Goal: Task Accomplishment & Management: Manage account settings

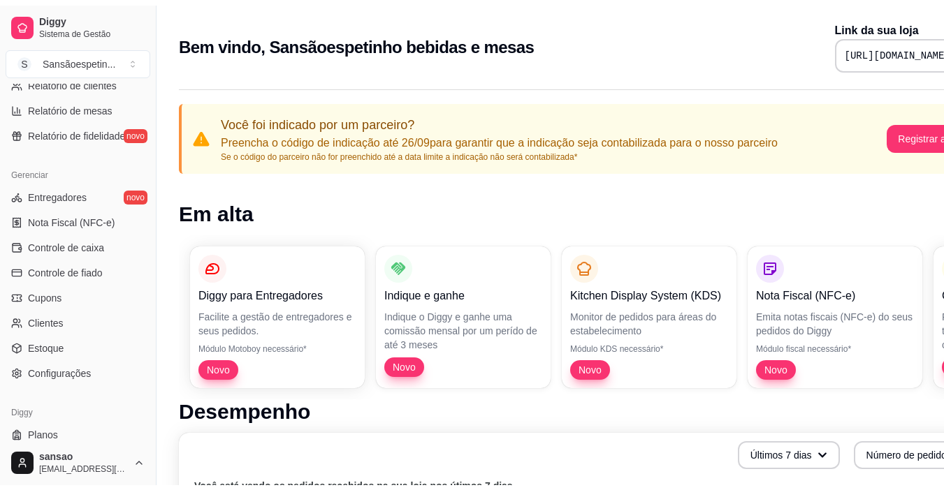
scroll to position [515, 0]
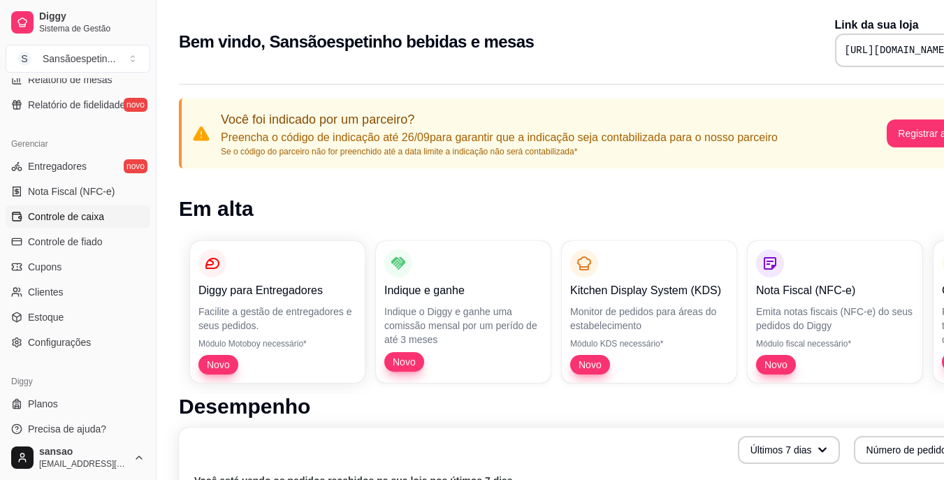
click at [63, 215] on span "Controle de caixa" at bounding box center [66, 217] width 76 height 14
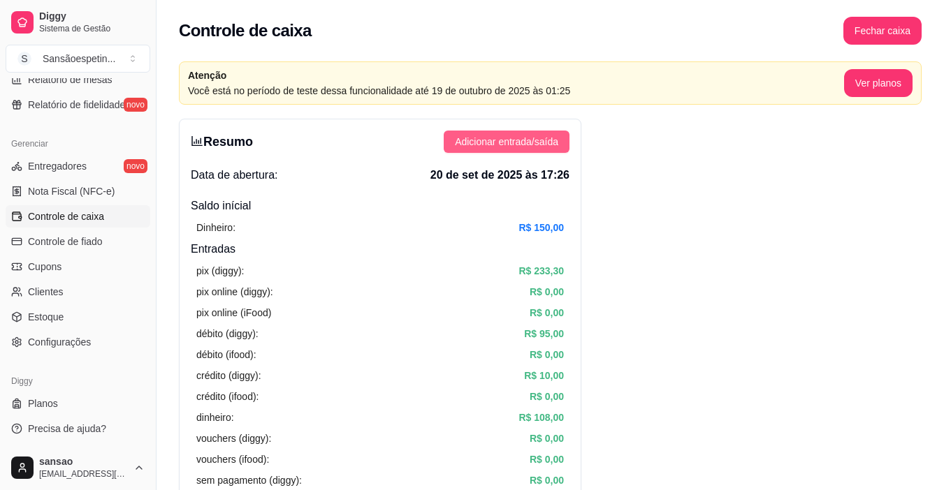
click at [536, 137] on span "Adicionar entrada/saída" at bounding box center [506, 141] width 103 height 15
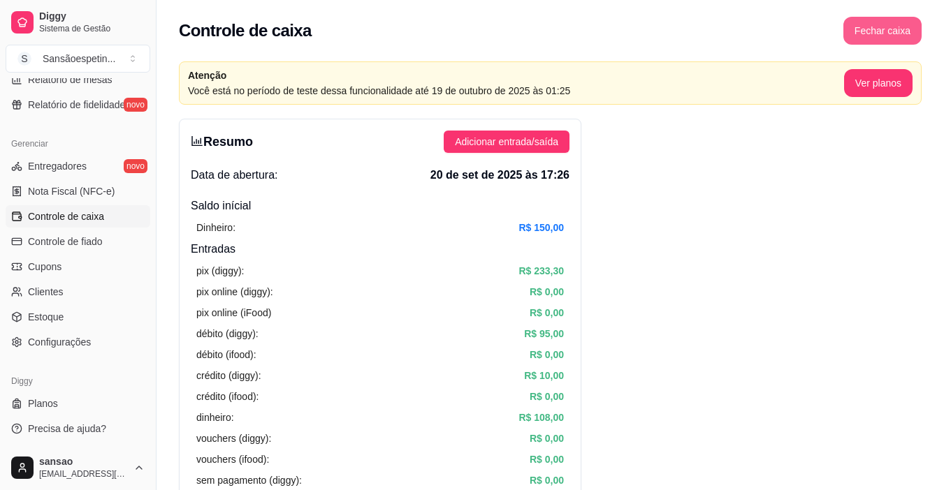
click at [870, 34] on button "Fechar caixa" at bounding box center [882, 31] width 78 height 28
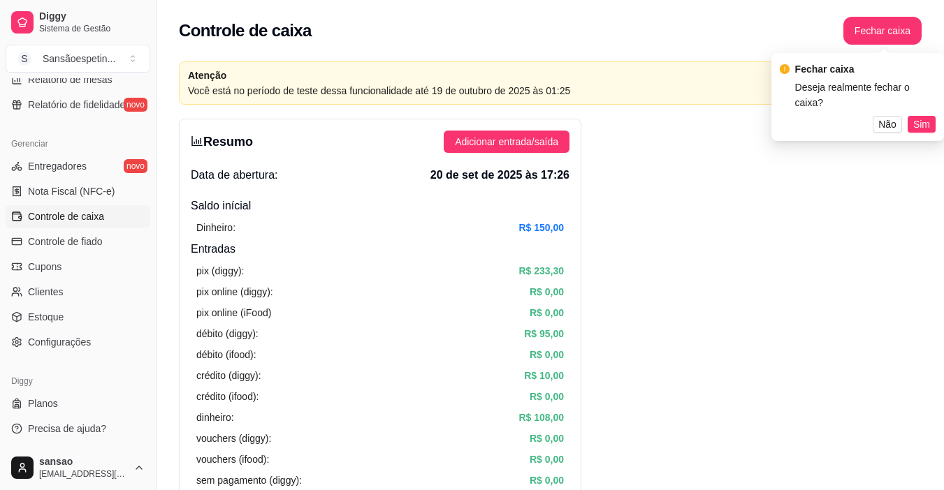
click at [920, 117] on span "Sim" at bounding box center [921, 124] width 17 height 15
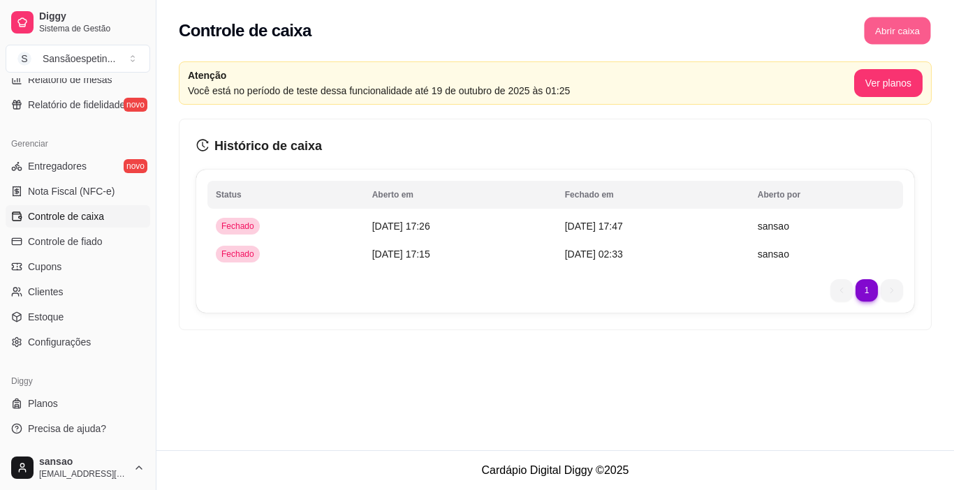
click at [900, 27] on button "Abrir caixa" at bounding box center [897, 30] width 66 height 27
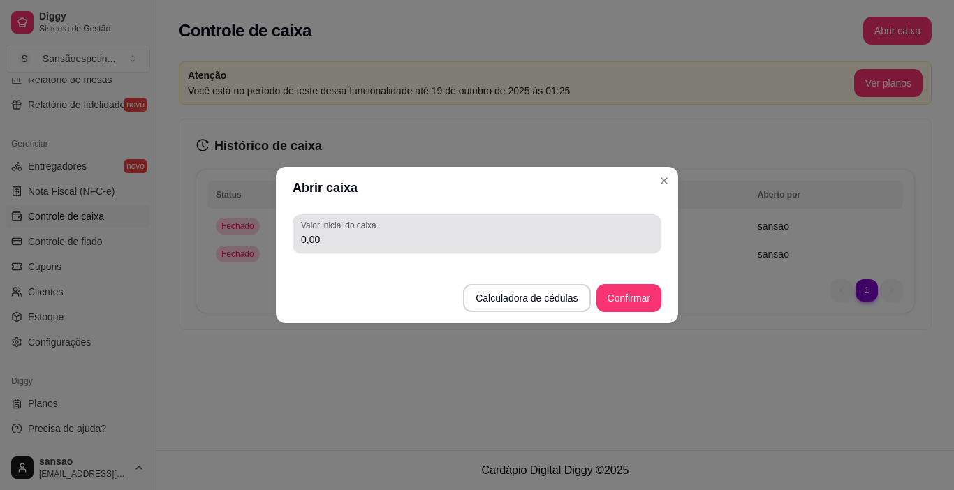
click at [353, 231] on div "0,00" at bounding box center [477, 234] width 352 height 28
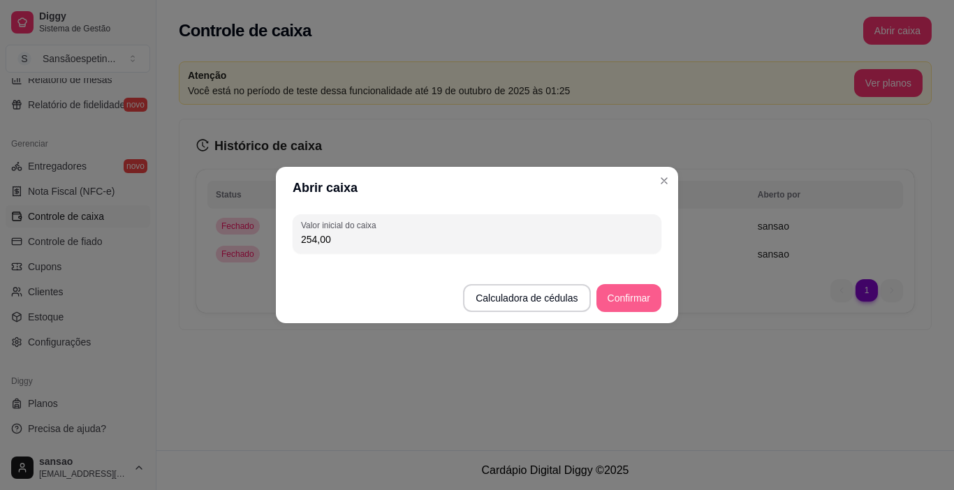
type input "254,00"
click at [633, 295] on button "Confirmar" at bounding box center [629, 298] width 65 height 28
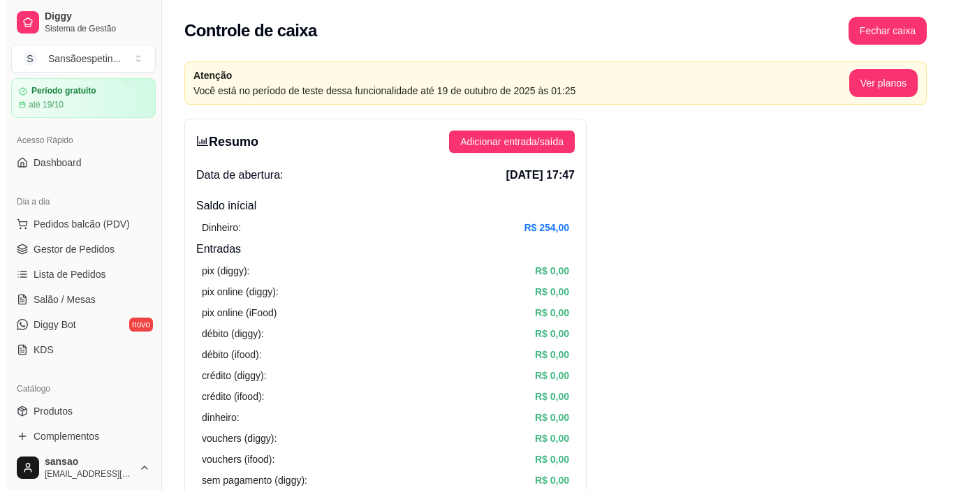
scroll to position [70, 0]
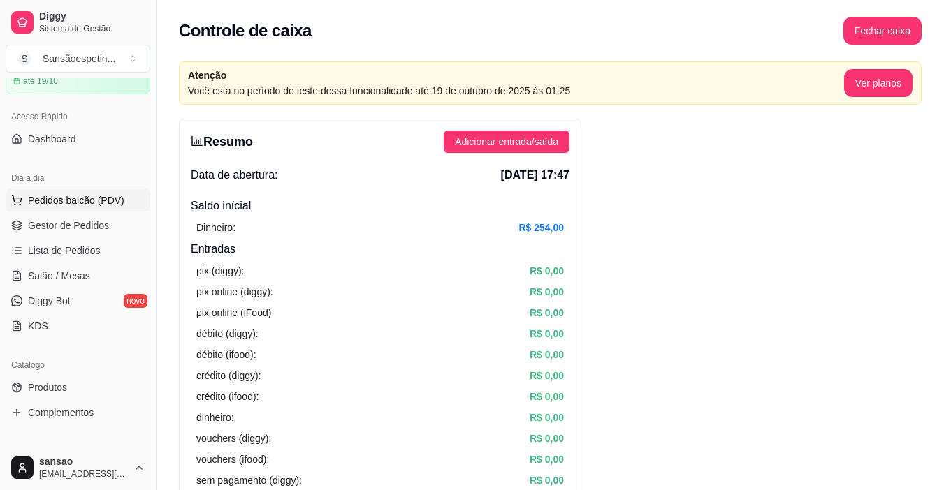
click at [64, 199] on span "Pedidos balcão (PDV)" at bounding box center [76, 201] width 96 height 14
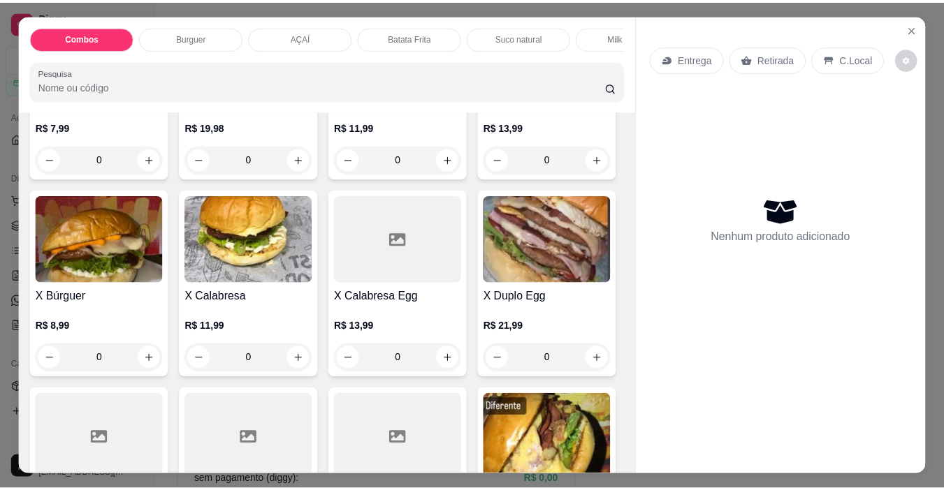
scroll to position [416, 0]
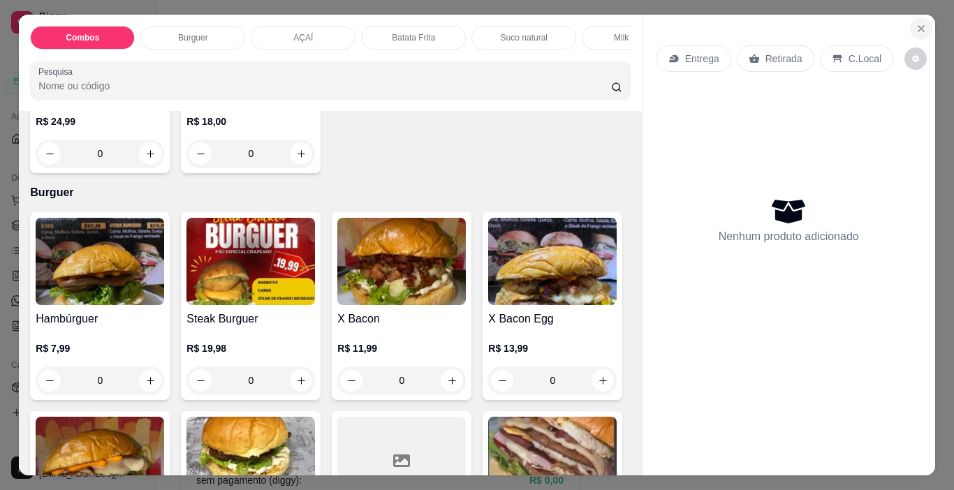
click at [916, 25] on icon "Close" at bounding box center [921, 28] width 11 height 11
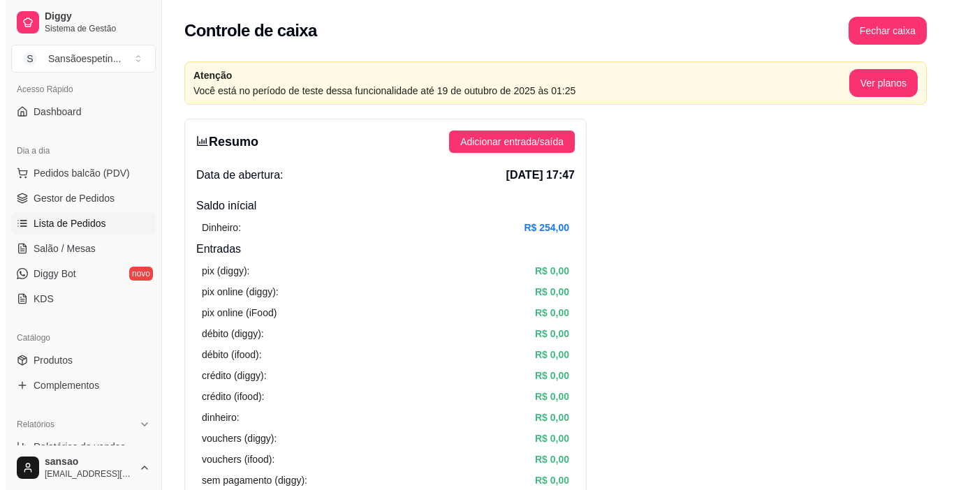
scroll to position [140, 0]
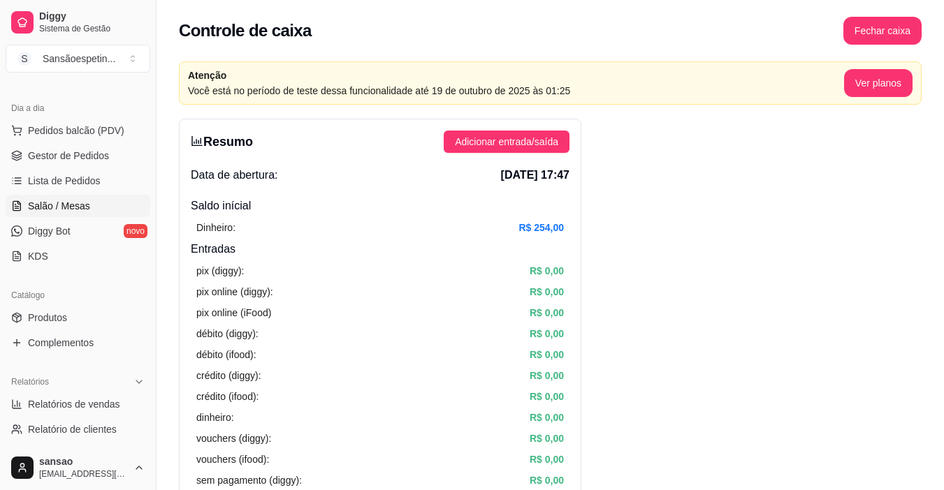
click at [59, 200] on span "Salão / Mesas" at bounding box center [59, 206] width 62 height 14
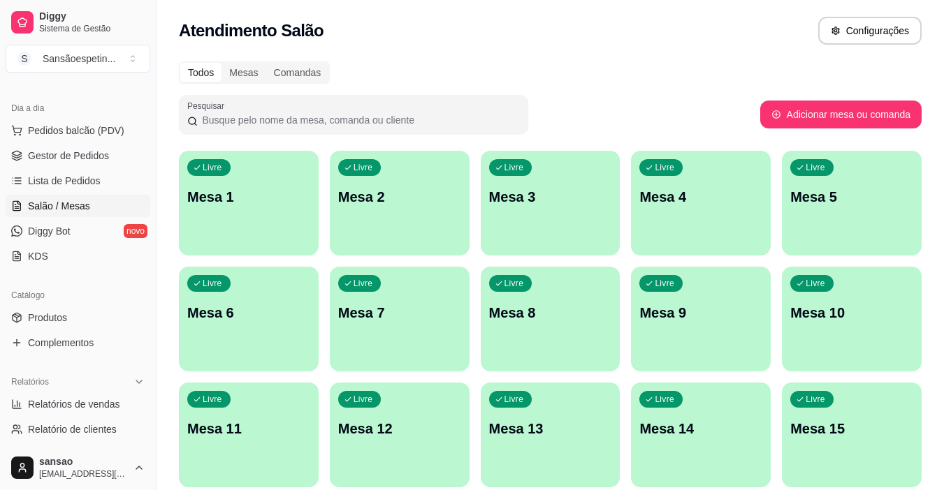
click at [709, 210] on div "Livre Mesa 4" at bounding box center [701, 195] width 140 height 88
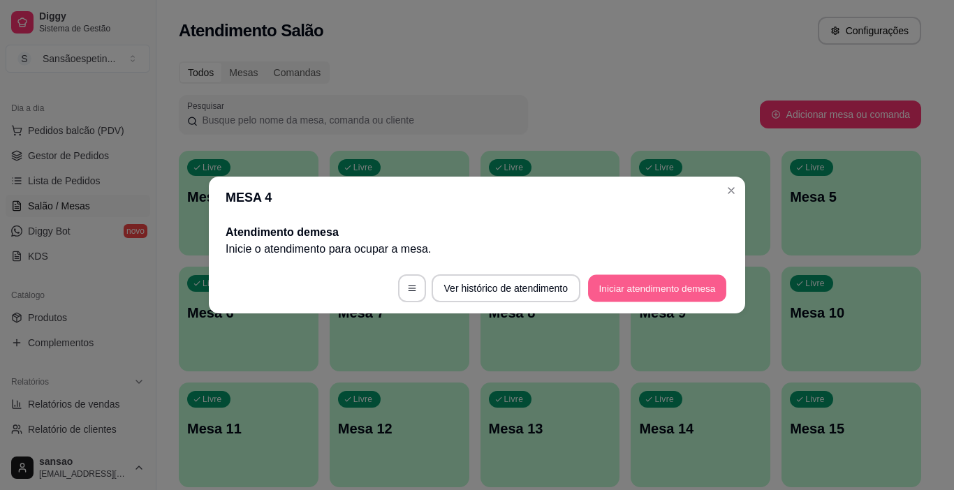
click at [629, 284] on button "Iniciar atendimento de mesa" at bounding box center [657, 288] width 138 height 27
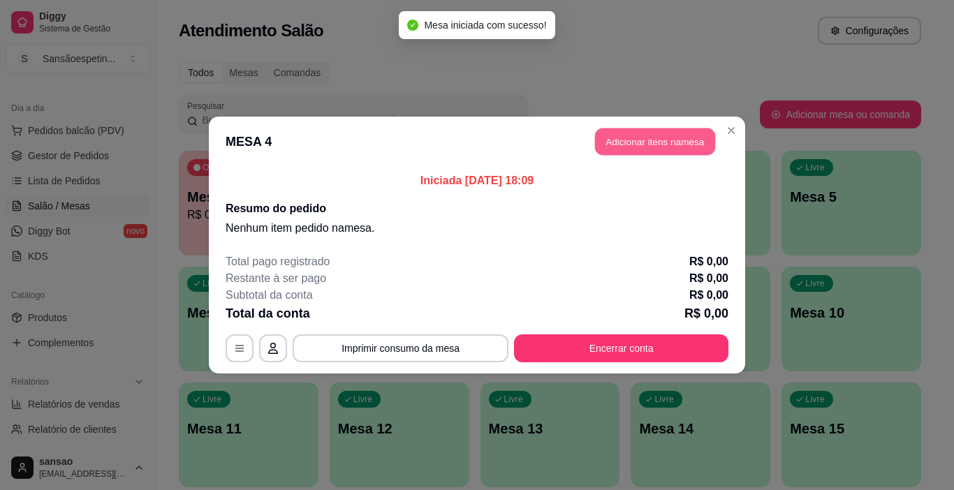
click at [666, 150] on button "Adicionar itens na mesa" at bounding box center [655, 142] width 120 height 27
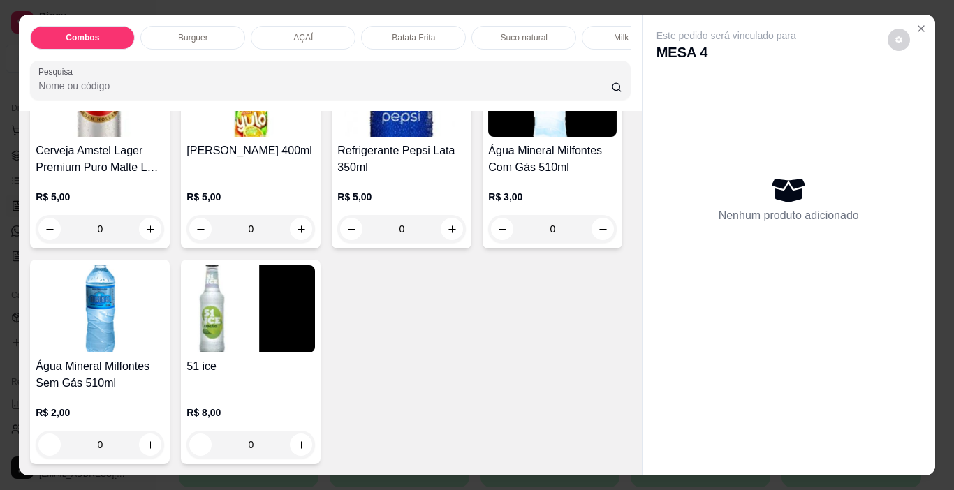
scroll to position [3362, 0]
click at [161, 24] on button "increase-product-quantity" at bounding box center [150, 13] width 22 height 22
type input "1"
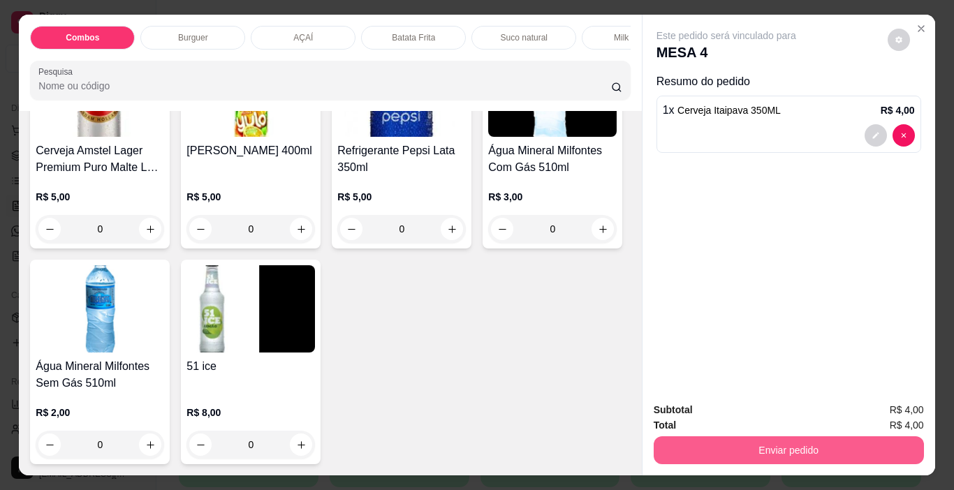
click at [785, 437] on button "Enviar pedido" at bounding box center [789, 451] width 270 height 28
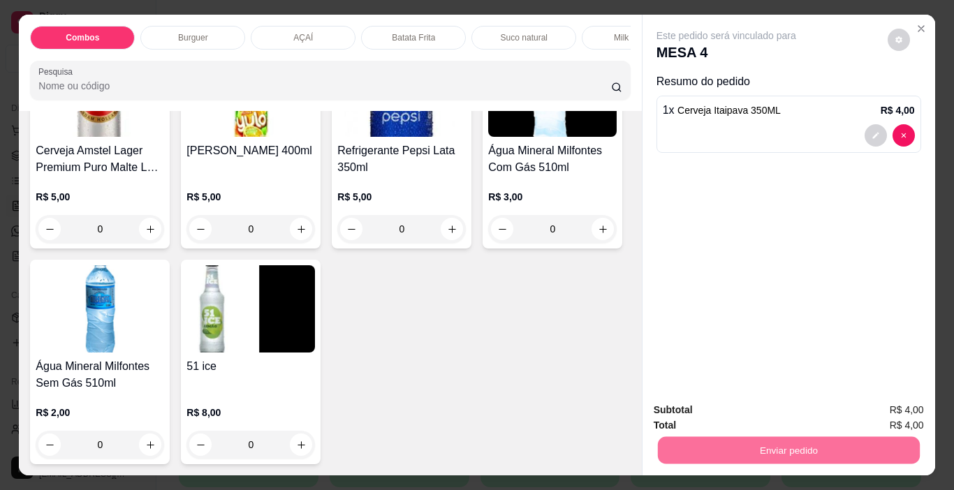
click at [861, 412] on button "Sim, quero registrar" at bounding box center [875, 411] width 104 height 27
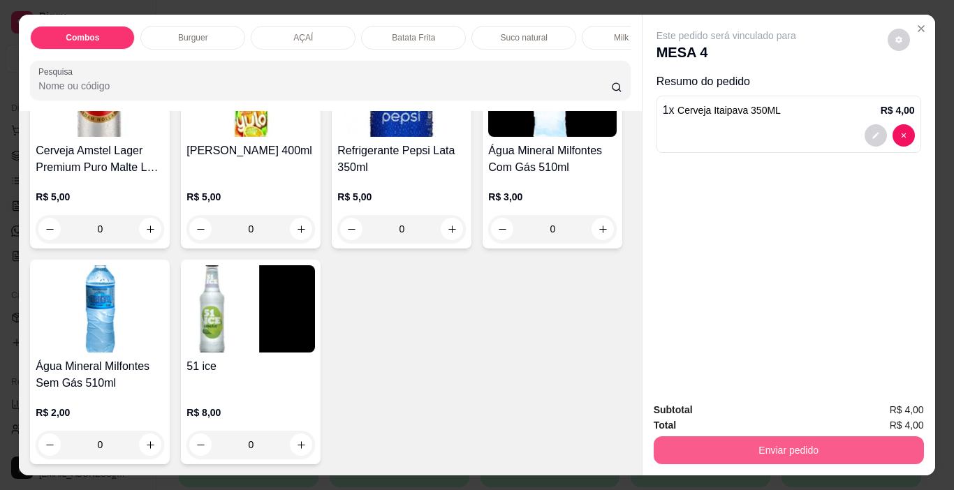
click at [712, 438] on button "Enviar pedido" at bounding box center [789, 451] width 270 height 28
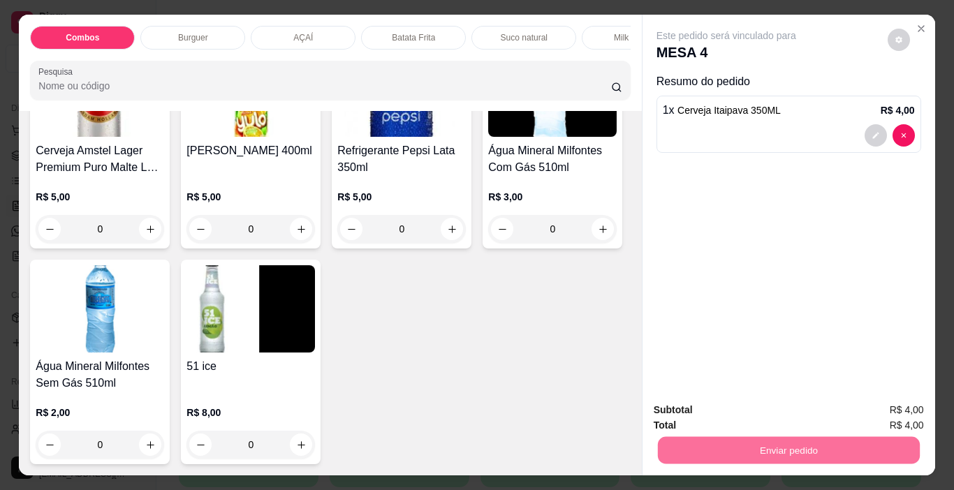
click at [683, 415] on button "Não registrar e enviar pedido" at bounding box center [742, 411] width 141 height 26
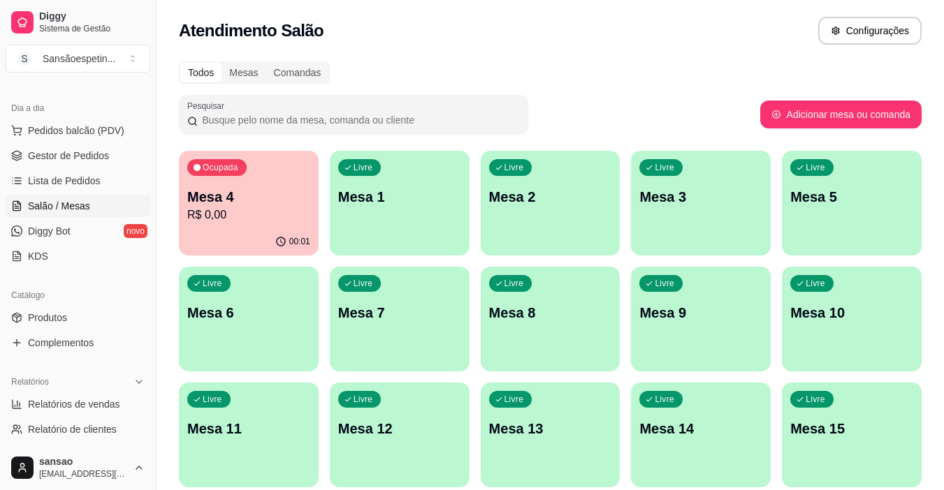
click at [293, 206] on div "Mesa 4 R$ 0,00" at bounding box center [248, 205] width 123 height 36
click at [414, 213] on div "Livre Mesa 1" at bounding box center [400, 195] width 140 height 88
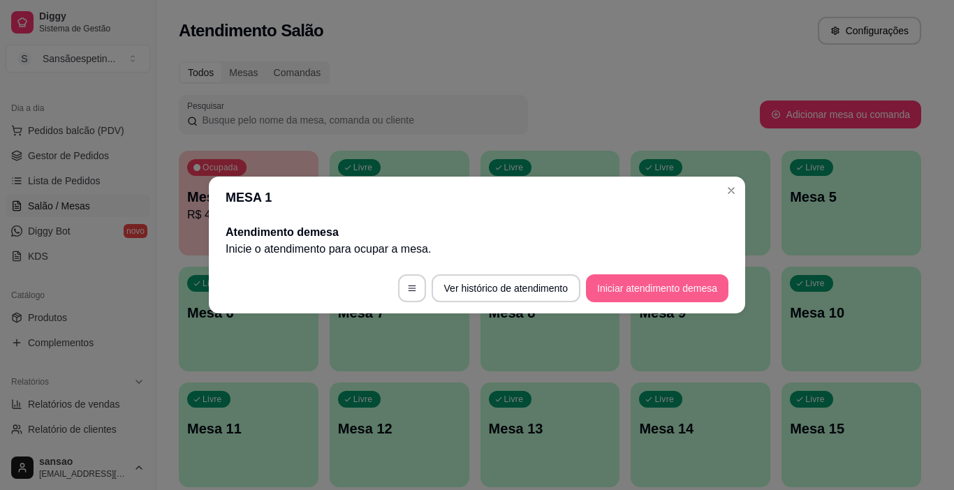
click at [628, 281] on button "Iniciar atendimento de mesa" at bounding box center [657, 289] width 143 height 28
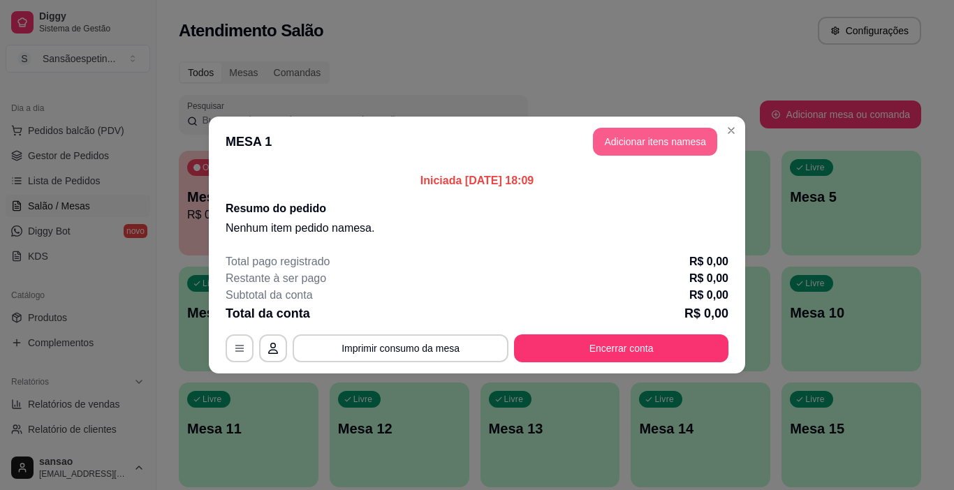
click at [671, 143] on button "Adicionar itens na mesa" at bounding box center [655, 142] width 124 height 28
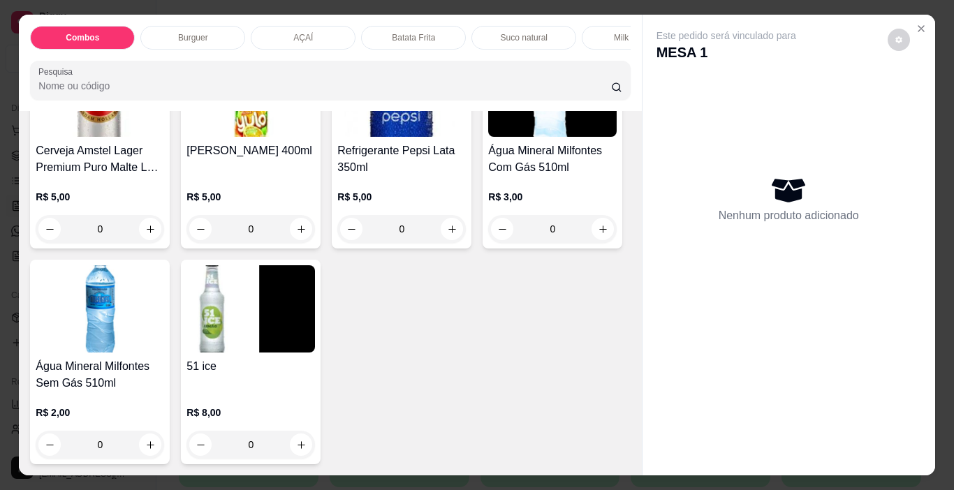
scroll to position [3742, 0]
click at [214, 375] on h4 "51 ice" at bounding box center [251, 366] width 129 height 17
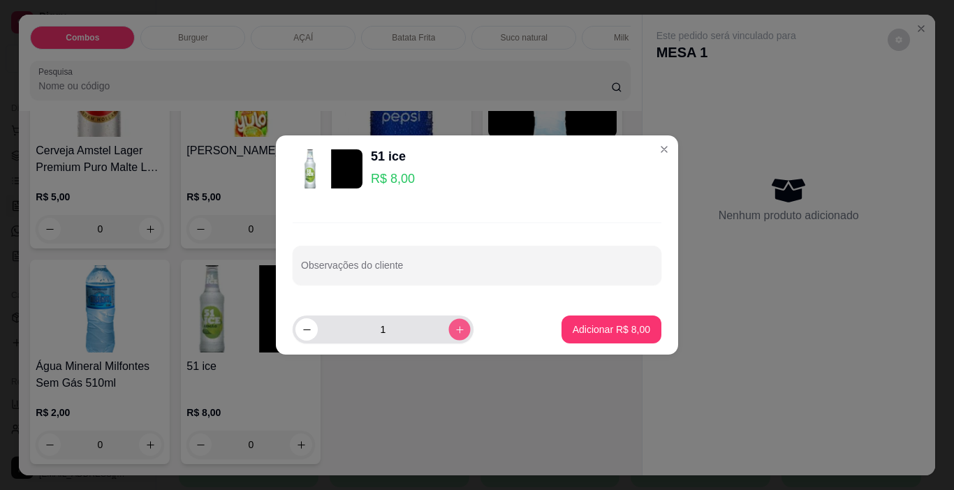
click at [455, 333] on button "increase-product-quantity" at bounding box center [460, 330] width 22 height 22
click at [304, 333] on icon "decrease-product-quantity" at bounding box center [307, 330] width 10 height 10
type input "1"
click at [620, 322] on button "Adicionar R$ 8,00" at bounding box center [612, 330] width 100 height 28
type input "1"
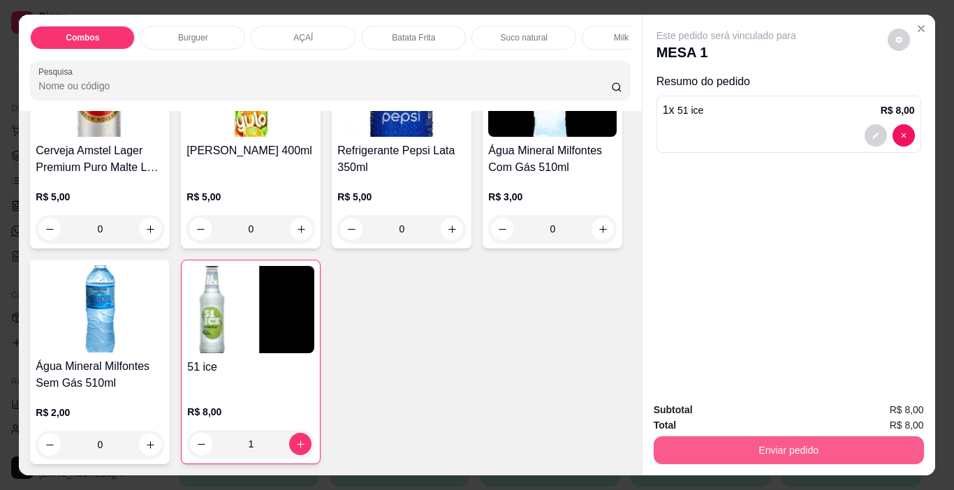
click at [779, 441] on button "Enviar pedido" at bounding box center [789, 451] width 270 height 28
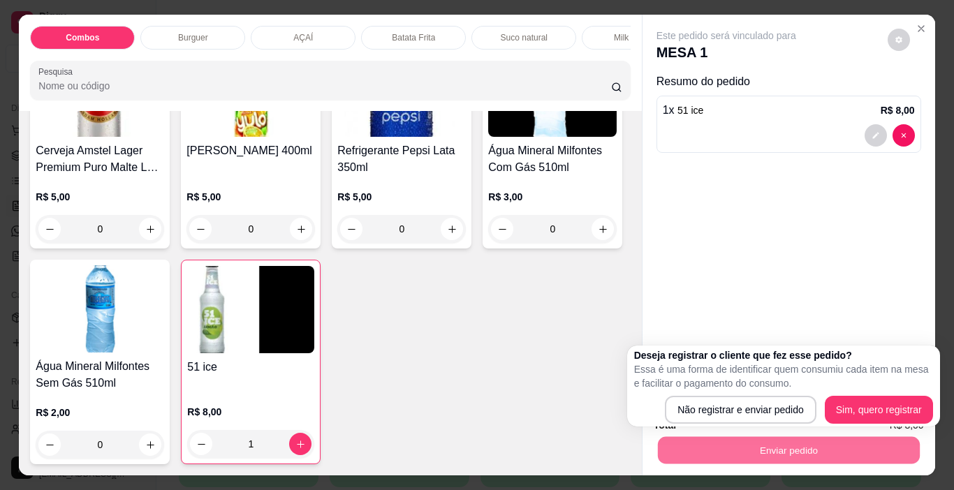
click at [785, 284] on div "Este pedido será vinculado para MESA 1 Resumo do pedido 1 x 51 ice R$ 8,00" at bounding box center [789, 203] width 293 height 377
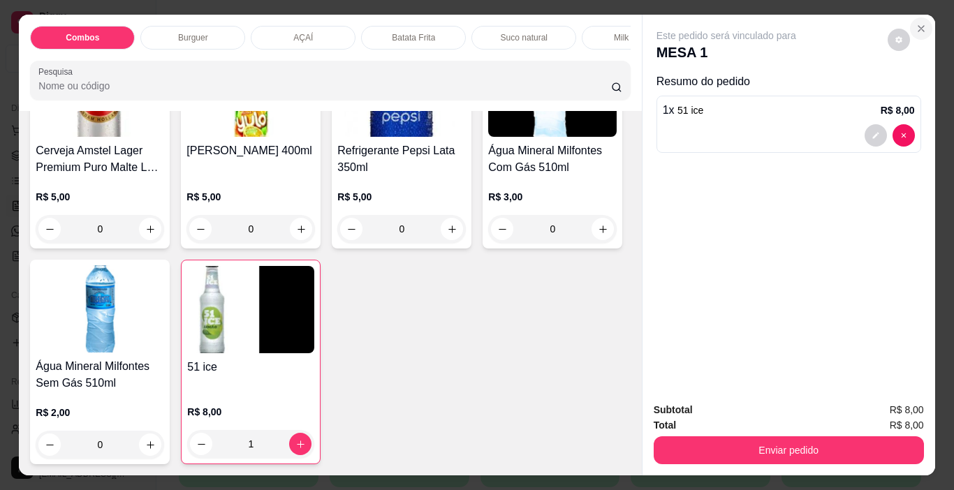
click at [919, 26] on icon "Close" at bounding box center [922, 29] width 6 height 6
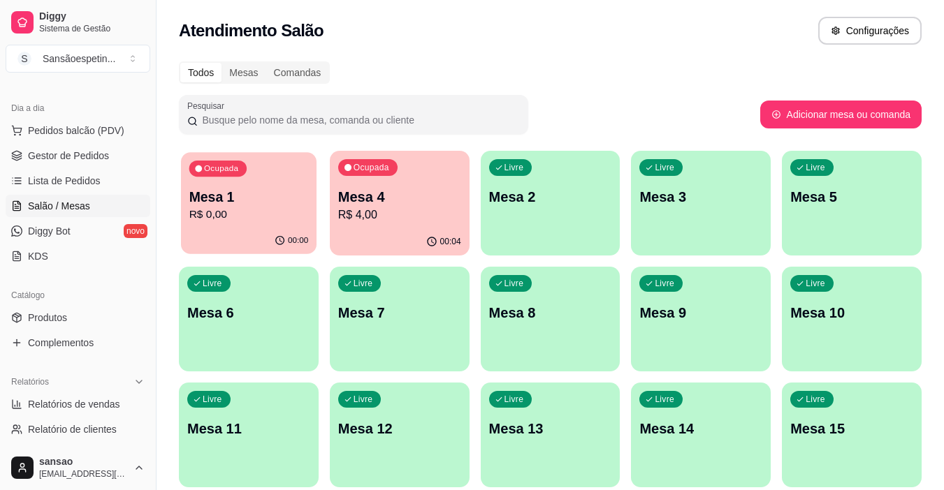
click at [286, 212] on p "R$ 0,00" at bounding box center [248, 215] width 119 height 16
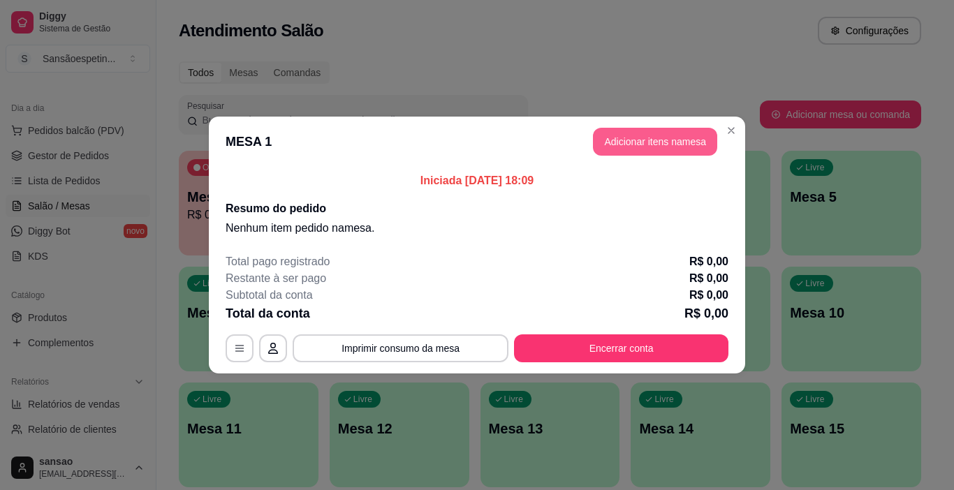
click at [613, 136] on button "Adicionar itens na mesa" at bounding box center [655, 142] width 124 height 28
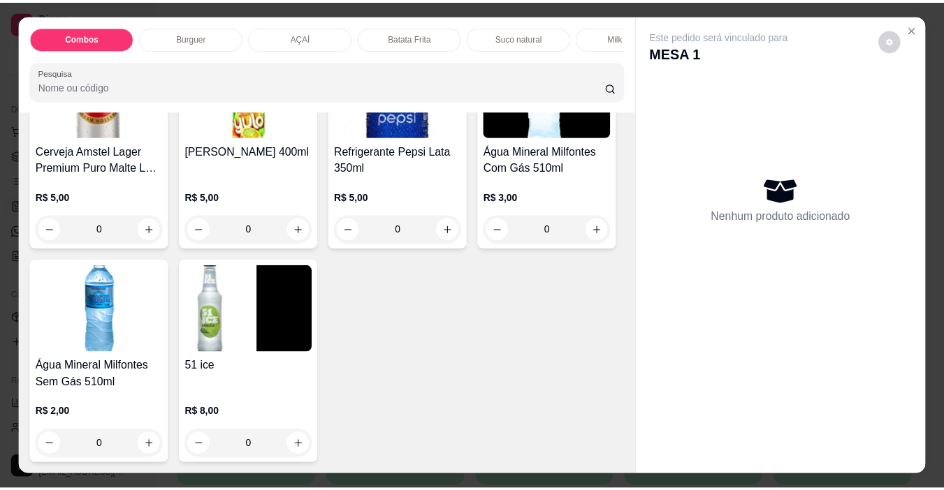
scroll to position [3770, 0]
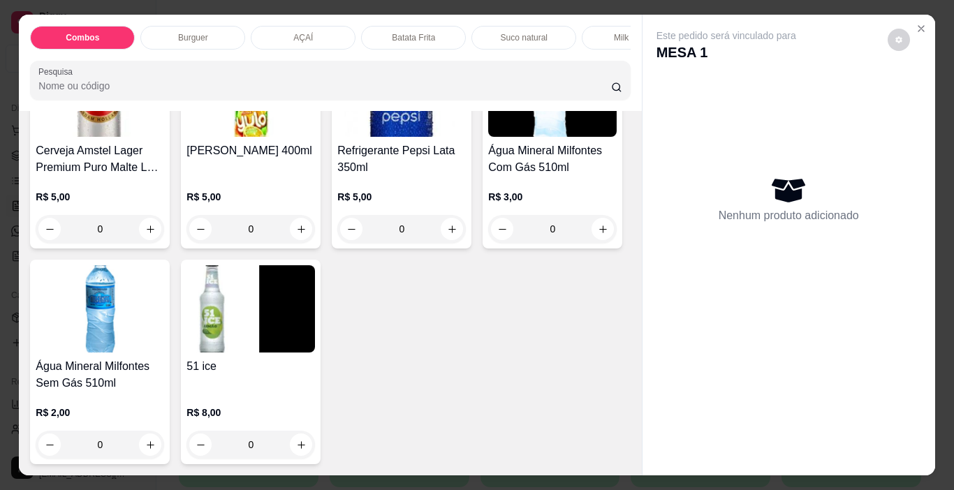
click at [212, 351] on img at bounding box center [251, 308] width 129 height 87
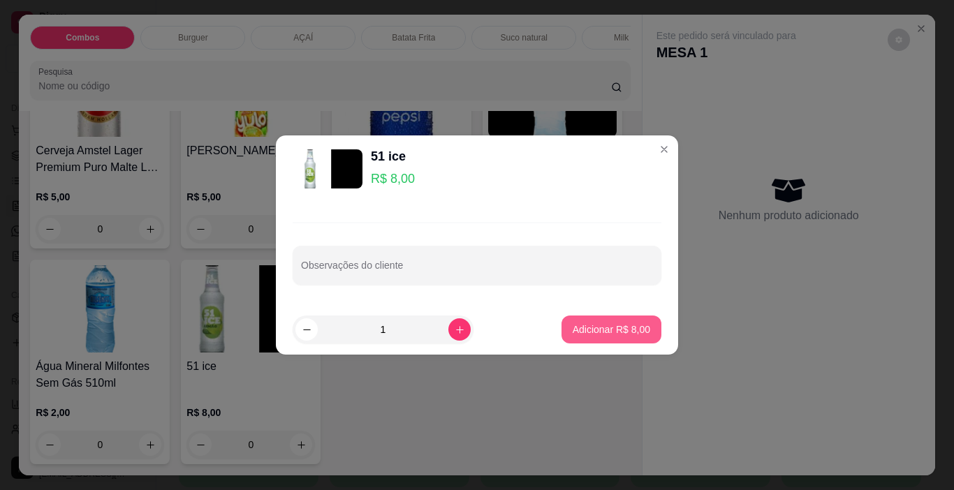
click at [583, 323] on p "Adicionar R$ 8,00" at bounding box center [612, 330] width 78 height 14
type input "1"
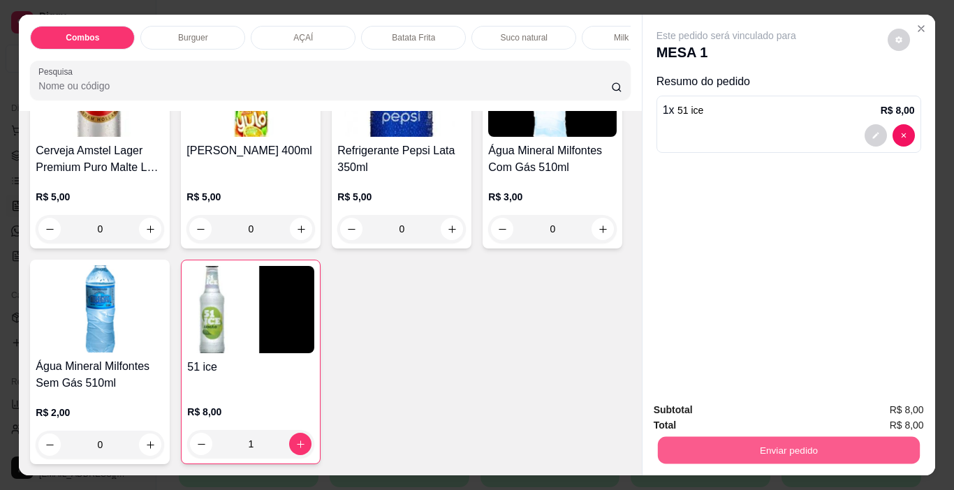
click at [731, 437] on button "Enviar pedido" at bounding box center [788, 450] width 262 height 27
click at [745, 403] on button "Não registrar e enviar pedido" at bounding box center [742, 411] width 141 height 26
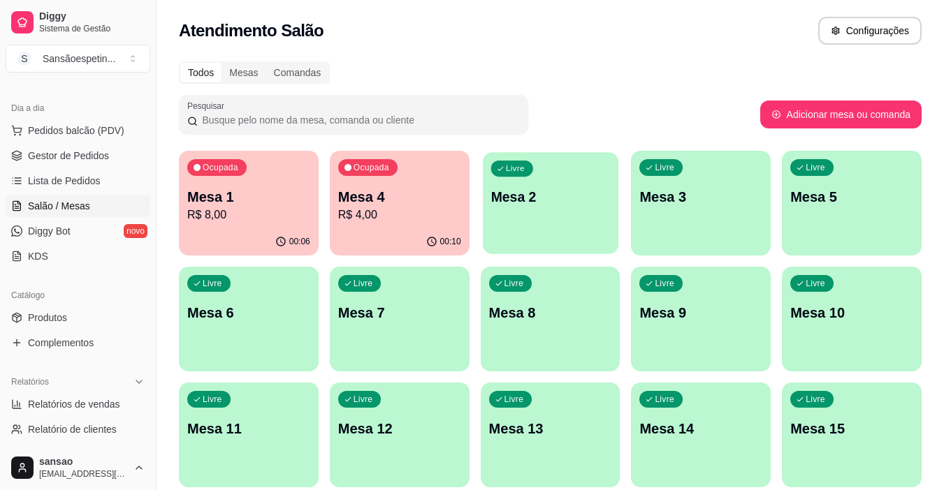
click at [553, 189] on p "Mesa 2" at bounding box center [549, 197] width 119 height 19
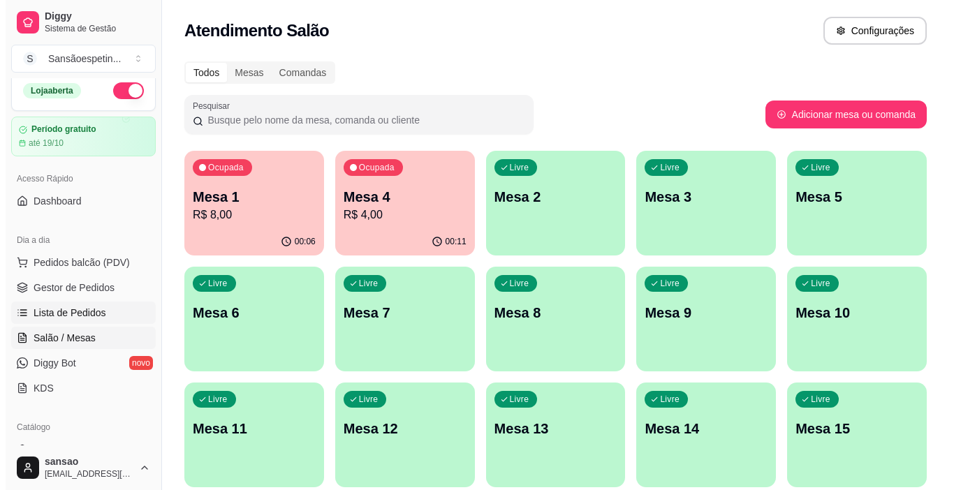
scroll to position [0, 0]
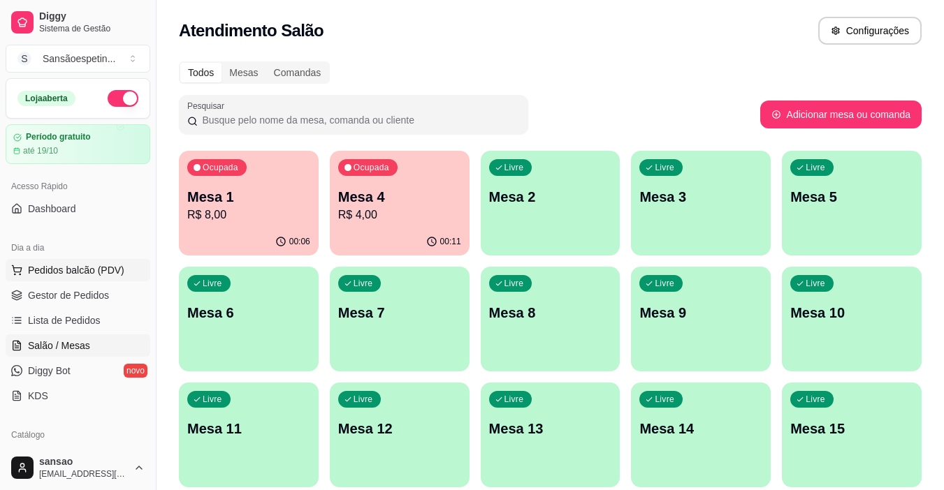
click at [96, 274] on span "Pedidos balcão (PDV)" at bounding box center [76, 270] width 96 height 14
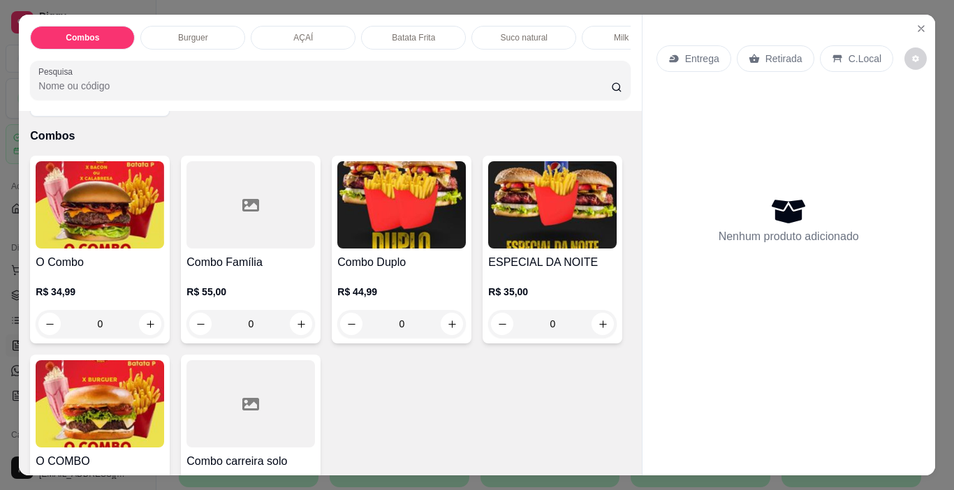
scroll to position [70, 0]
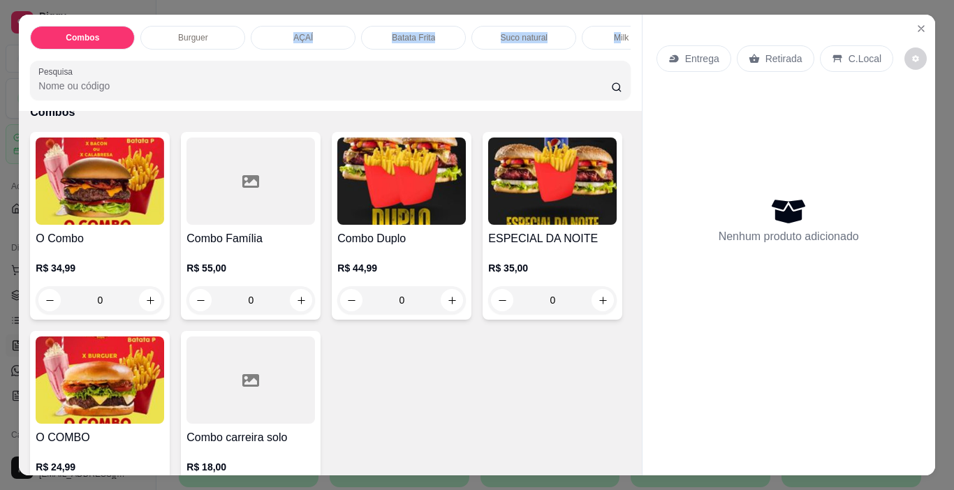
drag, startPoint x: 616, startPoint y: 34, endPoint x: 275, endPoint y: 32, distance: 340.9
click at [275, 32] on div "Combos Burguer AÇAÍ Batata Frita Suco natural Milk Shake BEBIDAS" at bounding box center [330, 38] width 600 height 24
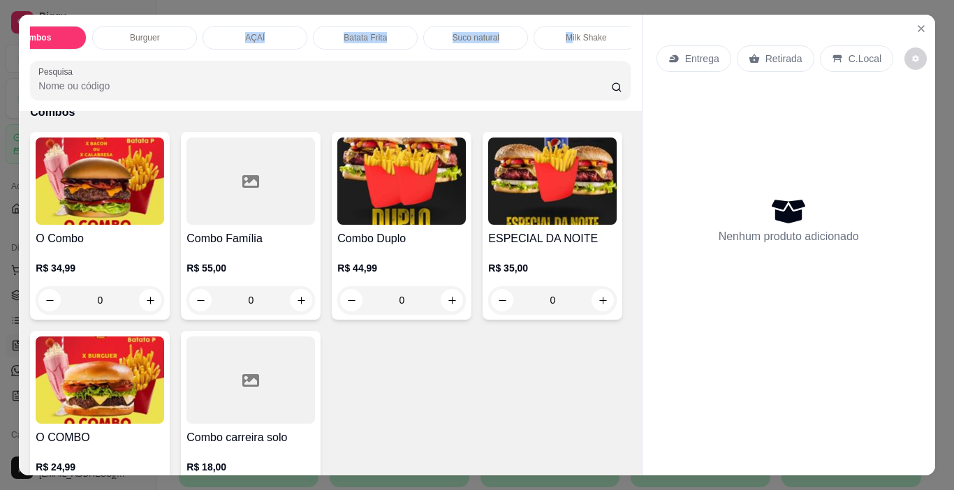
scroll to position [0, 167]
click at [566, 32] on p "BEBIDAS" at bounding box center [578, 37] width 36 height 11
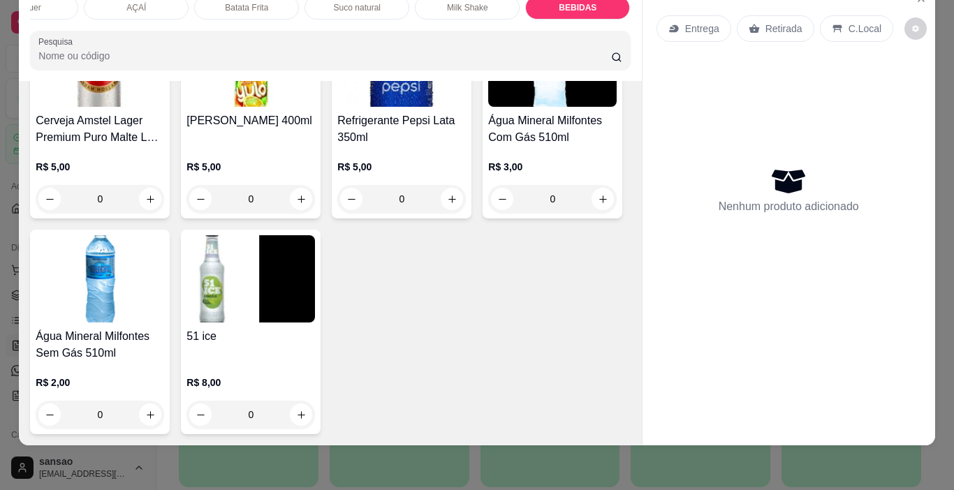
scroll to position [3068, 0]
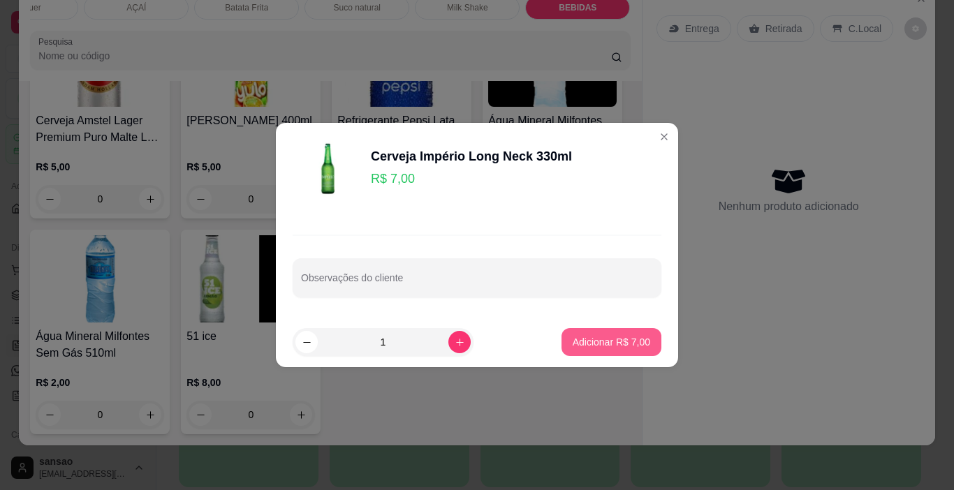
click at [632, 339] on p "Adicionar R$ 7,00" at bounding box center [612, 342] width 78 height 14
type input "1"
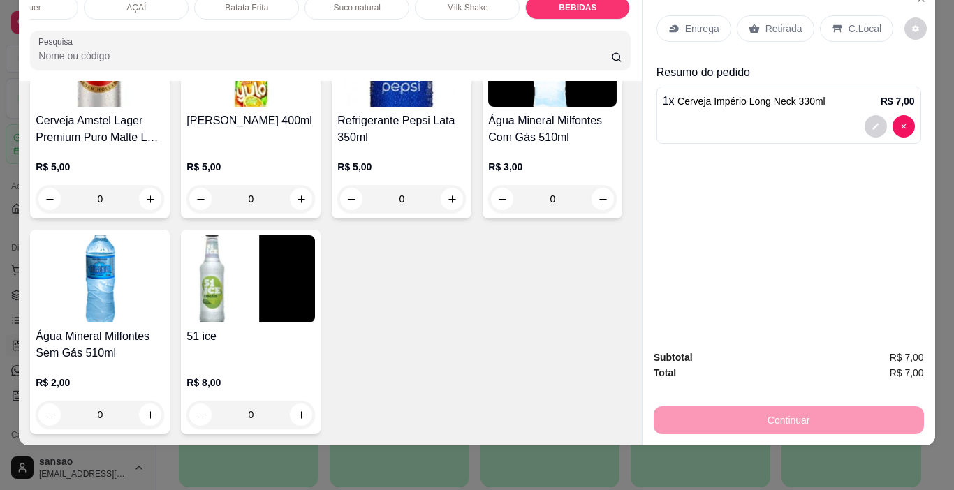
scroll to position [3806, 0]
click at [211, 277] on img at bounding box center [251, 278] width 129 height 87
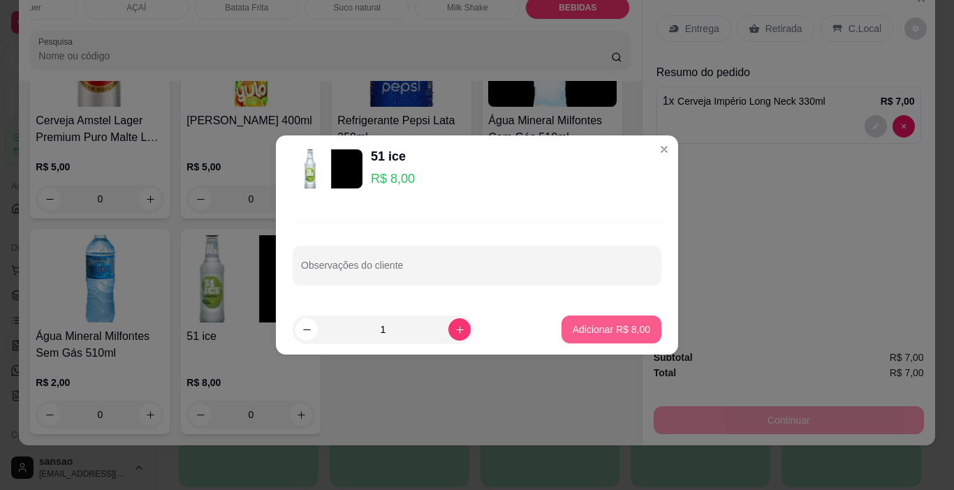
click at [630, 331] on p "Adicionar R$ 8,00" at bounding box center [612, 330] width 78 height 14
type input "1"
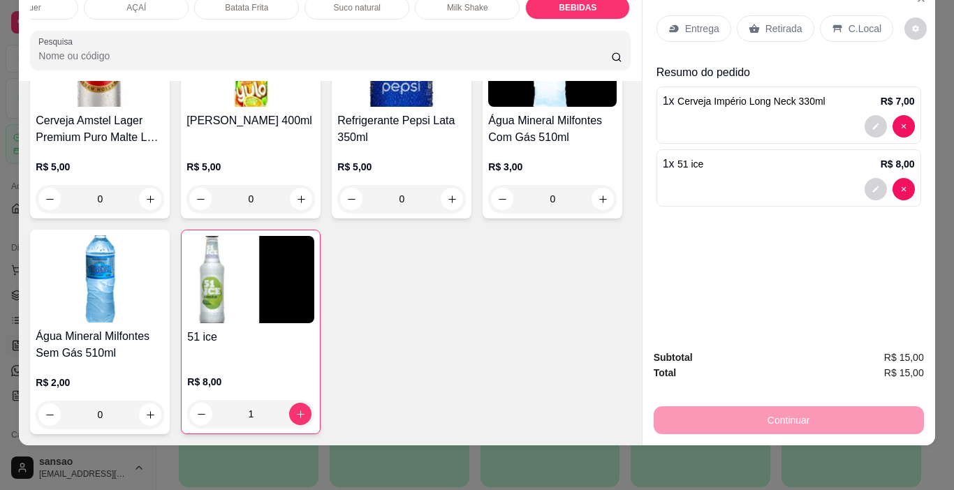
click at [773, 22] on p "Retirada" at bounding box center [784, 29] width 37 height 14
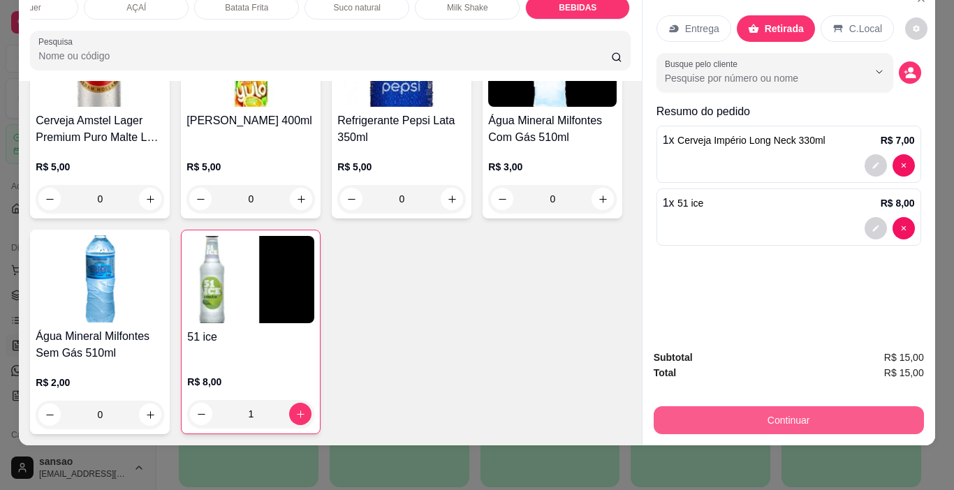
click at [799, 413] on button "Continuar" at bounding box center [789, 421] width 270 height 28
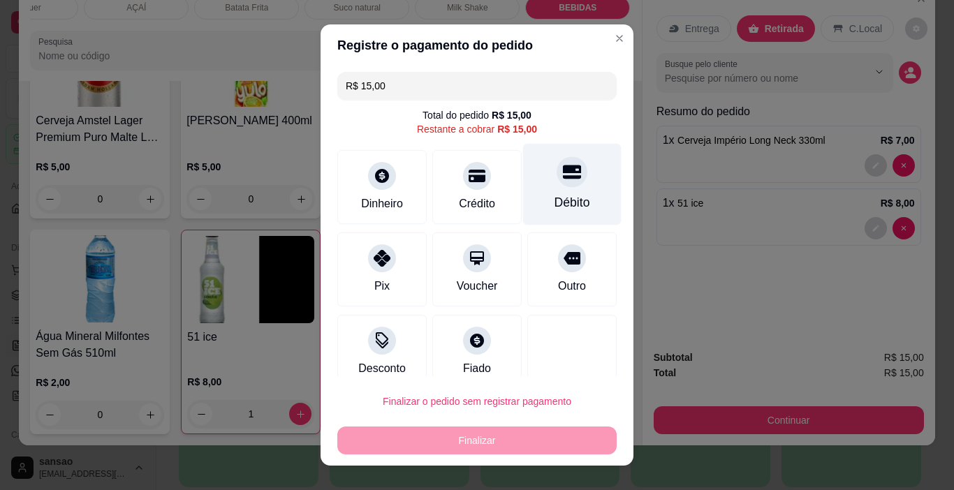
click at [564, 185] on div "Débito" at bounding box center [572, 185] width 99 height 82
type input "R$ 0,00"
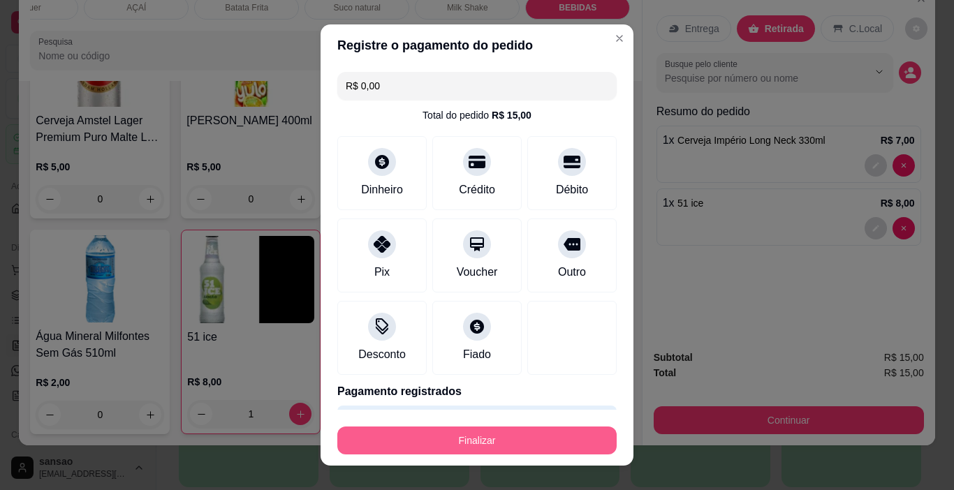
click at [533, 446] on button "Finalizar" at bounding box center [476, 441] width 279 height 28
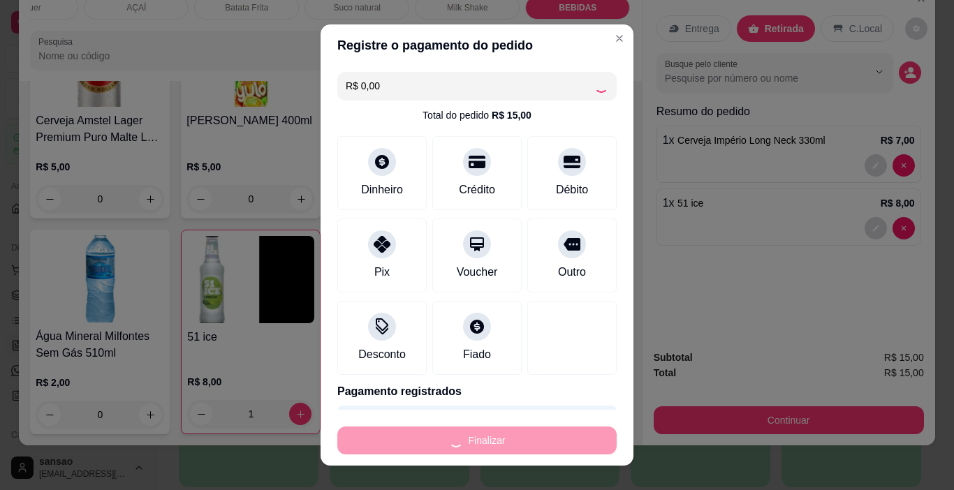
type input "0"
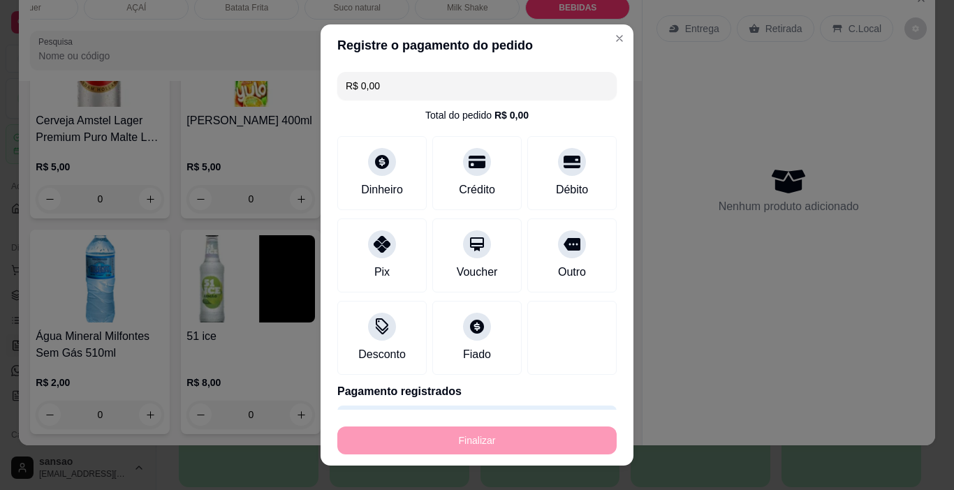
type input "-R$ 15,00"
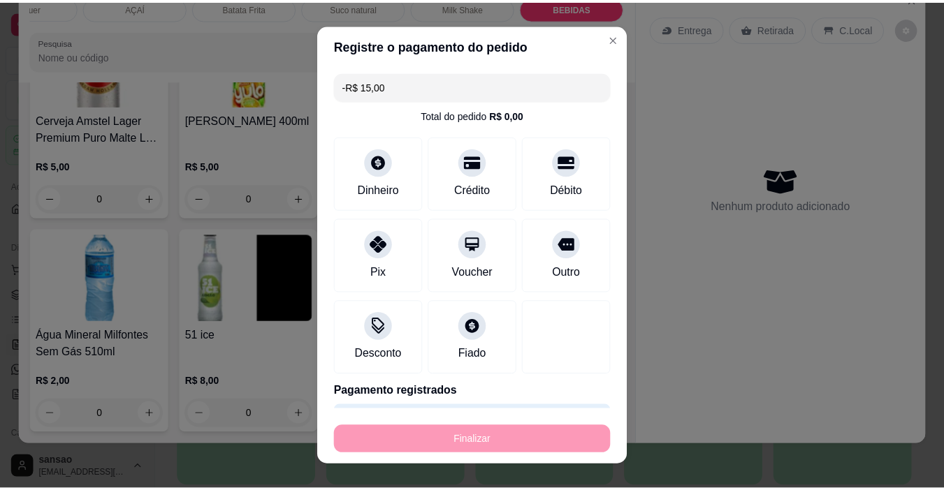
scroll to position [3805, 0]
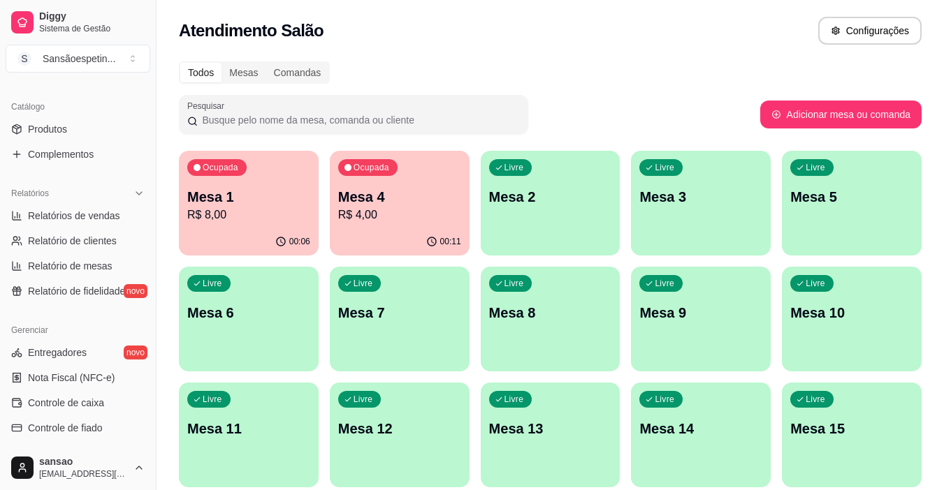
scroll to position [419, 0]
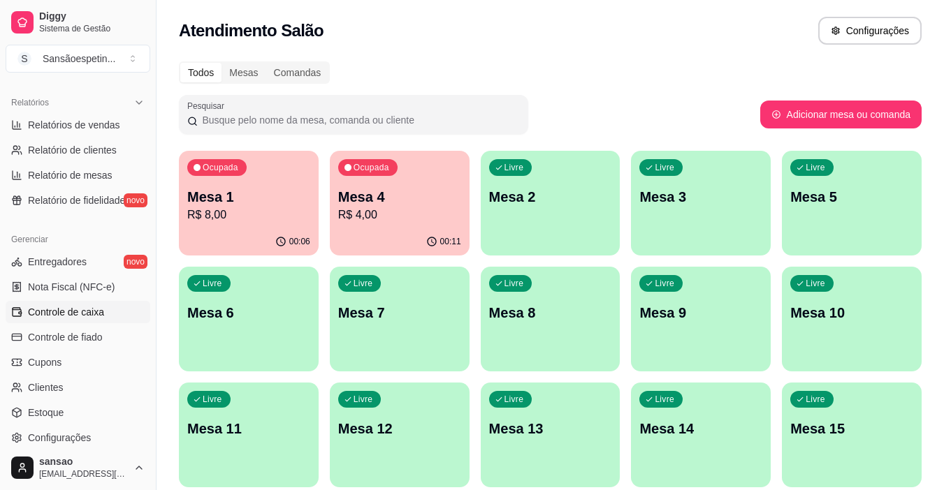
click at [94, 312] on span "Controle de caixa" at bounding box center [66, 312] width 76 height 14
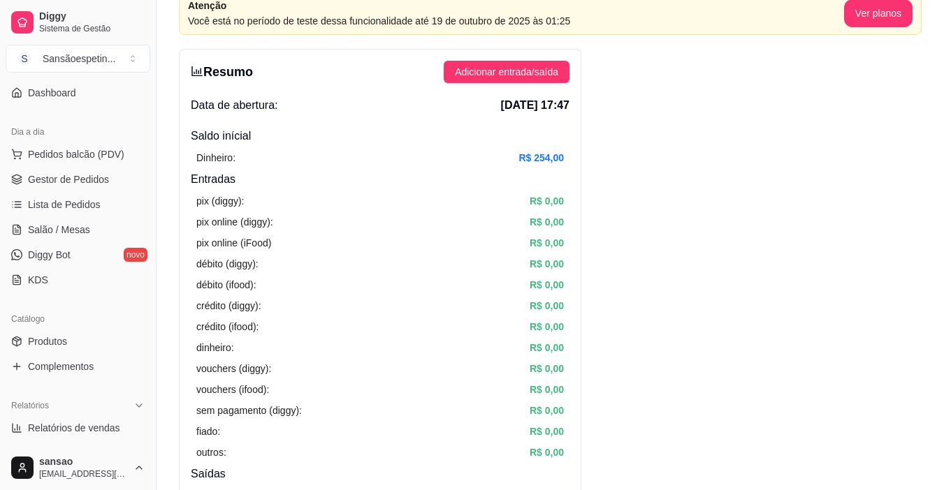
scroll to position [140, 0]
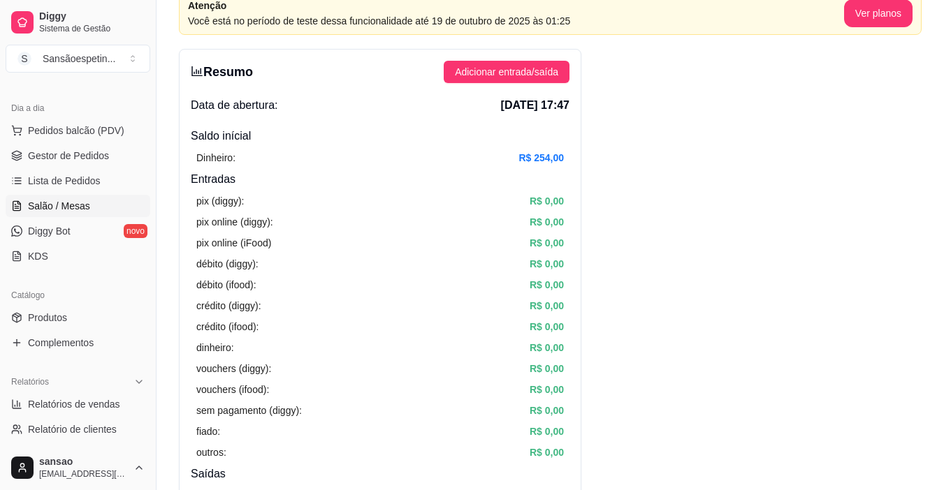
click at [61, 203] on span "Salão / Mesas" at bounding box center [59, 206] width 62 height 14
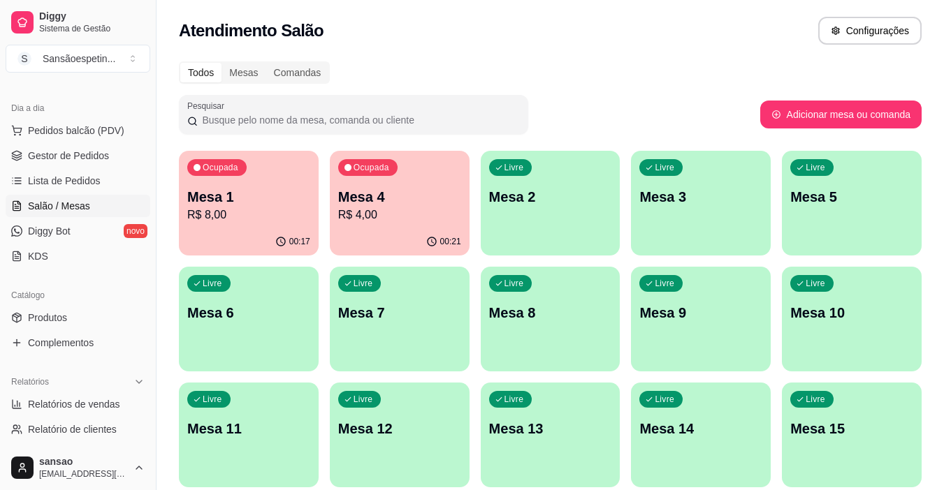
click at [248, 206] on div "Mesa 1 R$ 8,00" at bounding box center [248, 205] width 123 height 36
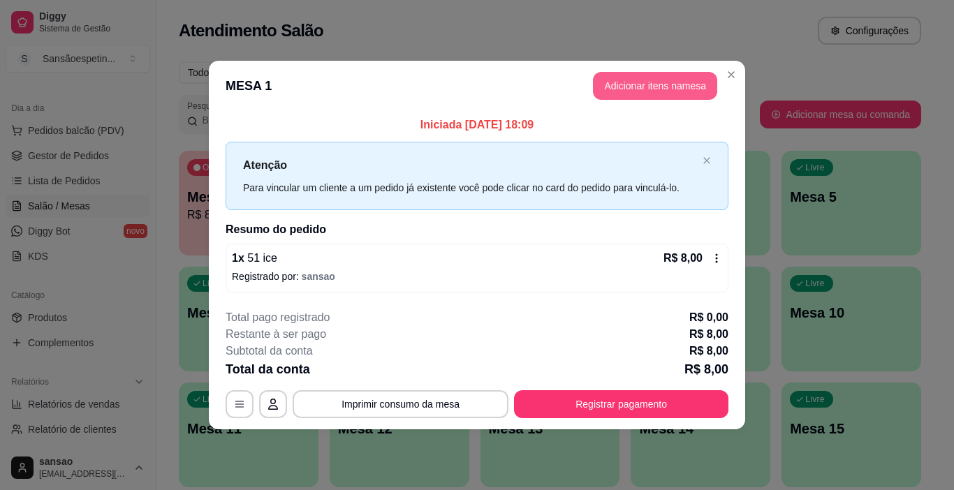
click at [629, 92] on button "Adicionar itens na mesa" at bounding box center [655, 86] width 124 height 28
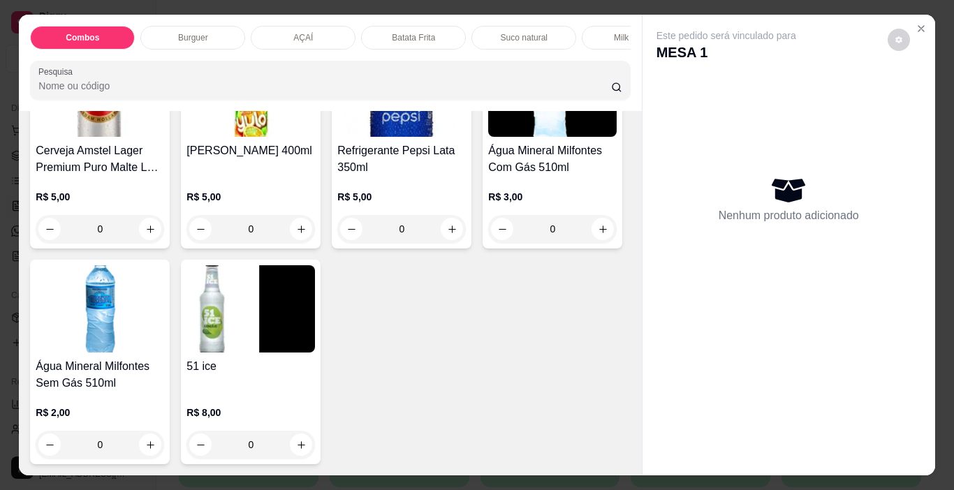
scroll to position [3805, 0]
click at [655, 446] on div "Este pedido será vinculado para MESA 1 Nenhum produto adicionado" at bounding box center [789, 234] width 293 height 439
click at [655, 432] on div "Este pedido será vinculado para MESA 1 Nenhum produto adicionado" at bounding box center [789, 234] width 293 height 439
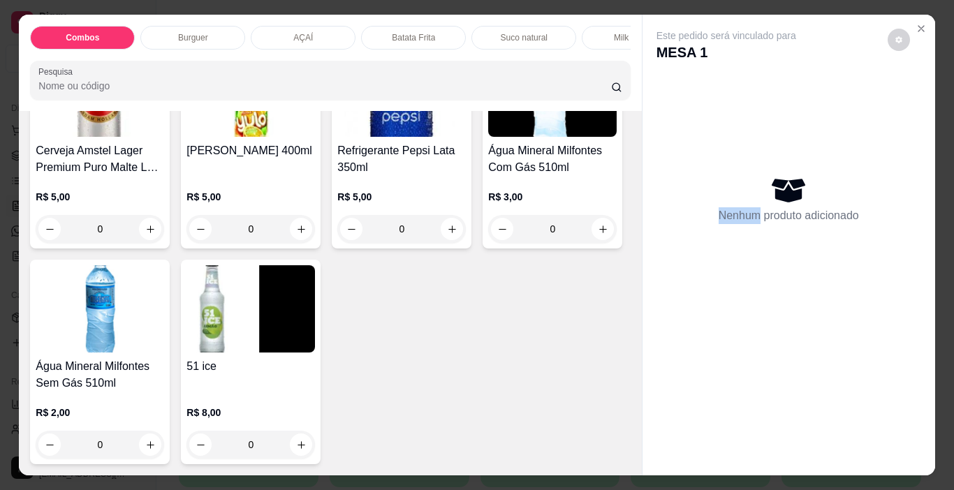
drag, startPoint x: 655, startPoint y: 430, endPoint x: 655, endPoint y: 402, distance: 27.9
click at [655, 402] on div "Este pedido será vinculado para MESA 1 Nenhum produto adicionado" at bounding box center [789, 234] width 293 height 439
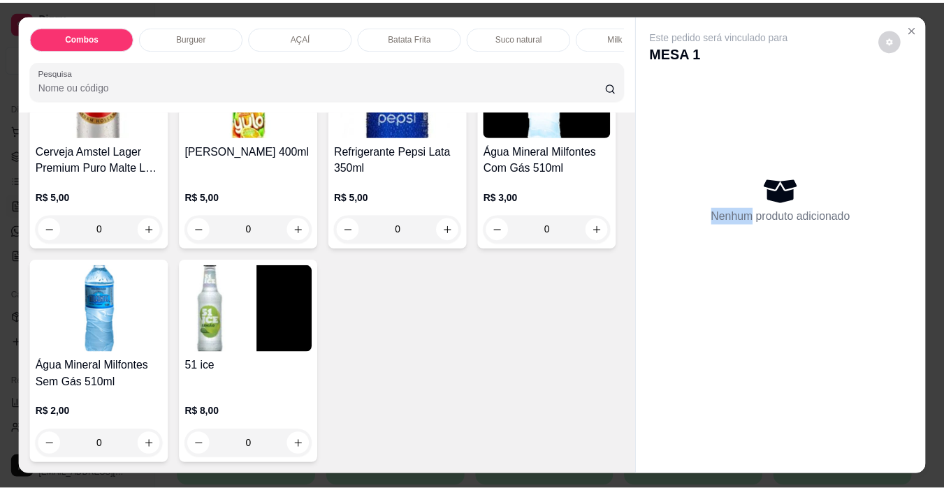
scroll to position [3735, 0]
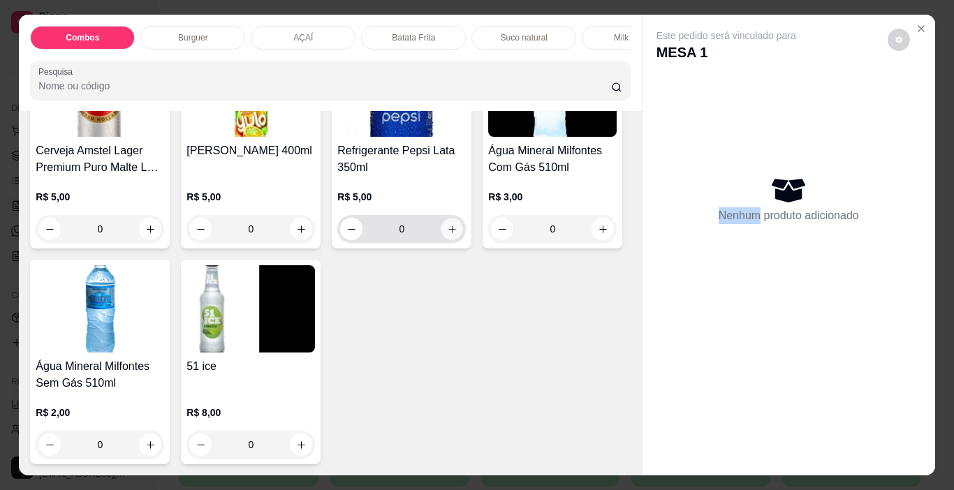
click at [447, 235] on icon "increase-product-quantity" at bounding box center [452, 229] width 10 height 10
type input "1"
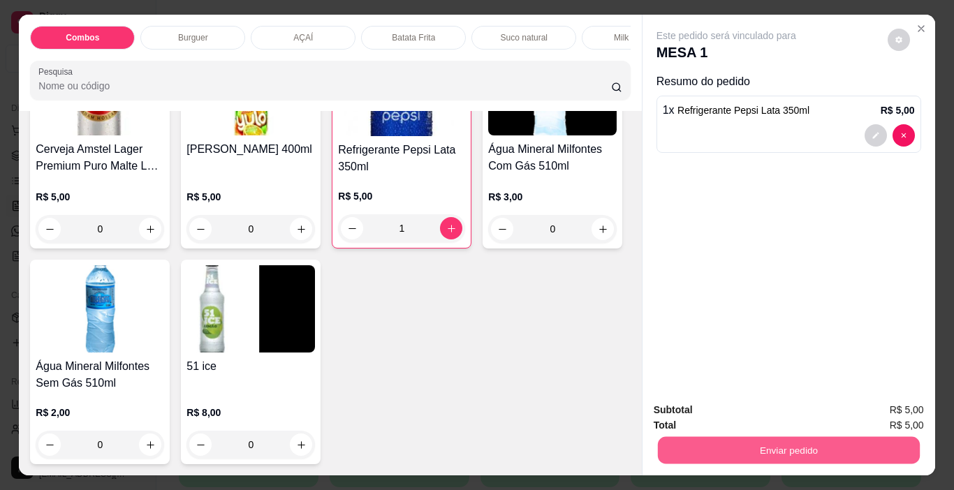
click at [719, 437] on button "Enviar pedido" at bounding box center [788, 450] width 262 height 27
click at [745, 416] on button "Não registrar e enviar pedido" at bounding box center [742, 411] width 141 height 26
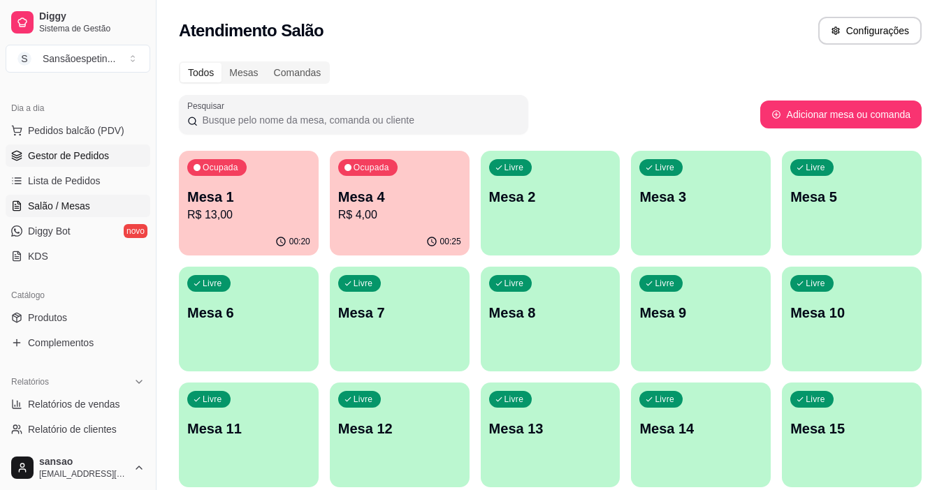
click at [61, 151] on span "Gestor de Pedidos" at bounding box center [68, 156] width 81 height 14
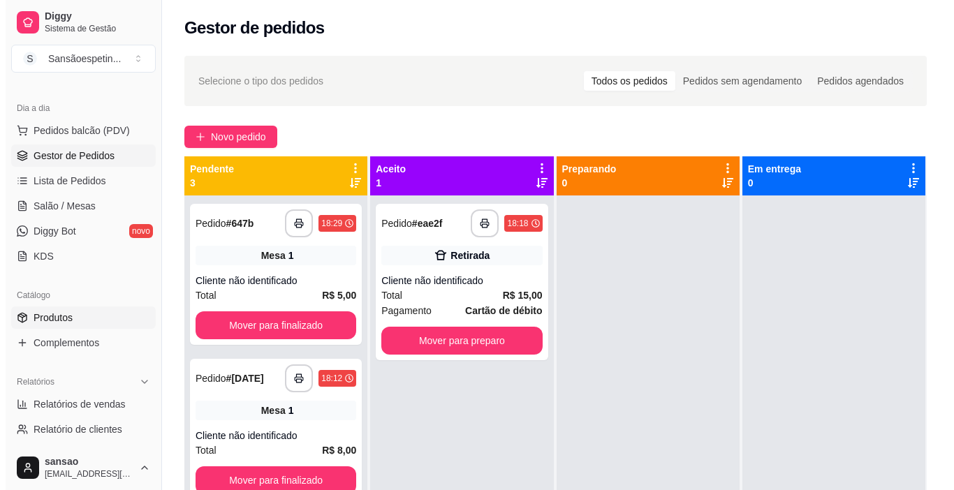
scroll to position [70, 0]
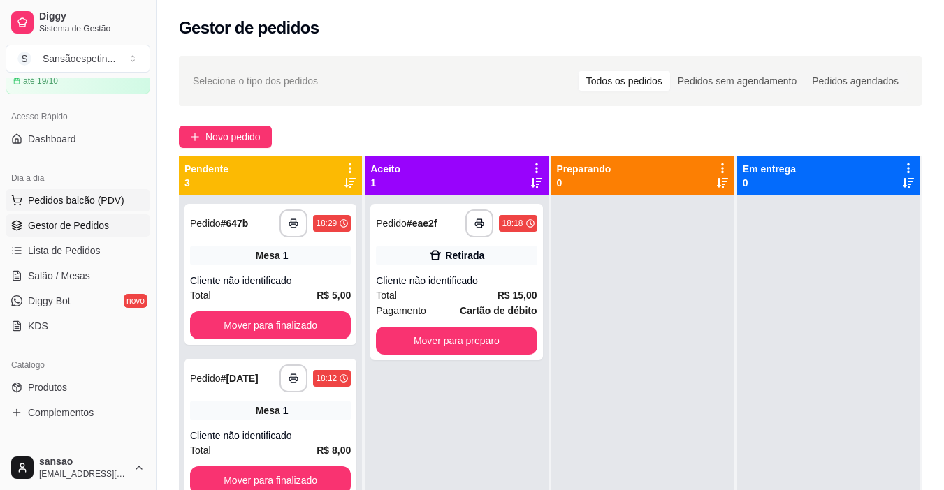
click at [105, 204] on span "Pedidos balcão (PDV)" at bounding box center [76, 201] width 96 height 14
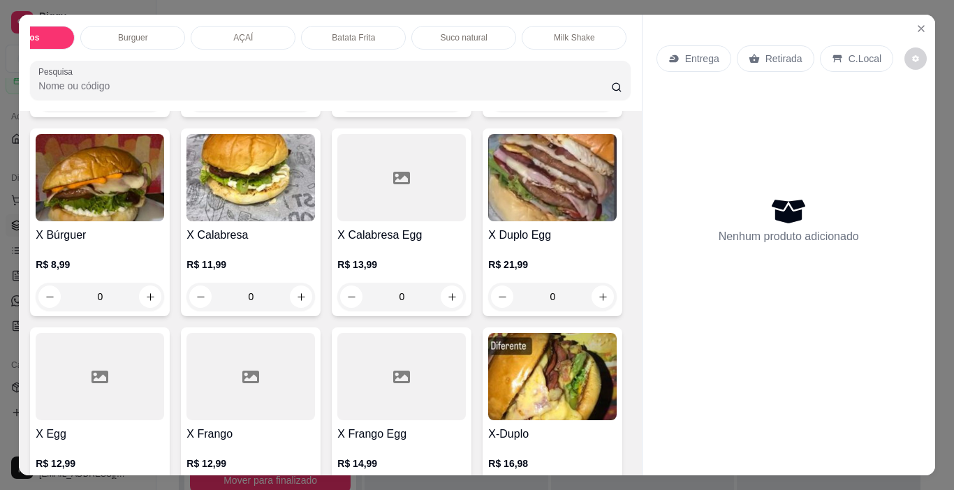
scroll to position [0, 167]
click at [582, 32] on p "BEBIDAS" at bounding box center [578, 37] width 36 height 11
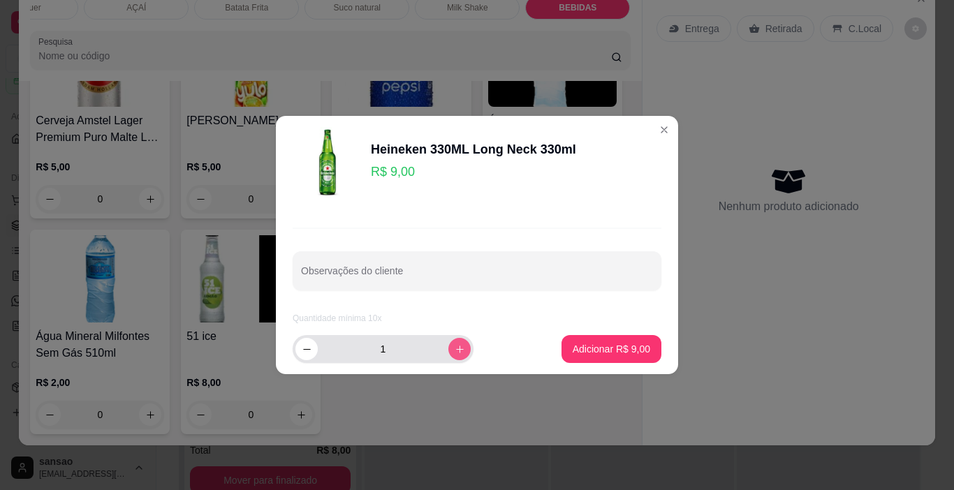
click at [453, 347] on button "increase-product-quantity" at bounding box center [460, 349] width 22 height 22
type input "2"
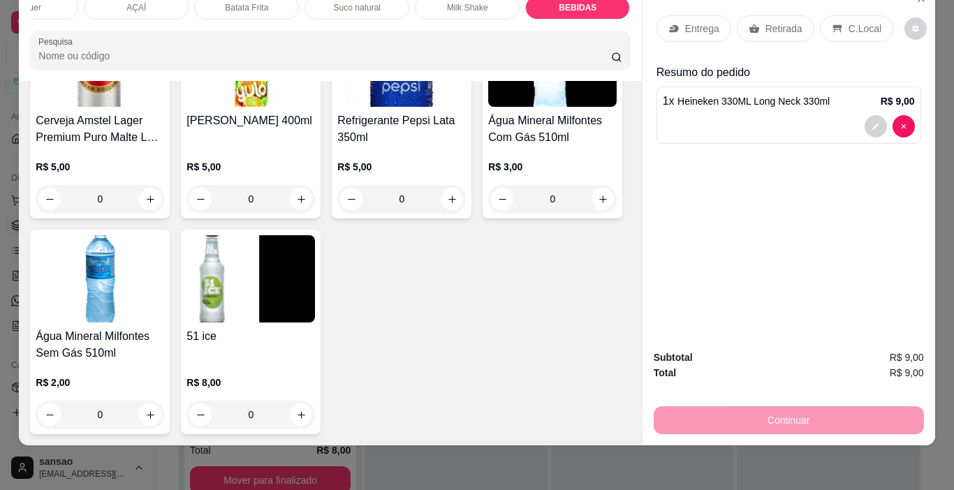
type input "2"
click at [771, 22] on p "Retirada" at bounding box center [784, 29] width 37 height 14
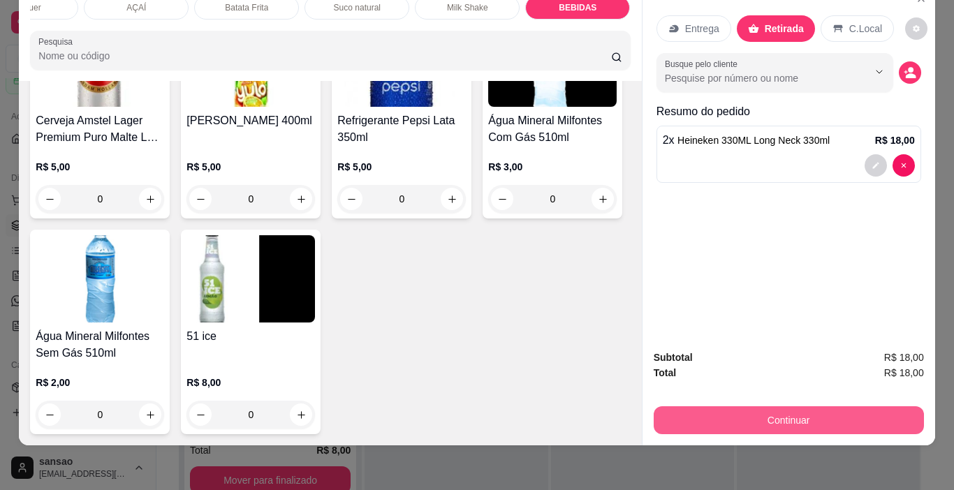
click at [800, 414] on button "Continuar" at bounding box center [789, 421] width 270 height 28
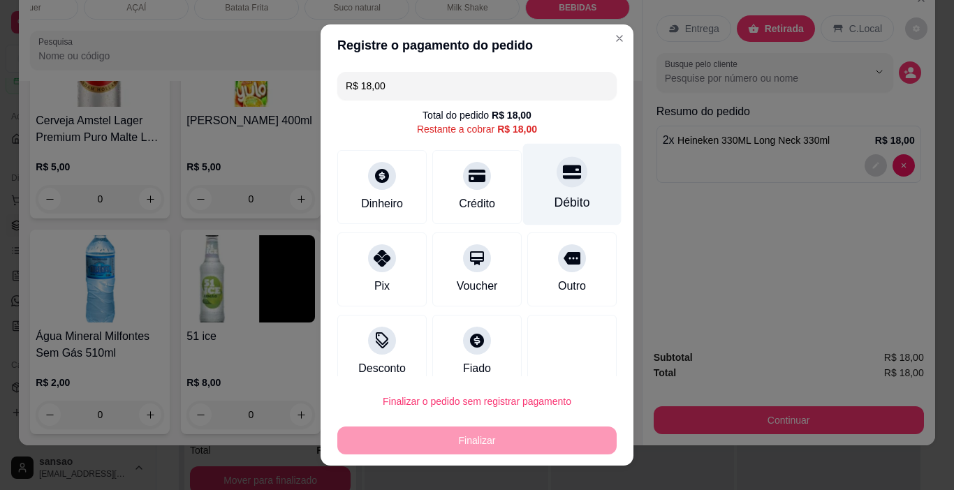
click at [551, 188] on div "Débito" at bounding box center [572, 185] width 99 height 82
type input "R$ 0,00"
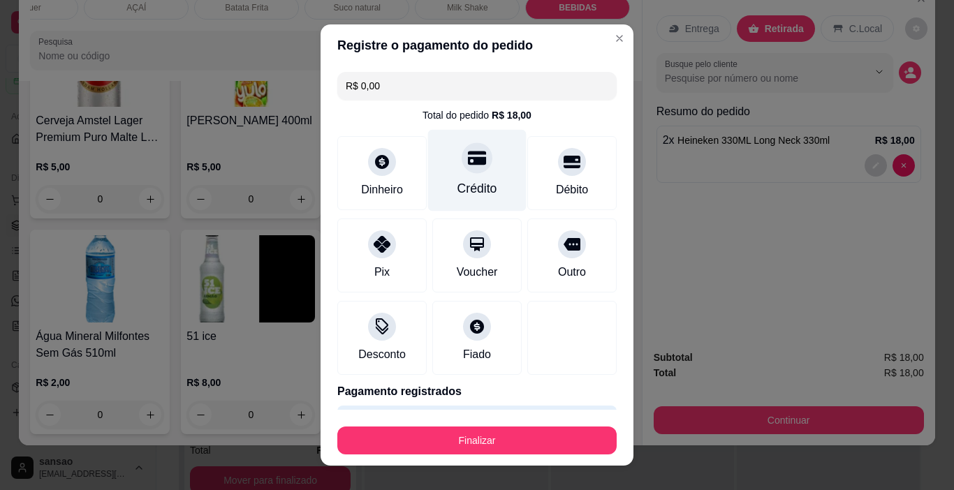
click at [462, 175] on div "Crédito" at bounding box center [477, 171] width 99 height 82
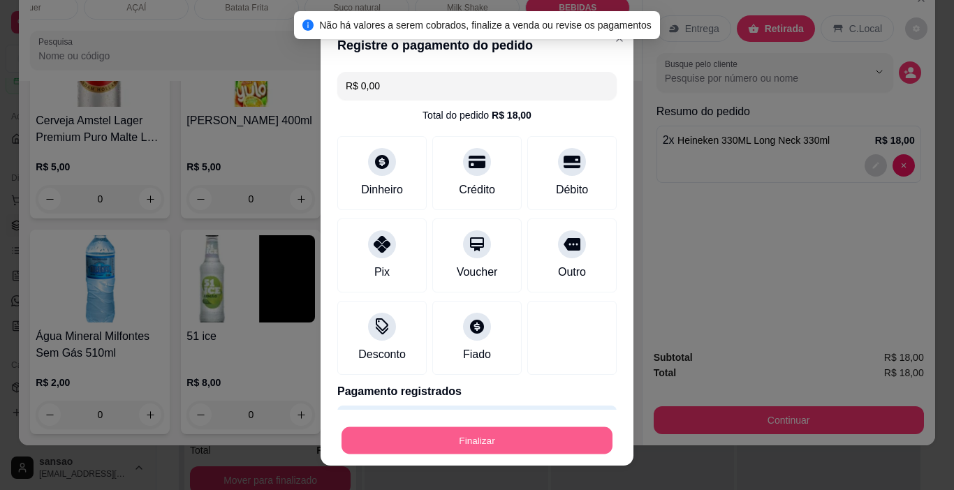
click at [490, 428] on button "Finalizar" at bounding box center [477, 441] width 271 height 27
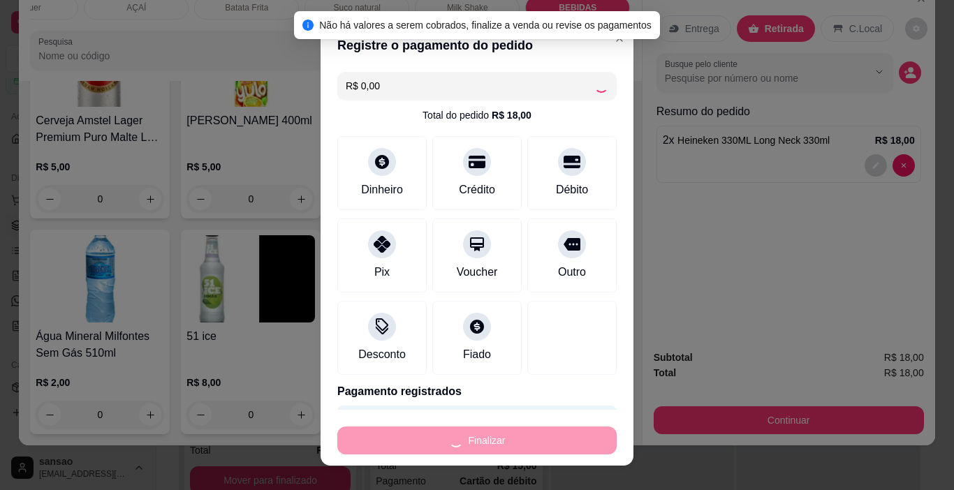
type input "0"
type input "-R$ 18,00"
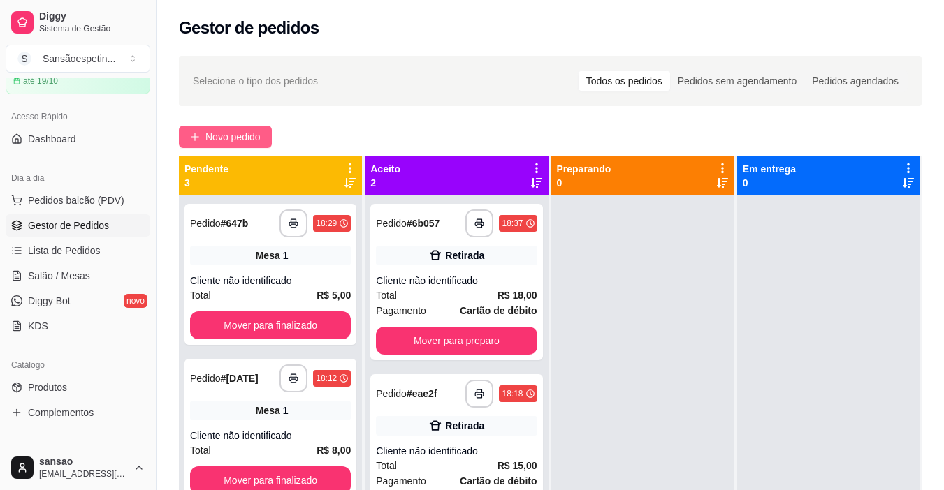
click at [263, 137] on button "Novo pedido" at bounding box center [225, 137] width 93 height 22
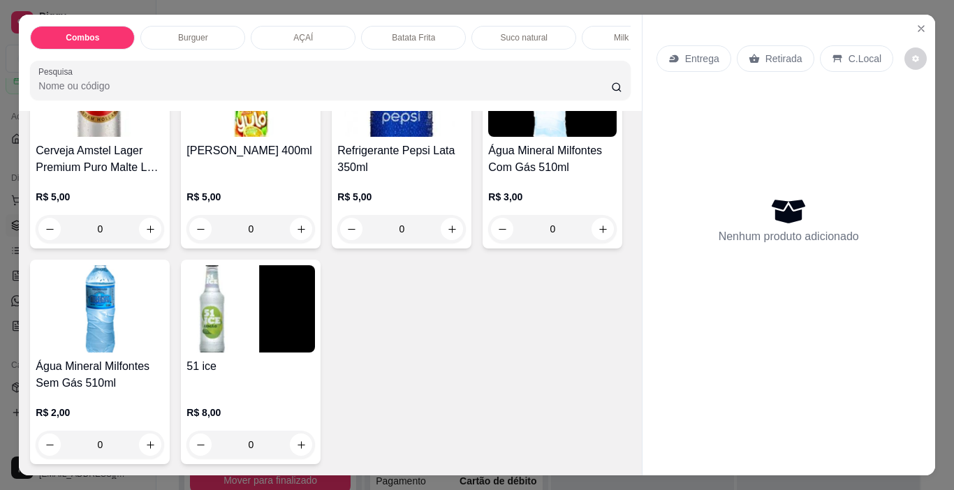
scroll to position [3423, 0]
click at [156, 235] on icon "increase-product-quantity" at bounding box center [150, 229] width 10 height 10
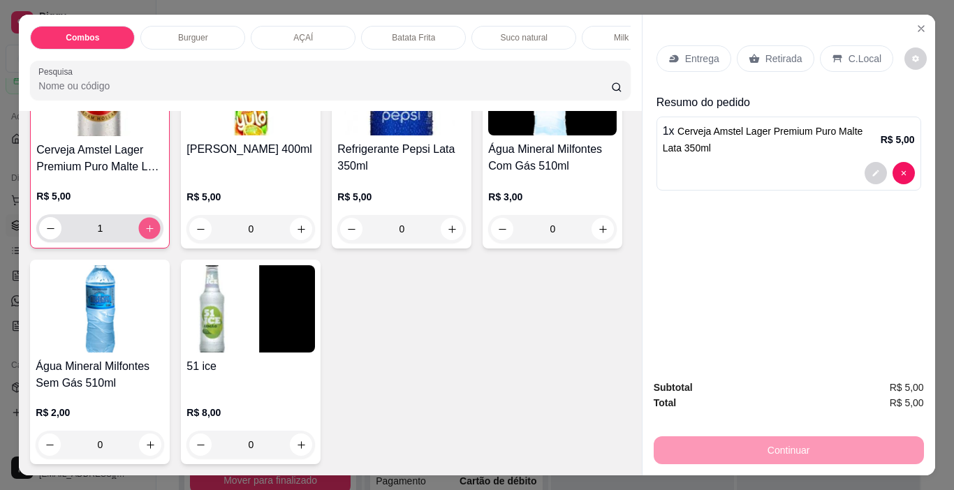
click at [155, 234] on icon "increase-product-quantity" at bounding box center [150, 229] width 10 height 10
type input "2"
click at [769, 53] on p "Retirada" at bounding box center [784, 59] width 37 height 14
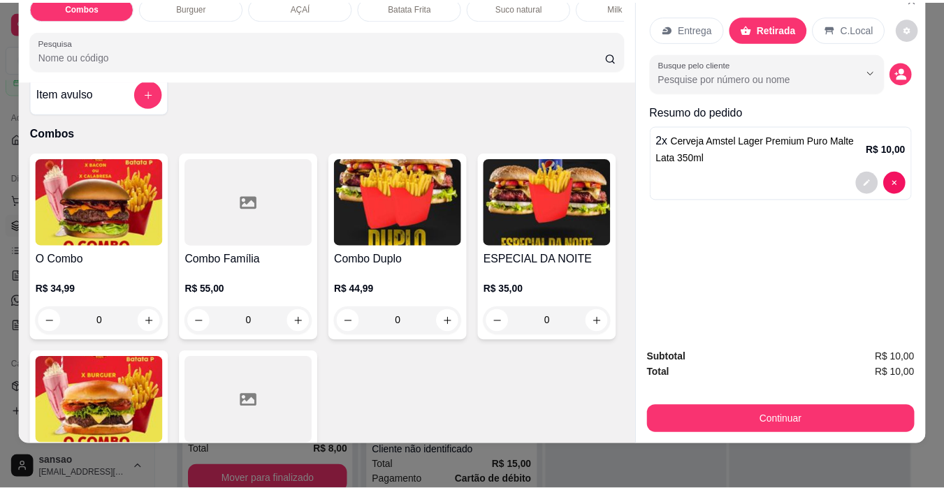
scroll to position [0, 0]
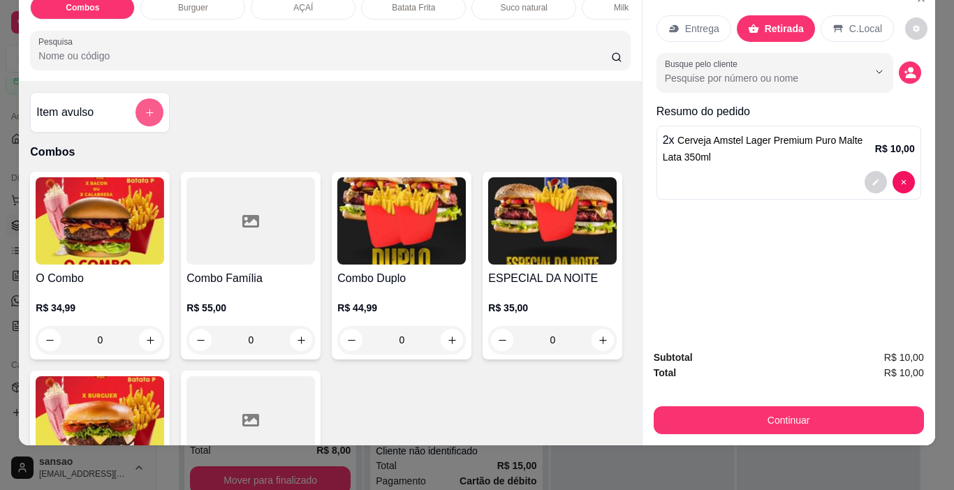
click at [145, 123] on button "add-separate-item" at bounding box center [150, 113] width 28 height 28
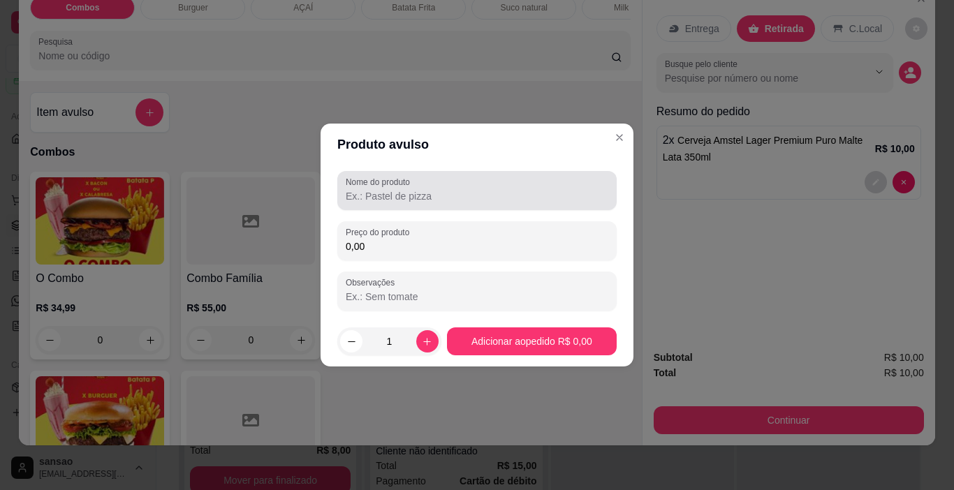
click at [409, 196] on input "Nome do produto" at bounding box center [477, 196] width 263 height 14
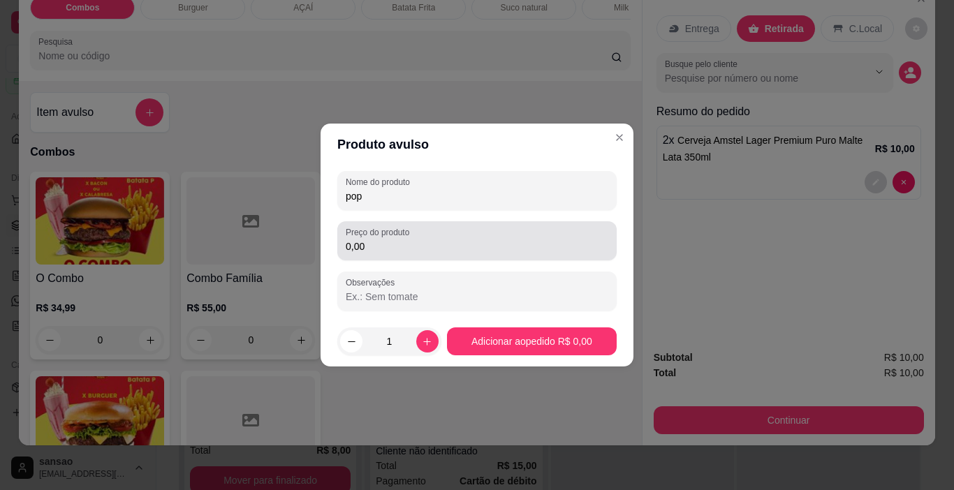
type input "pop"
click at [432, 256] on div "Preço do produto 0,00" at bounding box center [476, 240] width 279 height 39
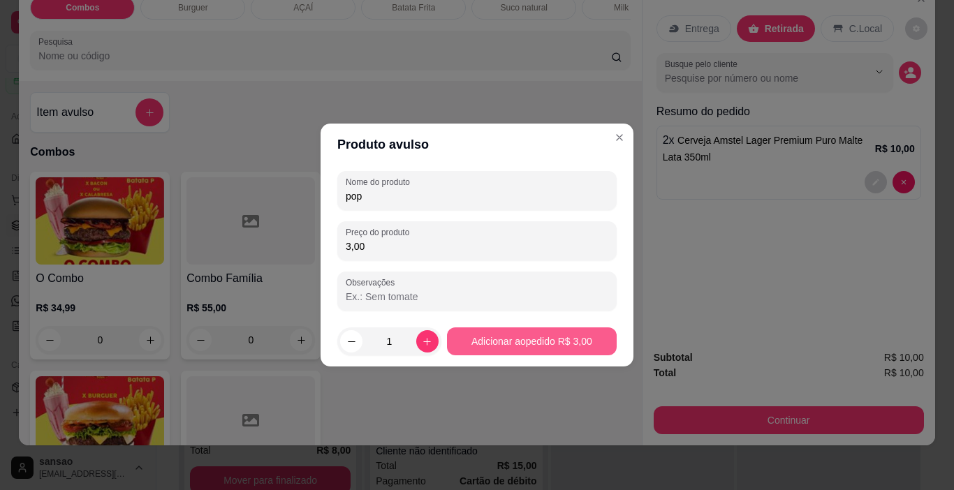
type input "3,00"
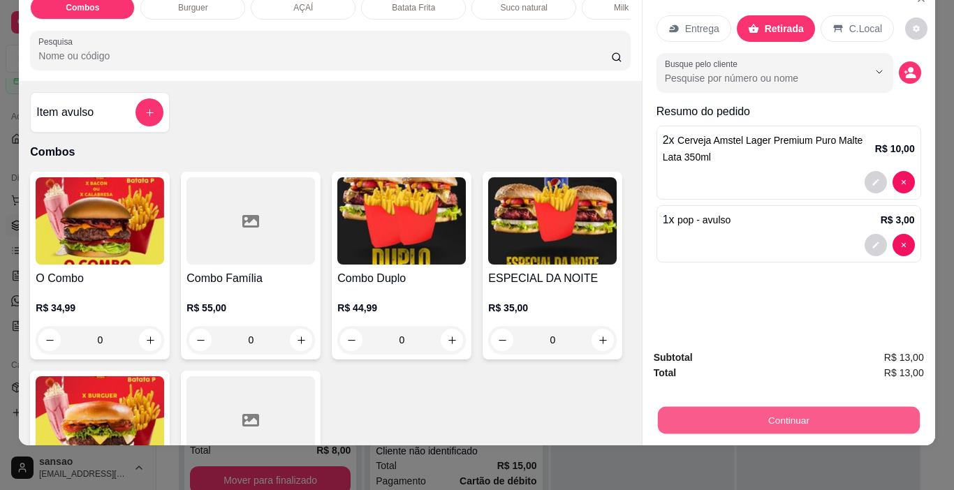
click at [765, 407] on button "Continuar" at bounding box center [788, 420] width 262 height 27
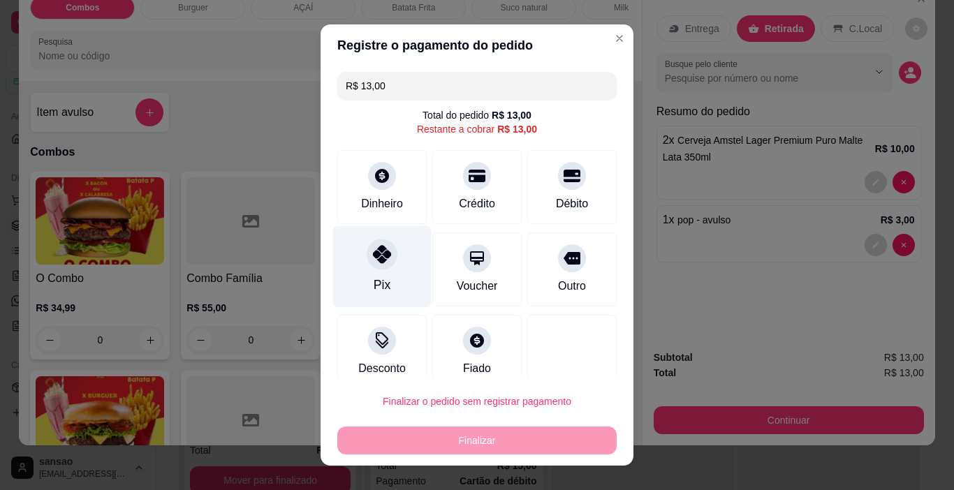
click at [374, 276] on div "Pix" at bounding box center [382, 285] width 17 height 18
type input "R$ 0,00"
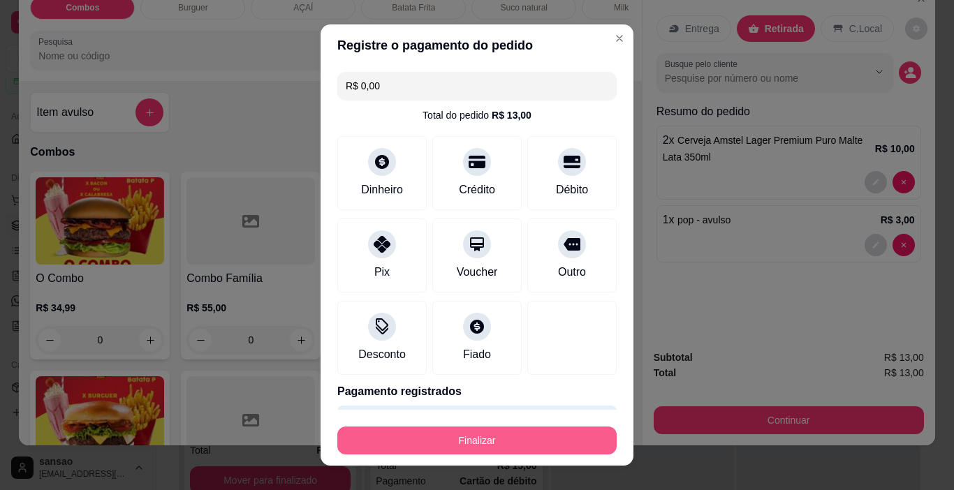
click at [557, 450] on button "Finalizar" at bounding box center [476, 441] width 279 height 28
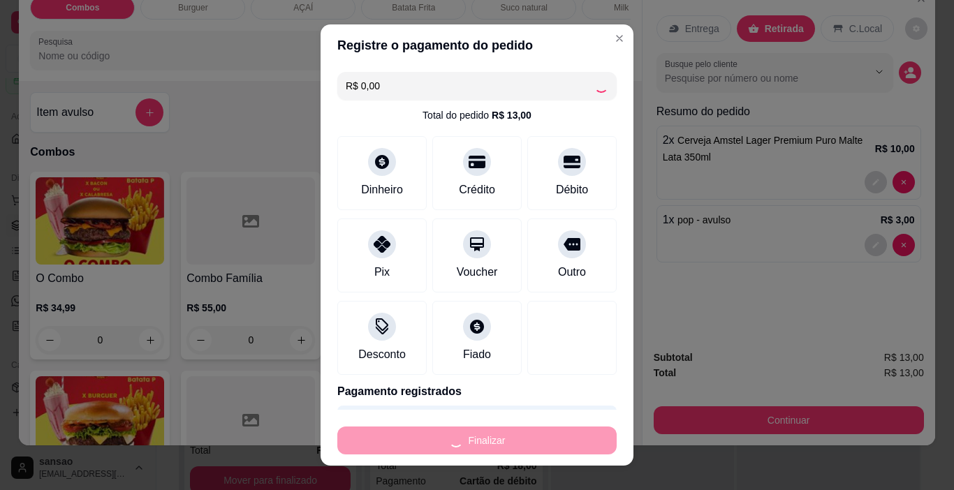
type input "0"
type input "-R$ 13,00"
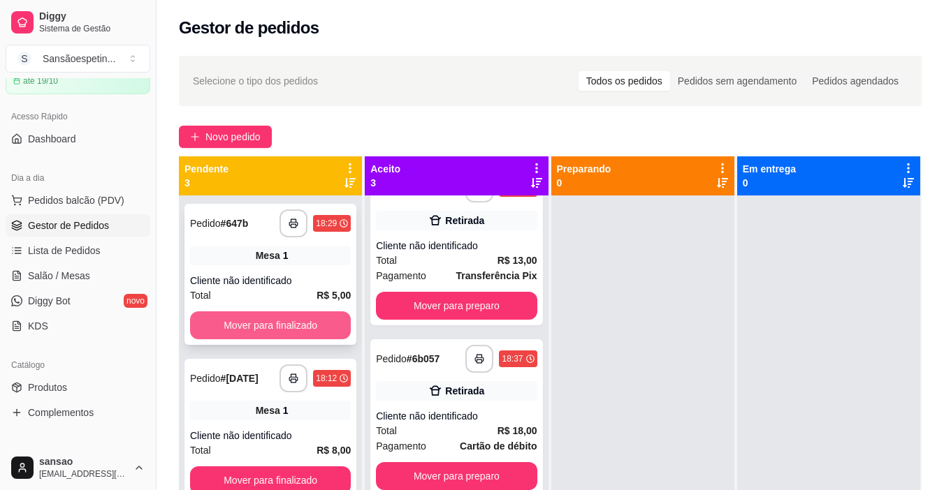
click at [259, 326] on button "Mover para finalizado" at bounding box center [270, 326] width 161 height 28
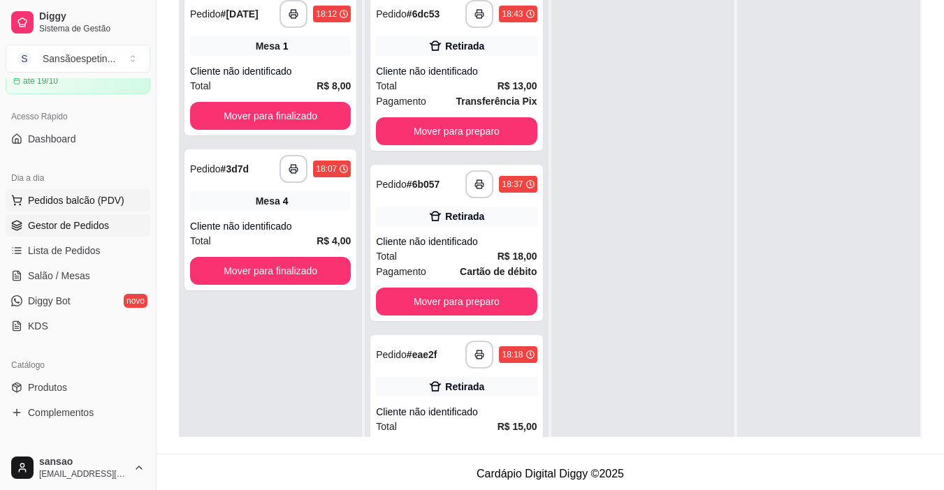
click at [70, 191] on button "Pedidos balcão (PDV)" at bounding box center [78, 200] width 145 height 22
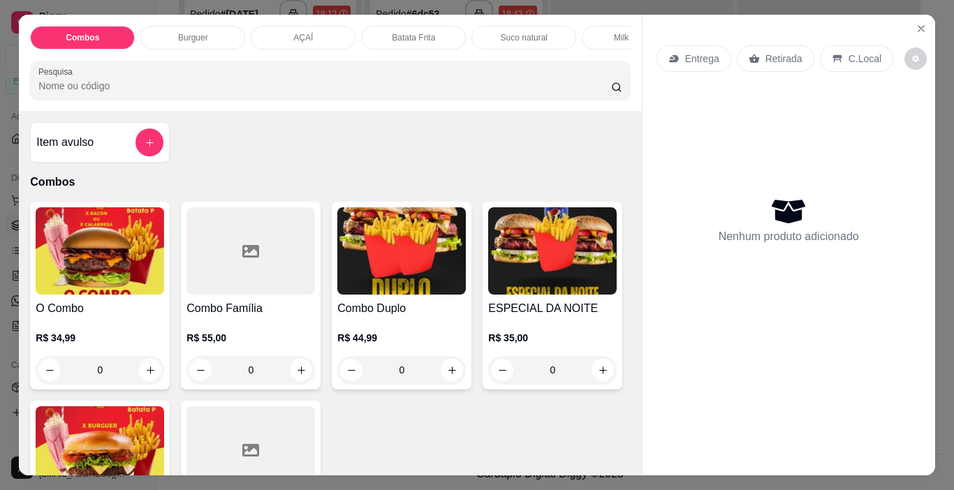
scroll to position [0, 167]
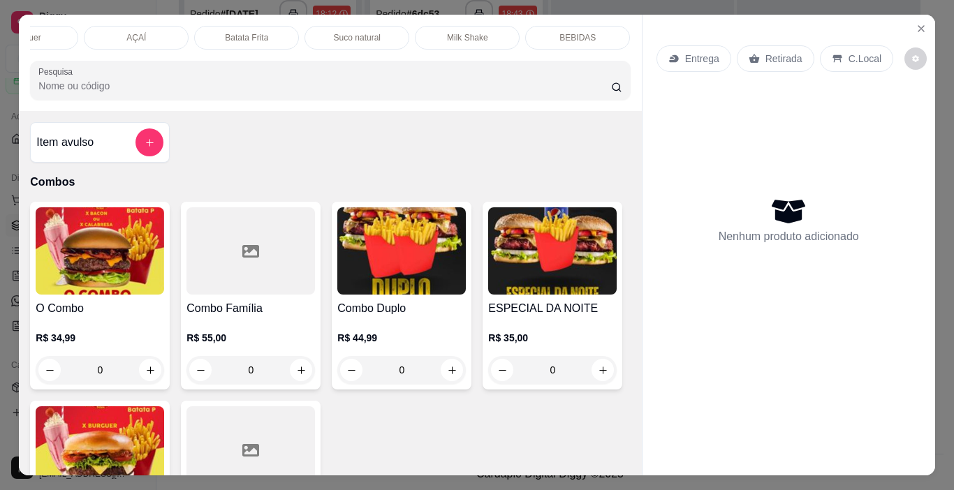
click at [581, 35] on p "BEBIDAS" at bounding box center [578, 37] width 36 height 11
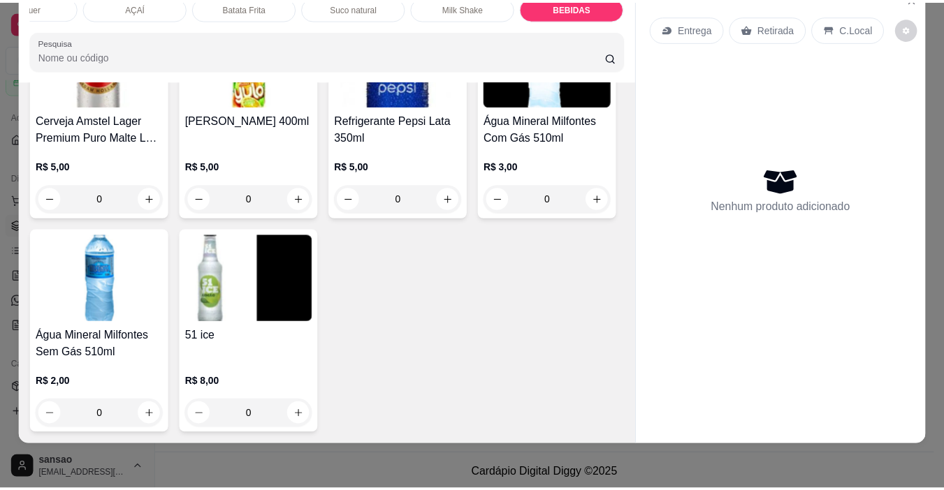
scroll to position [3348, 0]
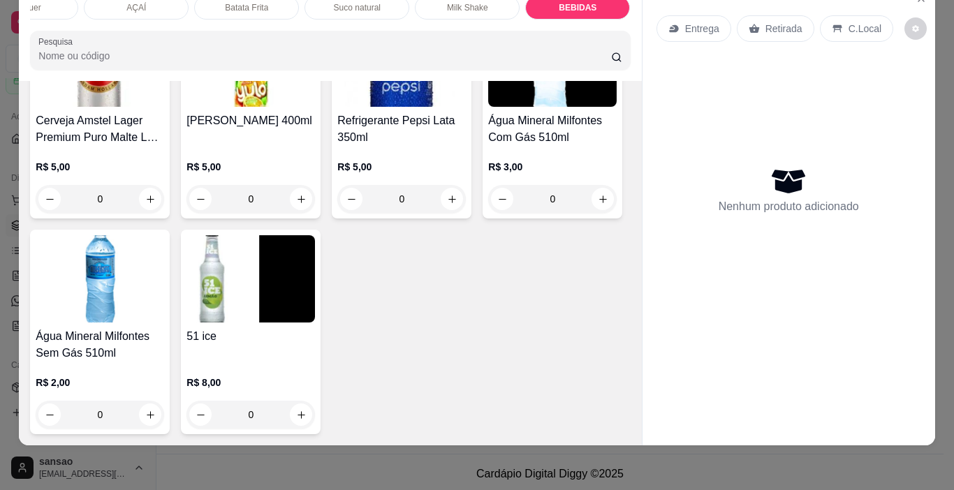
click at [164, 107] on img at bounding box center [100, 63] width 129 height 87
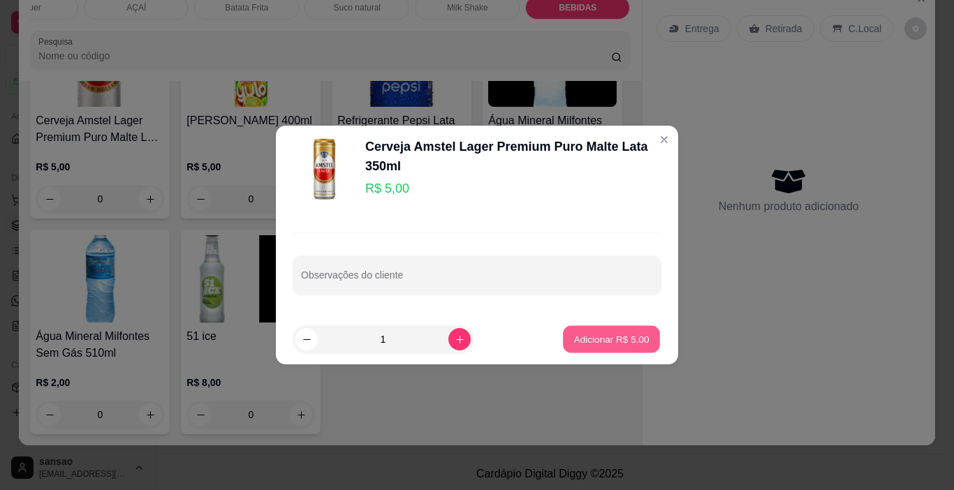
click at [590, 342] on p "Adicionar R$ 5,00" at bounding box center [611, 339] width 75 height 13
type input "1"
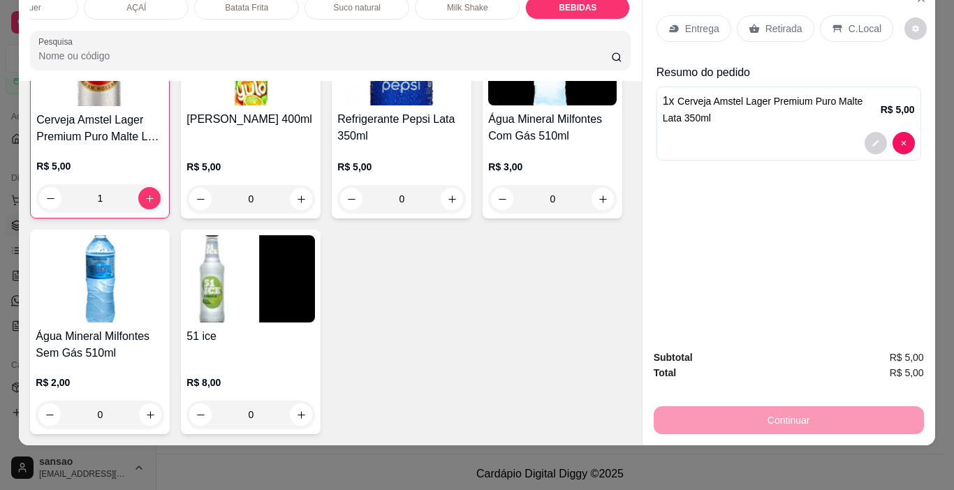
click at [766, 22] on p "Retirada" at bounding box center [784, 29] width 37 height 14
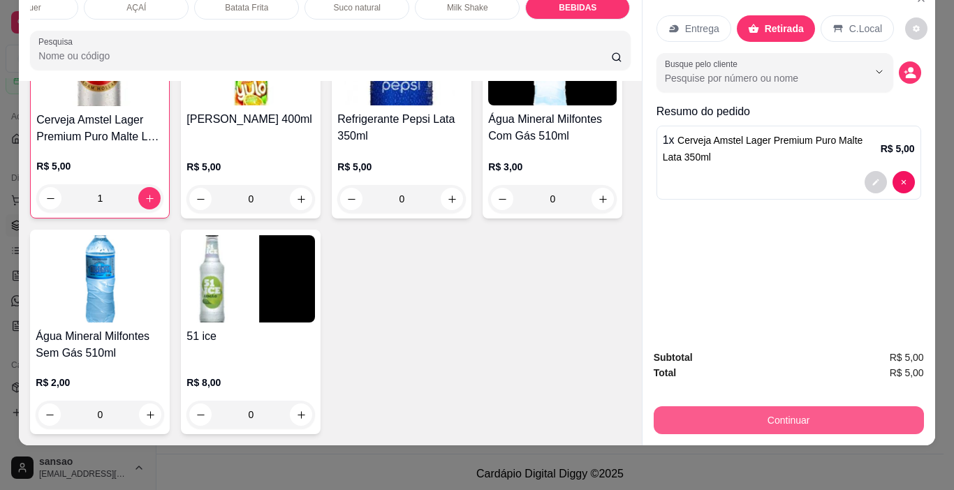
click at [779, 407] on button "Continuar" at bounding box center [789, 421] width 270 height 28
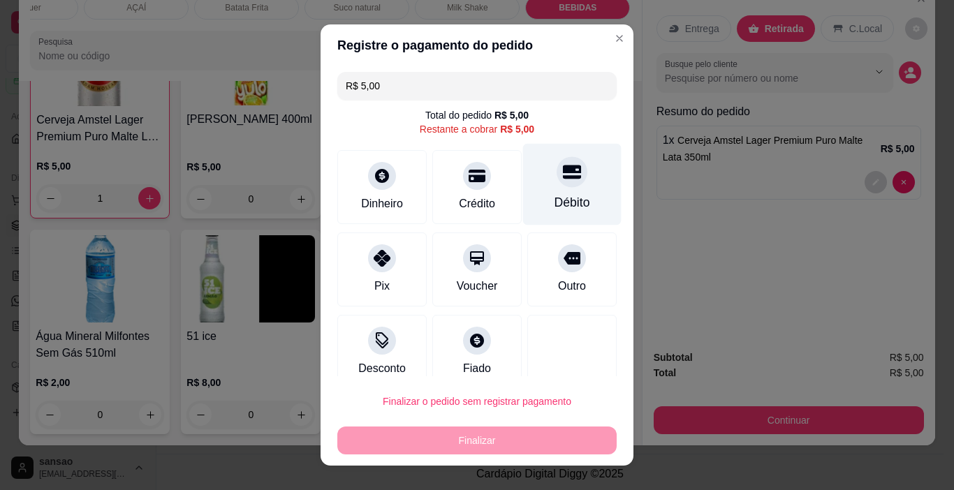
click at [555, 201] on div "Débito" at bounding box center [573, 203] width 36 height 18
type input "R$ 0,00"
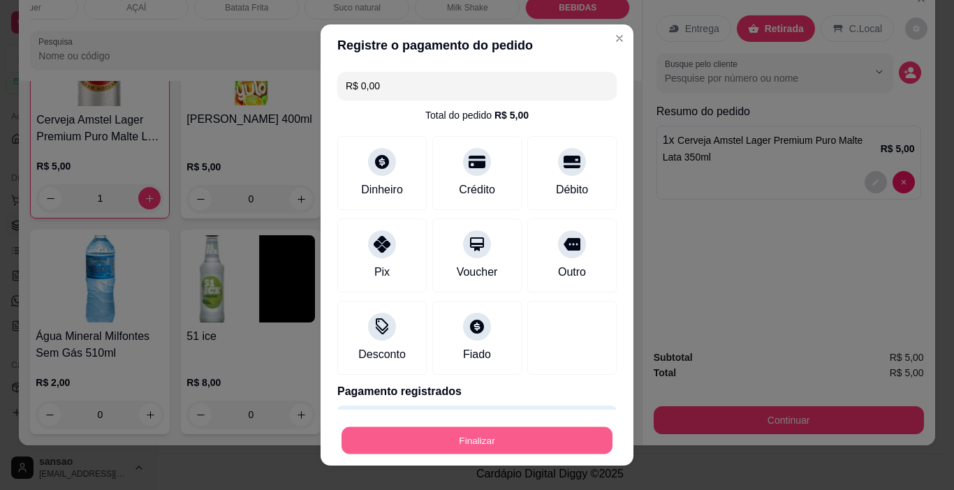
click at [440, 443] on button "Finalizar" at bounding box center [477, 441] width 271 height 27
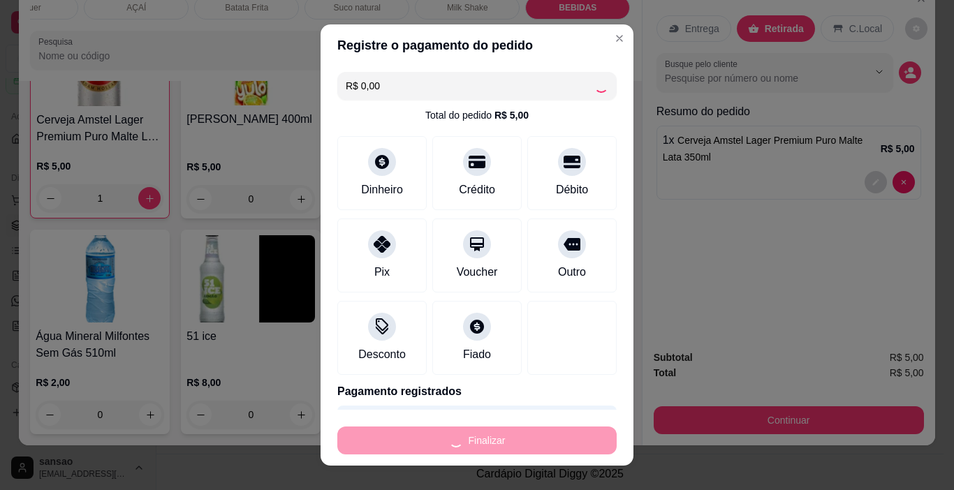
type input "0"
type input "-R$ 5,00"
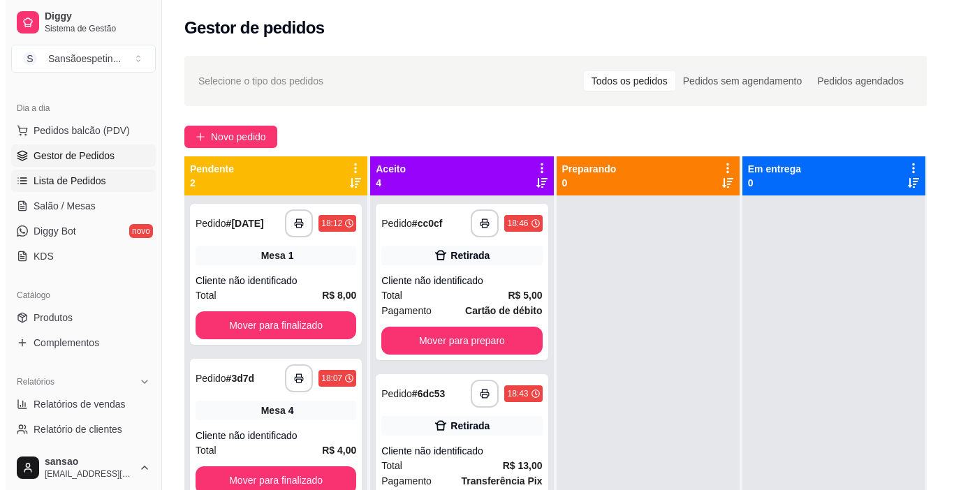
scroll to position [210, 0]
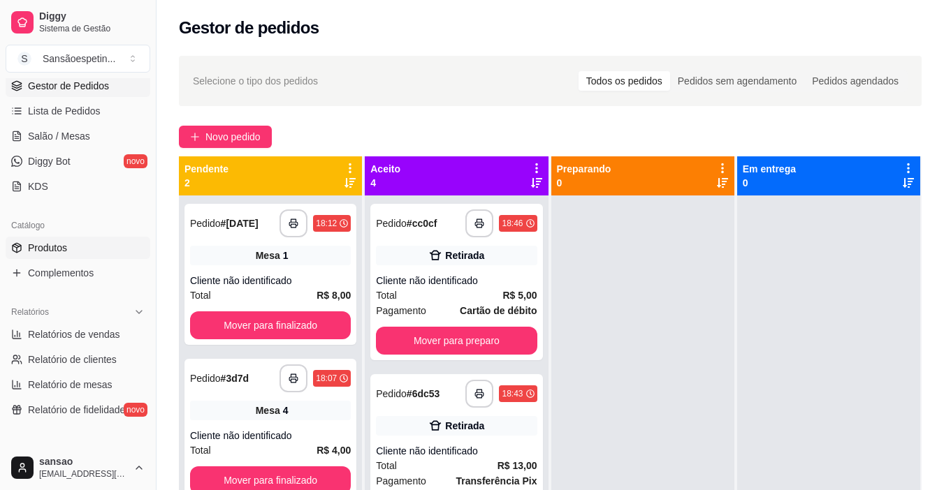
click at [71, 247] on link "Produtos" at bounding box center [78, 248] width 145 height 22
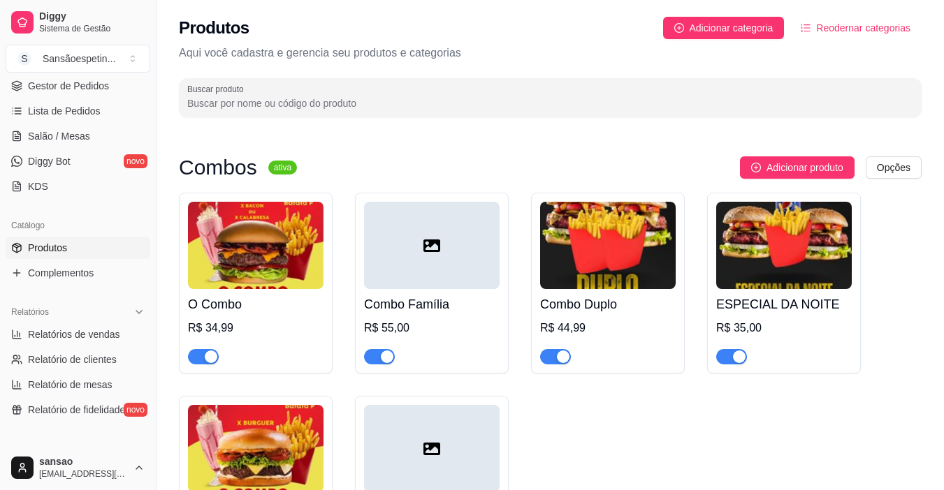
click at [210, 350] on span "button" at bounding box center [203, 356] width 31 height 15
click at [375, 351] on span "button" at bounding box center [379, 356] width 31 height 15
click at [284, 263] on img at bounding box center [256, 245] width 136 height 87
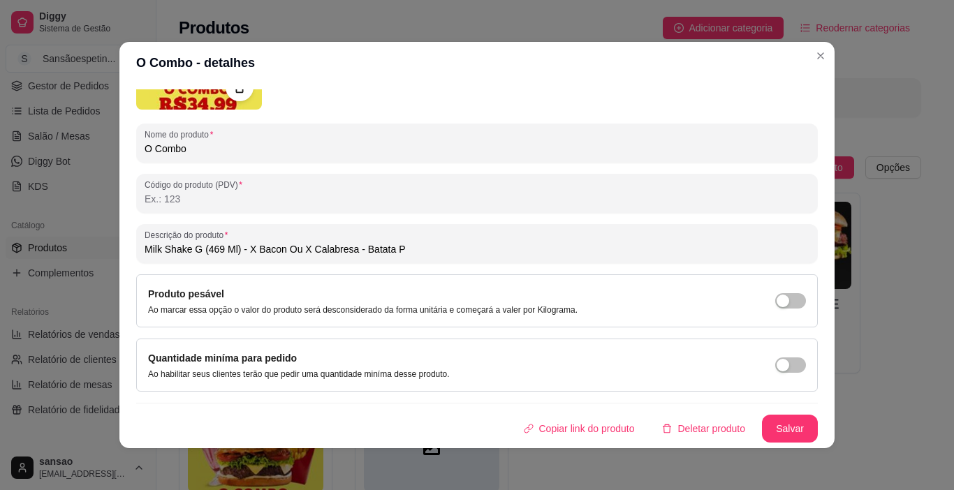
scroll to position [3, 0]
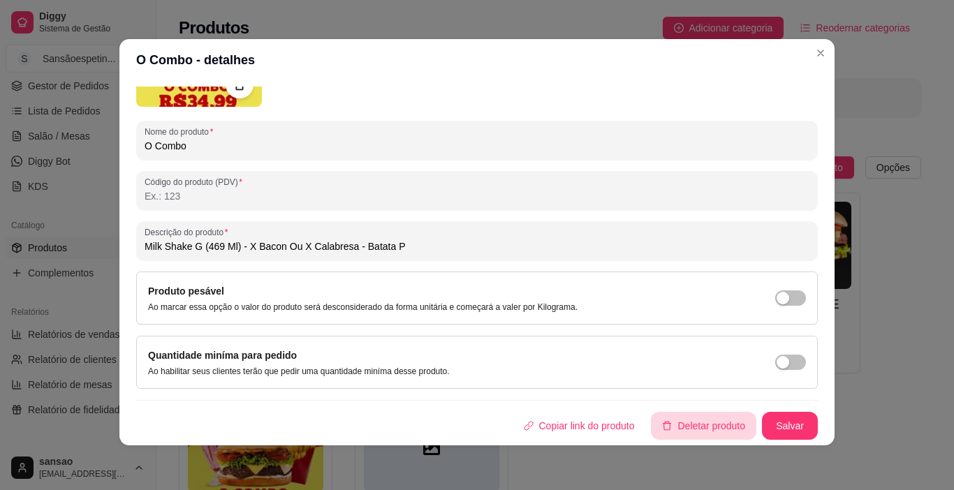
click at [657, 416] on button "Deletar produto" at bounding box center [703, 426] width 105 height 28
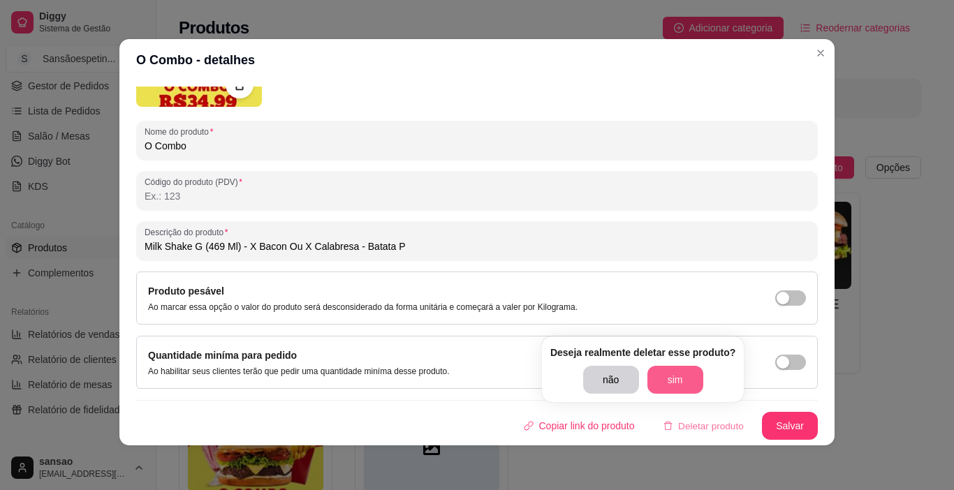
click at [666, 375] on button "sim" at bounding box center [676, 380] width 56 height 28
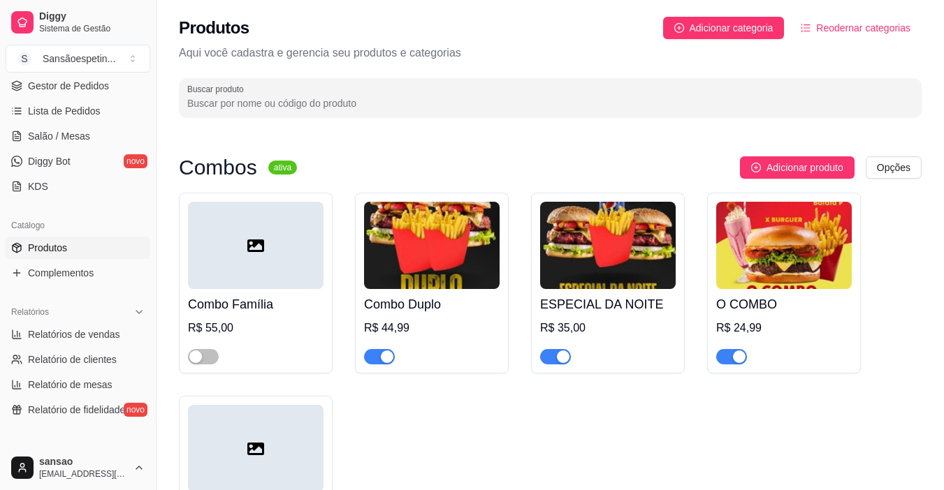
click at [253, 252] on icon at bounding box center [255, 246] width 17 height 17
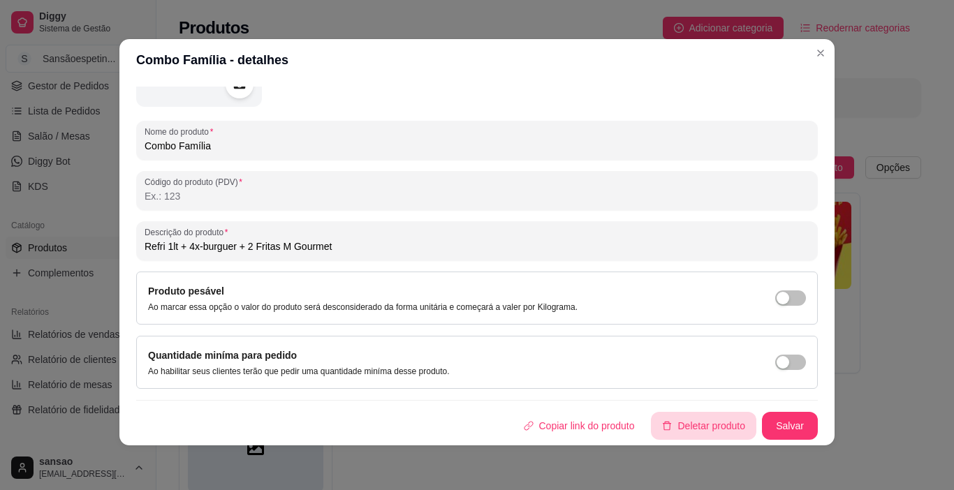
click at [669, 432] on button "Deletar produto" at bounding box center [703, 426] width 105 height 28
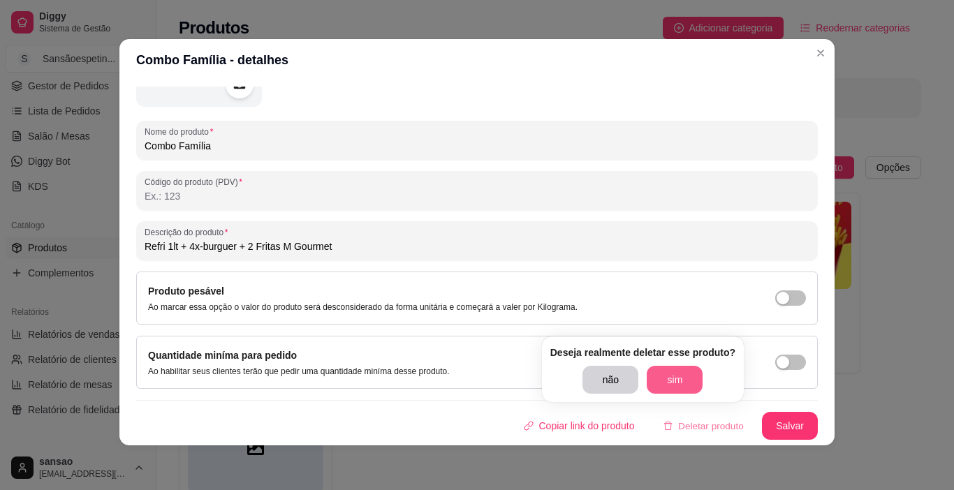
click at [656, 384] on button "sim" at bounding box center [675, 380] width 56 height 28
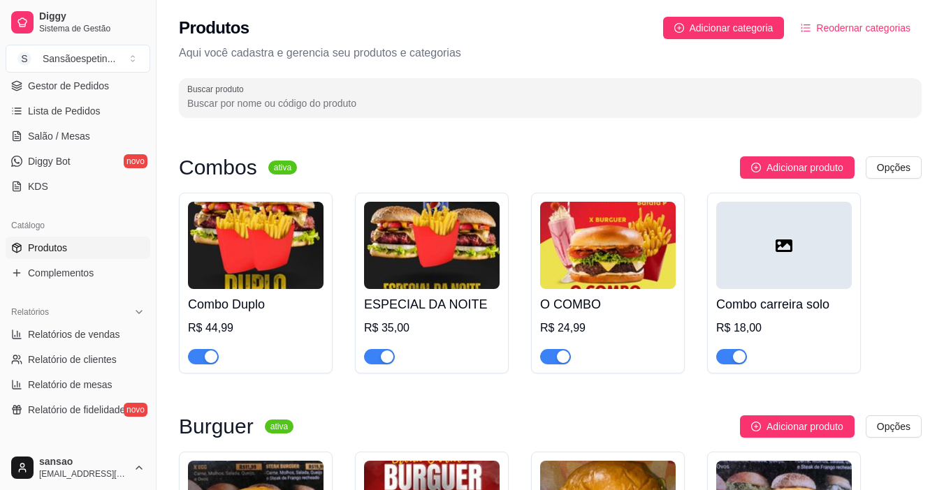
click at [240, 229] on img at bounding box center [256, 245] width 136 height 87
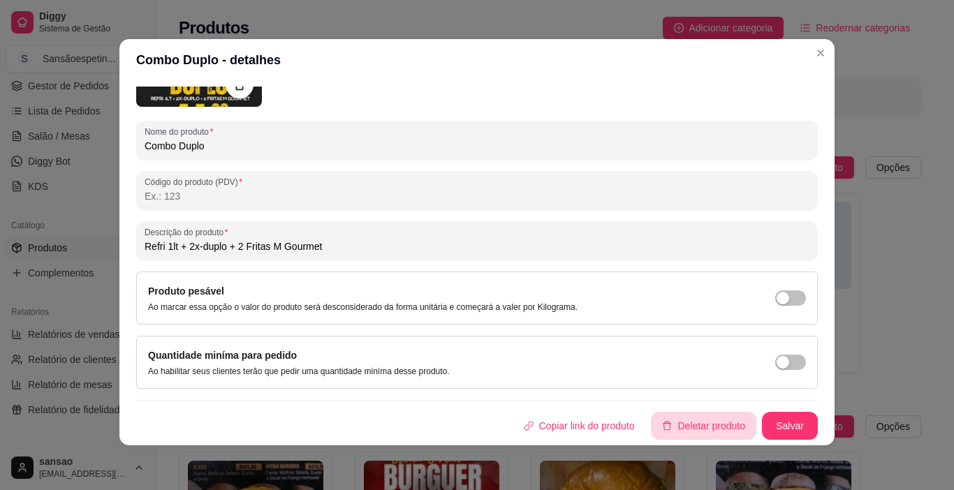
click at [687, 423] on button "Deletar produto" at bounding box center [703, 426] width 105 height 28
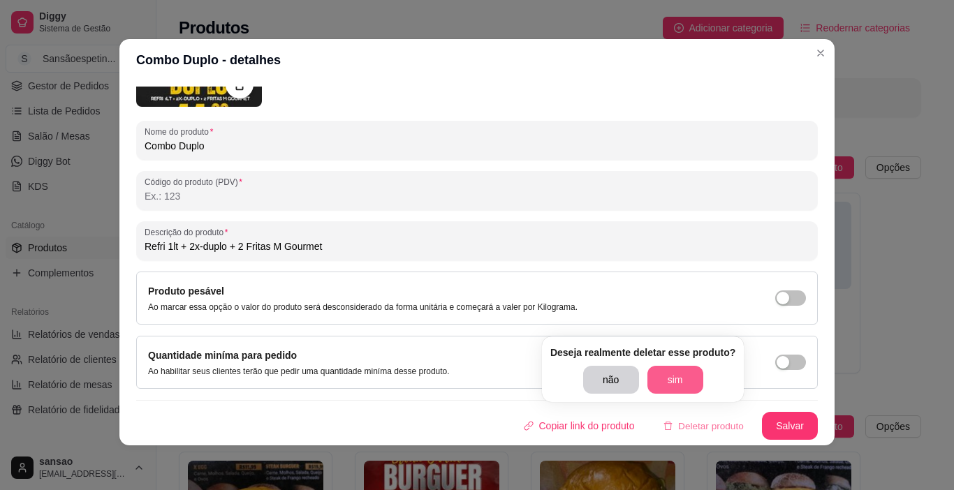
click at [676, 383] on button "sim" at bounding box center [676, 380] width 56 height 28
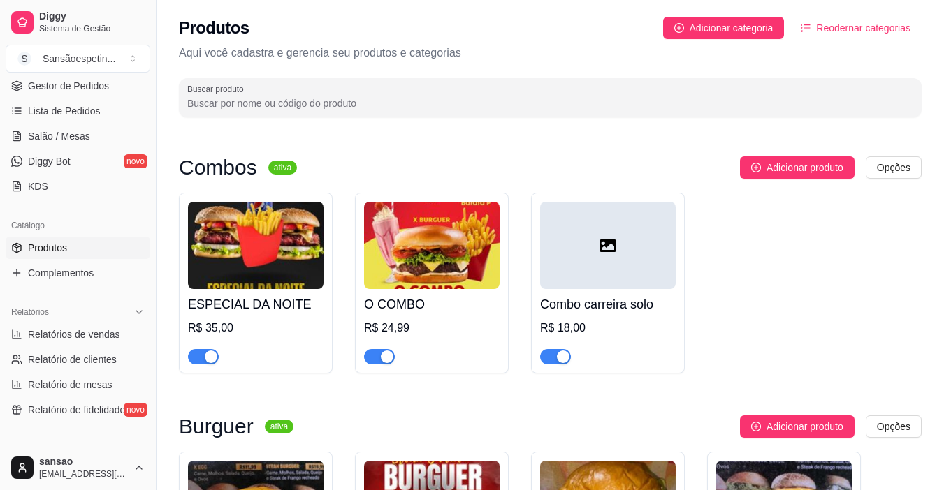
click at [271, 257] on img at bounding box center [256, 245] width 136 height 87
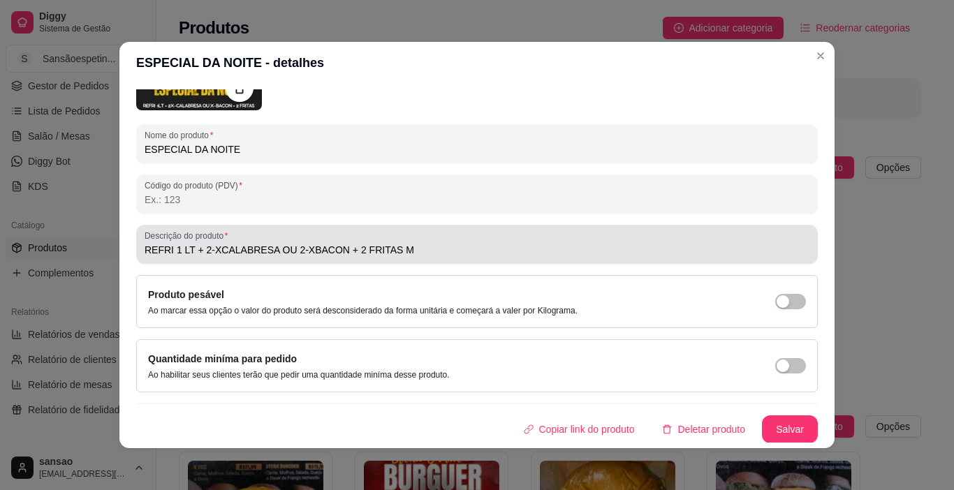
scroll to position [156, 0]
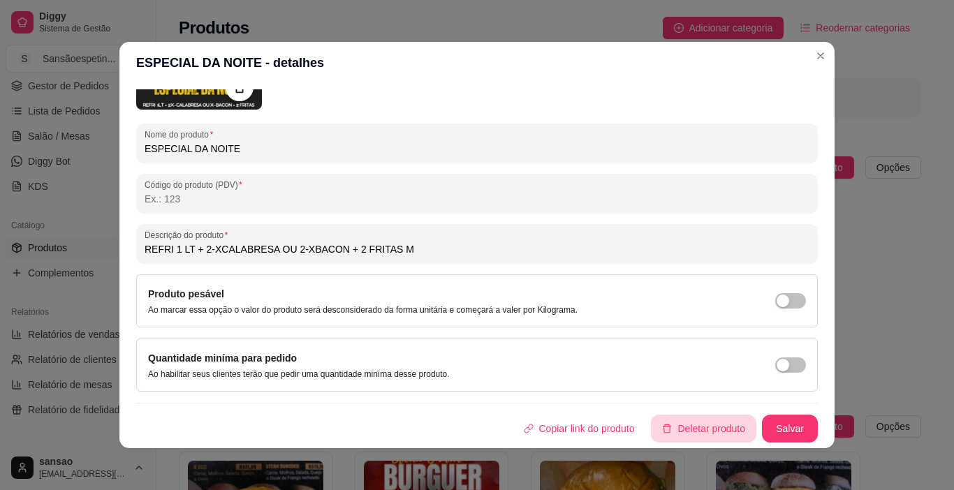
click at [715, 437] on button "Deletar produto" at bounding box center [703, 429] width 105 height 28
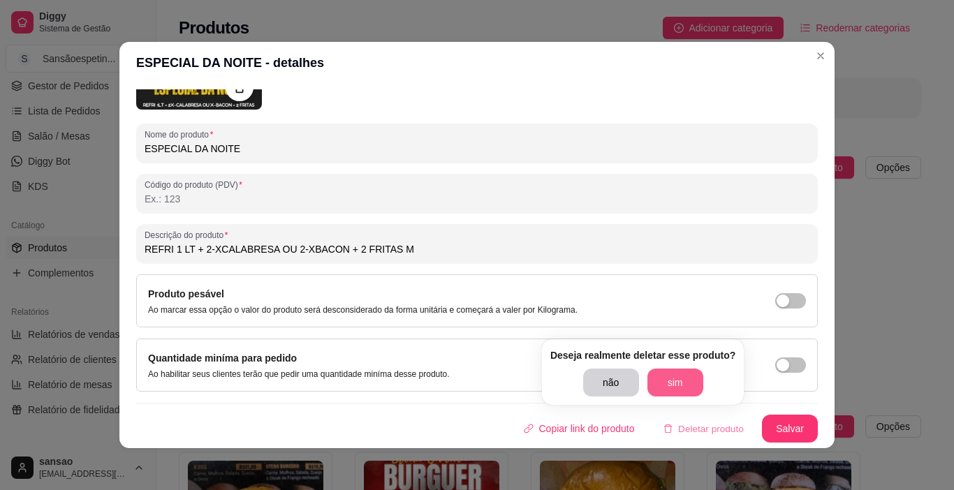
click at [660, 383] on button "sim" at bounding box center [676, 383] width 56 height 28
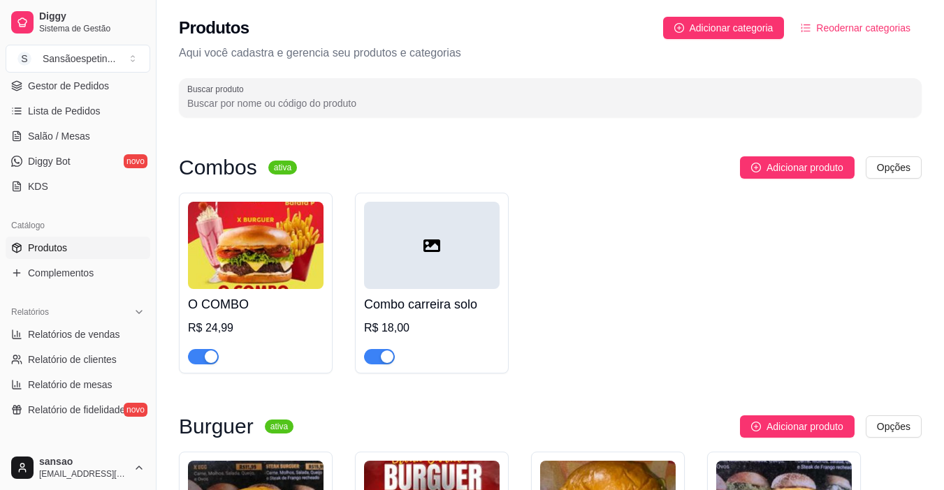
click at [299, 236] on img at bounding box center [256, 245] width 136 height 87
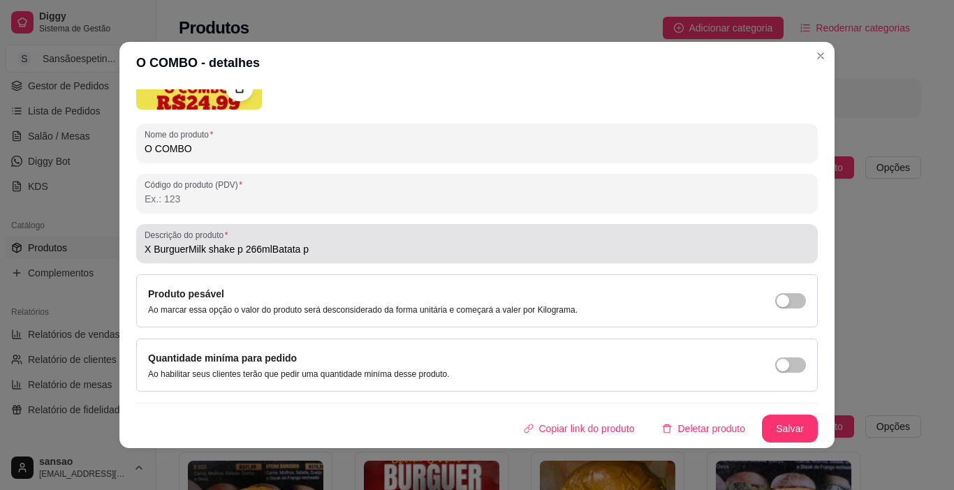
scroll to position [3, 0]
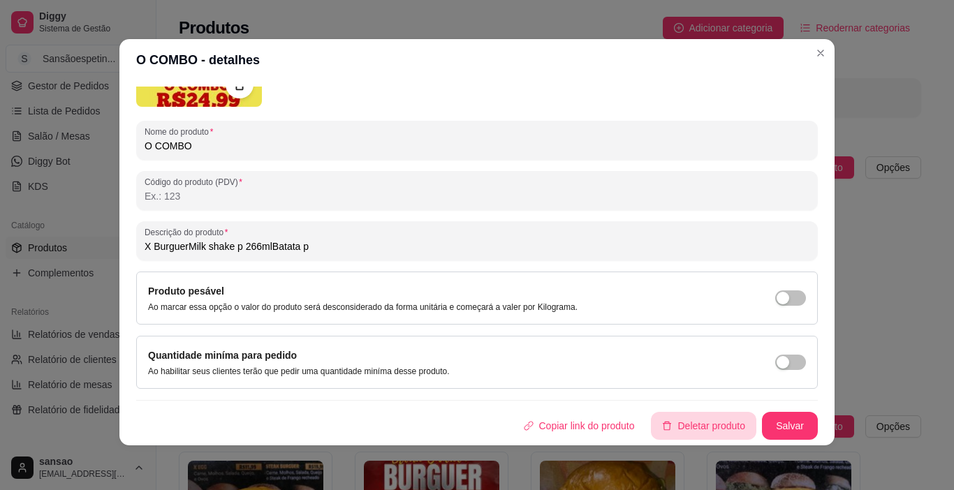
click at [685, 427] on button "Deletar produto" at bounding box center [703, 426] width 105 height 28
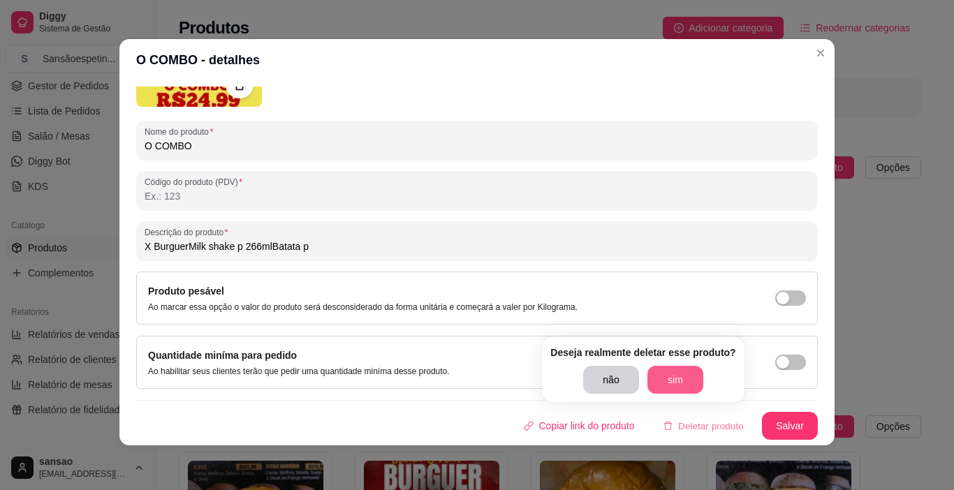
click at [671, 374] on button "sim" at bounding box center [676, 380] width 56 height 28
type input "X BurguerMilk shake p 266mlBatata p"
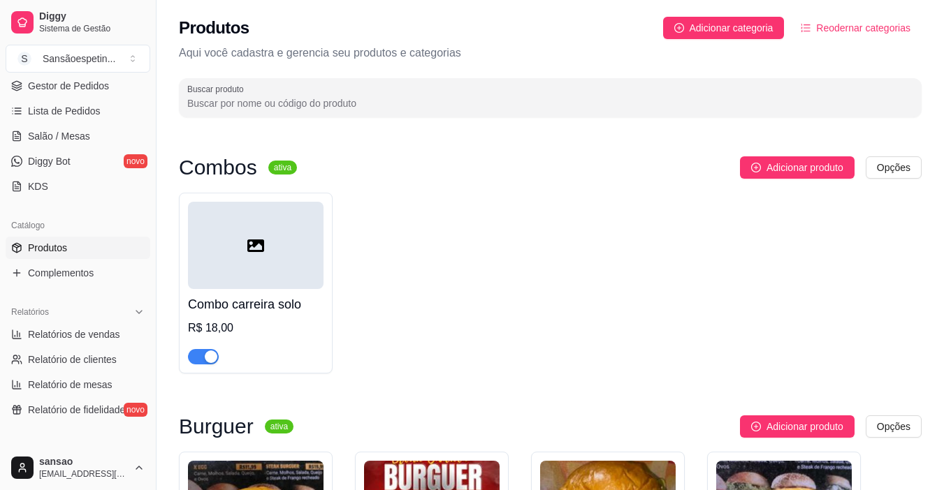
click at [242, 237] on div at bounding box center [256, 245] width 136 height 87
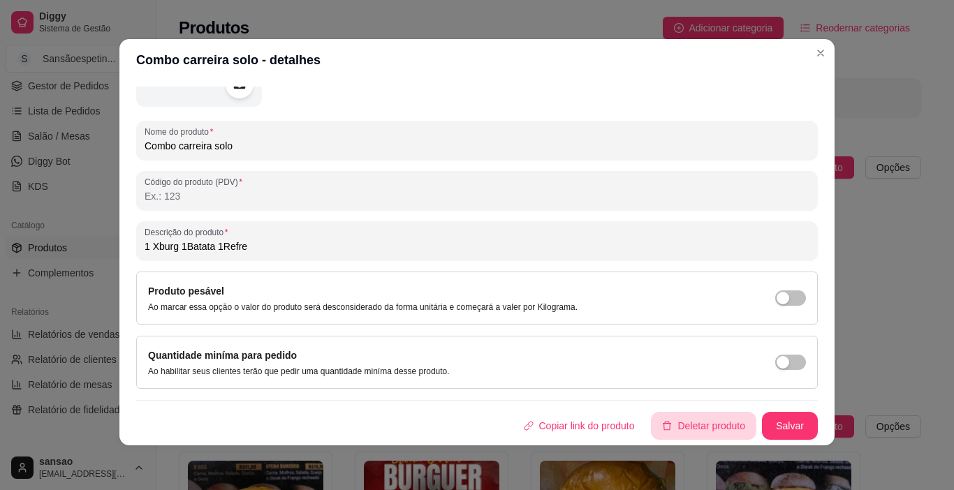
click at [703, 421] on button "Deletar produto" at bounding box center [703, 426] width 105 height 28
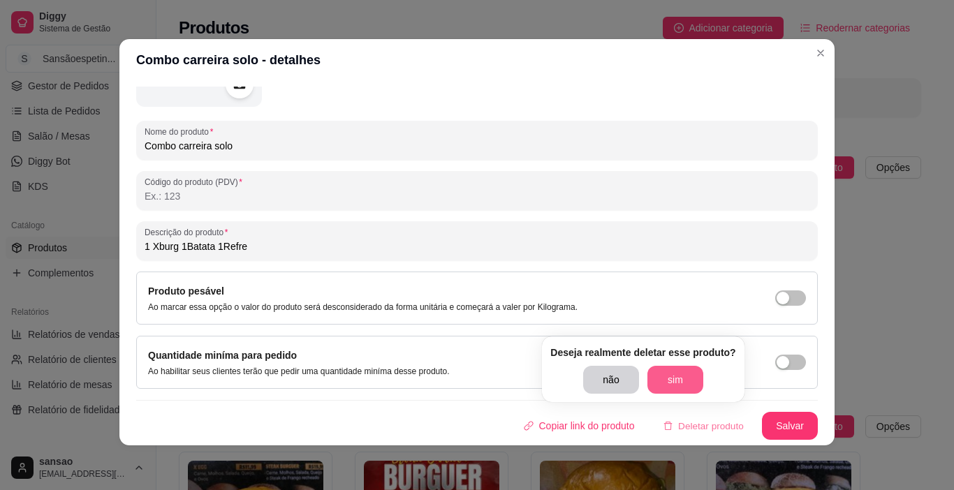
click at [662, 381] on button "sim" at bounding box center [676, 380] width 56 height 28
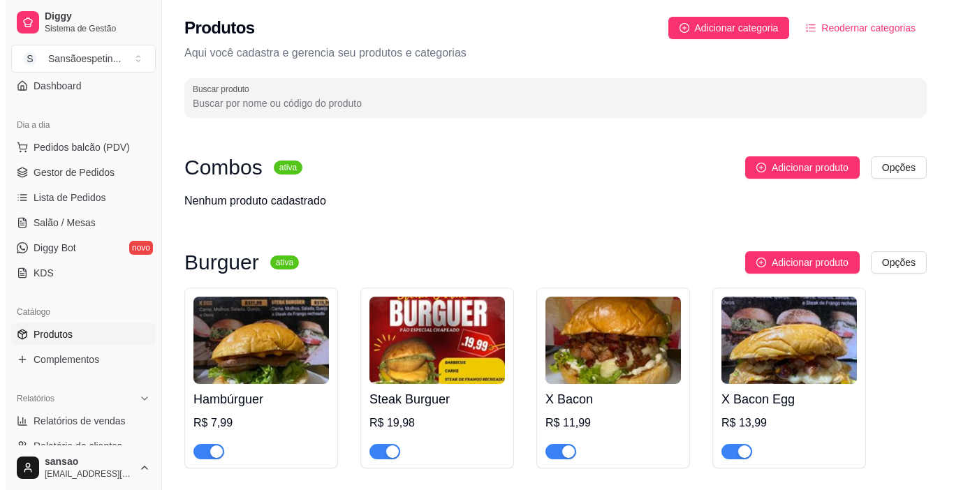
scroll to position [140, 0]
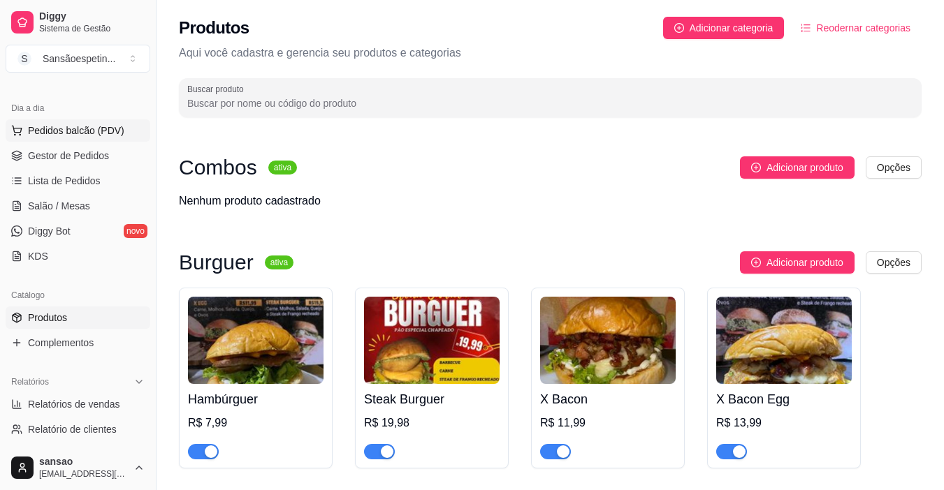
click at [94, 136] on span "Pedidos balcão (PDV)" at bounding box center [76, 131] width 96 height 14
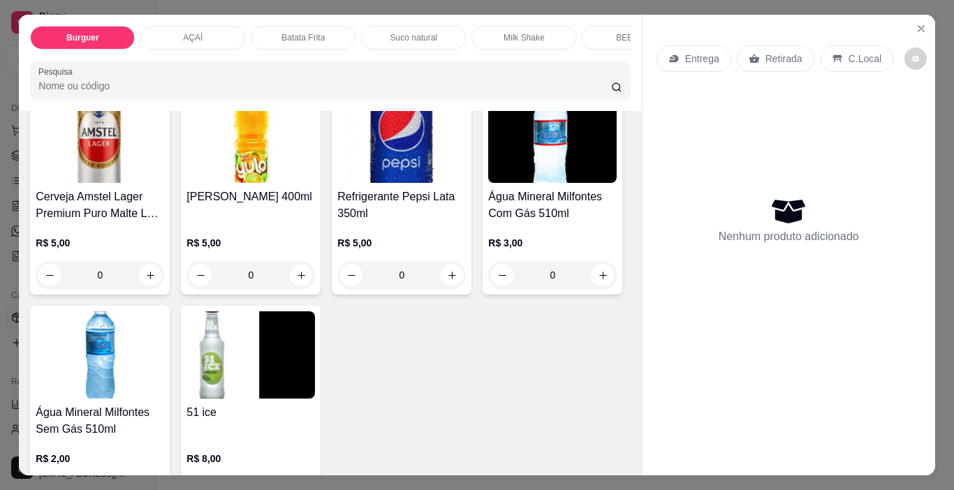
scroll to position [2515, 0]
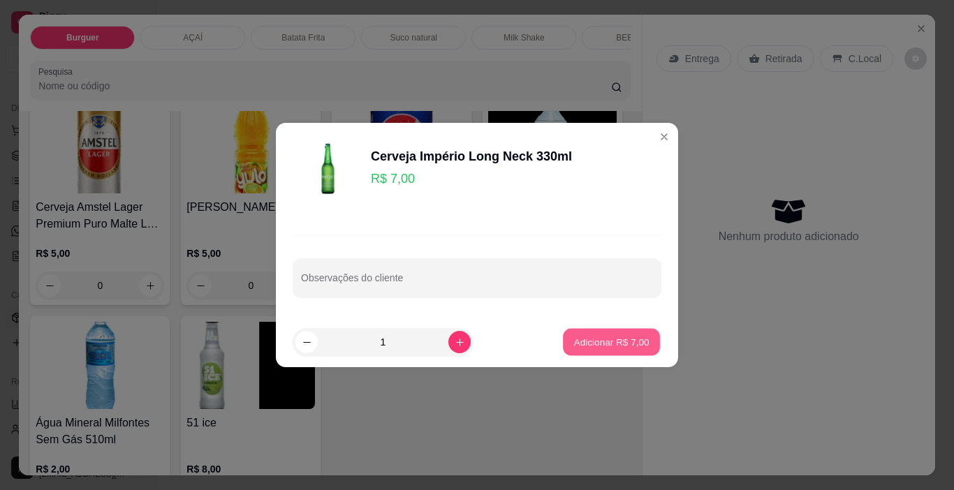
click at [592, 349] on p "Adicionar R$ 7,00" at bounding box center [611, 341] width 75 height 13
type input "1"
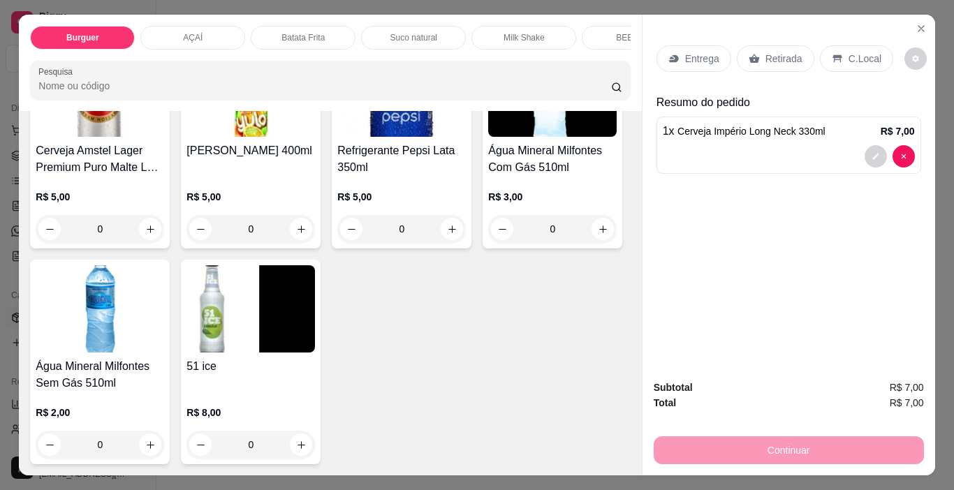
scroll to position [3144, 0]
click at [488, 137] on img at bounding box center [552, 93] width 129 height 87
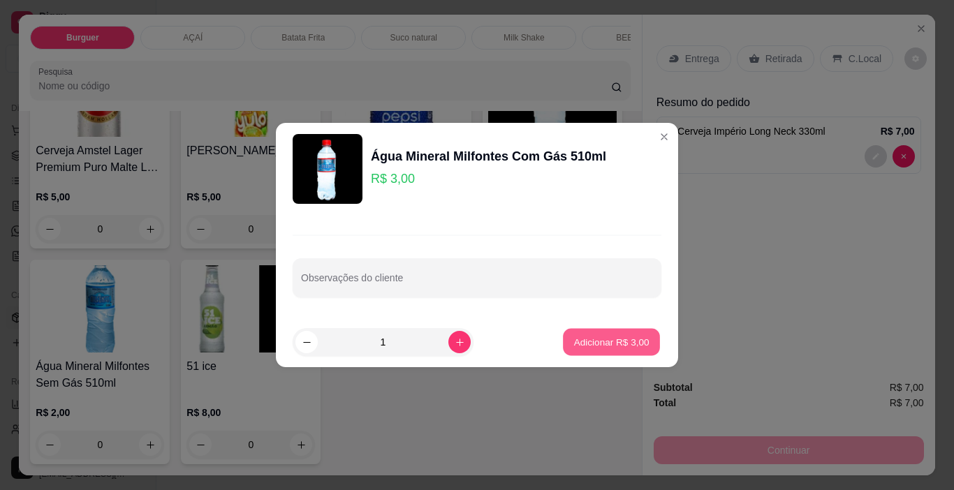
click at [631, 343] on p "Adicionar R$ 3,00" at bounding box center [611, 341] width 75 height 13
type input "1"
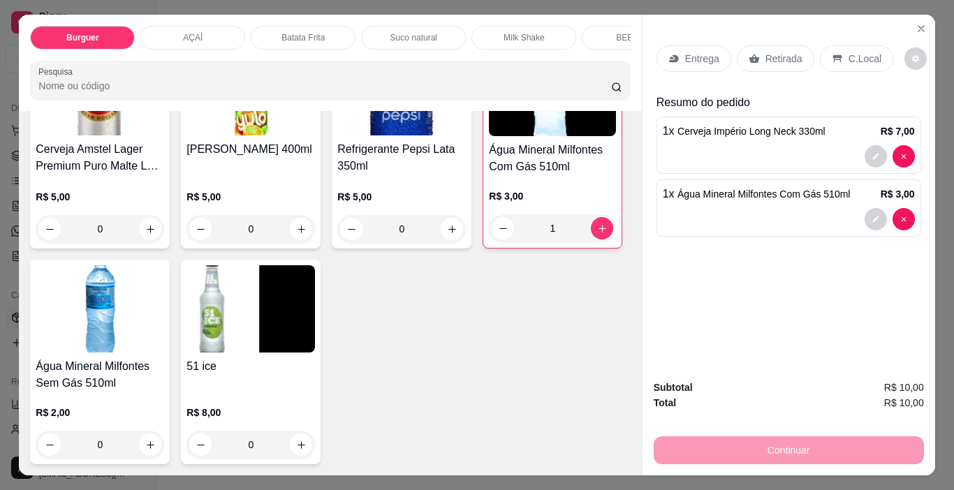
scroll to position [3381, 0]
click at [215, 314] on img at bounding box center [251, 308] width 129 height 87
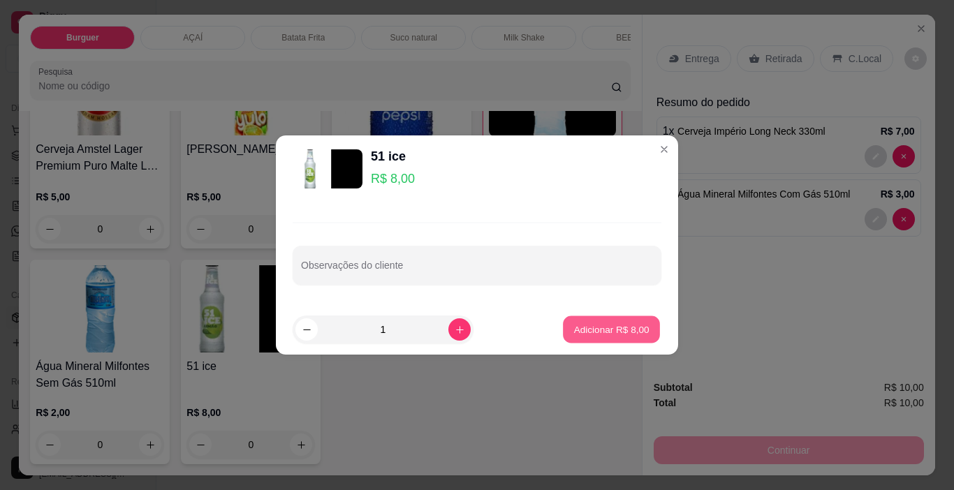
click at [583, 330] on p "Adicionar R$ 8,00" at bounding box center [611, 329] width 75 height 13
type input "1"
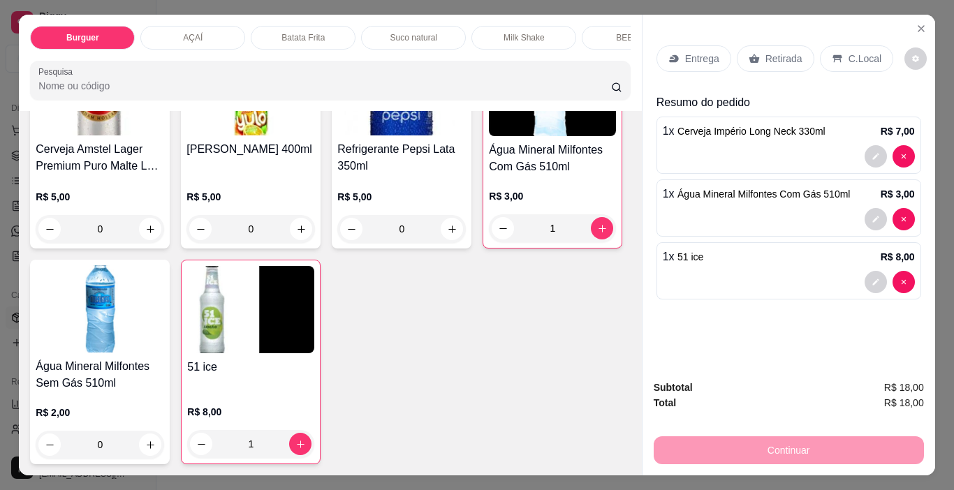
click at [782, 52] on p "Retirada" at bounding box center [784, 59] width 37 height 14
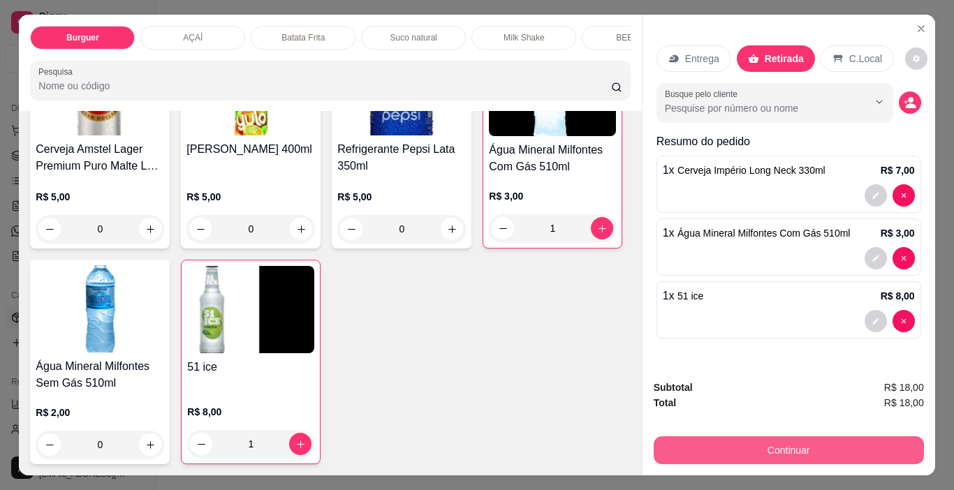
click at [837, 453] on button "Continuar" at bounding box center [789, 451] width 270 height 28
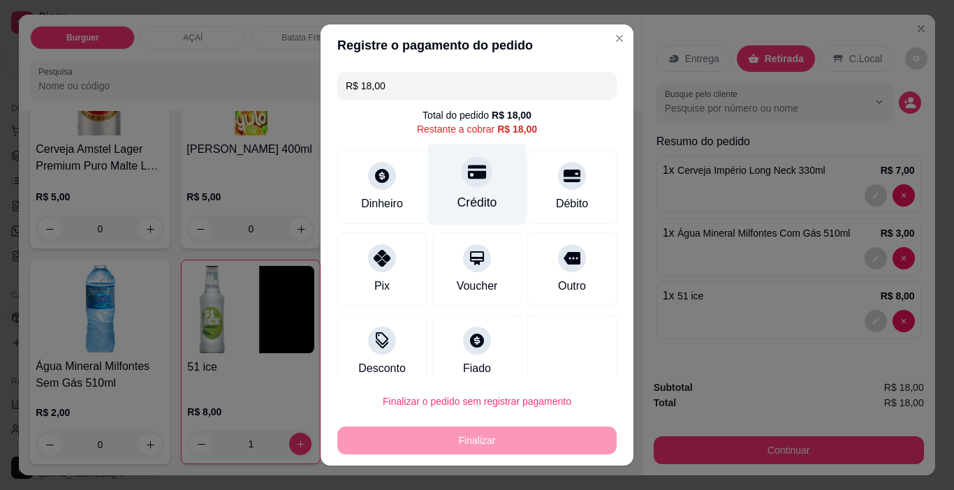
click at [468, 180] on icon at bounding box center [477, 172] width 18 height 18
type input "R$ 0,00"
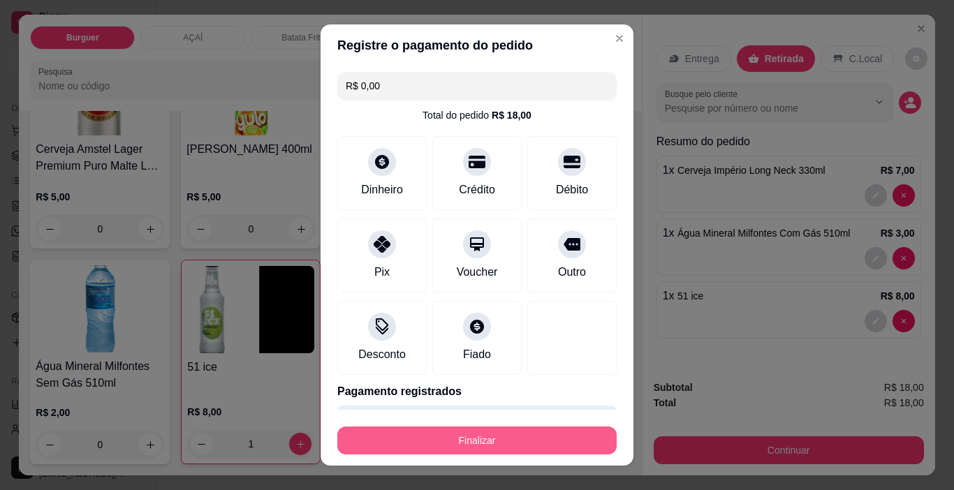
click at [531, 435] on button "Finalizar" at bounding box center [476, 441] width 279 height 28
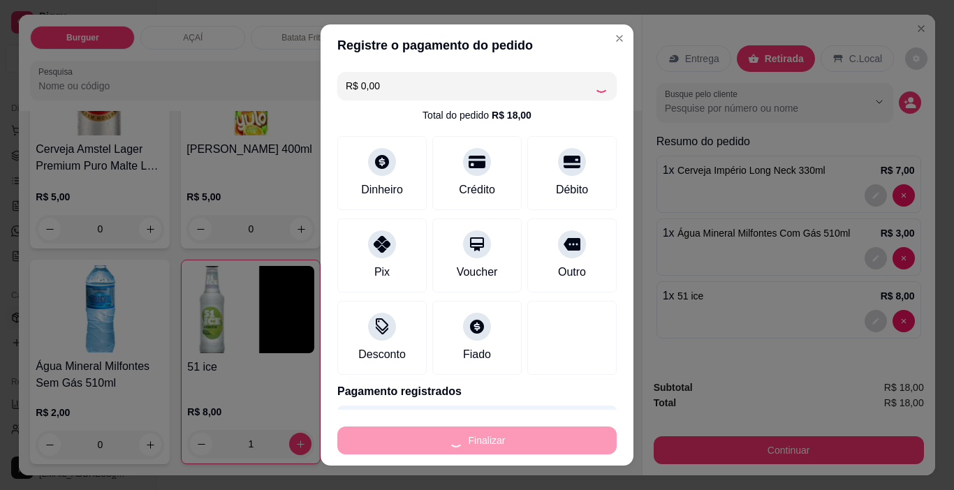
type input "0"
type input "-R$ 18,00"
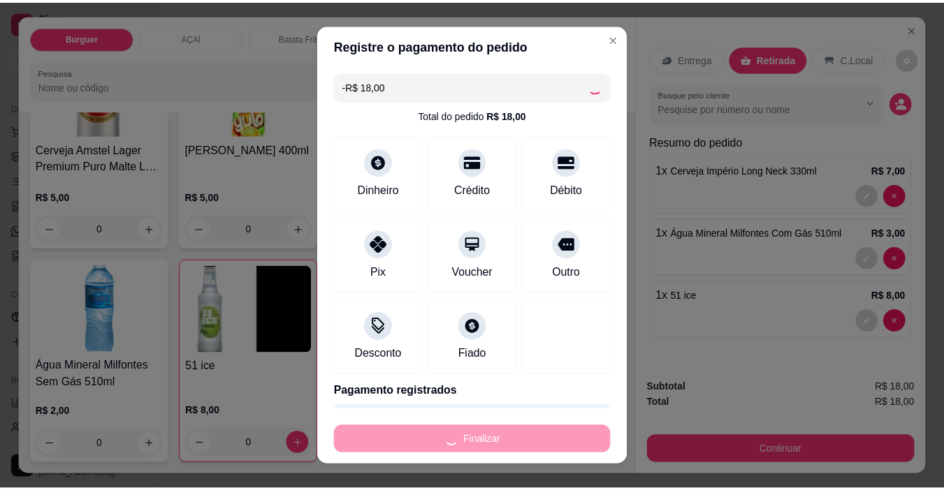
scroll to position [3378, 0]
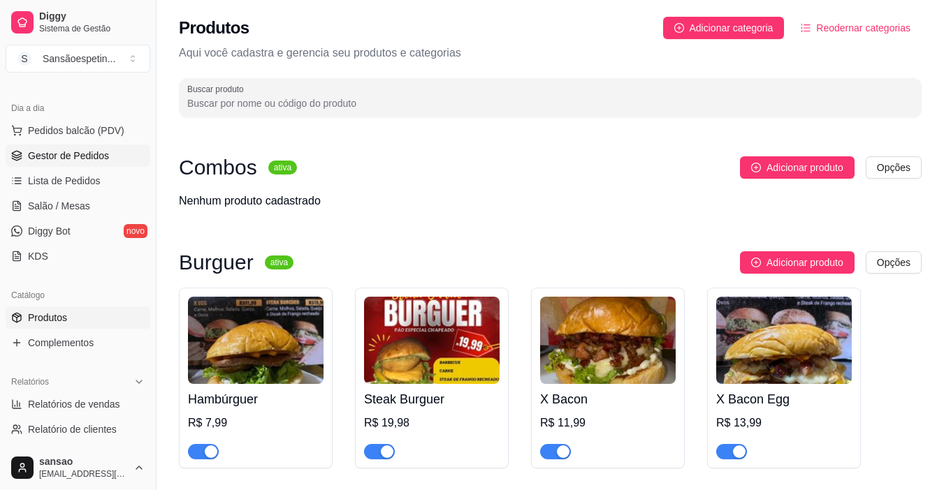
click at [93, 152] on span "Gestor de Pedidos" at bounding box center [68, 156] width 81 height 14
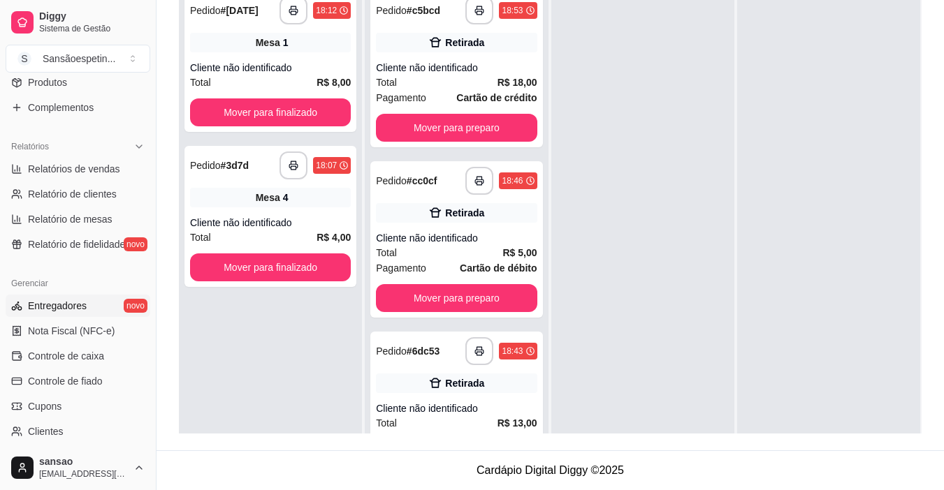
scroll to position [305, 0]
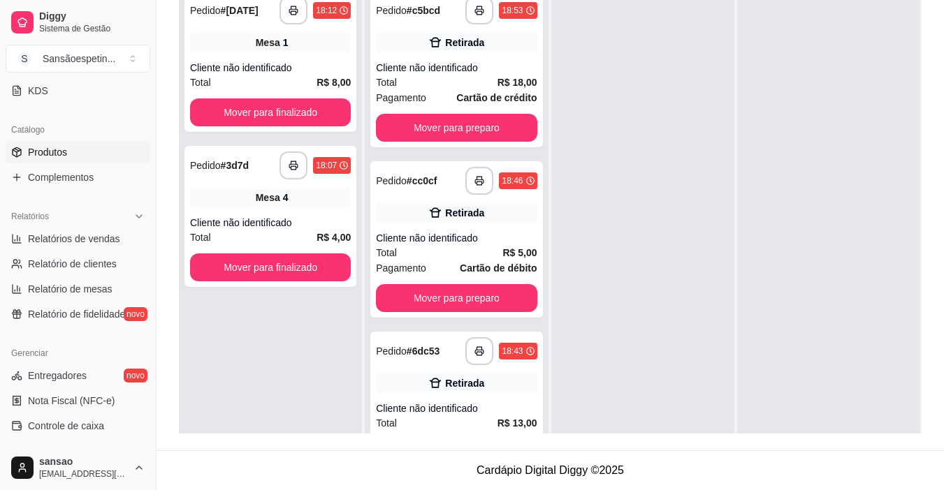
click at [59, 151] on span "Produtos" at bounding box center [47, 152] width 39 height 14
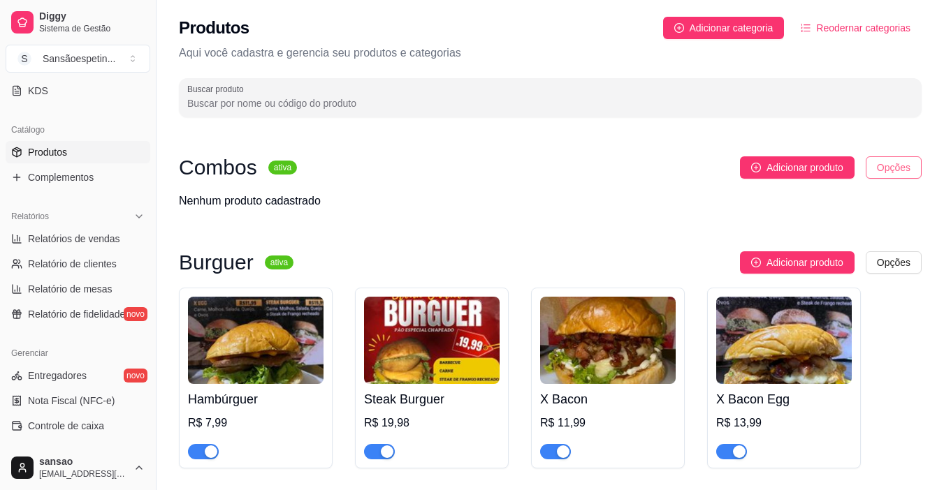
click at [880, 166] on html "Diggy Sistema de Gestão S Sansãoespetin ... Loja aberta Período gratuito até 19…" at bounding box center [472, 245] width 944 height 490
drag, startPoint x: 291, startPoint y: 333, endPoint x: 299, endPoint y: 319, distance: 15.3
click at [292, 331] on html "Diggy Sistema de Gestão S Sansãoespetin ... Loja aberta Período gratuito até 19…" at bounding box center [472, 245] width 944 height 490
click at [300, 319] on img at bounding box center [256, 340] width 136 height 87
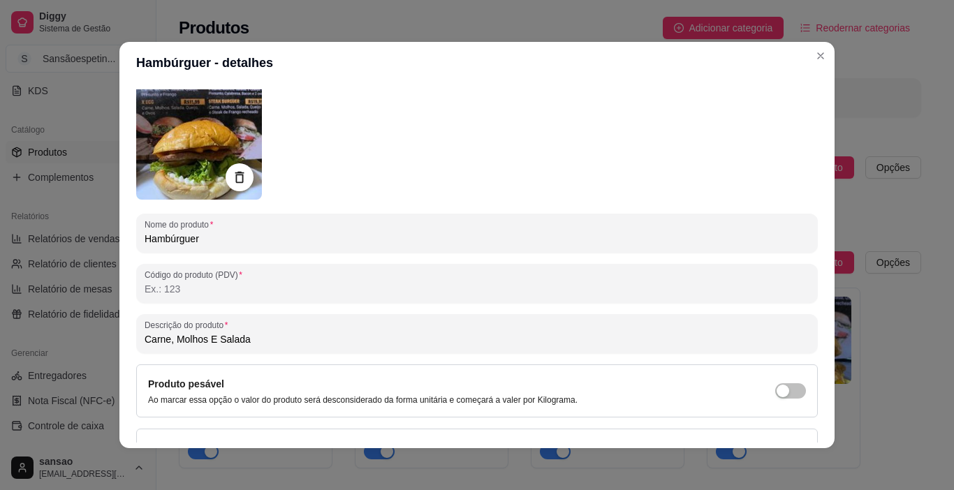
scroll to position [156, 0]
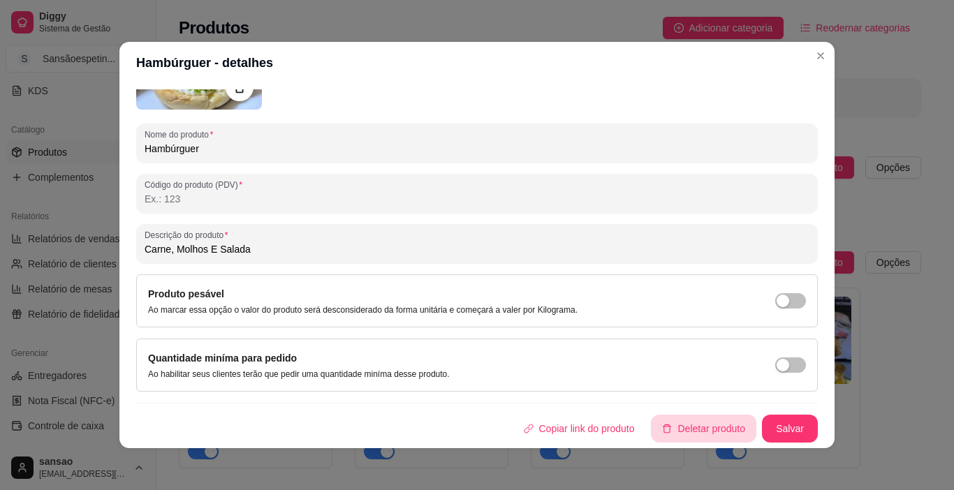
click at [678, 425] on button "Deletar produto" at bounding box center [703, 429] width 105 height 28
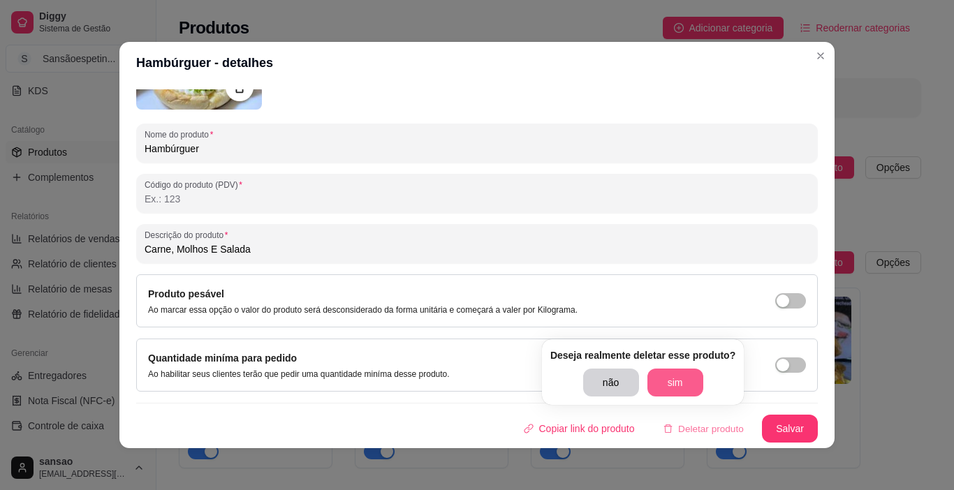
click at [674, 391] on button "sim" at bounding box center [676, 383] width 56 height 28
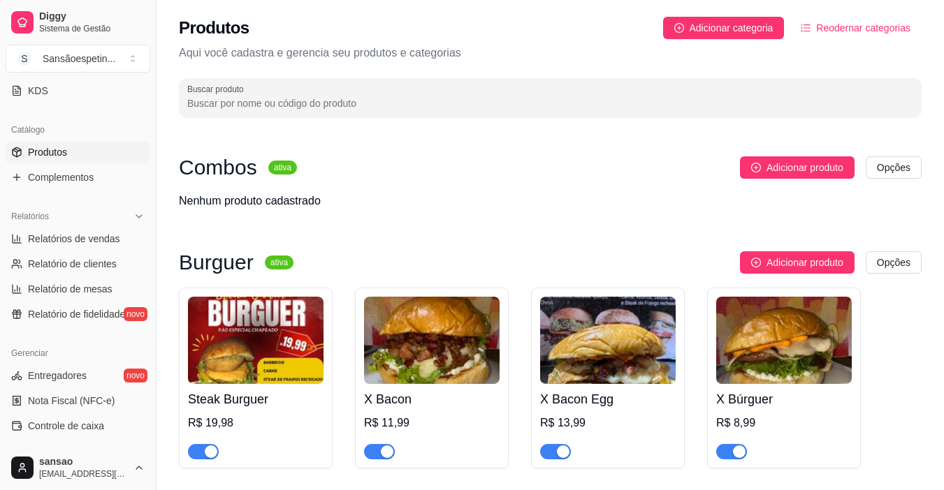
click at [301, 353] on img at bounding box center [256, 340] width 136 height 87
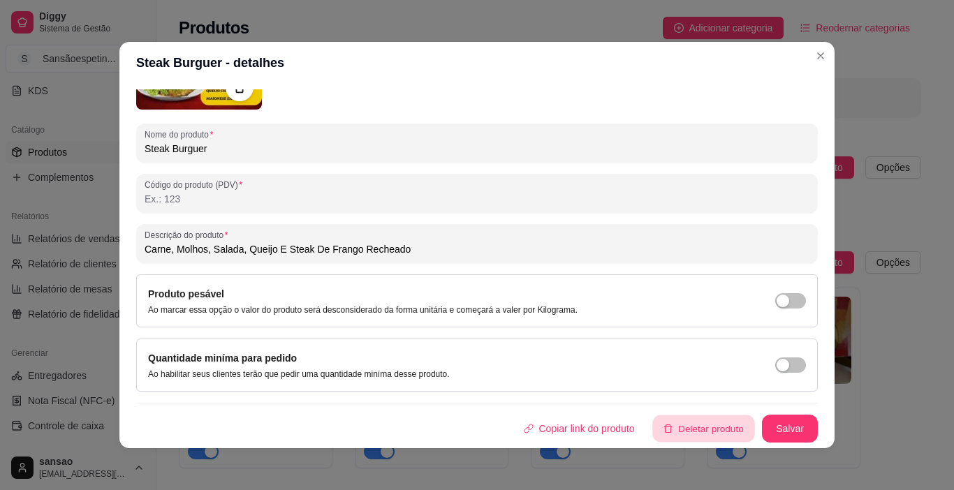
click at [683, 423] on button "Deletar produto" at bounding box center [704, 429] width 102 height 27
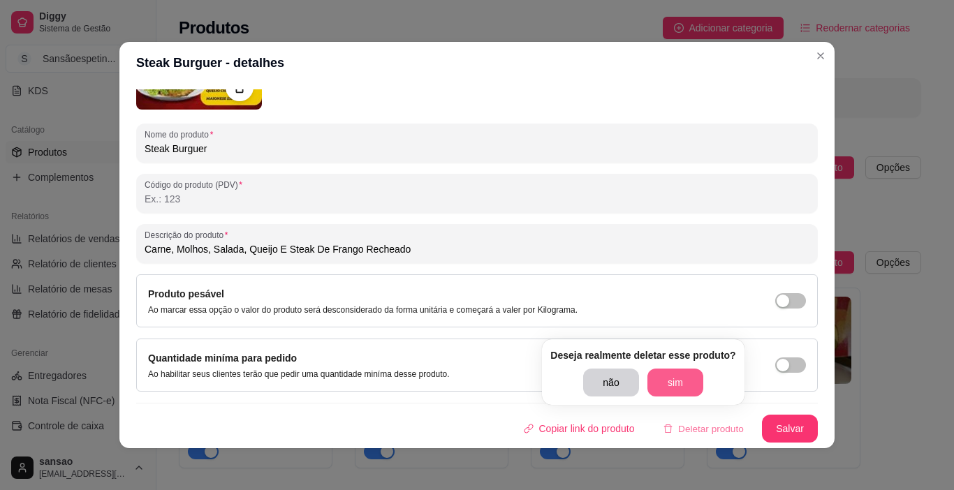
click at [655, 377] on button "sim" at bounding box center [676, 383] width 56 height 28
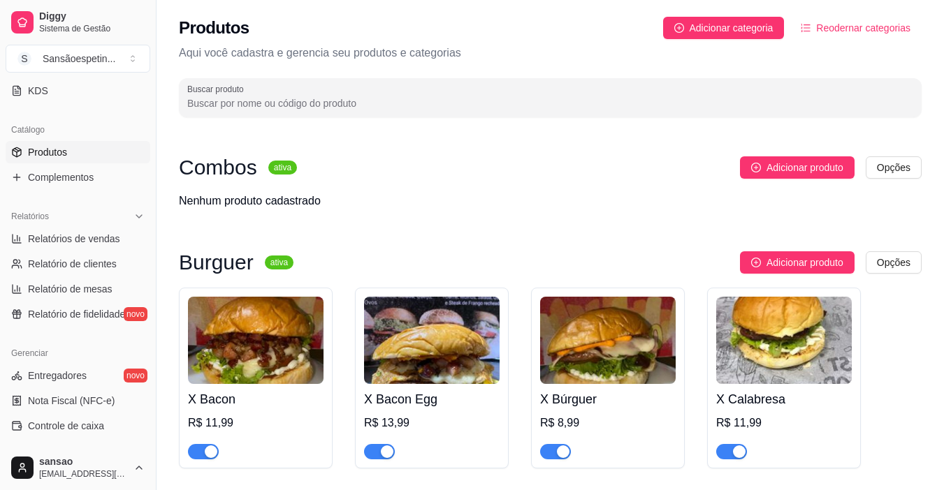
click at [282, 347] on img at bounding box center [256, 340] width 136 height 87
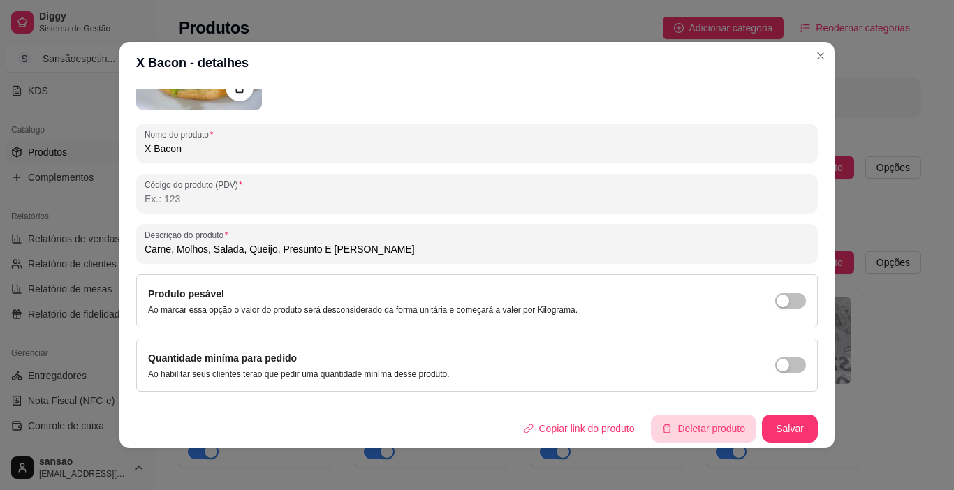
click at [659, 428] on button "Deletar produto" at bounding box center [703, 429] width 105 height 28
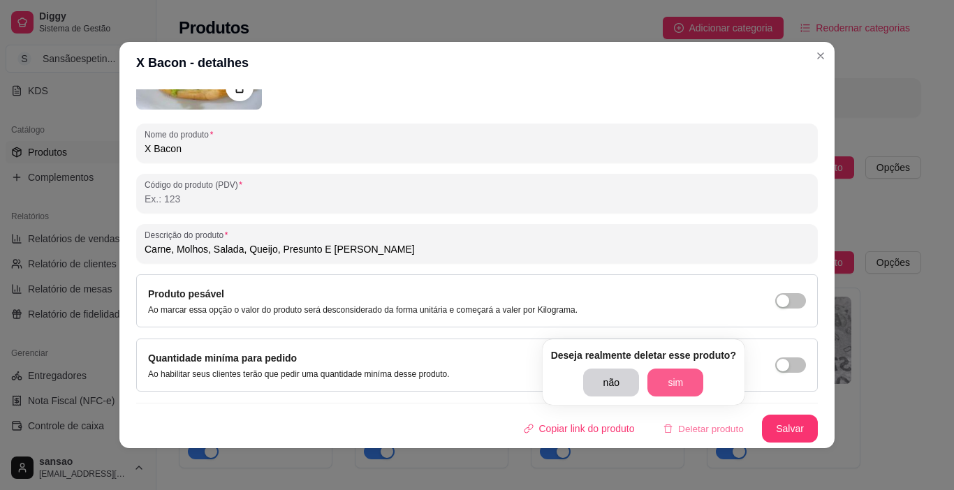
click at [668, 384] on button "sim" at bounding box center [676, 383] width 56 height 28
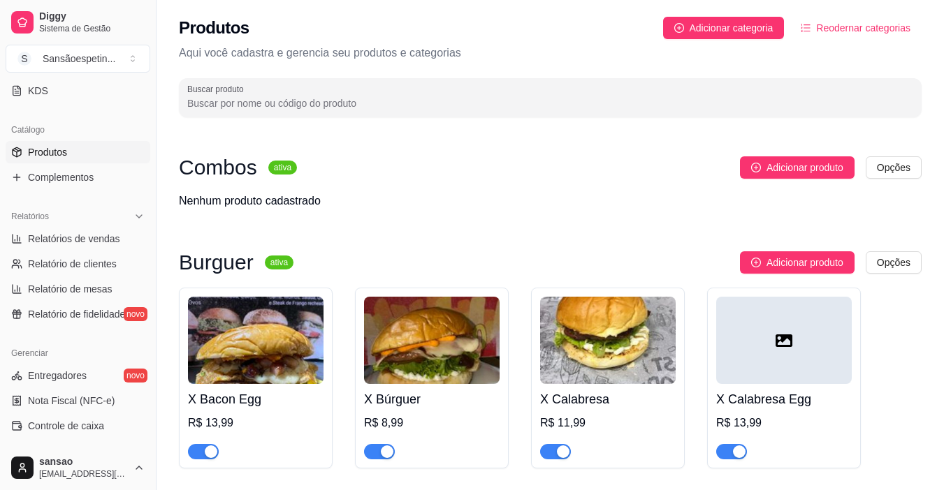
click at [310, 337] on img at bounding box center [256, 340] width 136 height 87
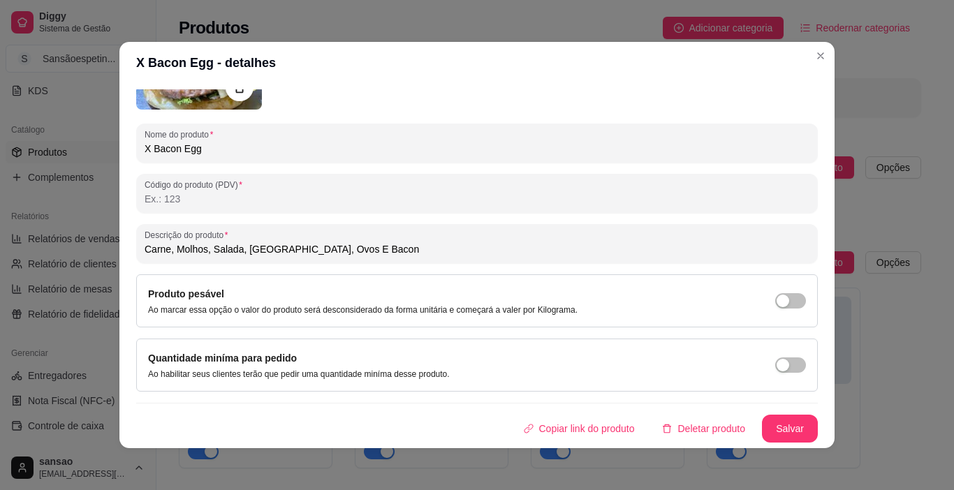
scroll to position [3, 0]
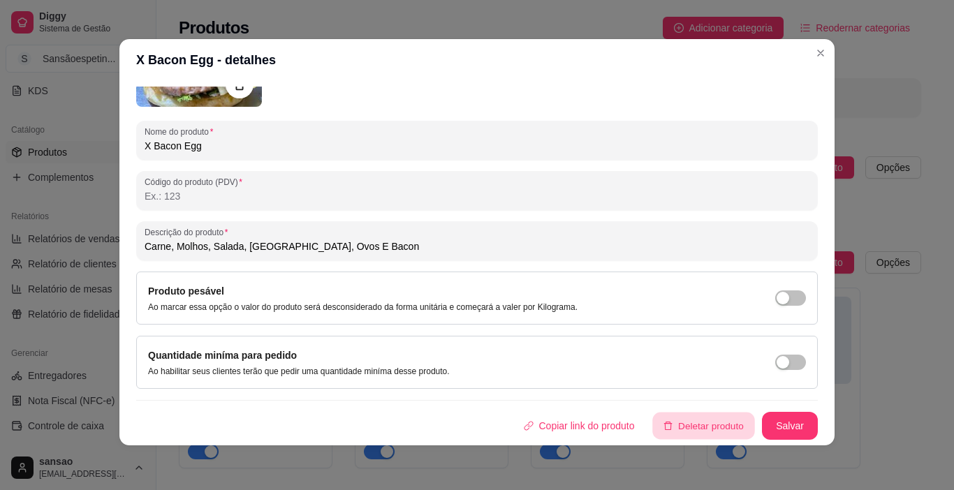
click at [690, 416] on button "Deletar produto" at bounding box center [704, 426] width 102 height 27
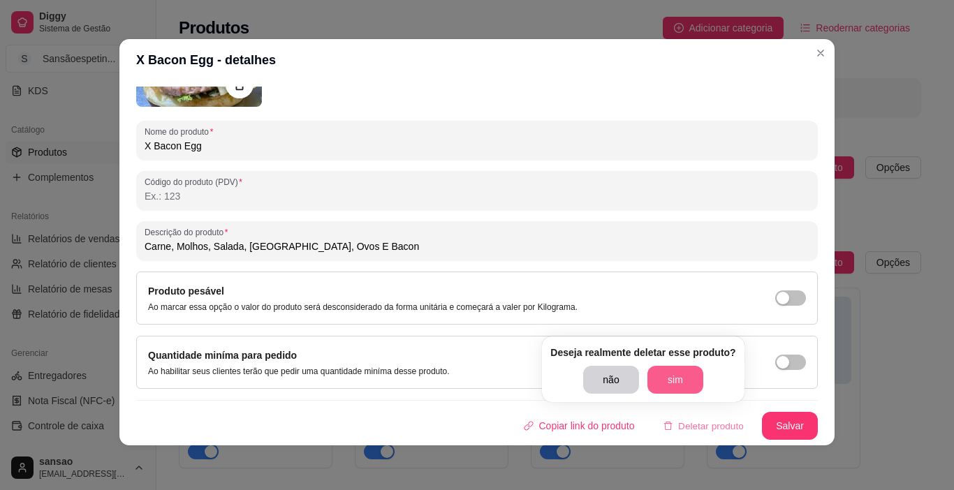
click at [676, 380] on button "sim" at bounding box center [676, 380] width 56 height 28
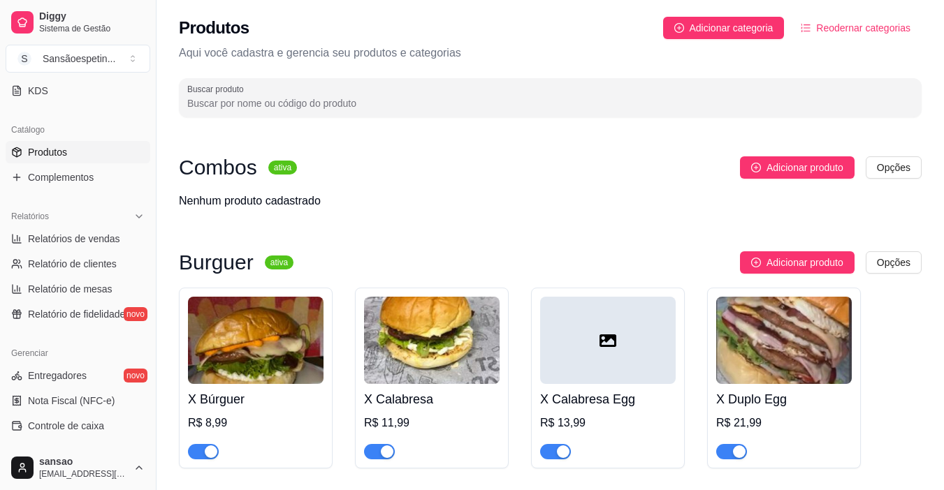
click at [247, 342] on img at bounding box center [256, 340] width 136 height 87
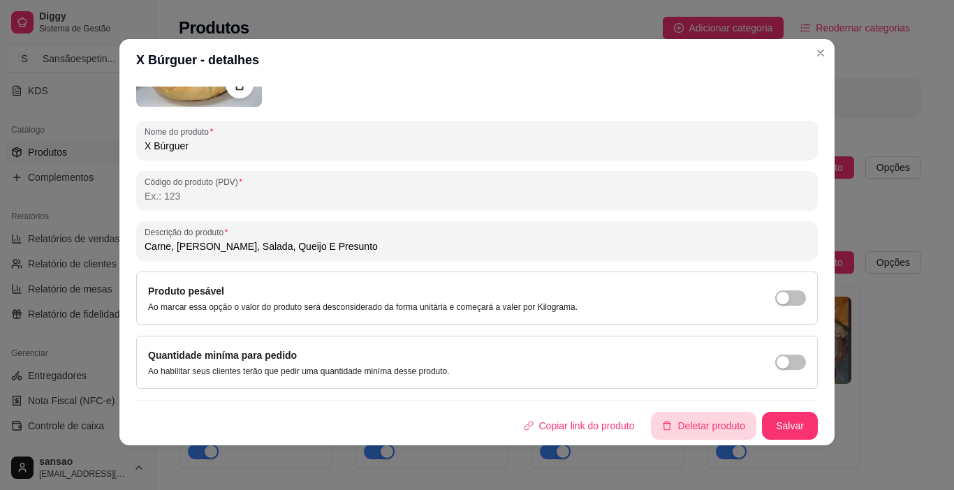
click at [704, 422] on button "Deletar produto" at bounding box center [703, 426] width 105 height 28
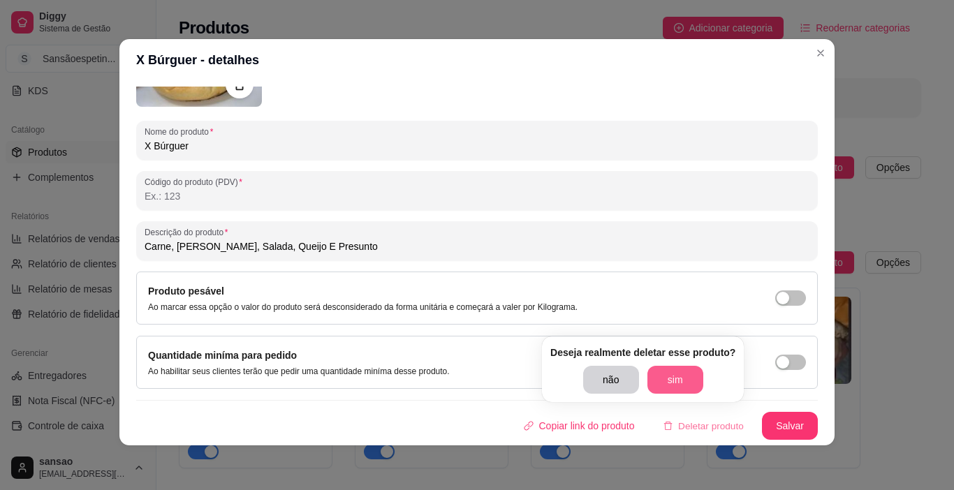
click at [666, 381] on button "sim" at bounding box center [676, 380] width 56 height 28
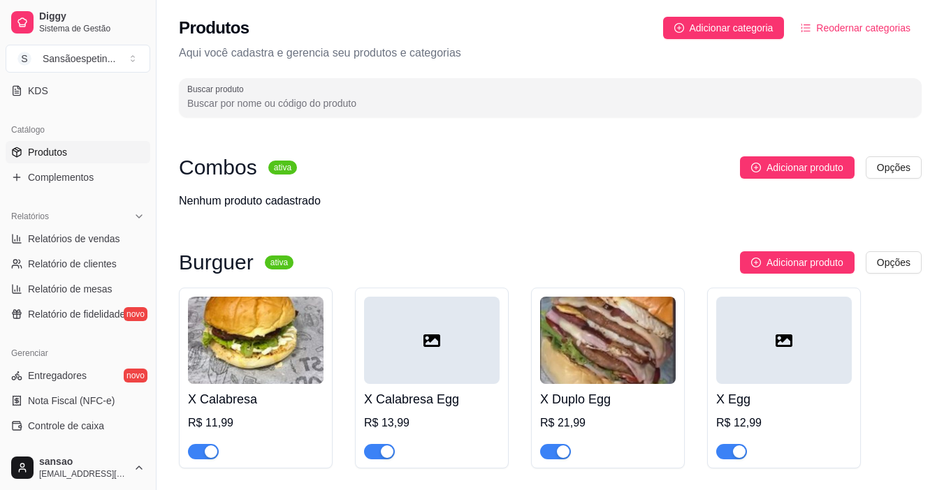
click at [295, 336] on img at bounding box center [256, 340] width 136 height 87
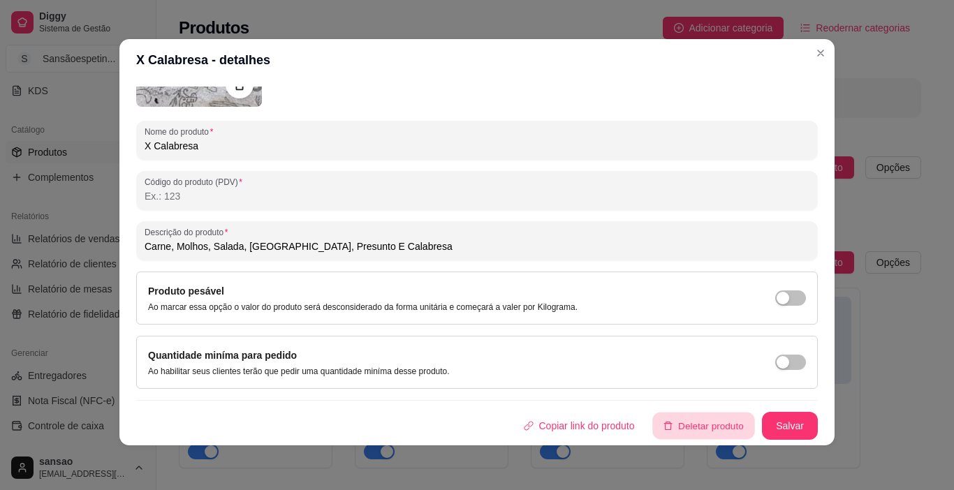
click at [719, 429] on button "Deletar produto" at bounding box center [704, 426] width 102 height 27
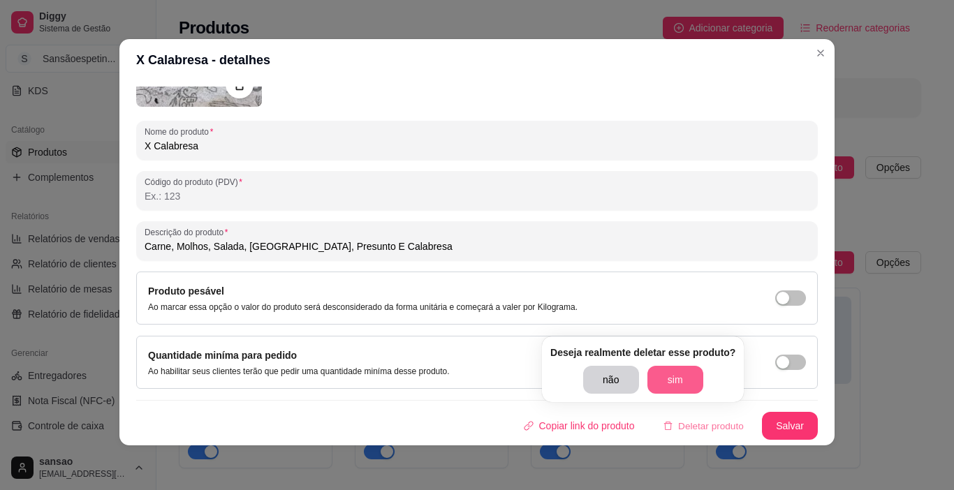
click at [678, 376] on button "sim" at bounding box center [676, 380] width 56 height 28
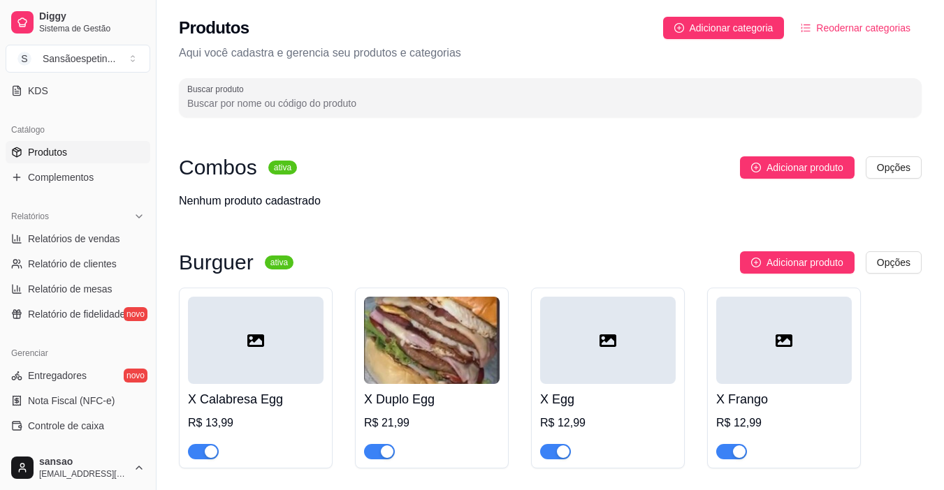
click at [291, 328] on div at bounding box center [256, 340] width 136 height 87
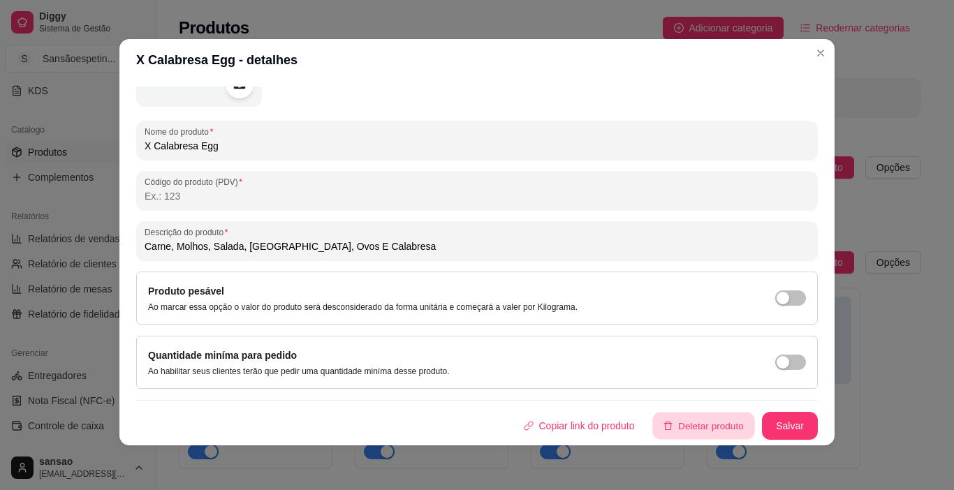
click at [706, 431] on button "Deletar produto" at bounding box center [704, 426] width 102 height 27
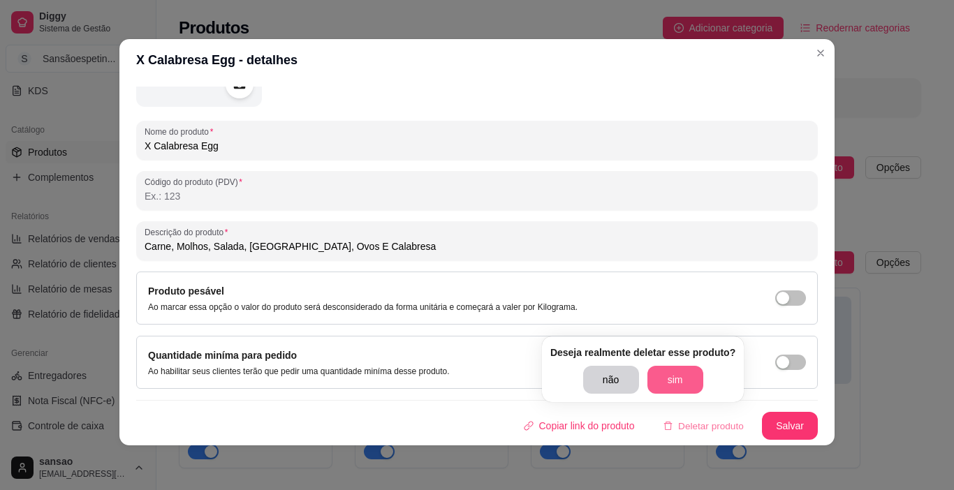
click at [666, 382] on button "sim" at bounding box center [676, 380] width 56 height 28
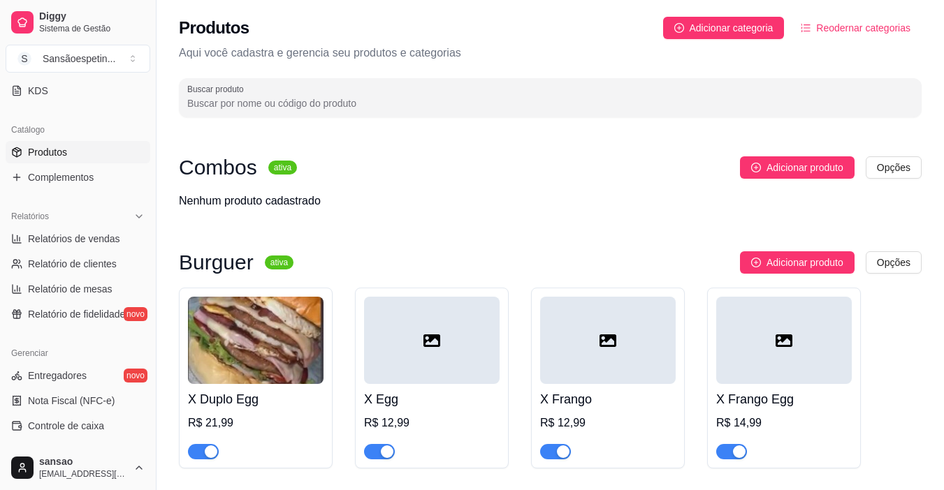
click at [272, 326] on img at bounding box center [256, 340] width 136 height 87
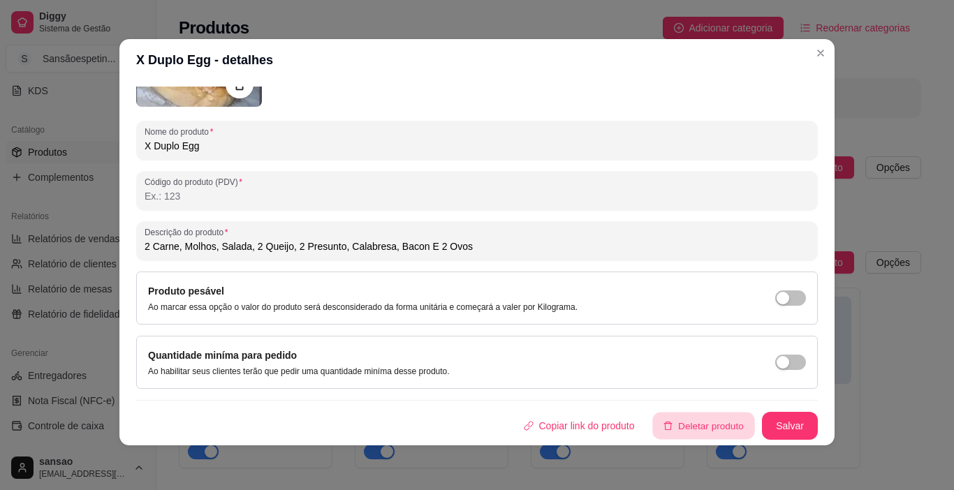
click at [690, 426] on button "Deletar produto" at bounding box center [704, 426] width 102 height 27
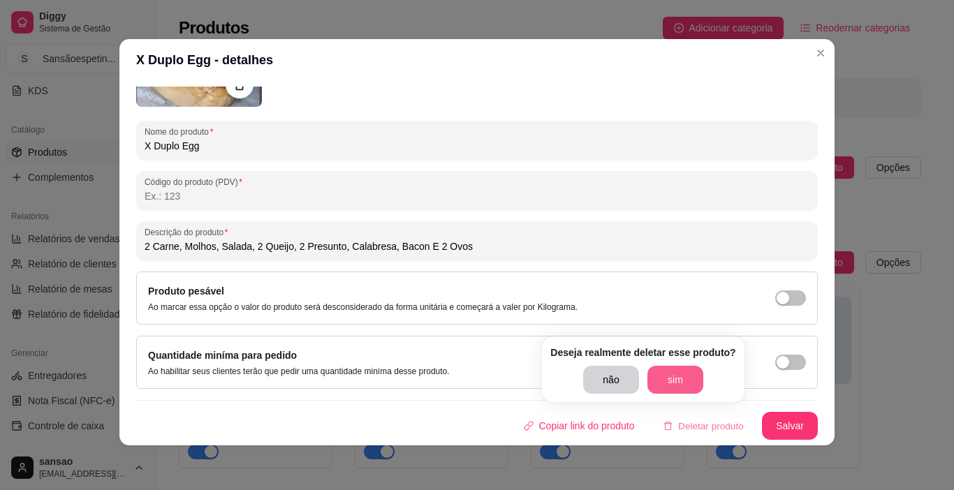
click at [667, 376] on button "sim" at bounding box center [676, 380] width 56 height 28
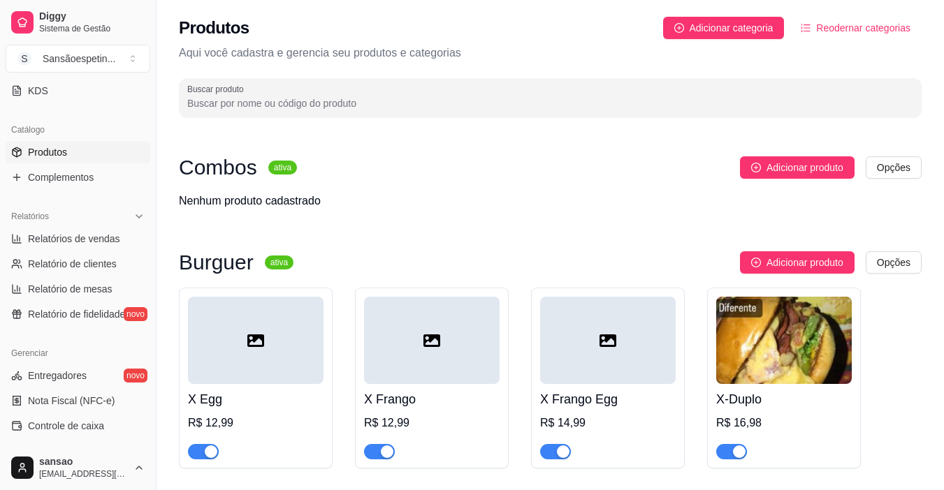
click at [326, 341] on div "X Egg R$ 12,99" at bounding box center [256, 378] width 154 height 181
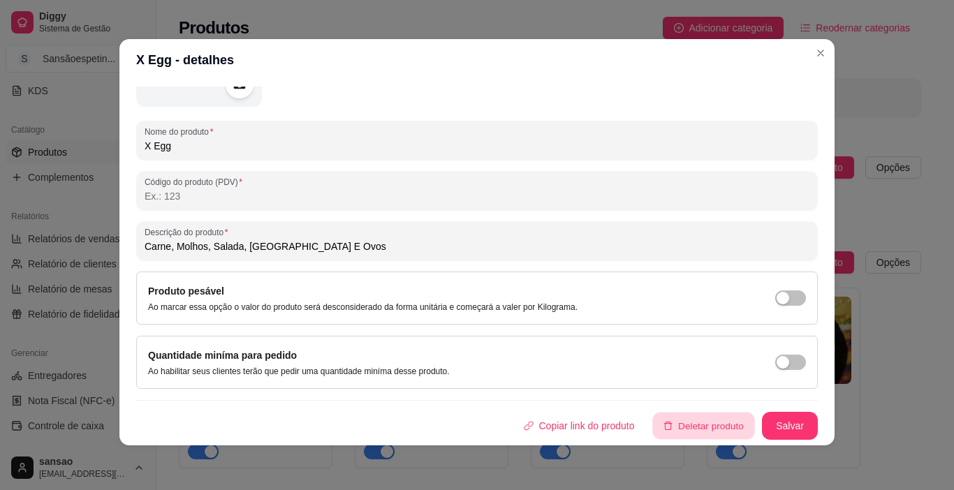
click at [668, 423] on button "Deletar produto" at bounding box center [704, 426] width 102 height 27
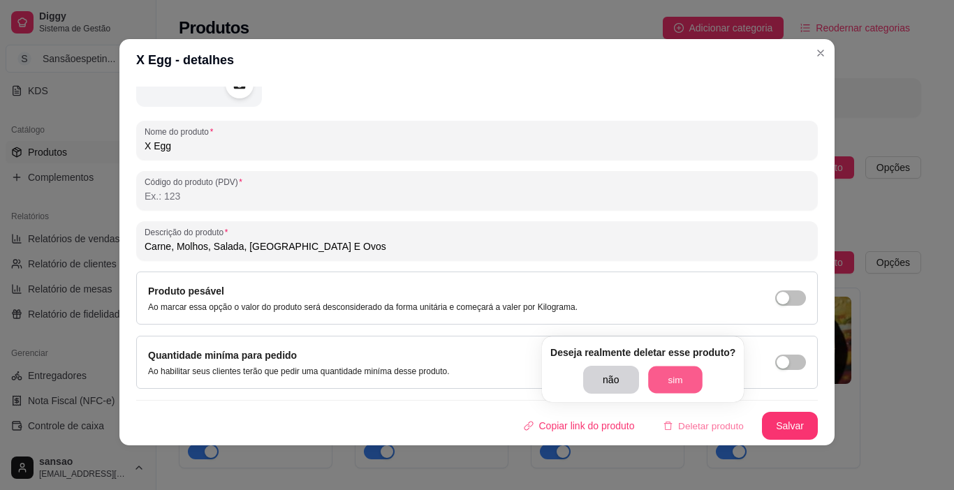
click at [655, 378] on button "sim" at bounding box center [675, 380] width 54 height 27
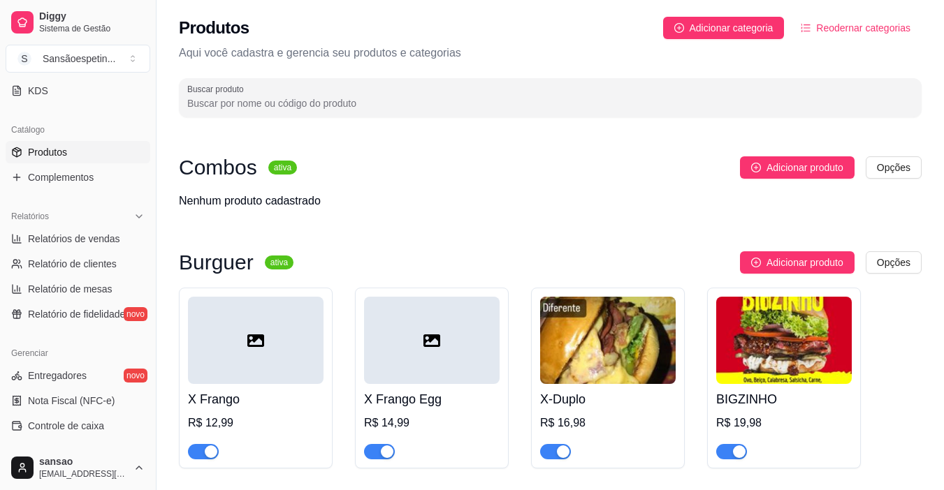
click at [307, 333] on div at bounding box center [256, 340] width 136 height 87
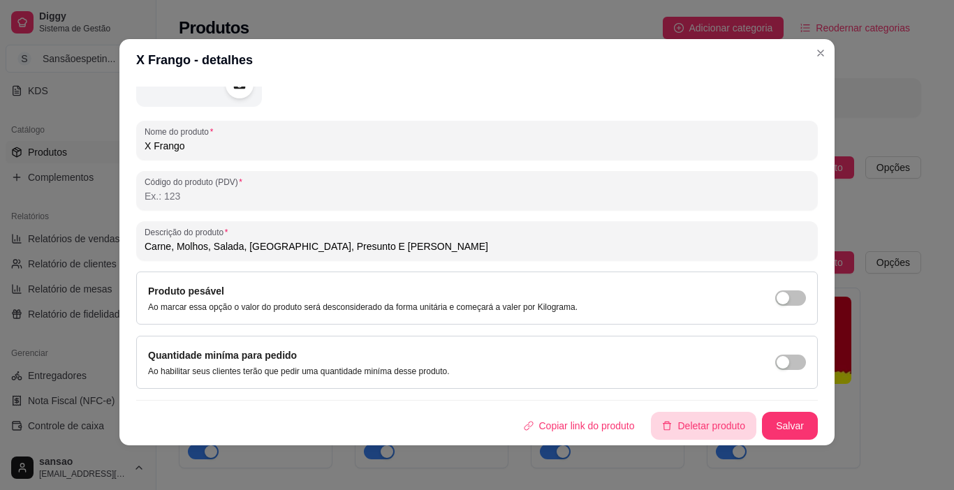
click at [688, 422] on button "Deletar produto" at bounding box center [703, 426] width 105 height 28
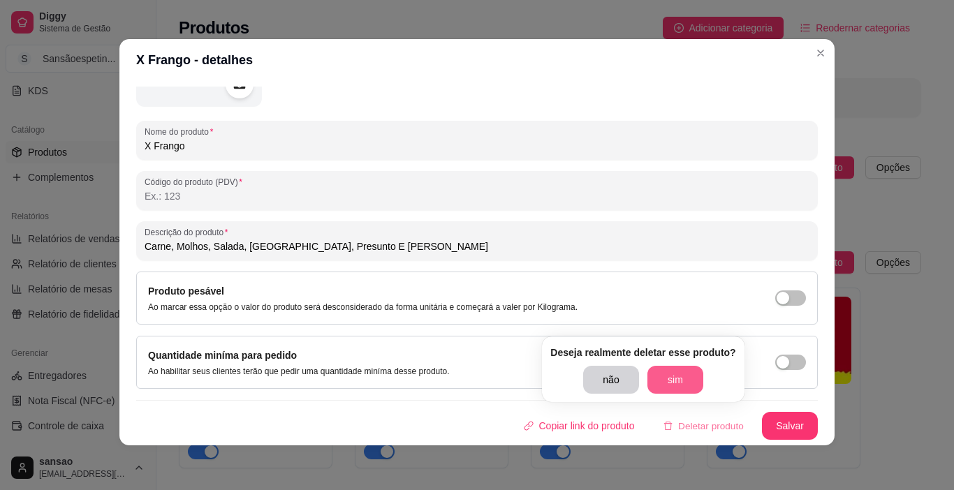
click at [668, 382] on button "sim" at bounding box center [676, 380] width 56 height 28
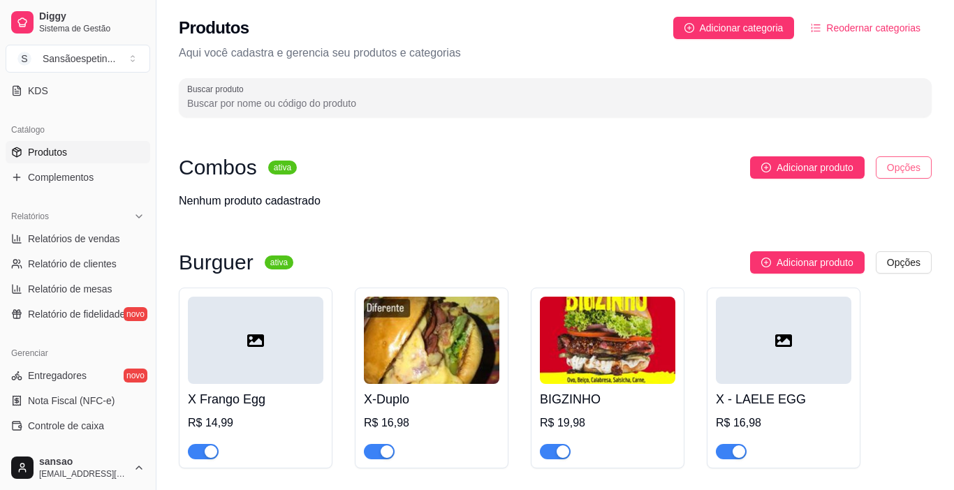
click at [896, 163] on html "Diggy Sistema de Gestão S Sansãoespetin ... Loja aberta Período gratuito até 19…" at bounding box center [477, 245] width 954 height 490
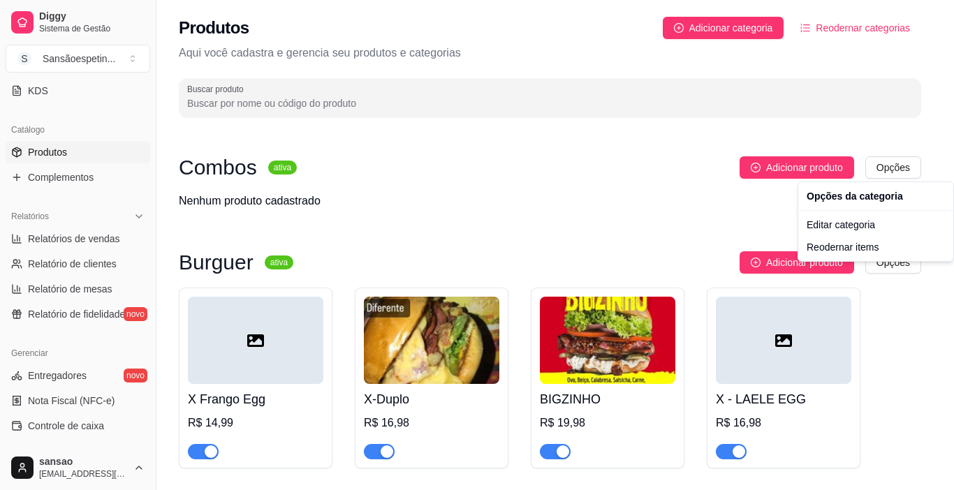
click at [461, 151] on html "Diggy Sistema de Gestão S Sansãoespetin ... Loja aberta Período gratuito até 19…" at bounding box center [477, 245] width 954 height 490
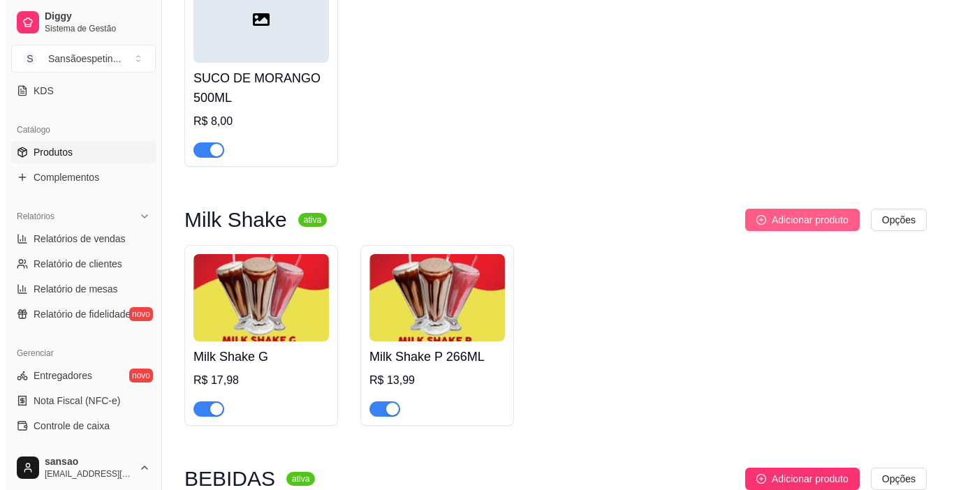
scroll to position [1537, 0]
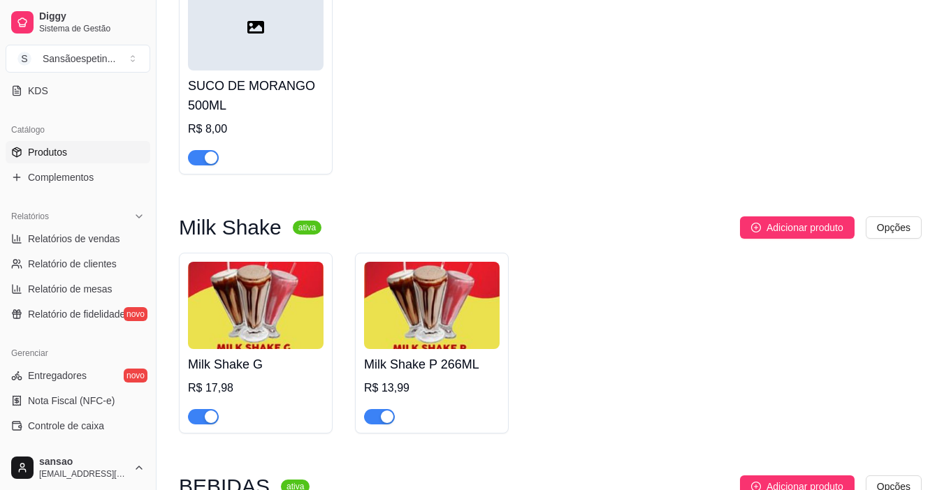
click at [455, 286] on img at bounding box center [432, 305] width 136 height 87
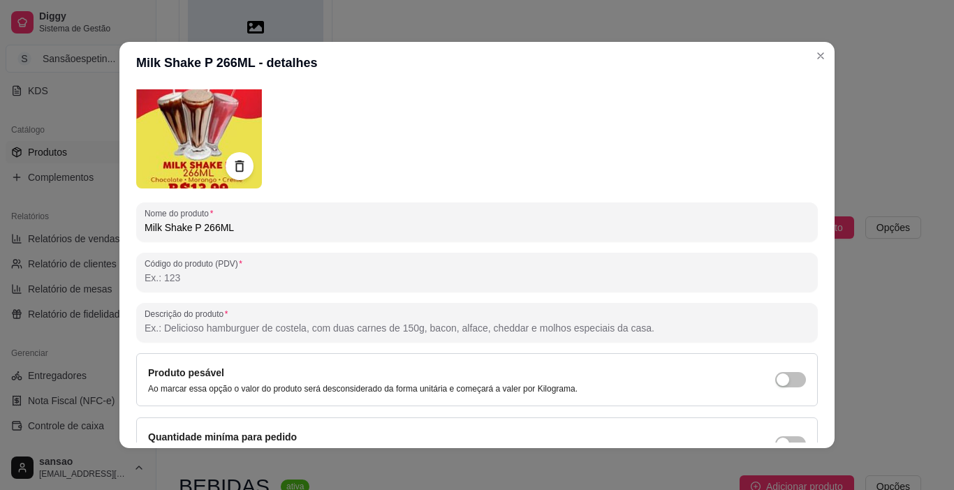
scroll to position [156, 0]
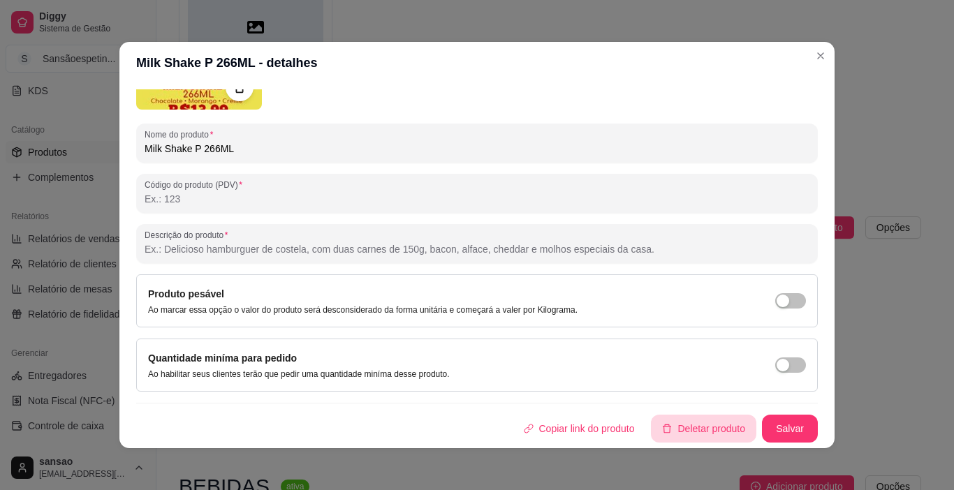
click at [720, 421] on button "Deletar produto" at bounding box center [703, 429] width 105 height 28
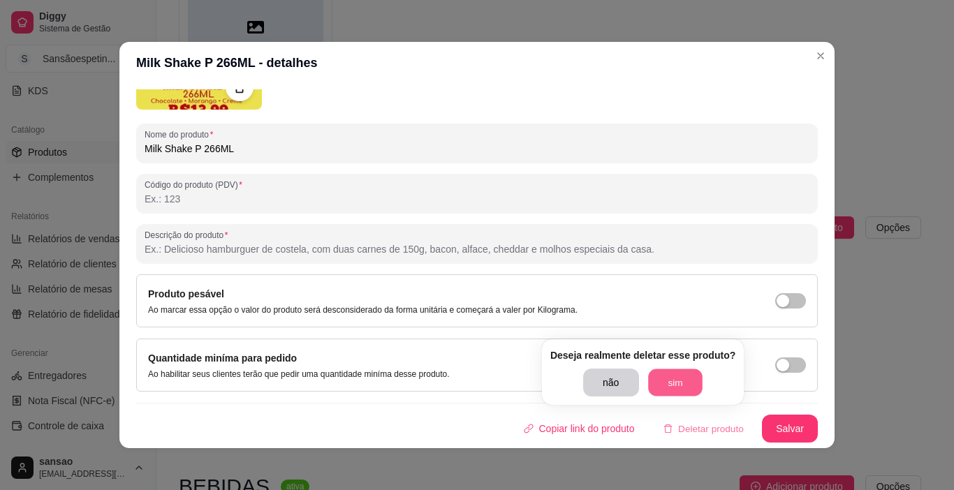
click at [666, 372] on button "sim" at bounding box center [675, 383] width 54 height 27
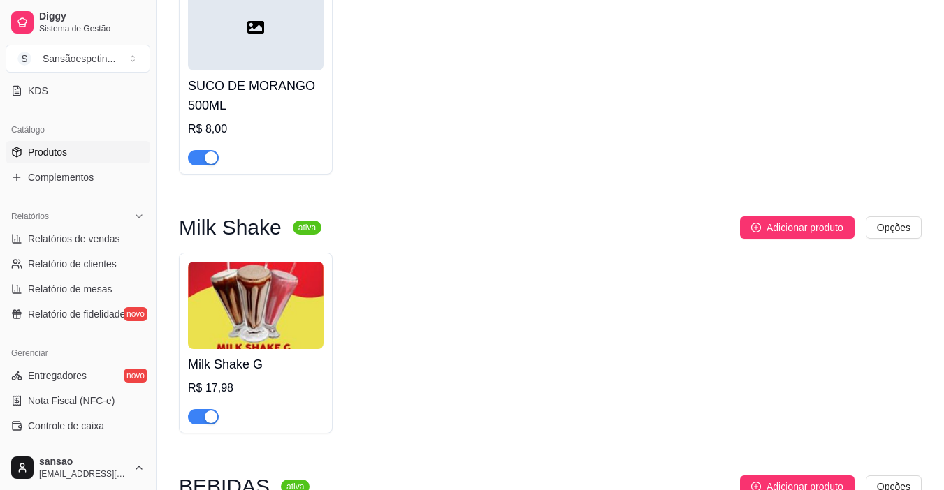
click at [286, 306] on img at bounding box center [256, 305] width 136 height 87
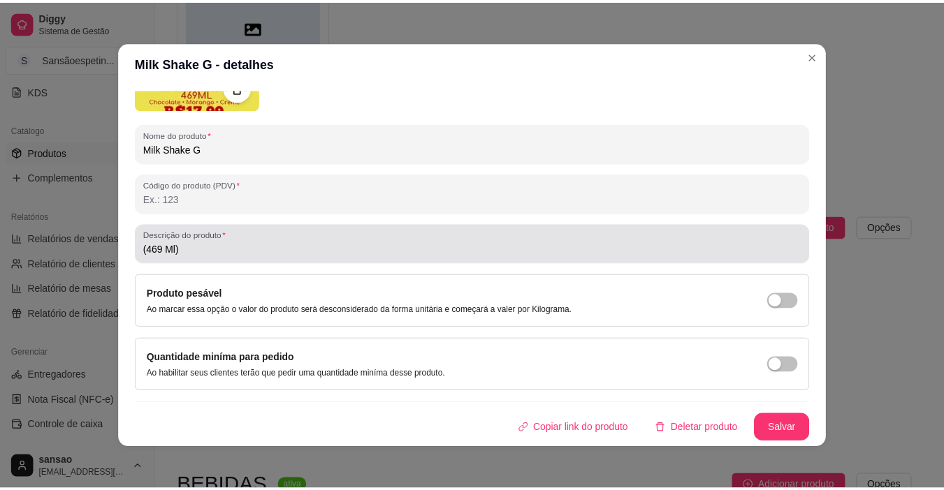
scroll to position [3, 0]
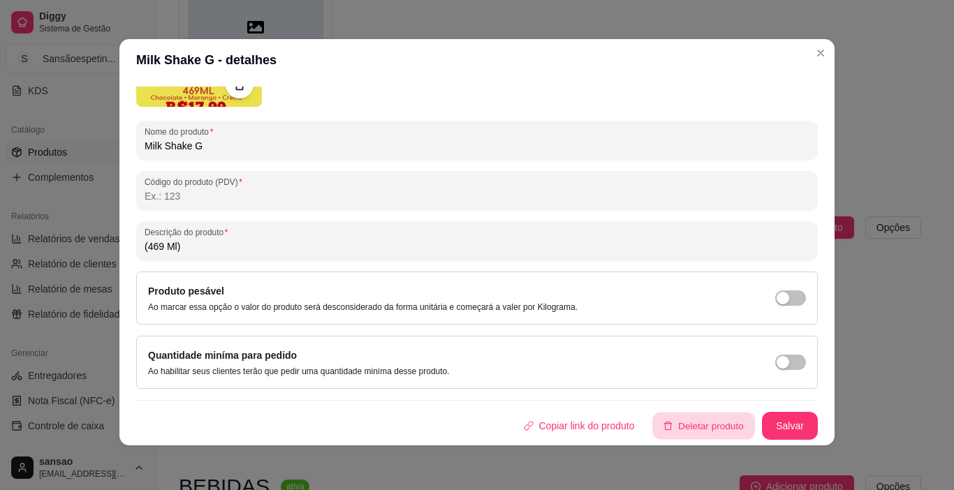
click at [657, 415] on button "Deletar produto" at bounding box center [704, 426] width 102 height 27
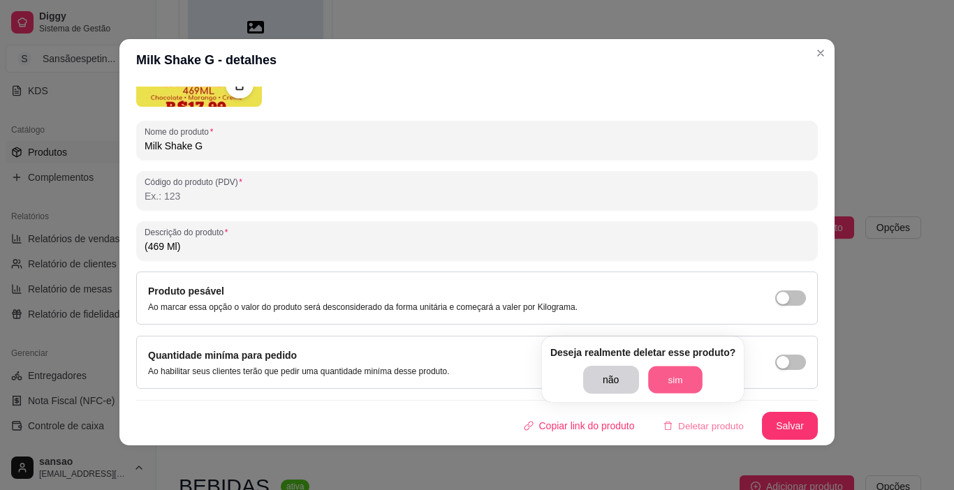
click at [663, 379] on button "sim" at bounding box center [675, 380] width 54 height 27
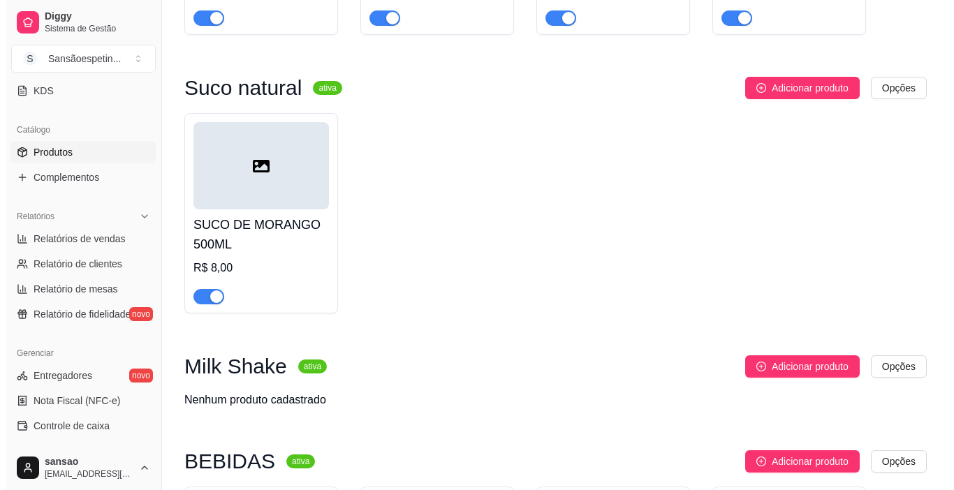
scroll to position [1397, 0]
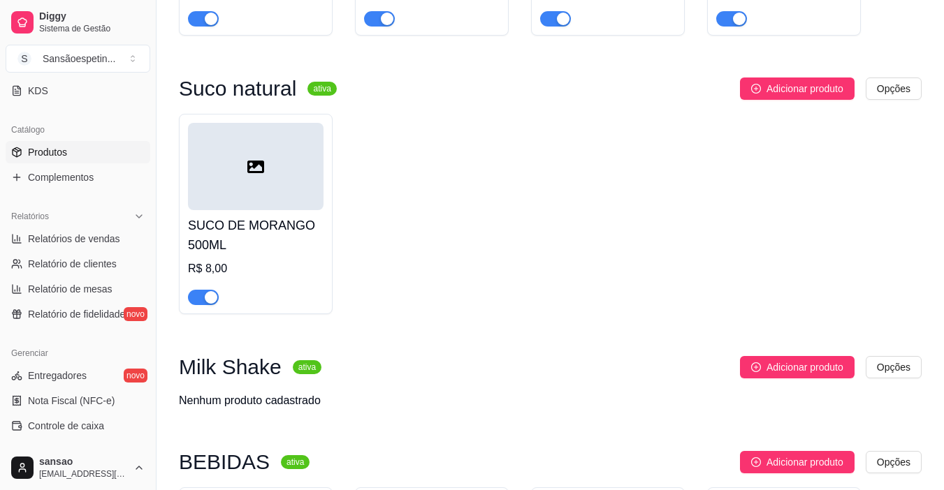
click at [276, 187] on div at bounding box center [256, 166] width 136 height 87
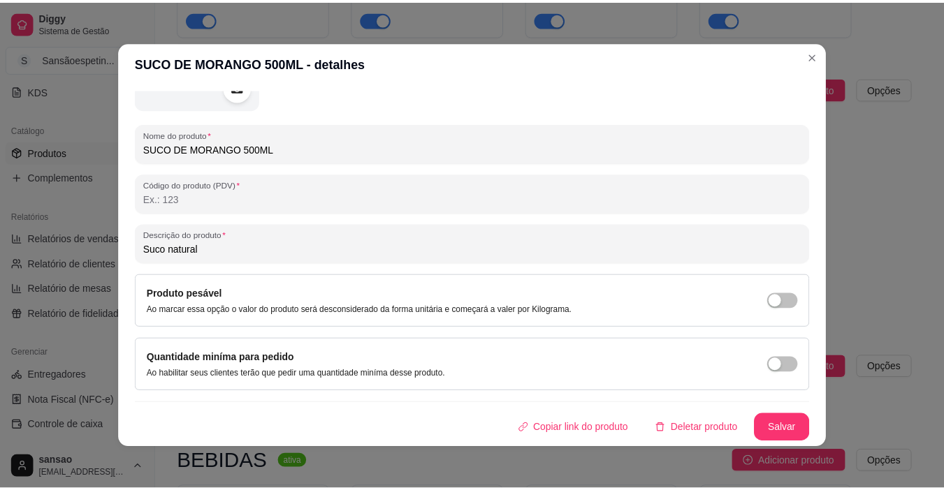
scroll to position [3, 0]
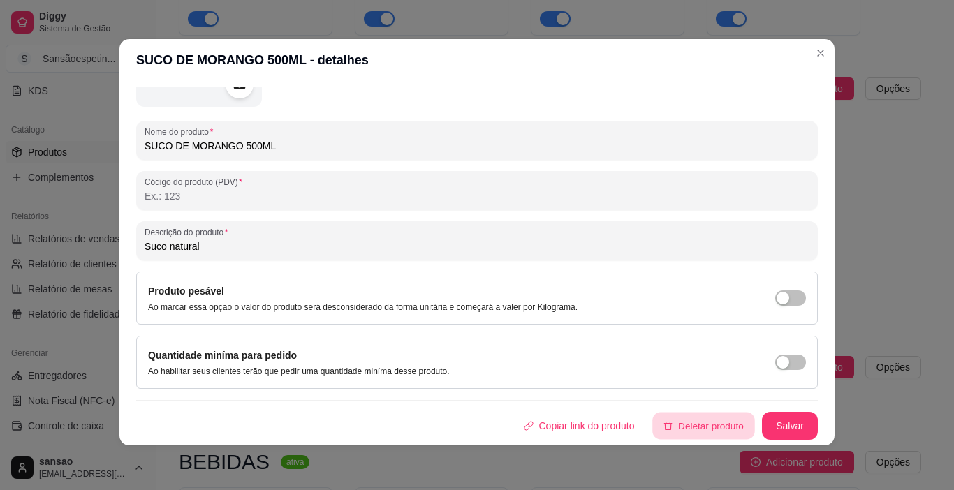
click at [714, 422] on button "Deletar produto" at bounding box center [704, 426] width 102 height 27
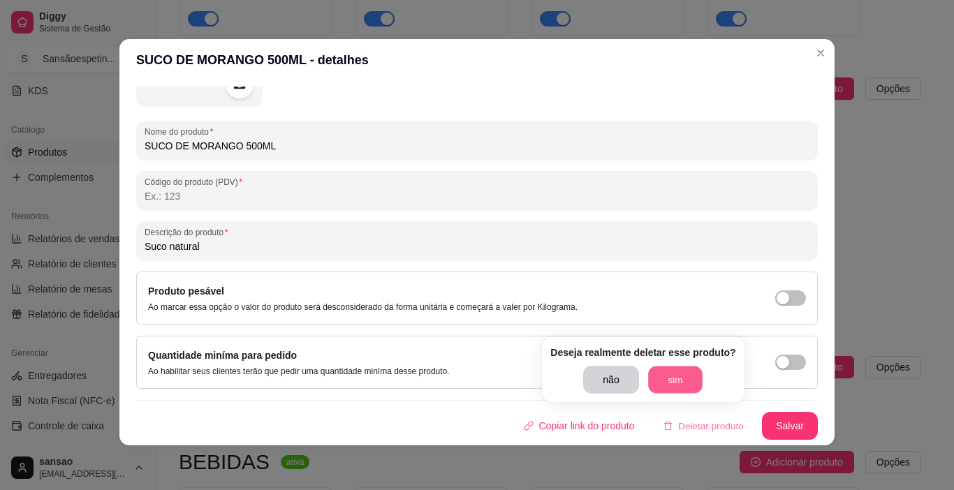
click at [684, 387] on button "sim" at bounding box center [675, 380] width 54 height 27
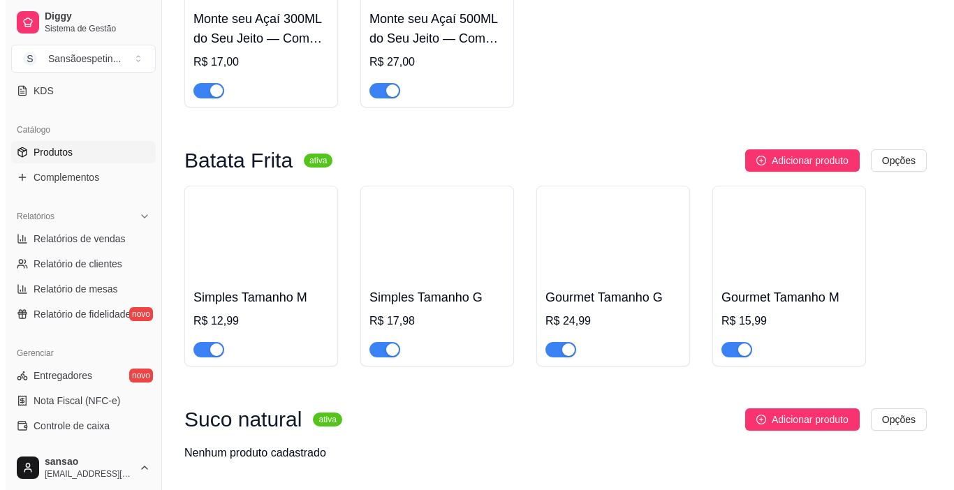
scroll to position [1048, 0]
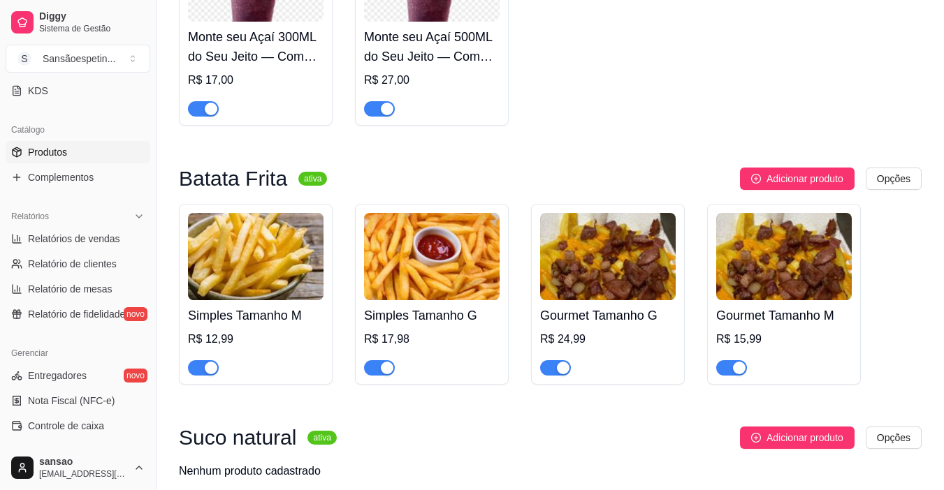
click at [764, 270] on img at bounding box center [784, 256] width 136 height 87
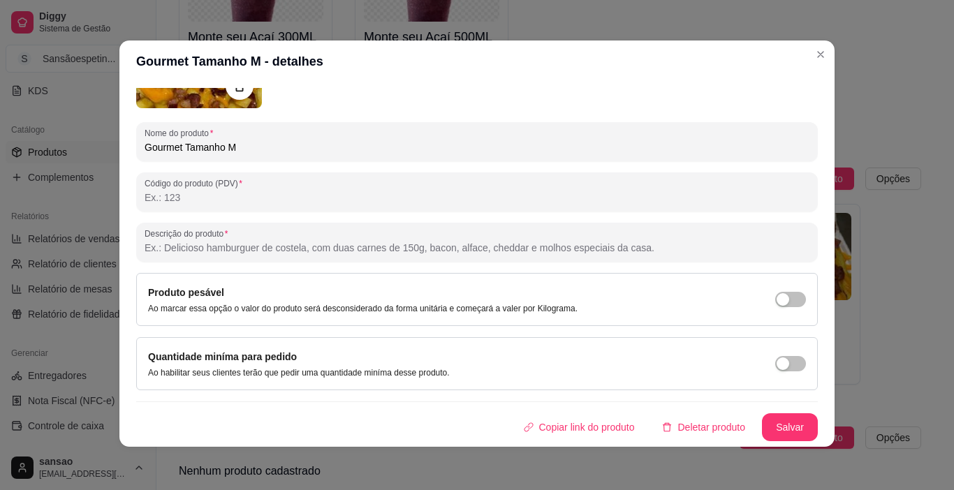
scroll to position [3, 0]
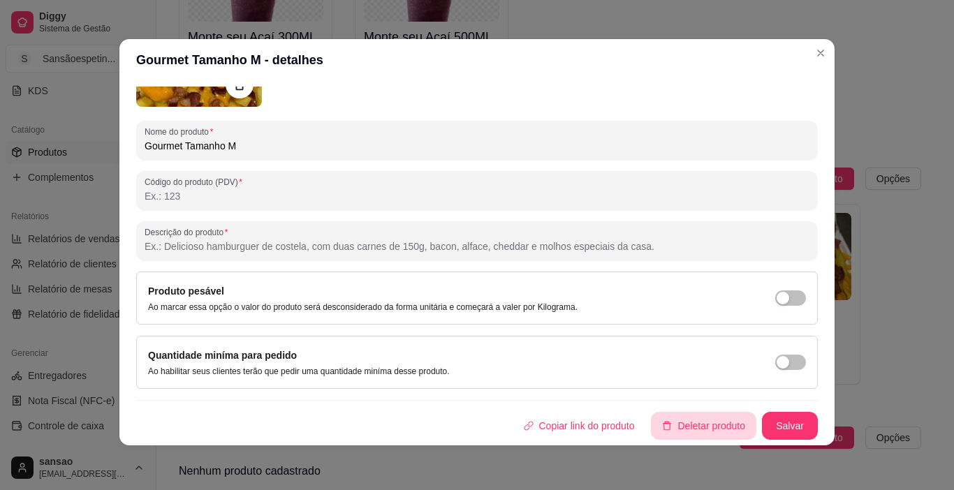
click at [697, 428] on button "Deletar produto" at bounding box center [703, 426] width 105 height 28
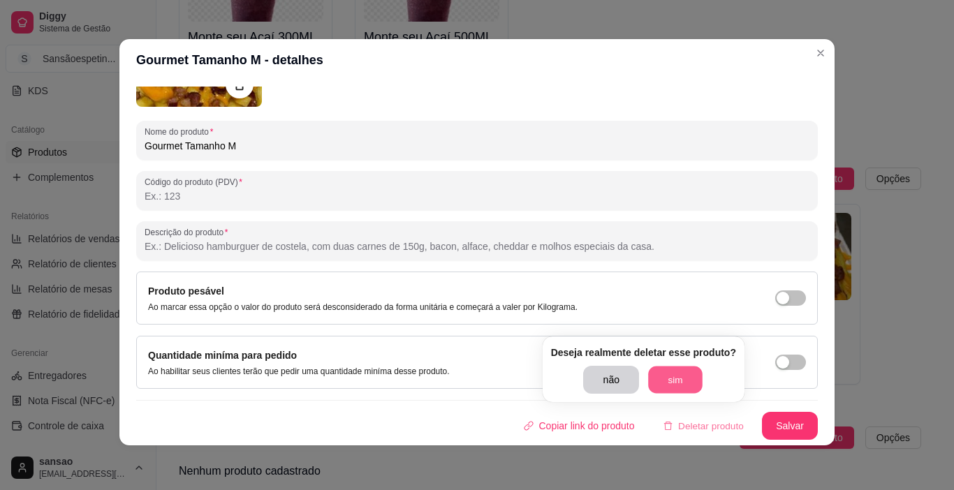
click at [659, 384] on button "sim" at bounding box center [675, 380] width 54 height 27
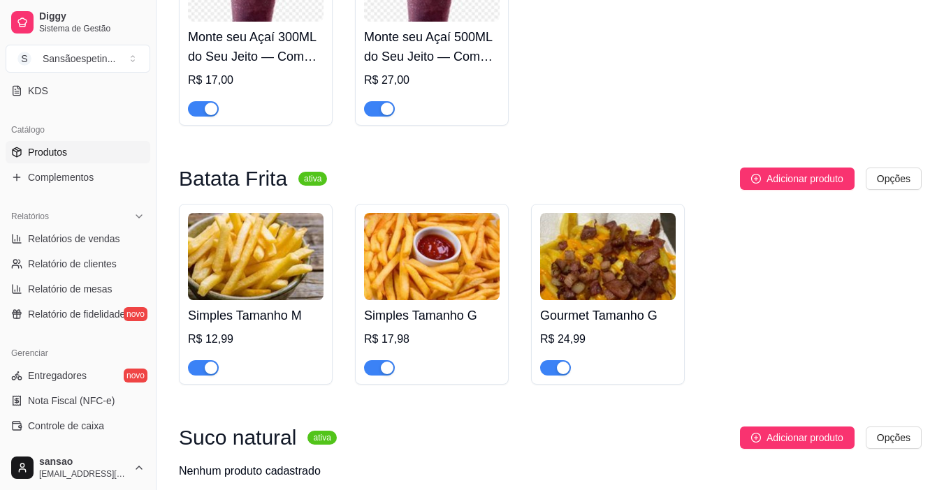
click at [611, 265] on img at bounding box center [608, 256] width 136 height 87
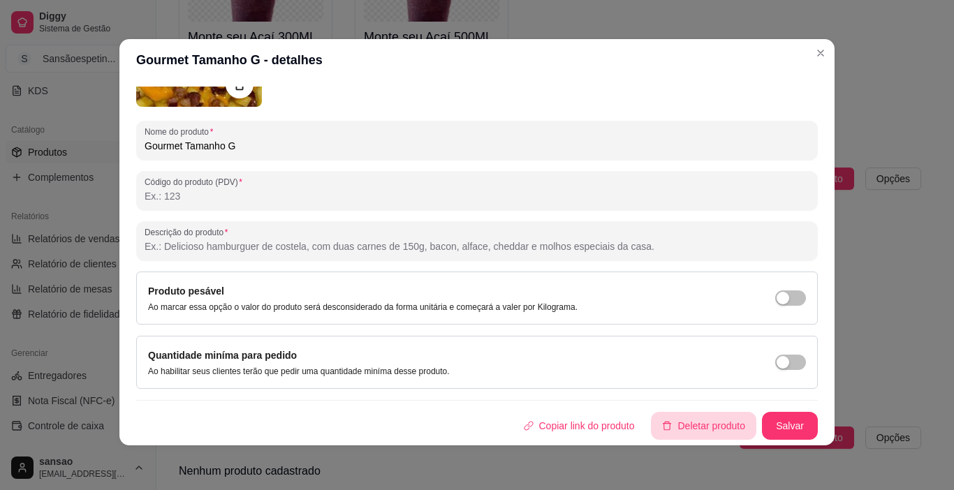
click at [692, 428] on button "Deletar produto" at bounding box center [703, 426] width 105 height 28
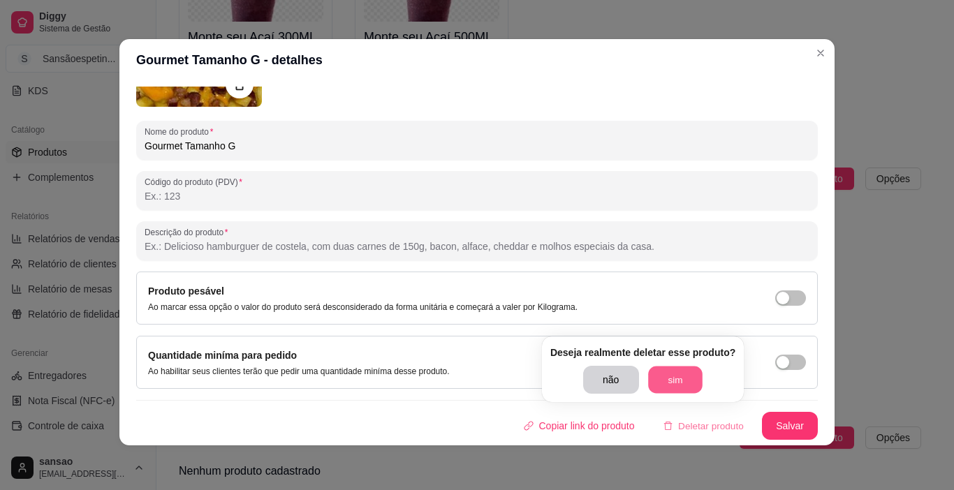
click at [669, 371] on button "sim" at bounding box center [675, 380] width 54 height 27
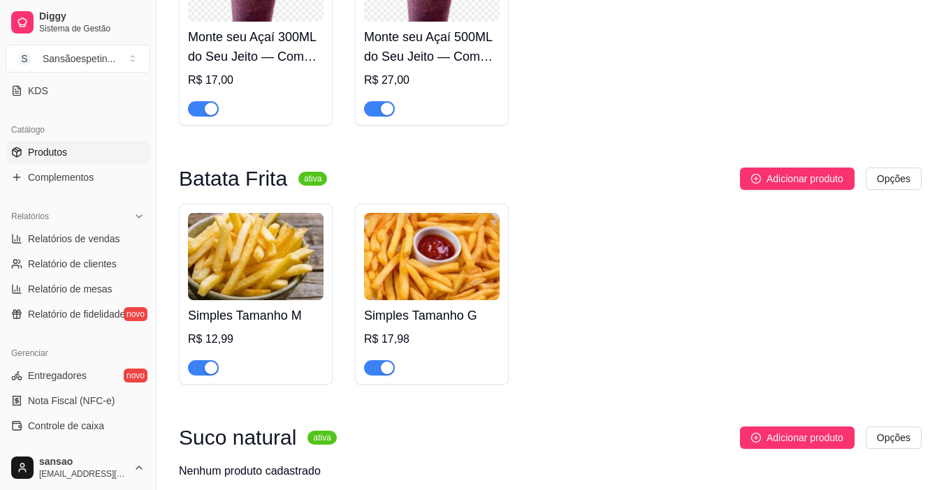
click at [478, 260] on img at bounding box center [432, 256] width 136 height 87
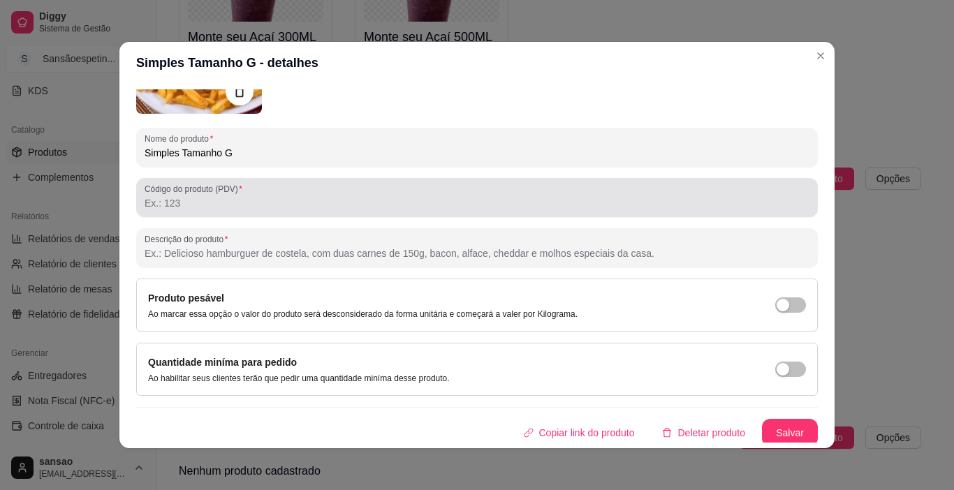
scroll to position [156, 0]
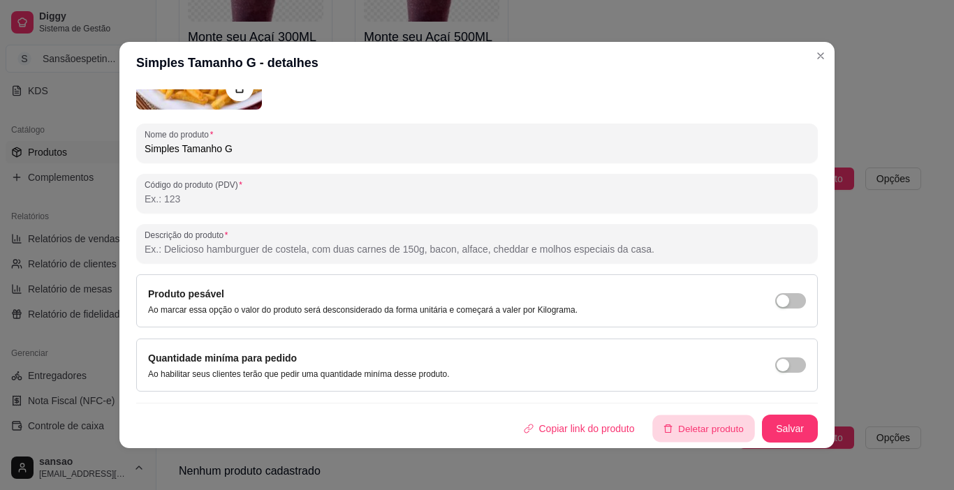
click at [723, 427] on button "Deletar produto" at bounding box center [704, 429] width 102 height 27
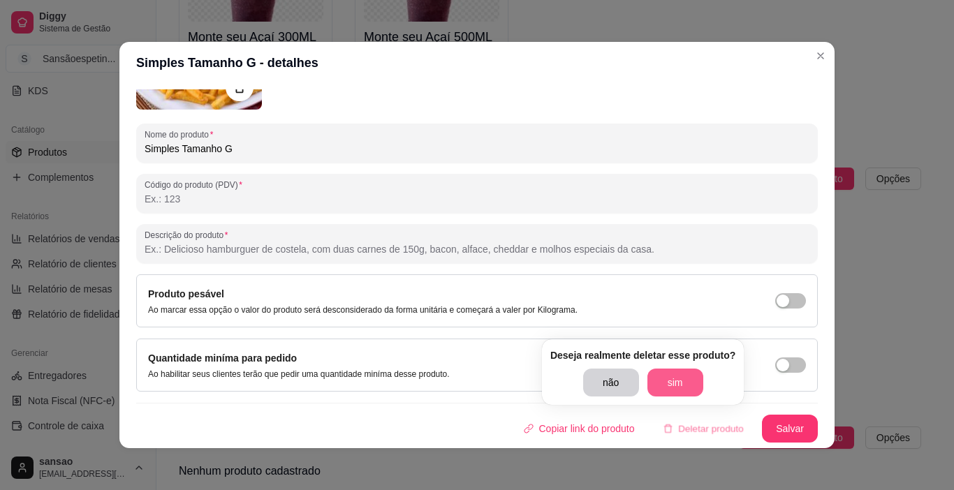
click at [666, 370] on button "sim" at bounding box center [676, 383] width 56 height 28
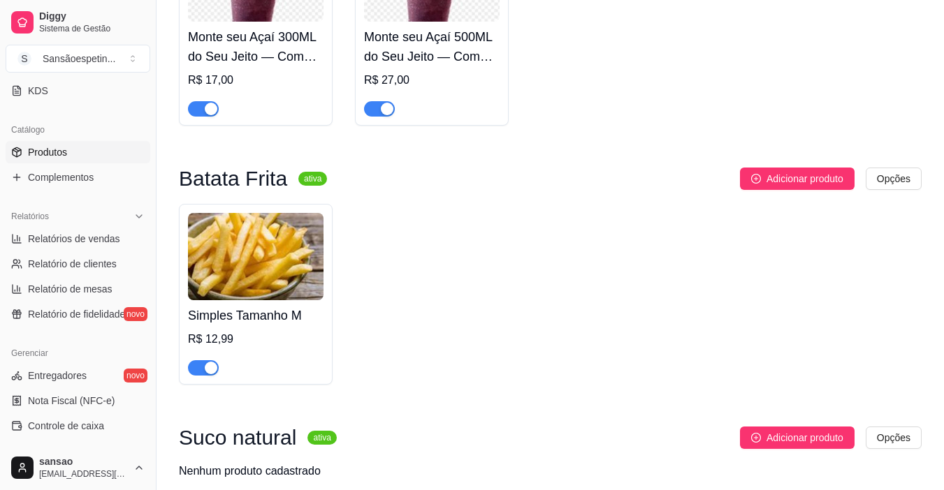
click at [310, 267] on img at bounding box center [256, 256] width 136 height 87
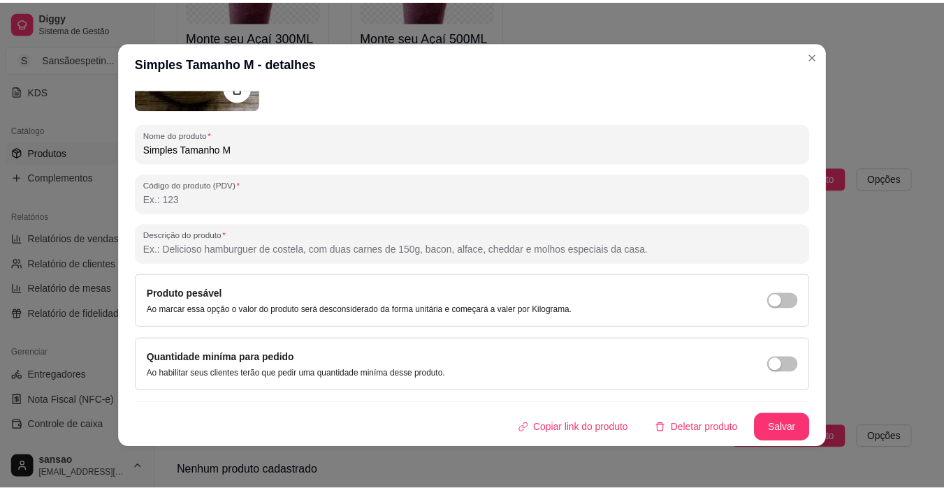
scroll to position [3, 0]
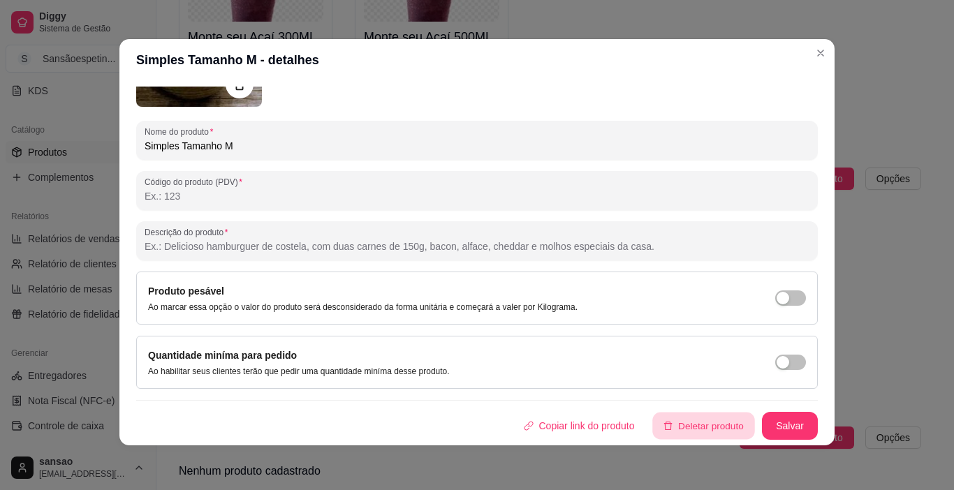
click at [712, 429] on button "Deletar produto" at bounding box center [704, 426] width 102 height 27
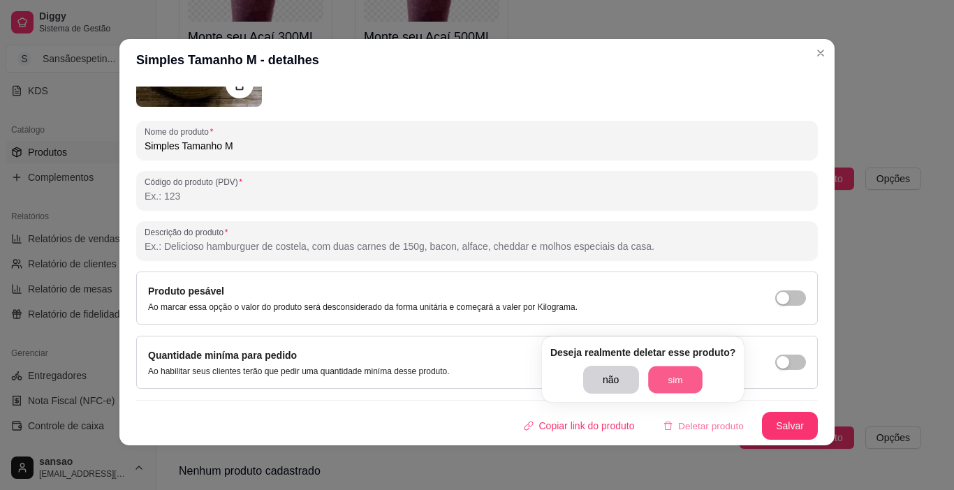
click at [672, 391] on button "sim" at bounding box center [675, 380] width 54 height 27
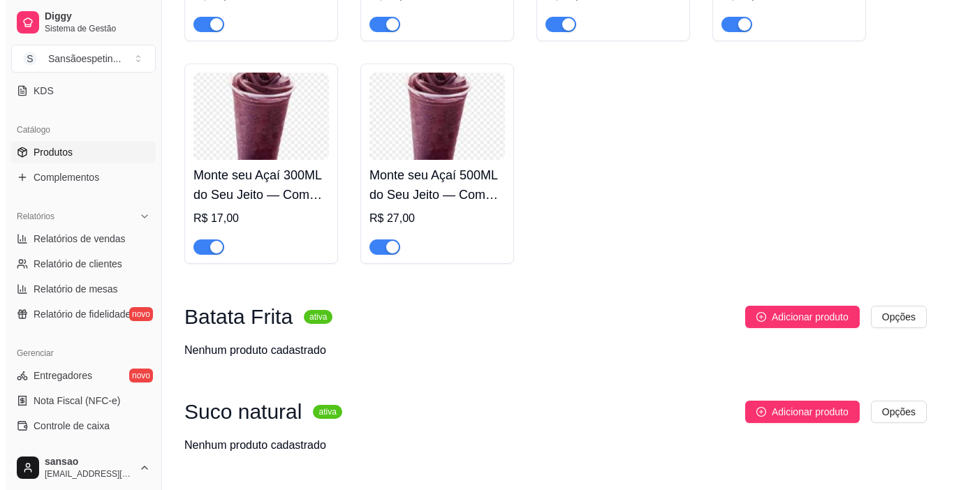
scroll to position [908, 0]
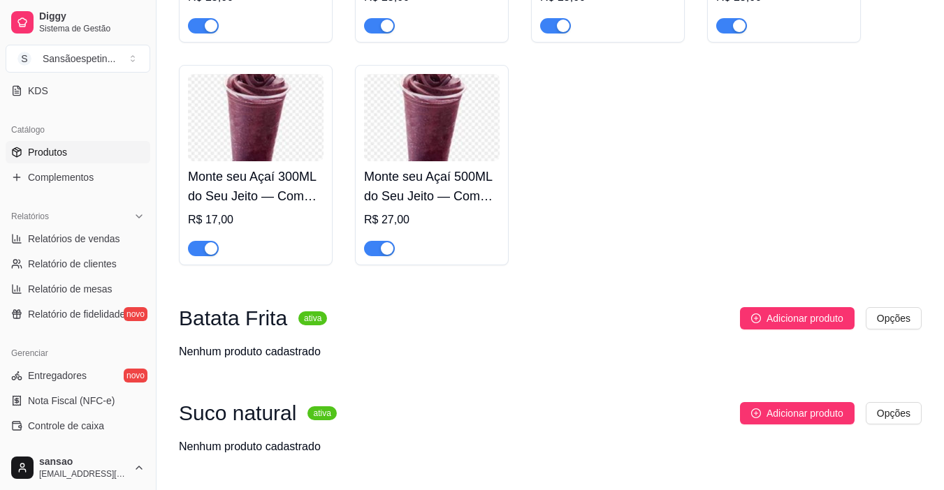
click at [449, 138] on img at bounding box center [432, 117] width 136 height 87
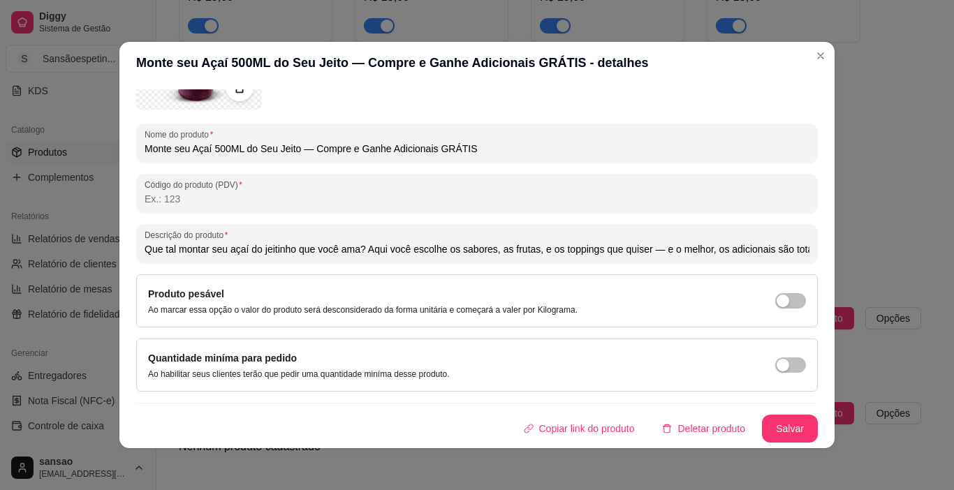
scroll to position [3, 0]
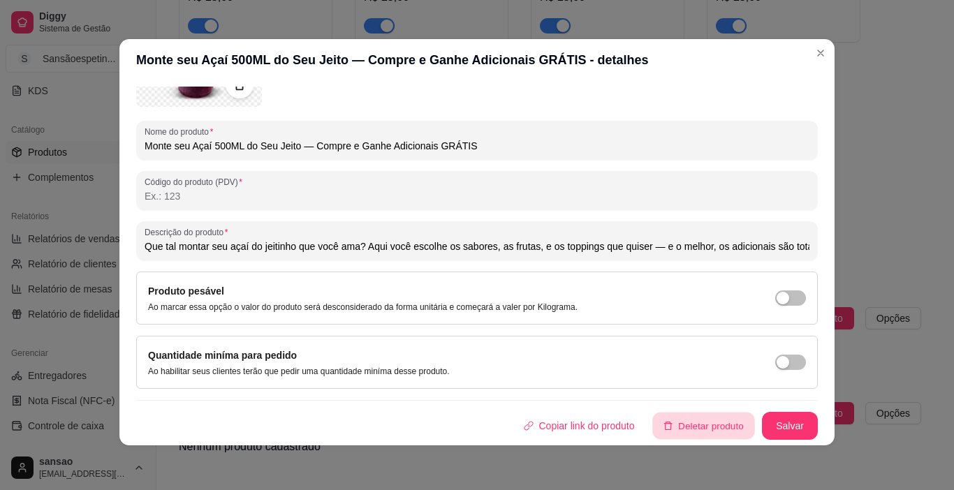
click at [659, 428] on button "Deletar produto" at bounding box center [704, 426] width 102 height 27
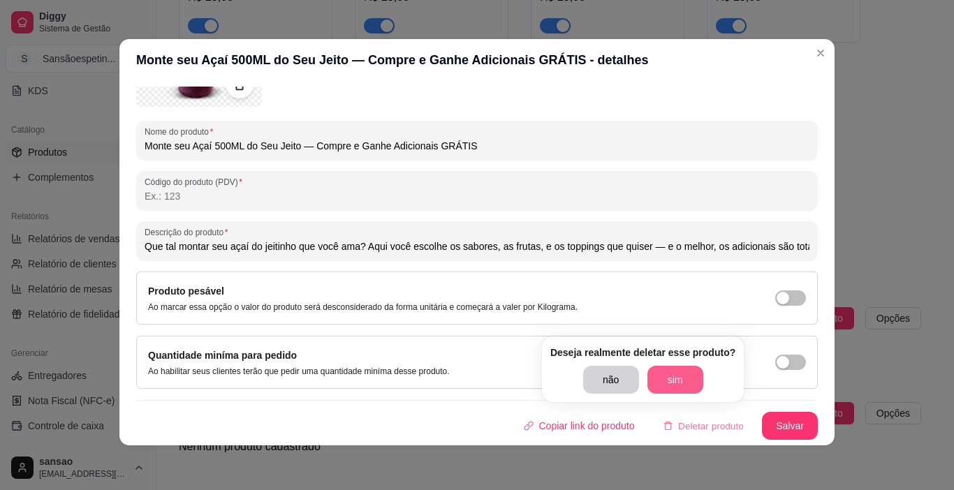
click at [664, 382] on button "sim" at bounding box center [676, 380] width 56 height 28
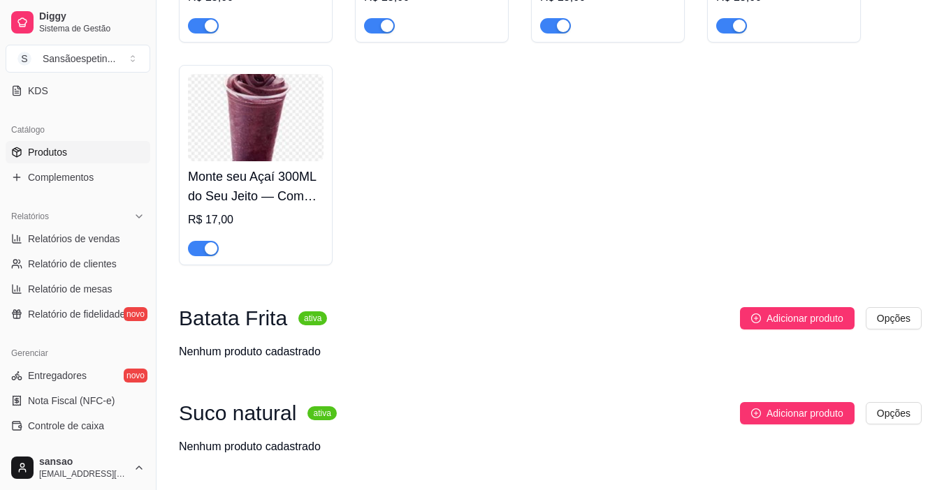
click at [254, 168] on div "Monte seu Açaí 300ML do Seu Jeito — Compre e Ganhe Adicionais GRÁTIS 🎉🍯! R$ 17,…" at bounding box center [256, 208] width 136 height 95
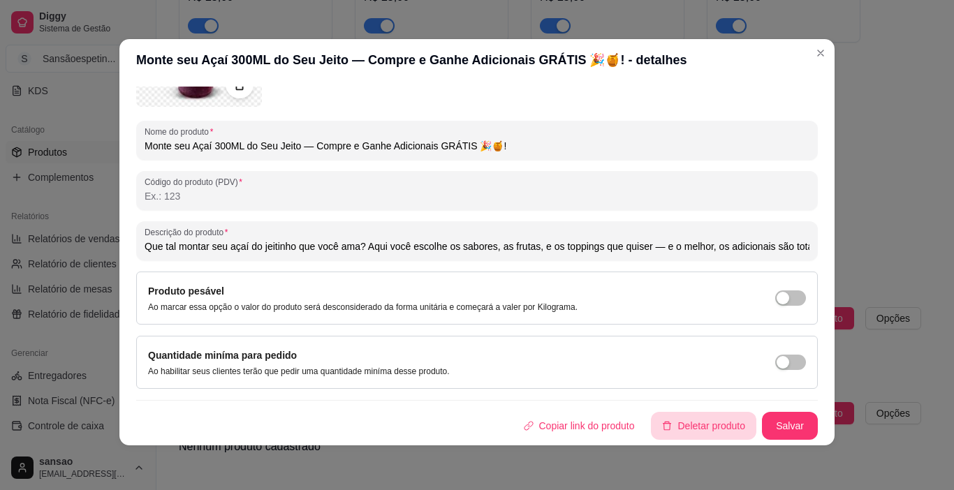
click at [687, 425] on button "Deletar produto" at bounding box center [703, 426] width 105 height 28
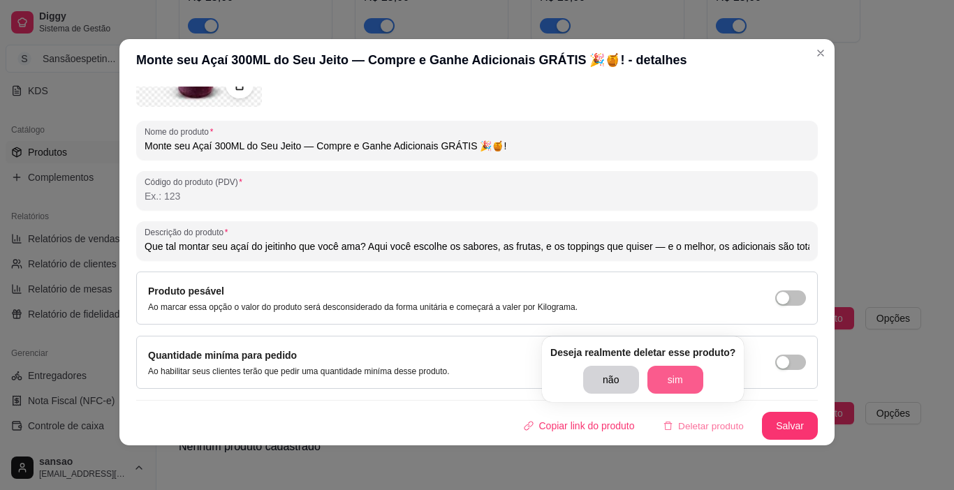
click at [684, 386] on button "sim" at bounding box center [676, 380] width 56 height 28
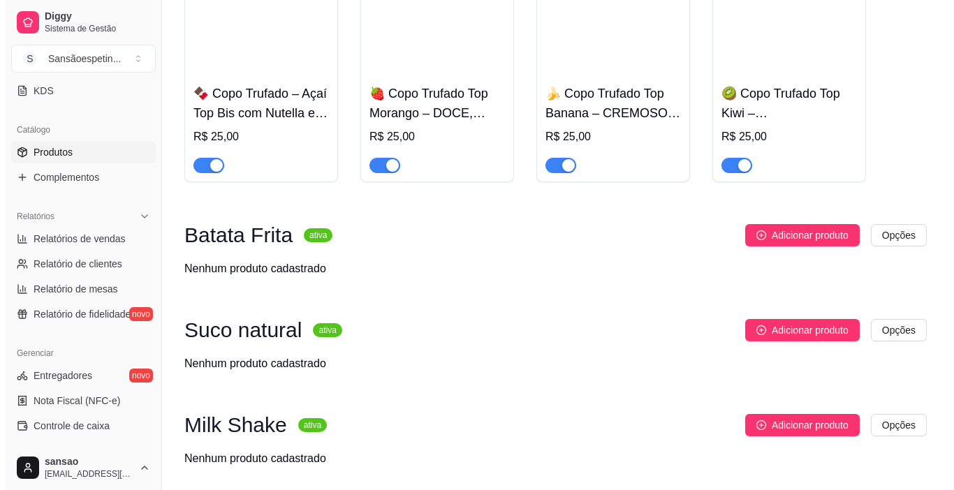
scroll to position [699, 0]
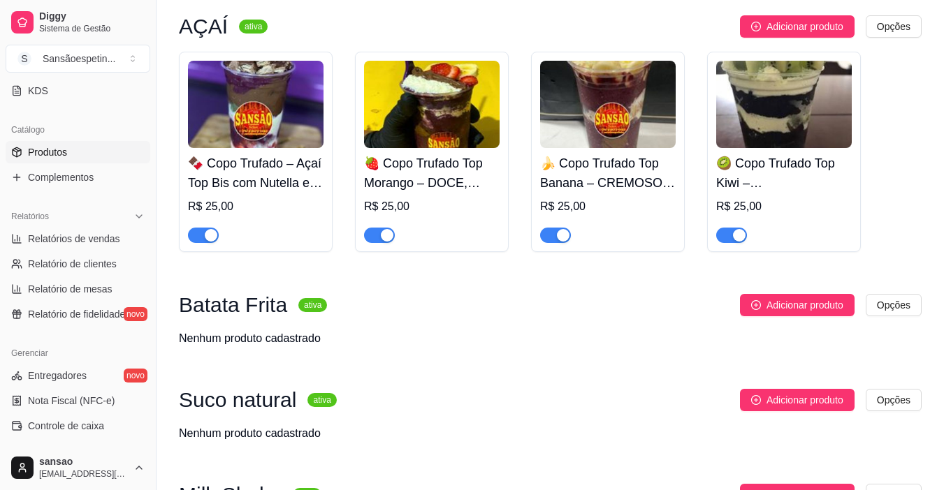
click at [840, 126] on img at bounding box center [784, 104] width 136 height 87
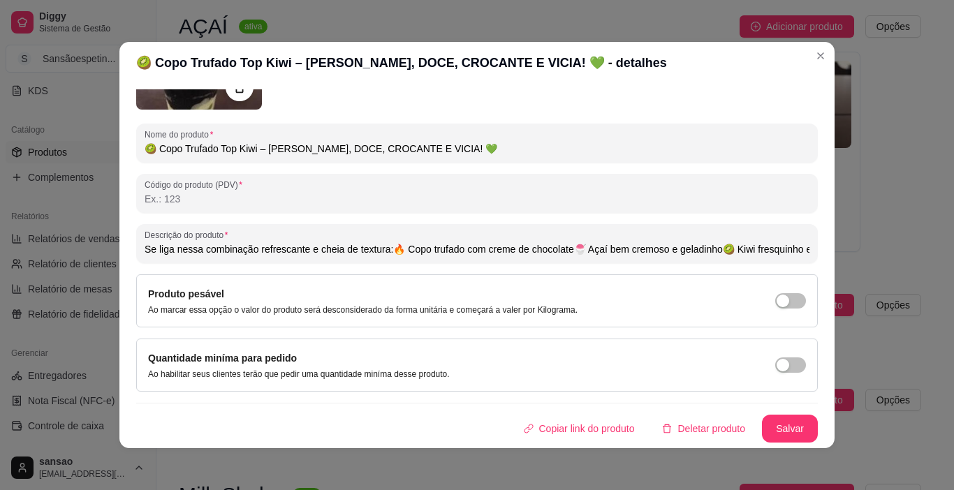
scroll to position [3, 0]
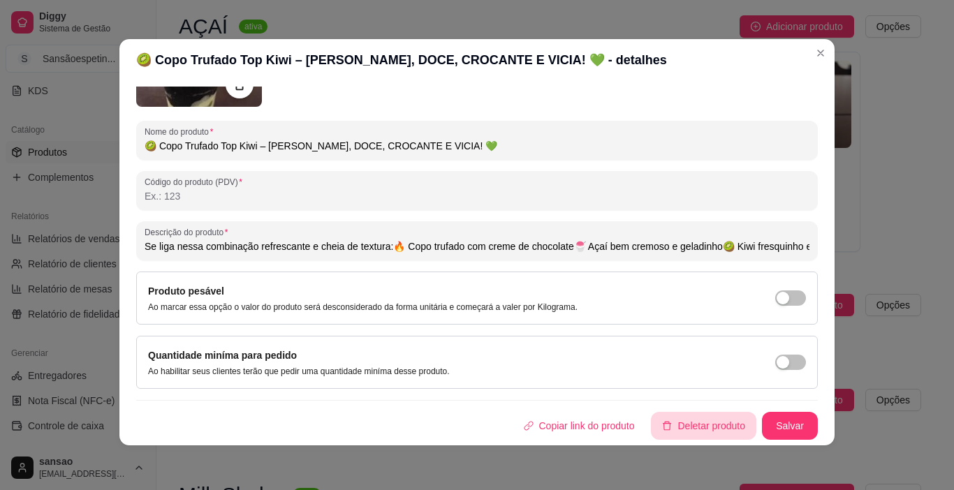
click at [697, 429] on button "Deletar produto" at bounding box center [703, 426] width 105 height 28
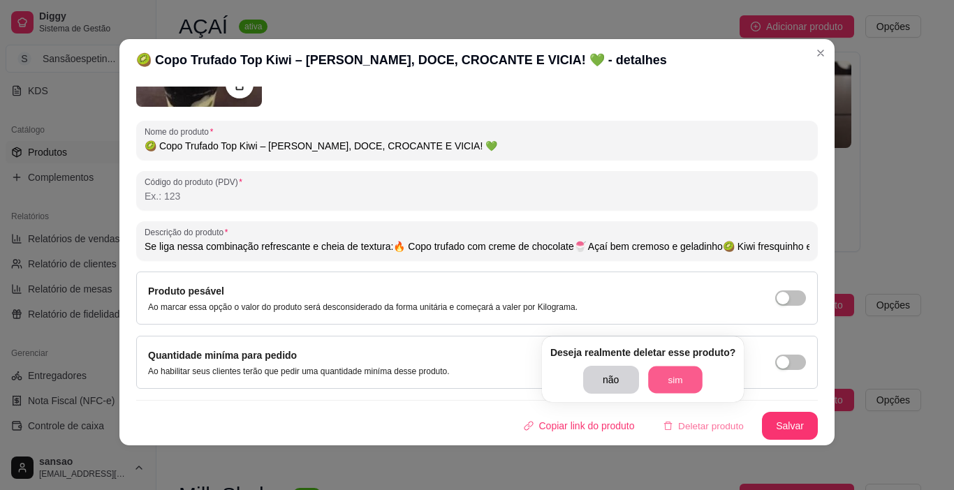
click at [685, 391] on button "sim" at bounding box center [675, 380] width 54 height 27
type input "Se liga nessa combinação refrescante e cheia de textura:🔥 Copo trufado com crem…"
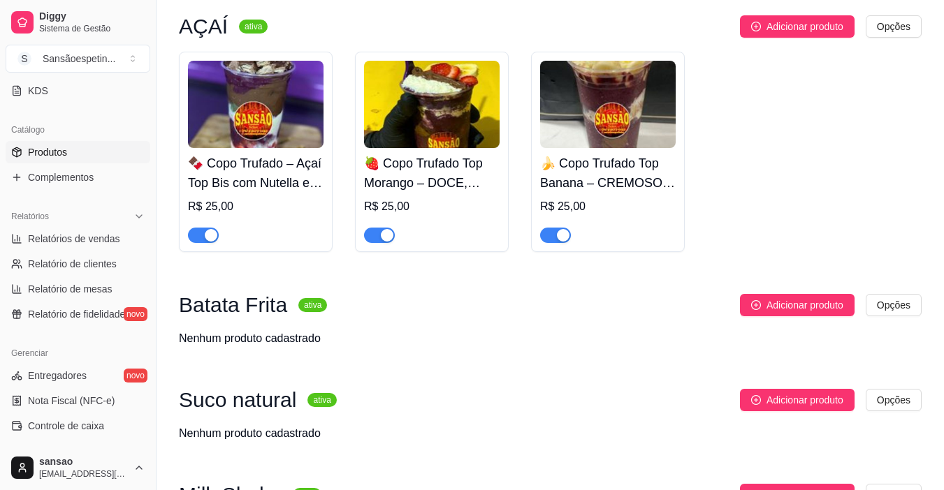
click at [653, 152] on div "🍌 Copo Trufado Top Banana – CREMOSO, CROCANTE E APAIXONANTE! 💛 R$ 25,00" at bounding box center [608, 195] width 136 height 95
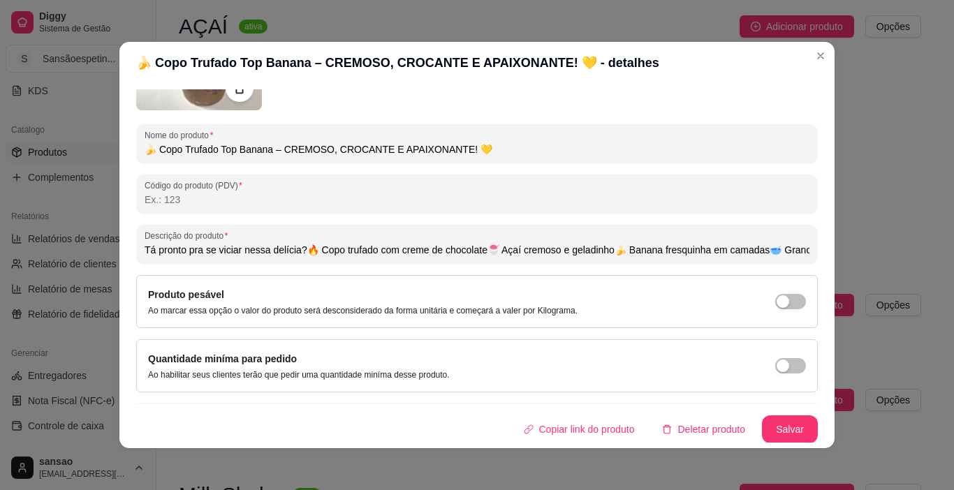
scroll to position [156, 0]
click at [685, 420] on button "Deletar produto" at bounding box center [703, 429] width 105 height 28
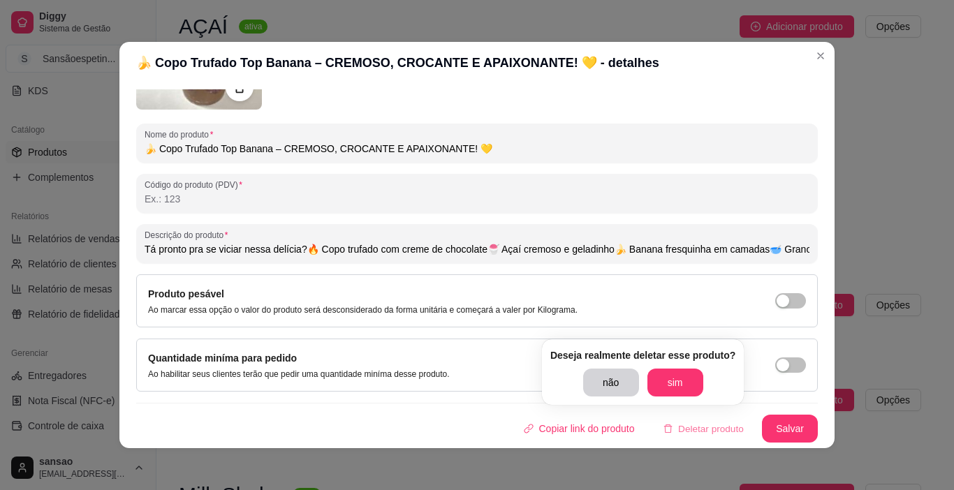
click at [685, 368] on div "Deseja realmente deletar esse produto? não sim" at bounding box center [643, 373] width 202 height 66
click at [685, 383] on button "sim" at bounding box center [676, 383] width 56 height 28
type input "Tá pronto pra se viciar nessa delícia?🔥 Copo trufado com creme de chocolate🍧 Aç…"
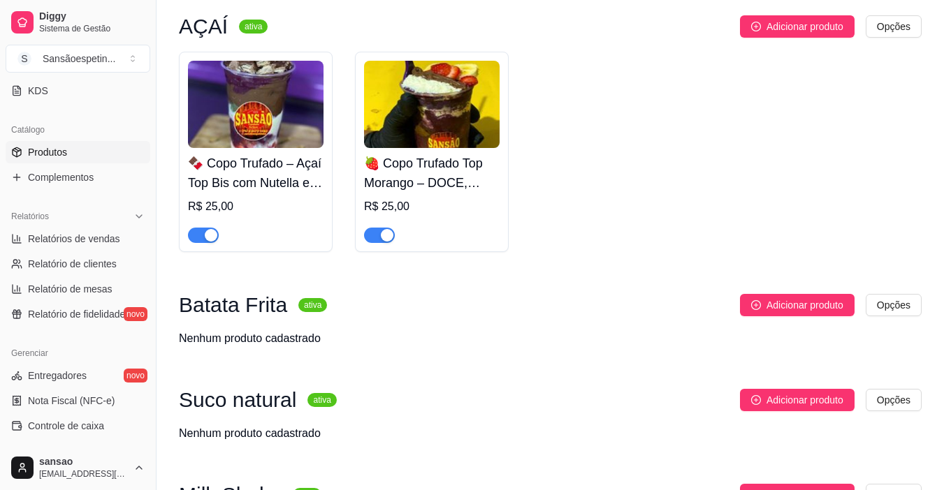
click at [437, 148] on img at bounding box center [432, 104] width 136 height 87
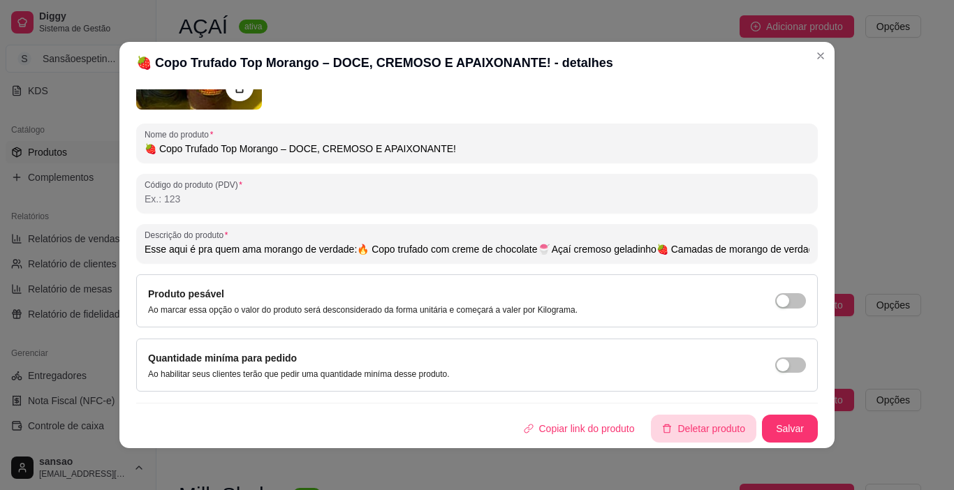
click at [720, 438] on button "Deletar produto" at bounding box center [703, 429] width 105 height 28
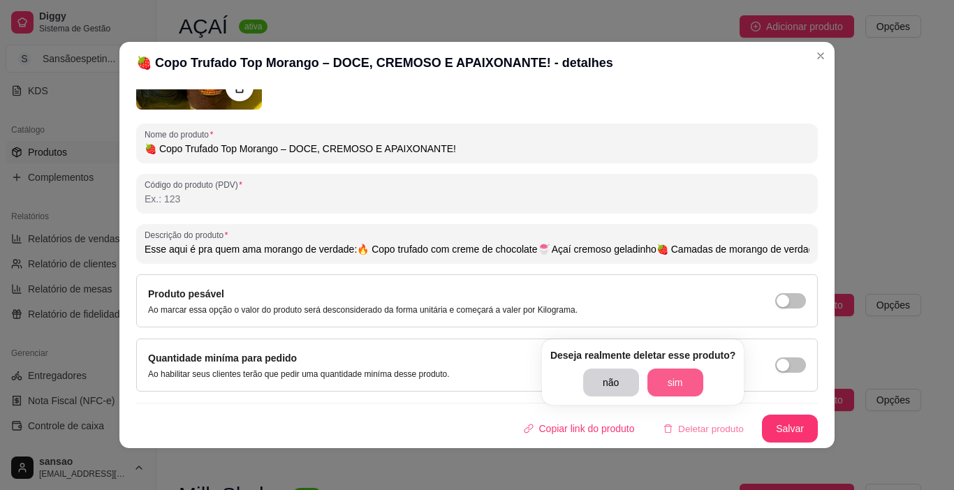
click at [676, 388] on button "sim" at bounding box center [676, 383] width 56 height 28
type input "Esse aqui é pra quem ama morango de verdade:🔥 Copo trufado com creme de chocola…"
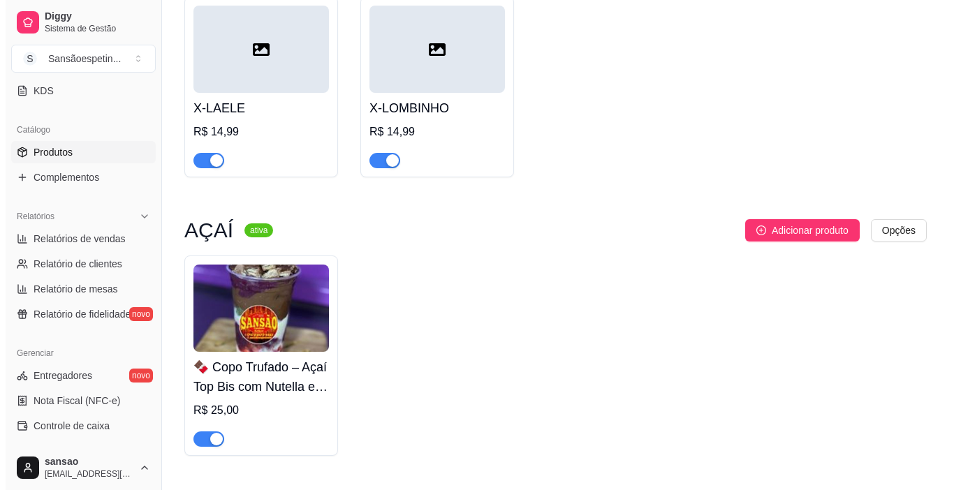
scroll to position [489, 0]
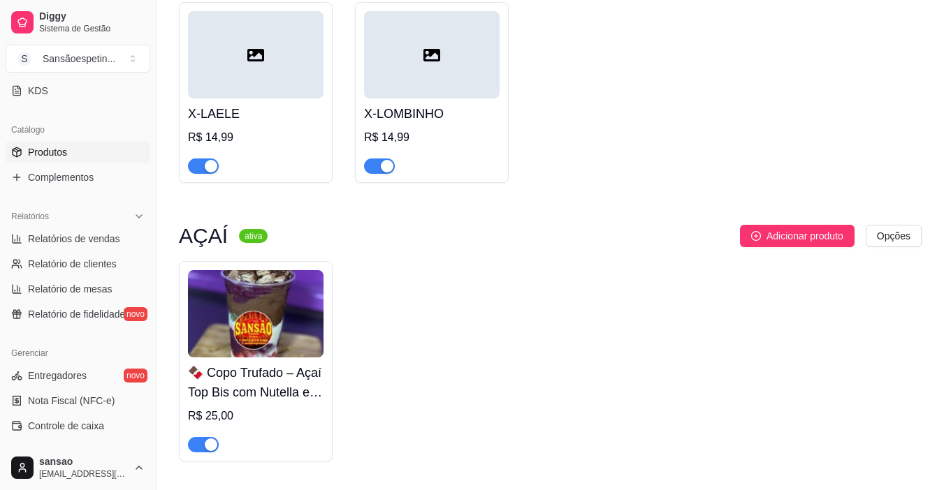
click at [298, 326] on img at bounding box center [256, 313] width 136 height 87
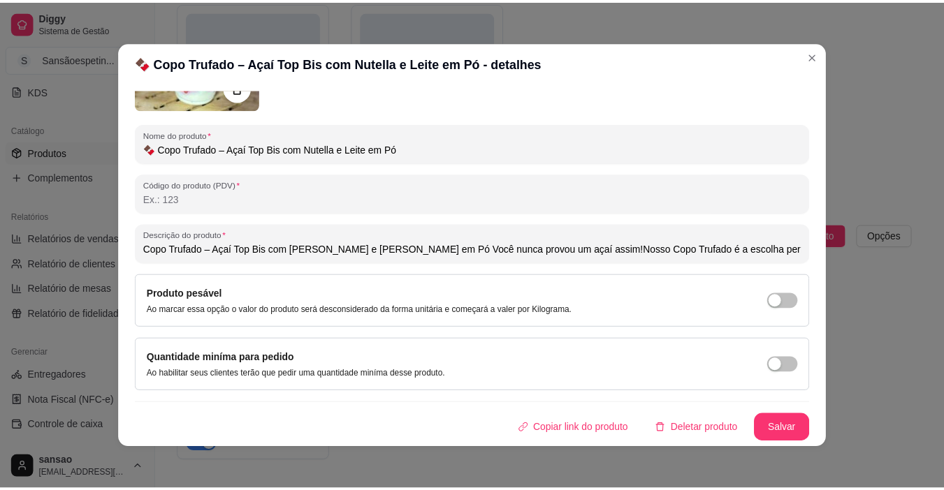
scroll to position [3, 0]
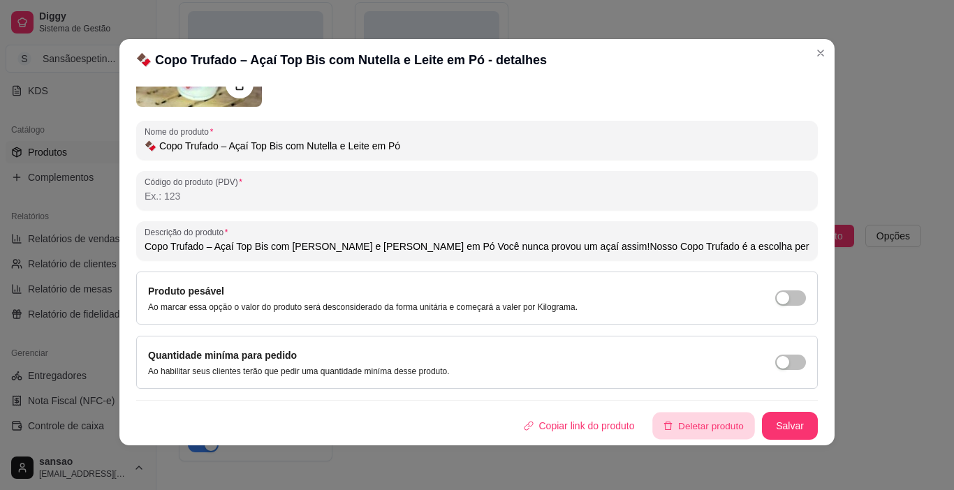
click at [694, 414] on button "Deletar produto" at bounding box center [704, 426] width 102 height 27
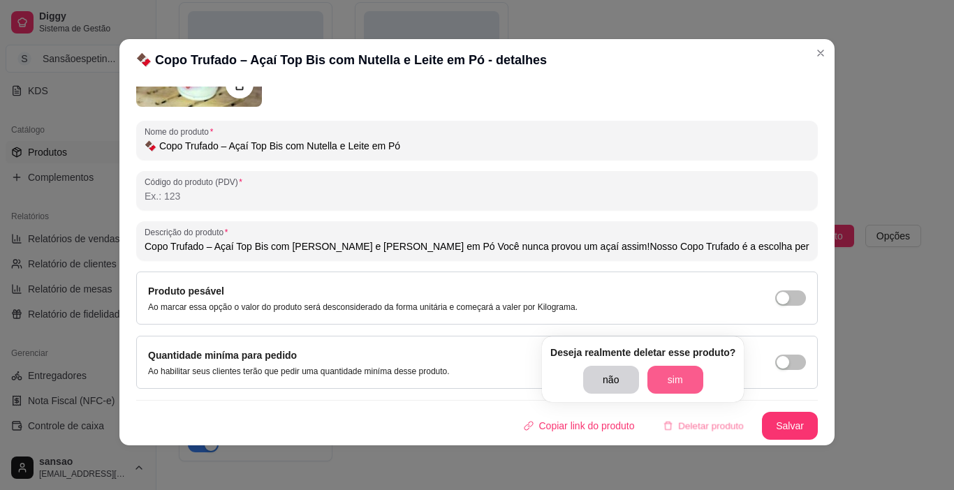
click at [684, 377] on button "sim" at bounding box center [676, 380] width 56 height 28
type input "Copo Trufado – Açaí Top Bis com [PERSON_NAME] e [PERSON_NAME] em Pó Você nunca …"
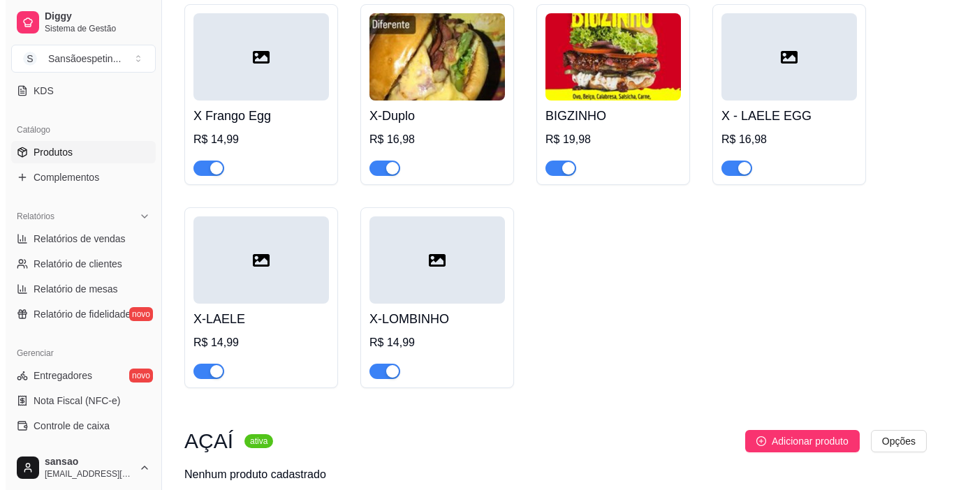
scroll to position [279, 0]
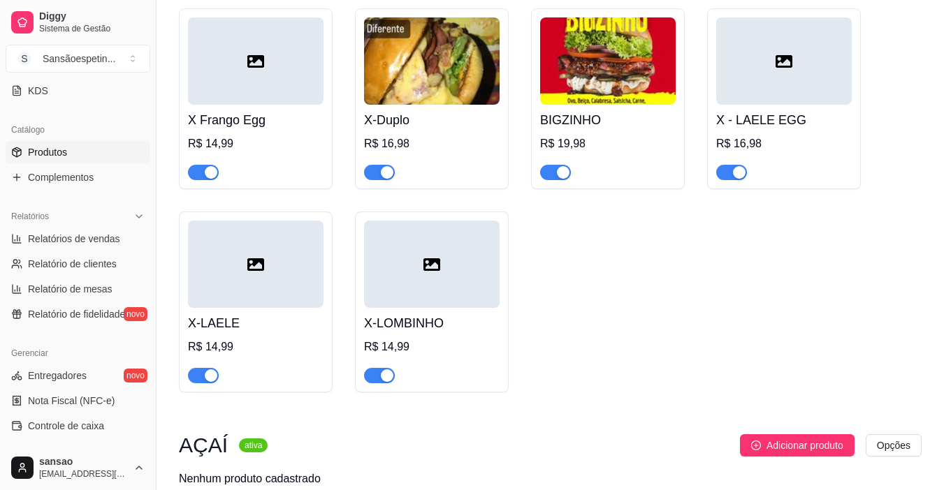
click at [425, 259] on icon at bounding box center [431, 264] width 17 height 13
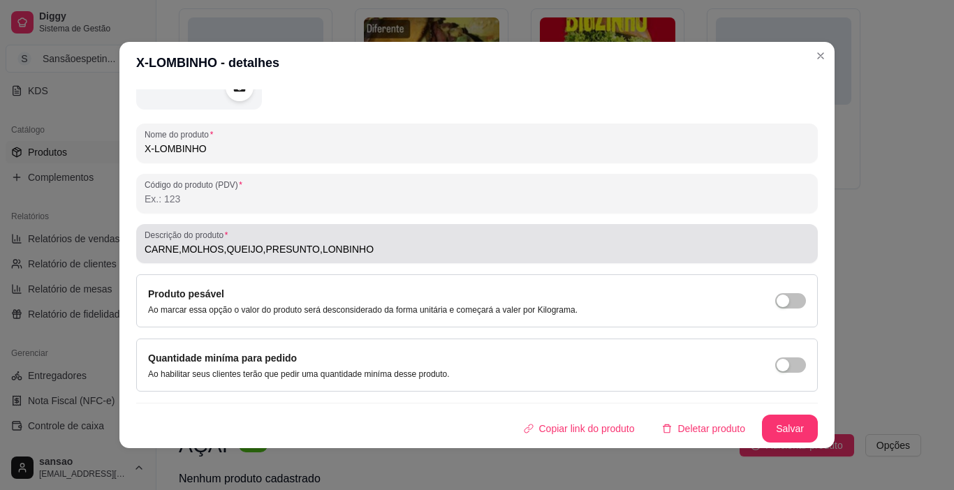
scroll to position [3, 0]
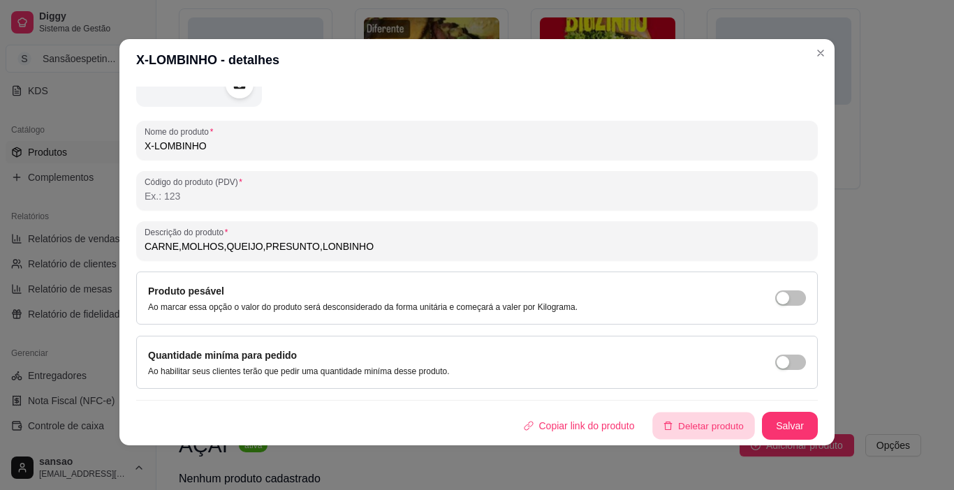
click at [704, 421] on button "Deletar produto" at bounding box center [704, 426] width 102 height 27
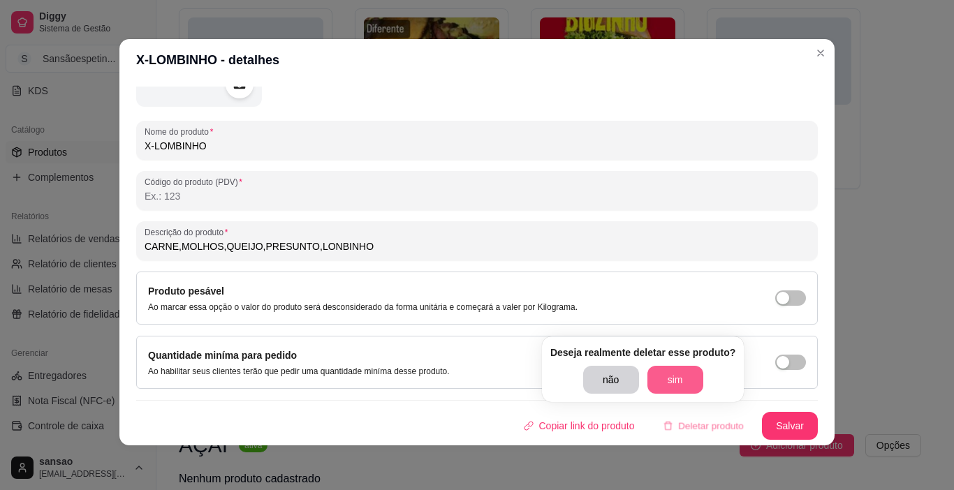
click at [664, 375] on button "sim" at bounding box center [676, 380] width 56 height 28
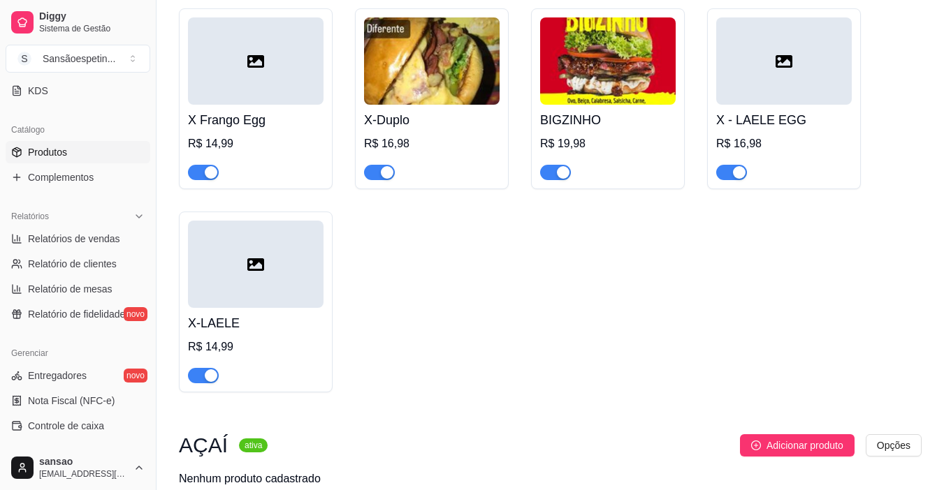
click at [297, 254] on div at bounding box center [256, 264] width 136 height 87
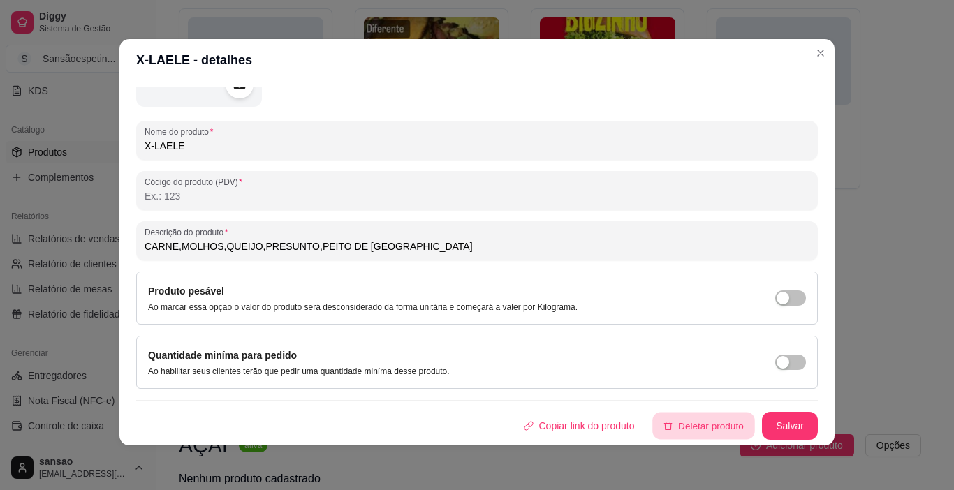
click at [698, 423] on button "Deletar produto" at bounding box center [704, 426] width 102 height 27
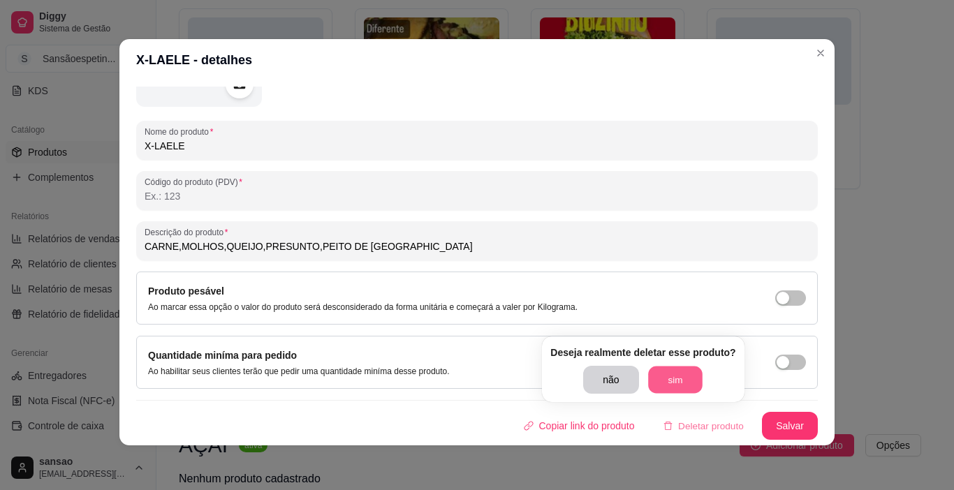
click at [653, 383] on button "sim" at bounding box center [675, 380] width 54 height 27
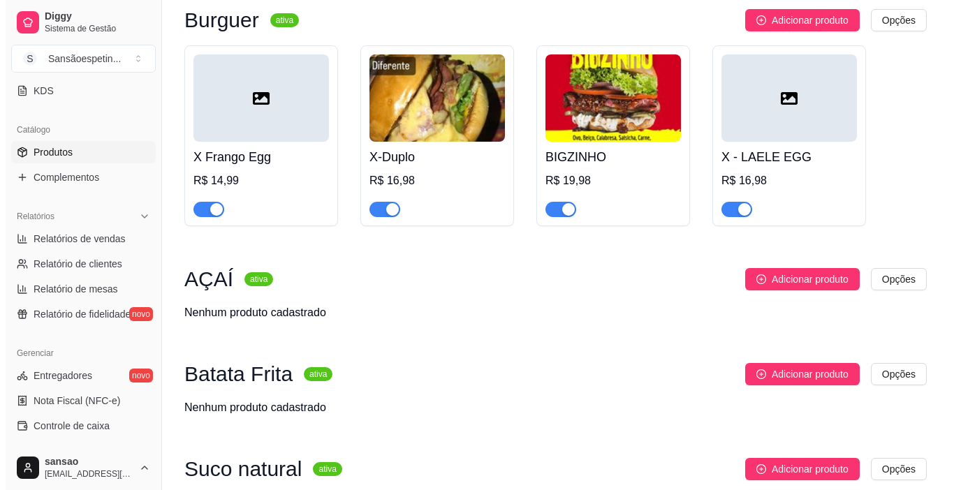
scroll to position [210, 0]
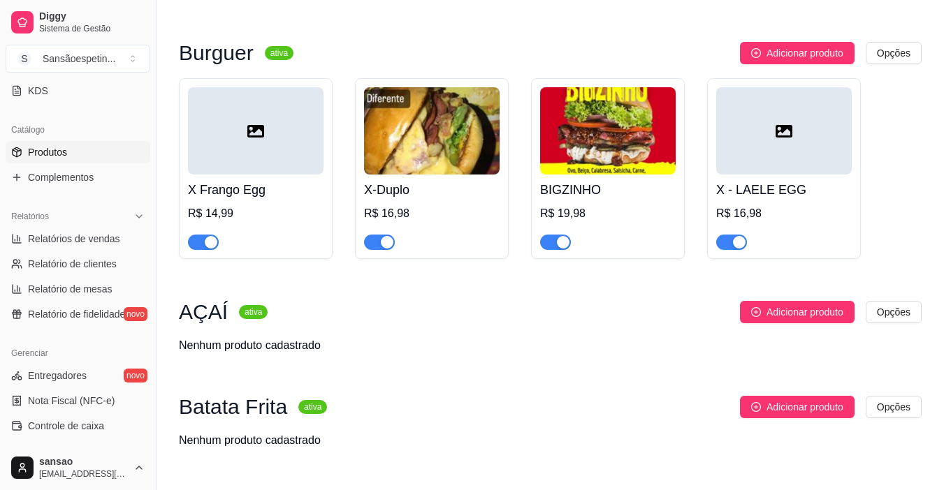
click at [833, 123] on div at bounding box center [784, 130] width 136 height 87
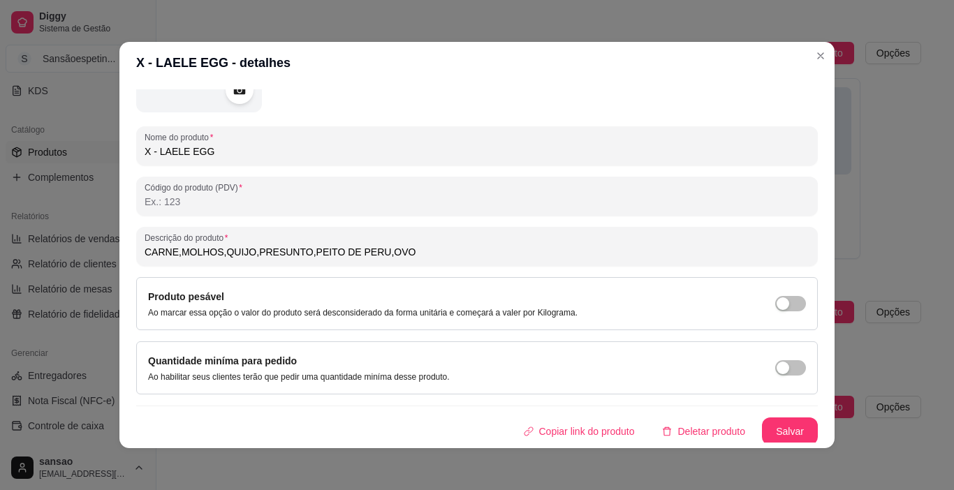
scroll to position [156, 0]
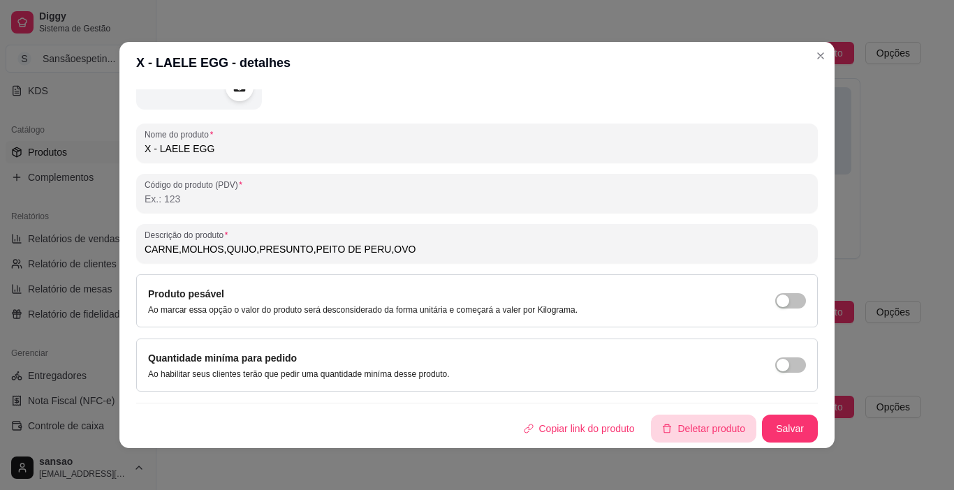
click at [692, 423] on button "Deletar produto" at bounding box center [703, 429] width 105 height 28
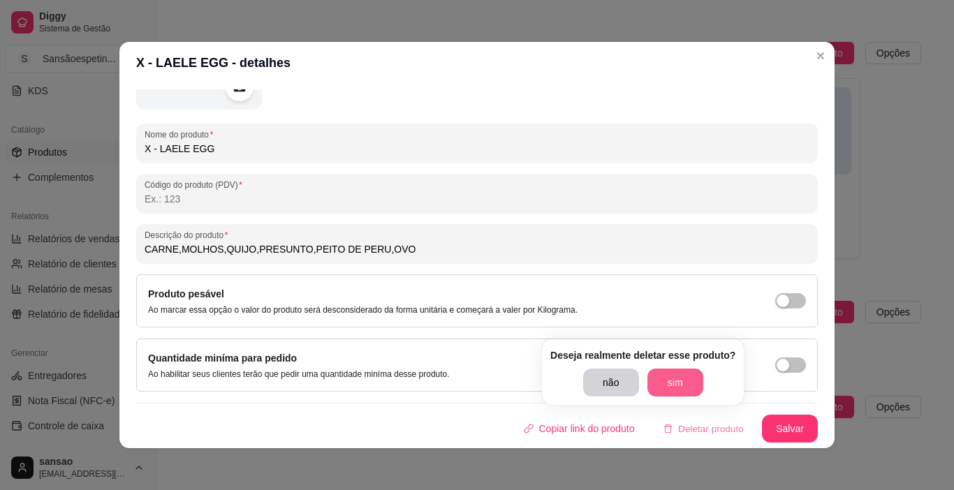
click at [690, 382] on button "sim" at bounding box center [676, 383] width 56 height 28
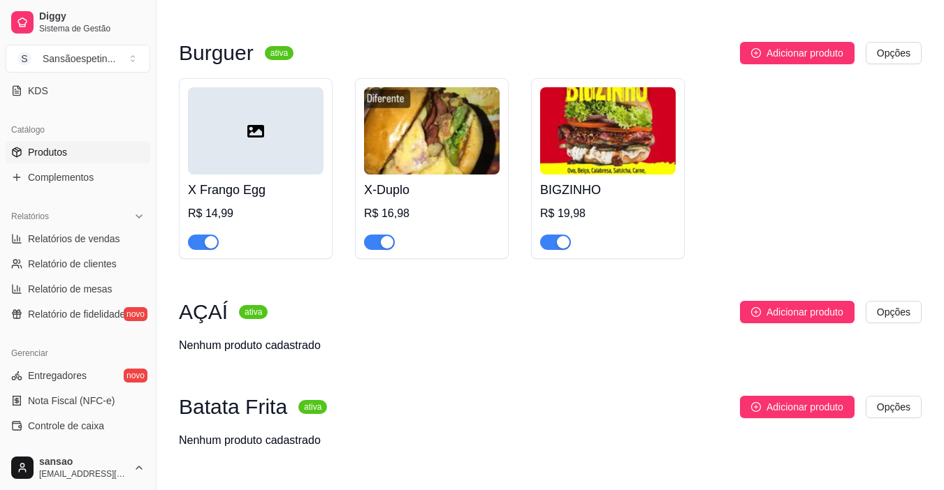
click at [627, 144] on img at bounding box center [608, 130] width 136 height 87
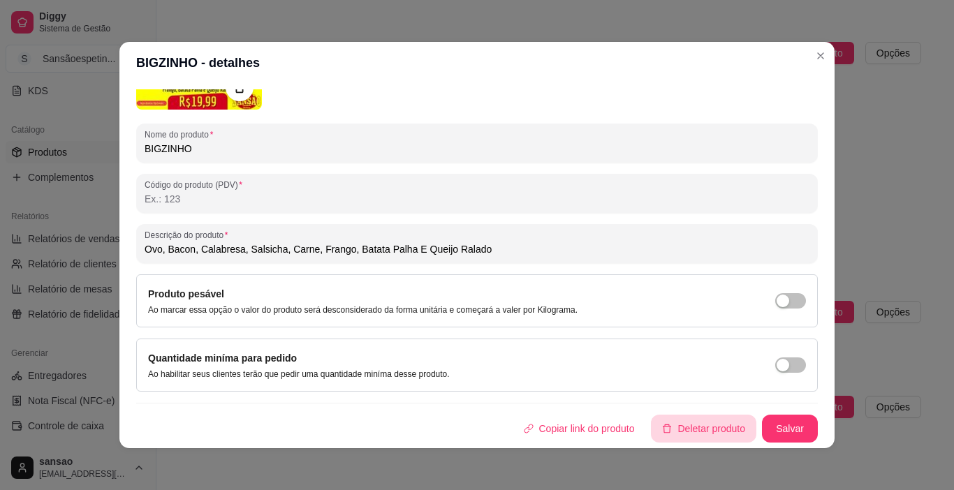
click at [697, 424] on button "Deletar produto" at bounding box center [703, 429] width 105 height 28
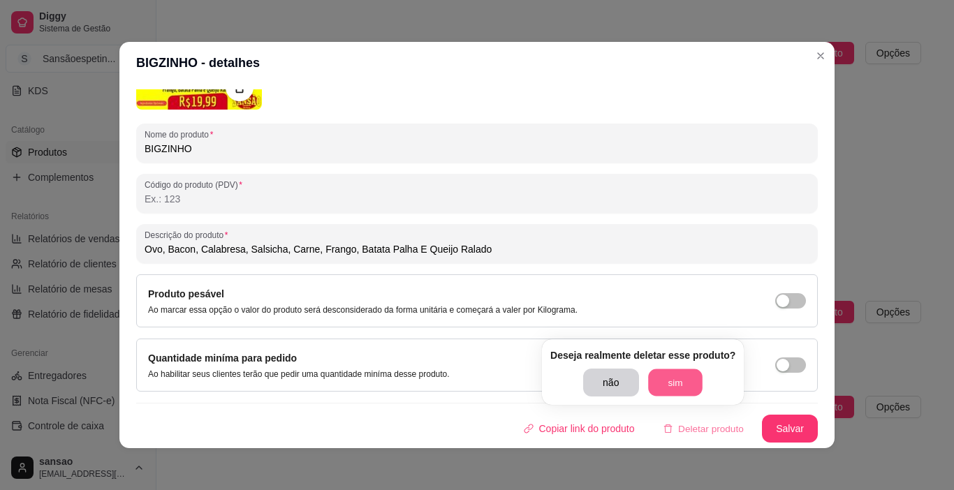
click at [677, 370] on button "sim" at bounding box center [675, 383] width 54 height 27
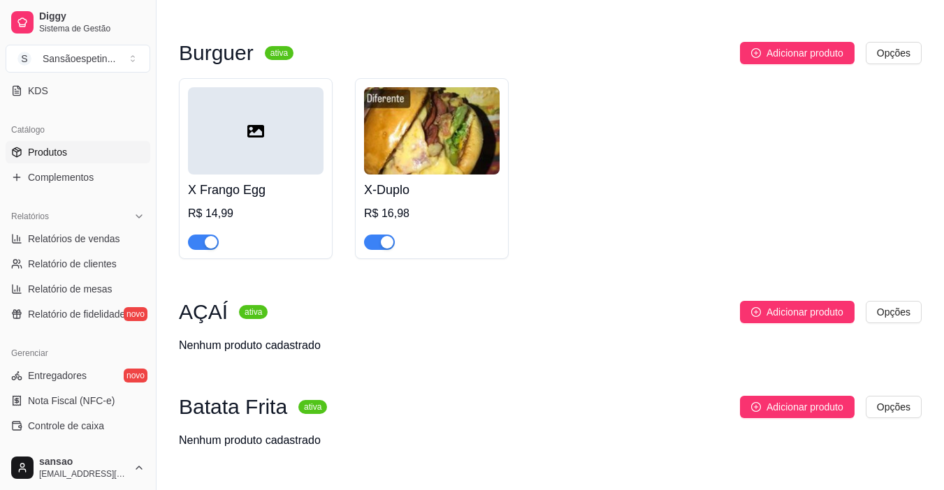
click at [438, 118] on img at bounding box center [432, 130] width 136 height 87
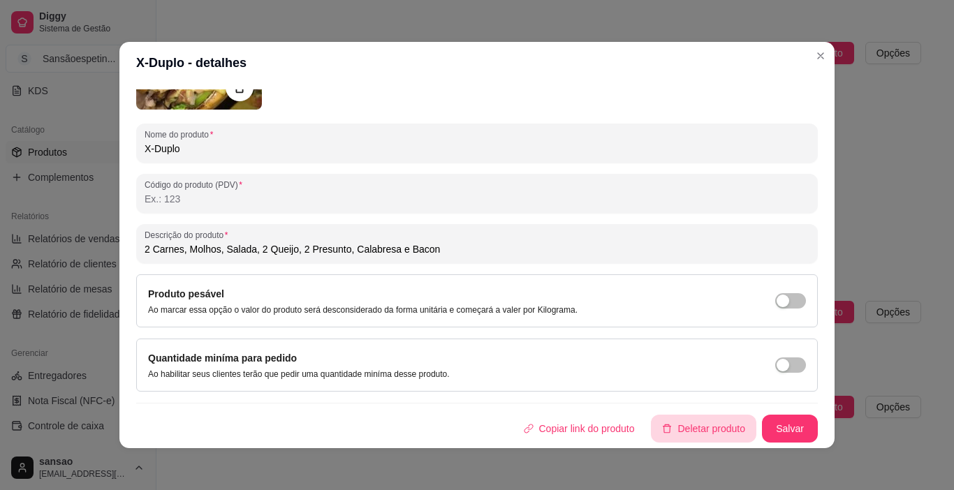
click at [717, 434] on button "Deletar produto" at bounding box center [703, 429] width 105 height 28
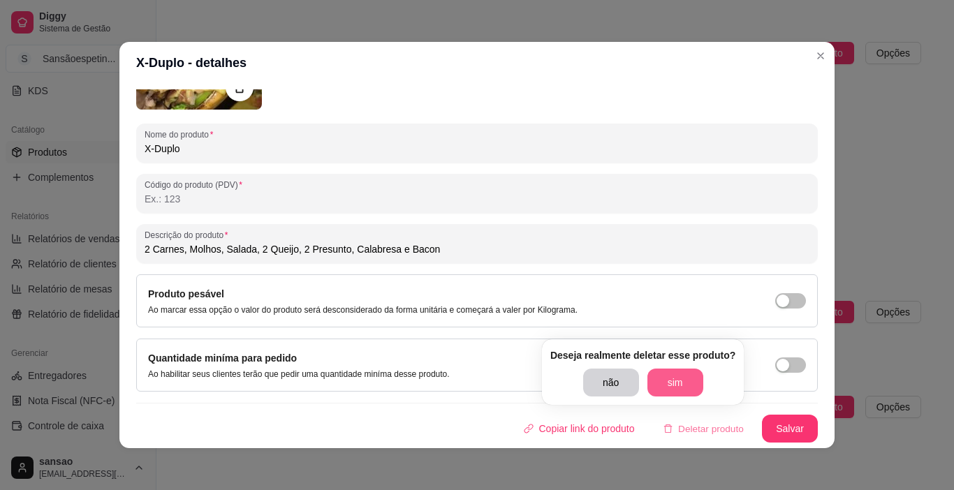
click at [667, 386] on button "sim" at bounding box center [676, 383] width 56 height 28
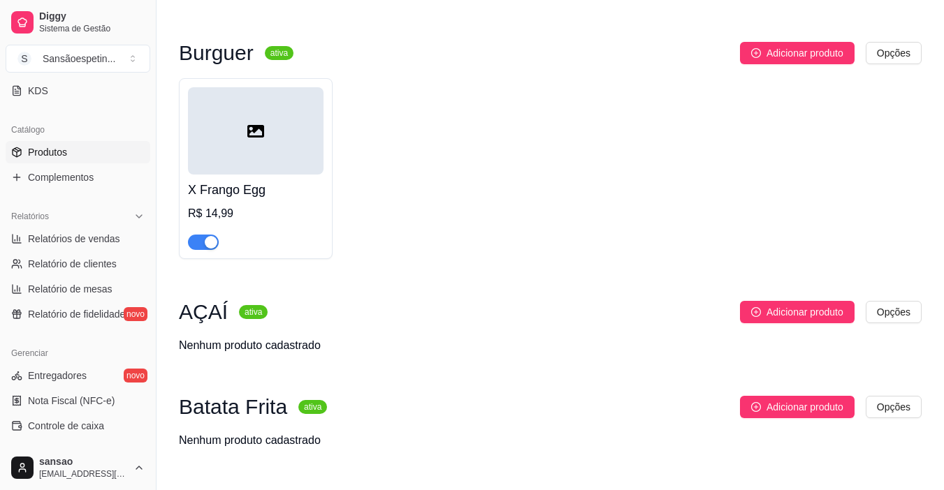
click at [286, 106] on div at bounding box center [256, 130] width 136 height 87
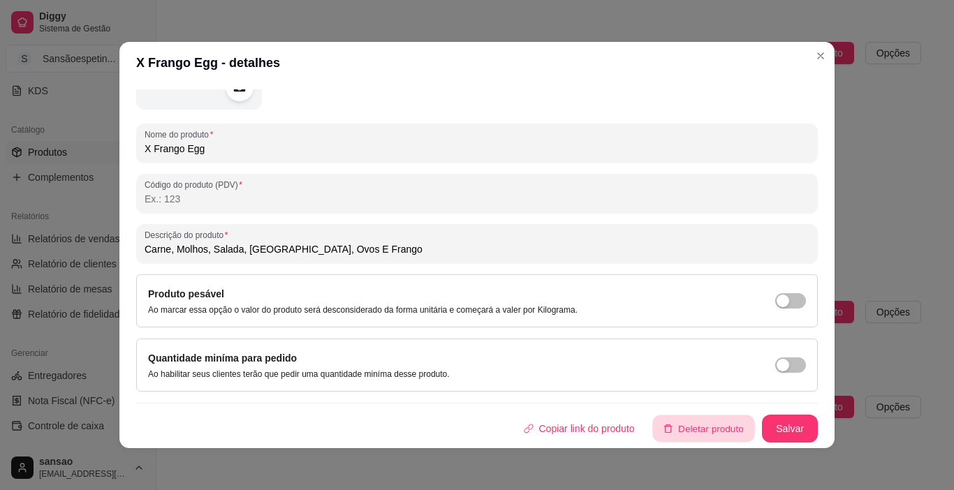
click at [688, 425] on button "Deletar produto" at bounding box center [704, 429] width 102 height 27
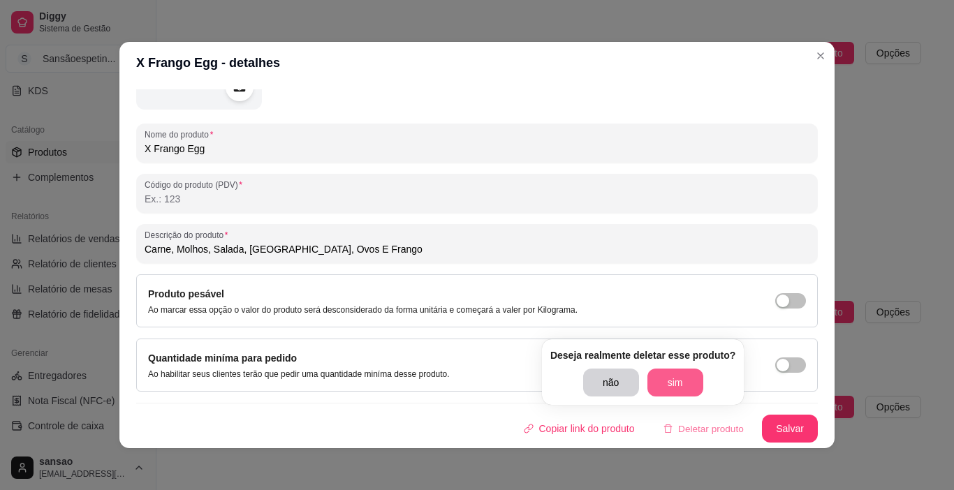
click at [678, 390] on button "sim" at bounding box center [676, 383] width 56 height 28
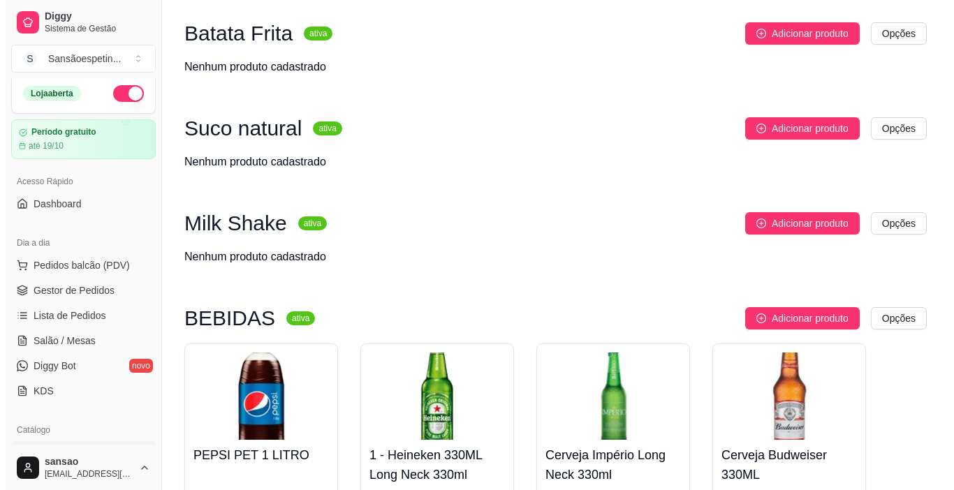
scroll to position [0, 0]
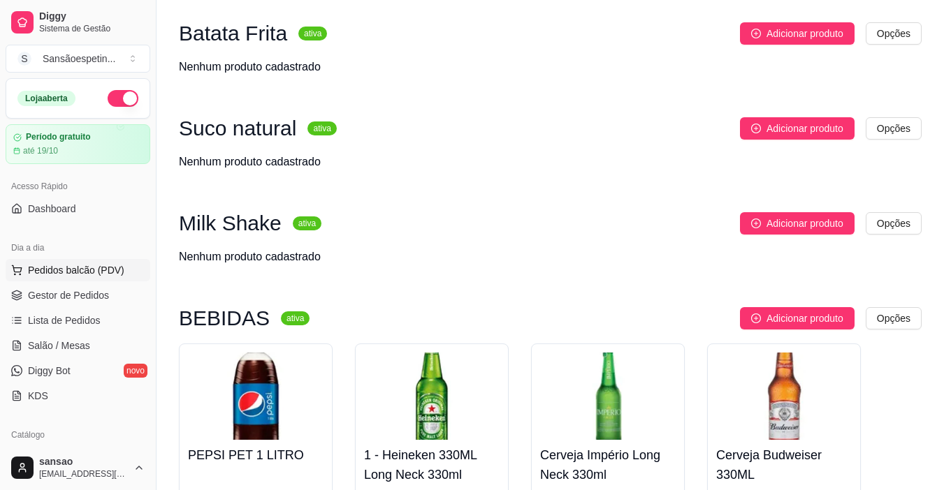
click at [93, 267] on span "Pedidos balcão (PDV)" at bounding box center [76, 270] width 96 height 14
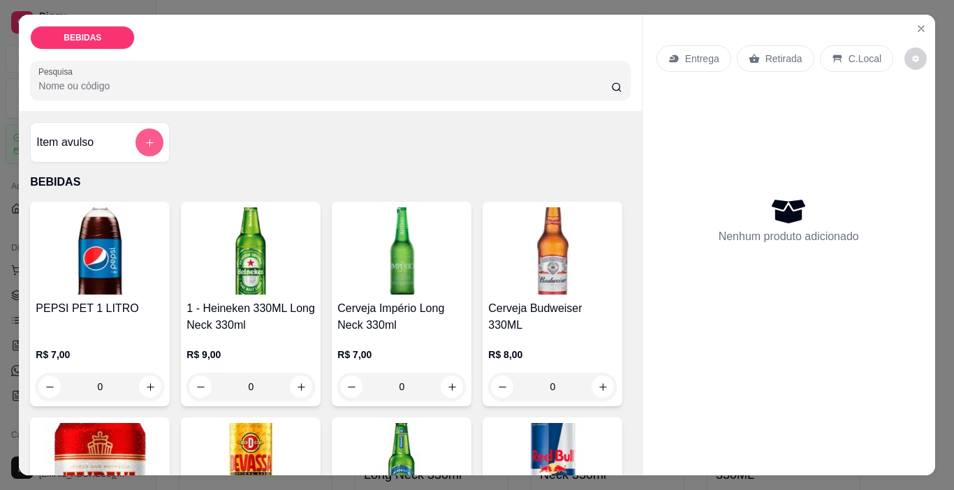
click at [150, 129] on button "add-separate-item" at bounding box center [150, 143] width 28 height 28
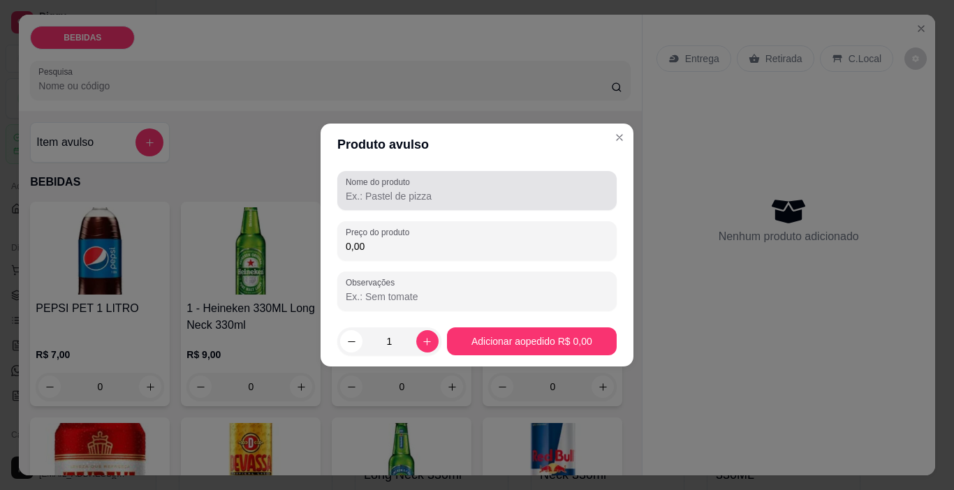
click at [407, 191] on input "Nome do produto" at bounding box center [477, 196] width 263 height 14
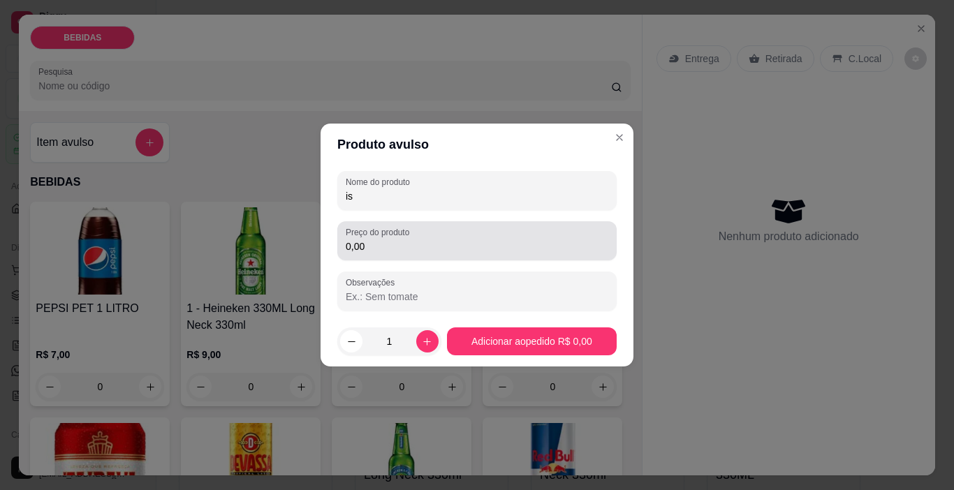
type input "i"
type input "wisl"
click at [439, 242] on input "0,00" at bounding box center [477, 247] width 263 height 14
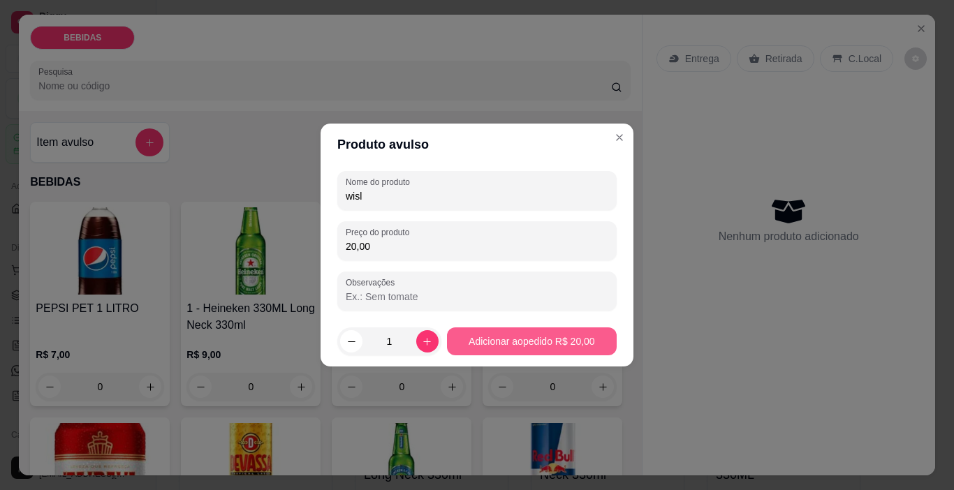
type input "20,00"
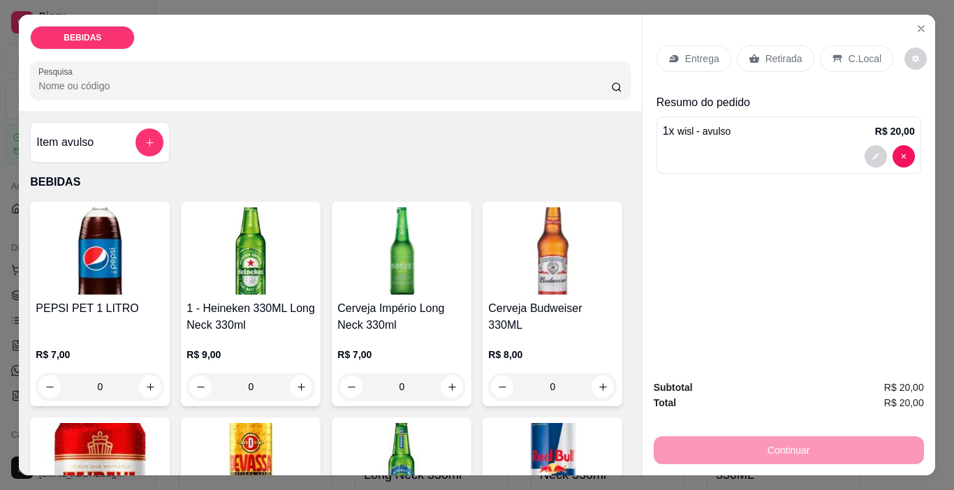
click at [780, 52] on p "Retirada" at bounding box center [784, 59] width 37 height 14
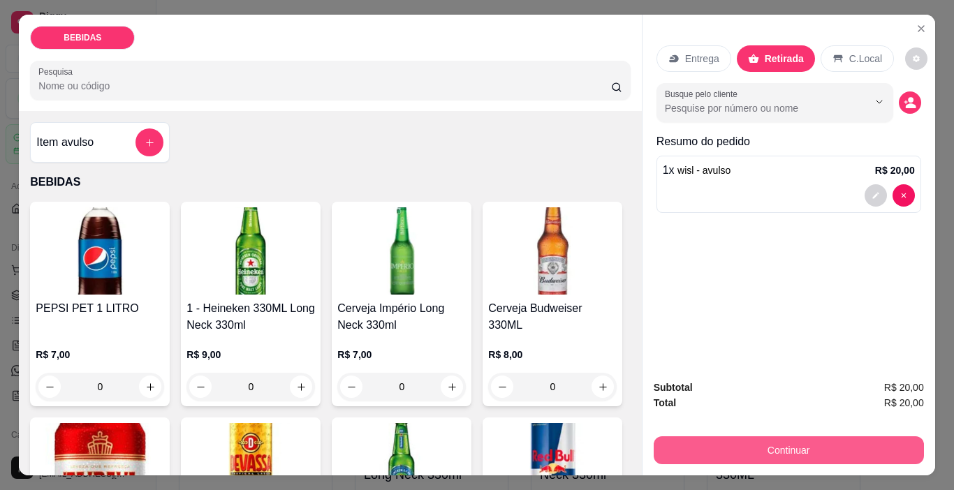
click at [825, 450] on button "Continuar" at bounding box center [789, 451] width 270 height 28
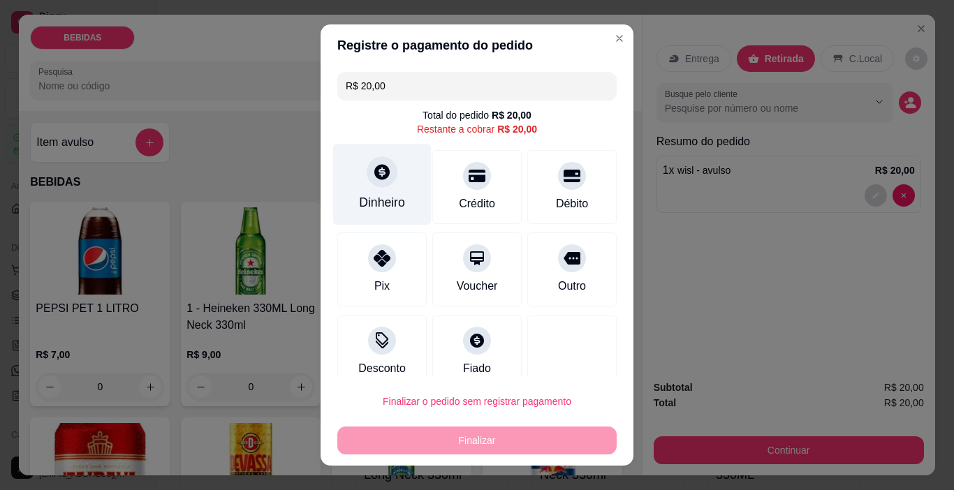
click at [377, 182] on div at bounding box center [382, 172] width 31 height 31
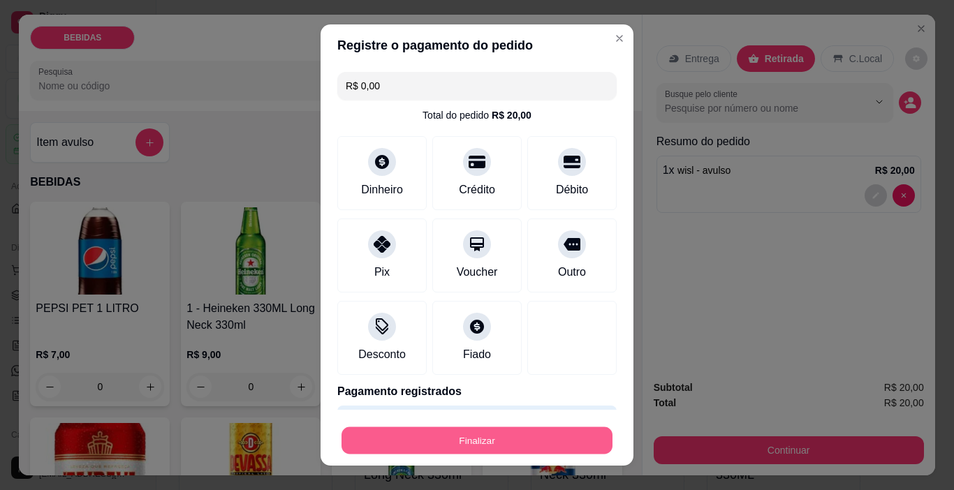
click at [547, 435] on button "Finalizar" at bounding box center [477, 441] width 271 height 27
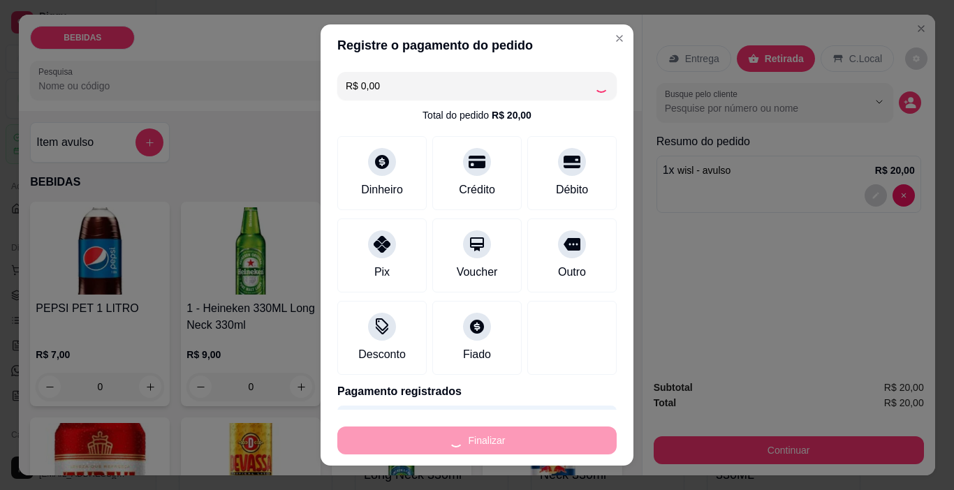
type input "-R$ 20,00"
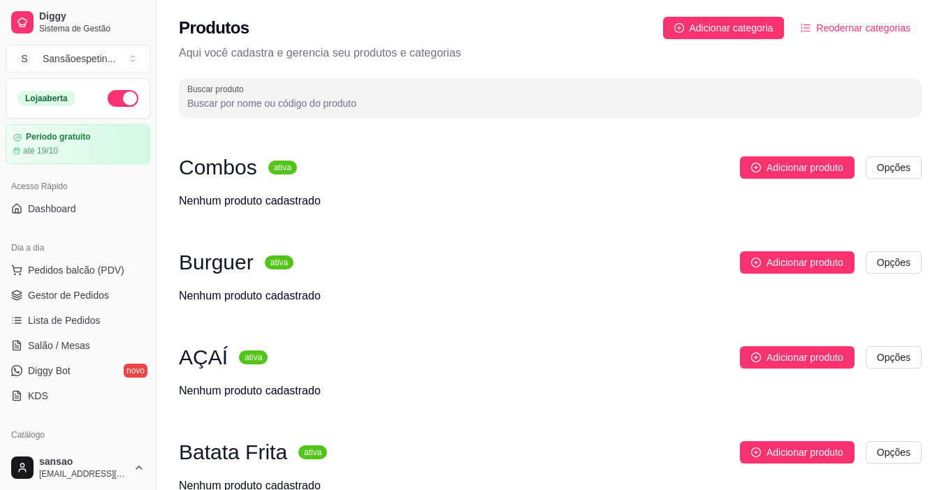
click at [275, 163] on sup "ativa" at bounding box center [282, 168] width 29 height 14
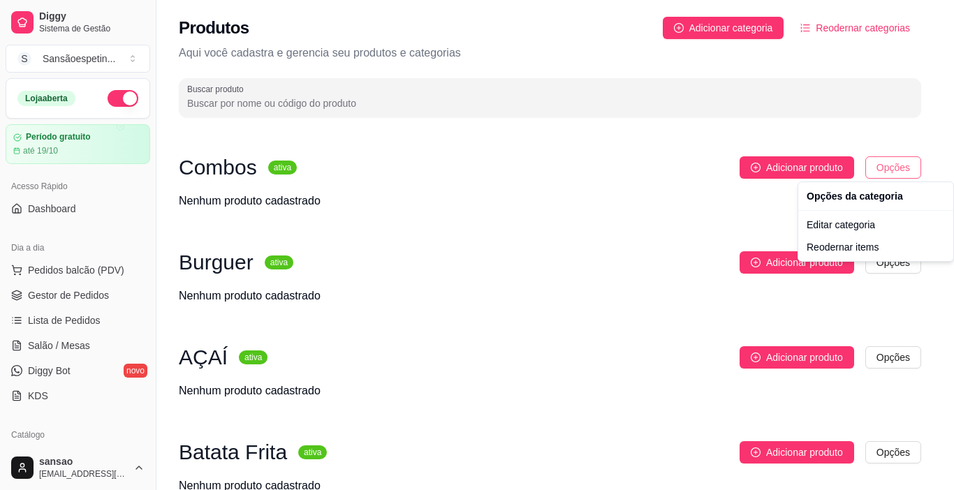
click at [898, 173] on html "Diggy Sistema de Gestão S Sansãoespetin ... Loja aberta Período gratuito até 19…" at bounding box center [477, 245] width 954 height 490
click at [117, 275] on html "Diggy Sistema de Gestão S Sansãoespetin ... Loja aberta Período gratuito até 19…" at bounding box center [477, 245] width 954 height 490
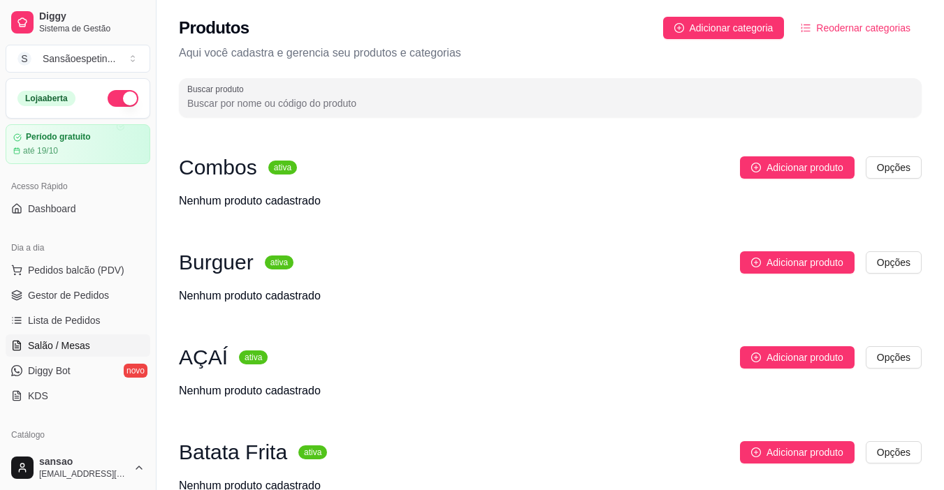
click at [78, 344] on span "Salão / Mesas" at bounding box center [59, 346] width 62 height 14
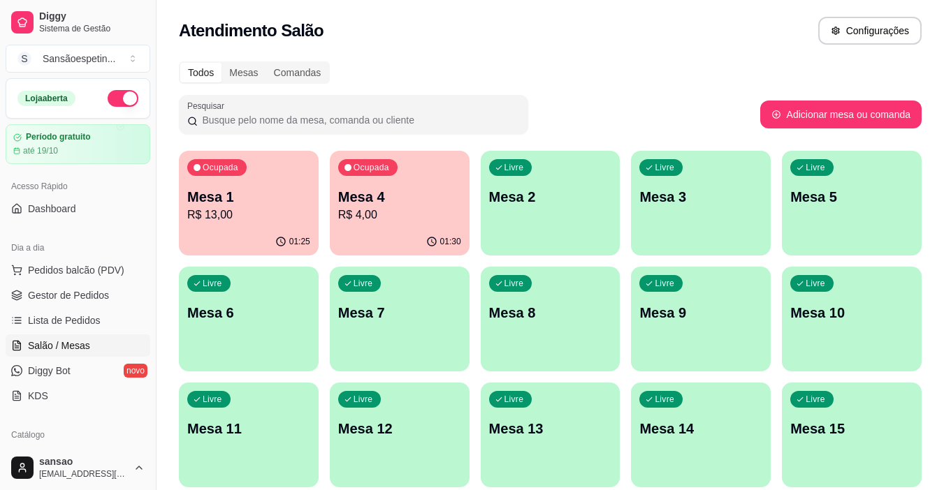
click at [531, 194] on p "Mesa 2" at bounding box center [550, 197] width 123 height 20
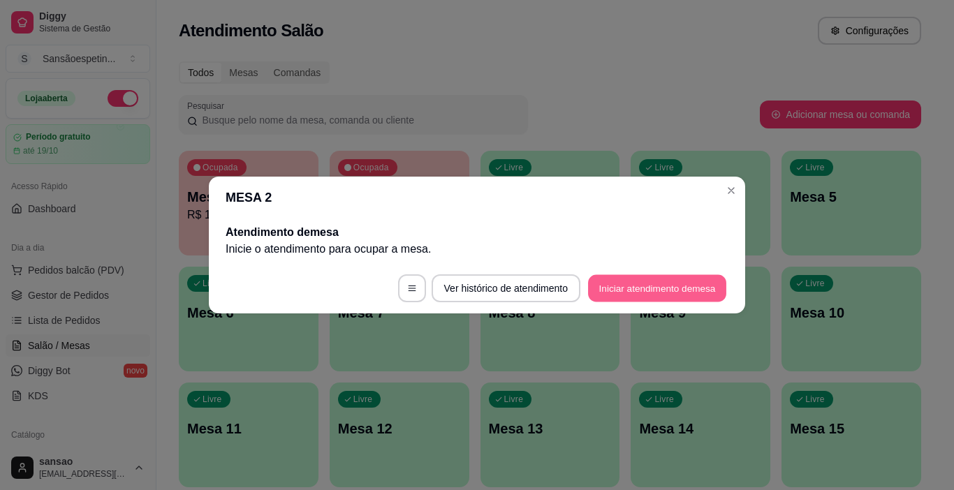
click at [636, 289] on button "Iniciar atendimento de mesa" at bounding box center [657, 288] width 138 height 27
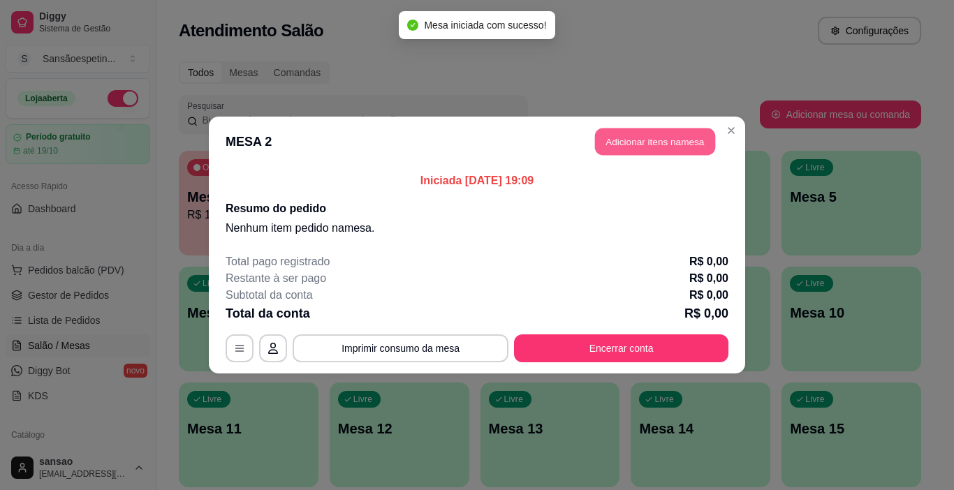
click at [638, 134] on button "Adicionar itens na mesa" at bounding box center [655, 142] width 120 height 27
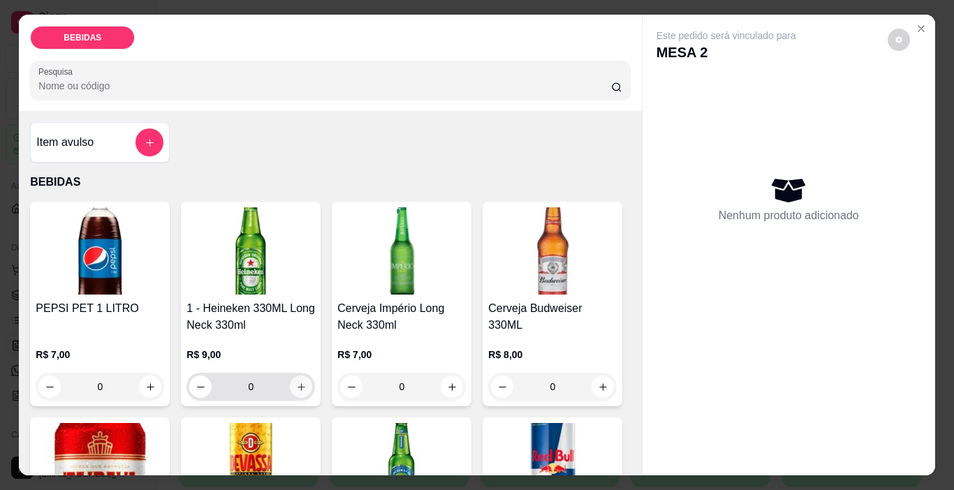
click at [297, 384] on icon "increase-product-quantity" at bounding box center [301, 387] width 10 height 10
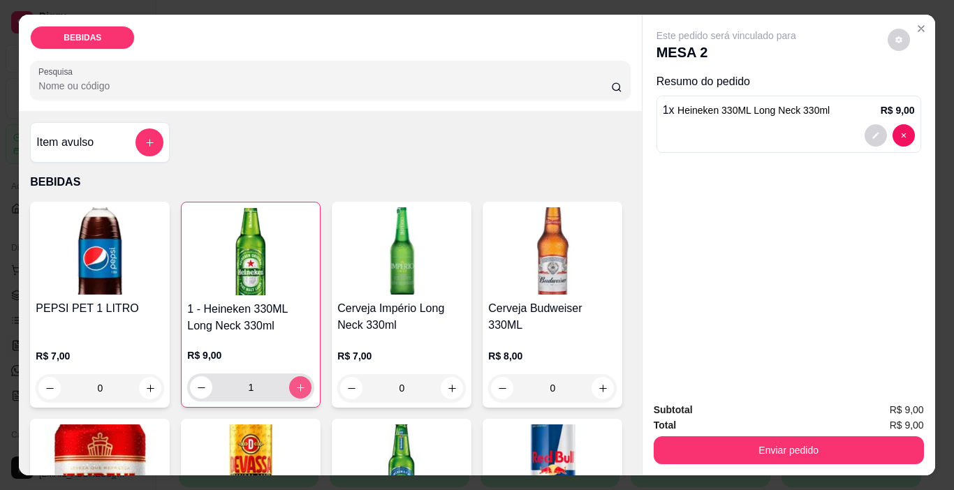
click at [297, 384] on icon "increase-product-quantity" at bounding box center [301, 388] width 10 height 10
type input "4"
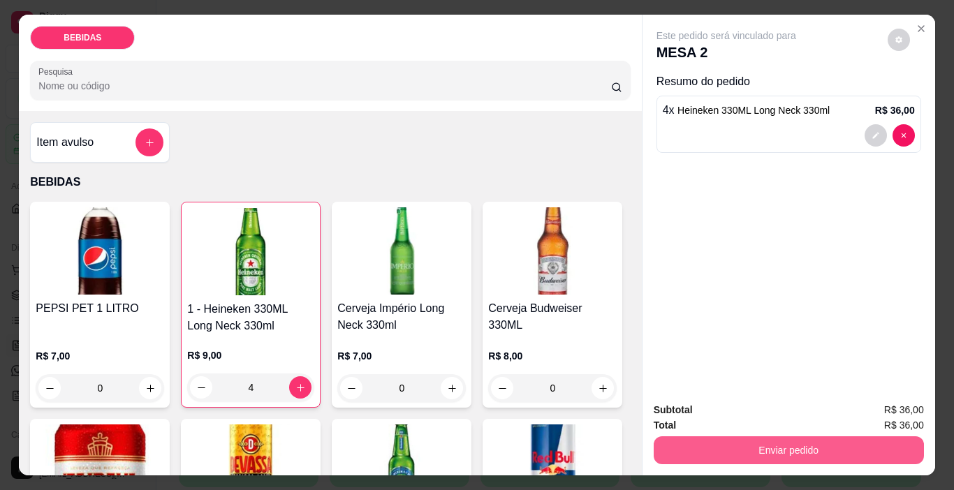
click at [713, 439] on button "Enviar pedido" at bounding box center [789, 451] width 270 height 28
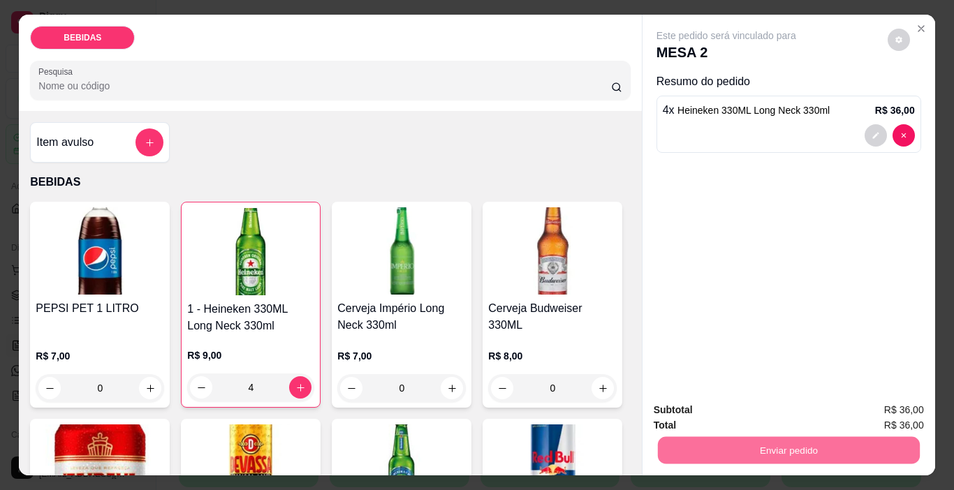
click at [785, 413] on button "Não registrar e enviar pedido" at bounding box center [742, 411] width 141 height 26
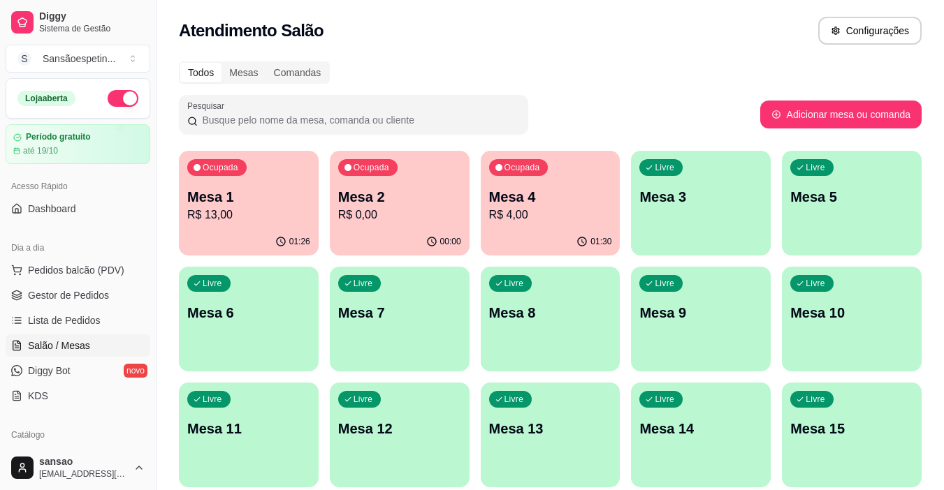
click at [662, 34] on div "Atendimento Salão Configurações" at bounding box center [550, 31] width 743 height 28
click at [391, 203] on p "Mesa 2" at bounding box center [399, 197] width 119 height 19
click at [510, 214] on p "R$ 4,00" at bounding box center [550, 215] width 123 height 17
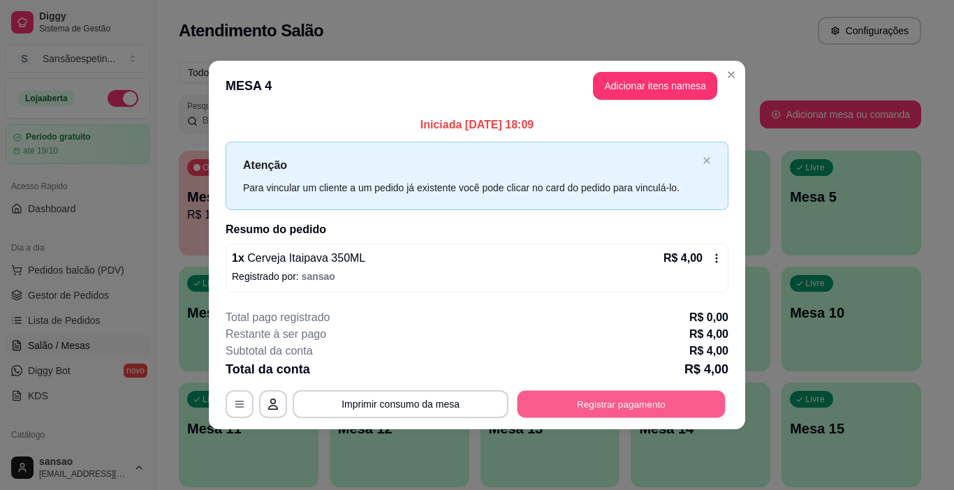
click at [680, 409] on button "Registrar pagamento" at bounding box center [622, 404] width 208 height 27
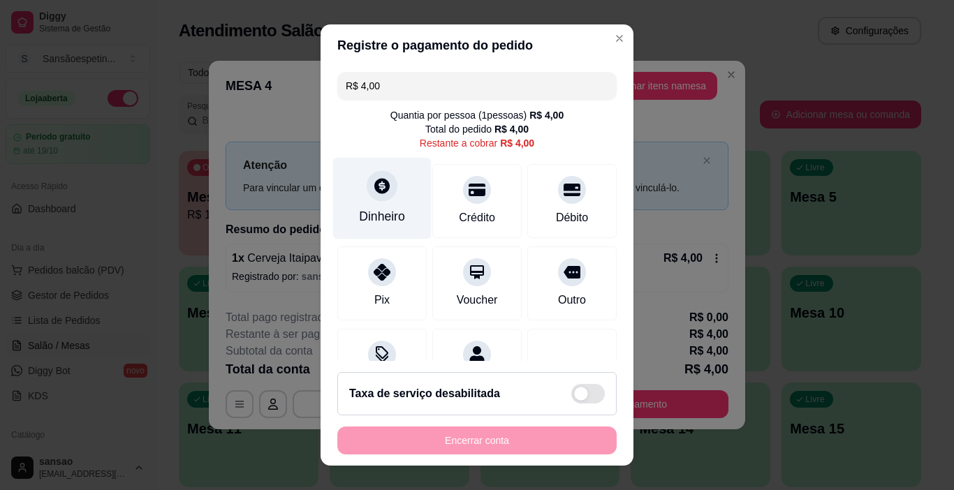
click at [377, 189] on icon at bounding box center [381, 186] width 15 height 15
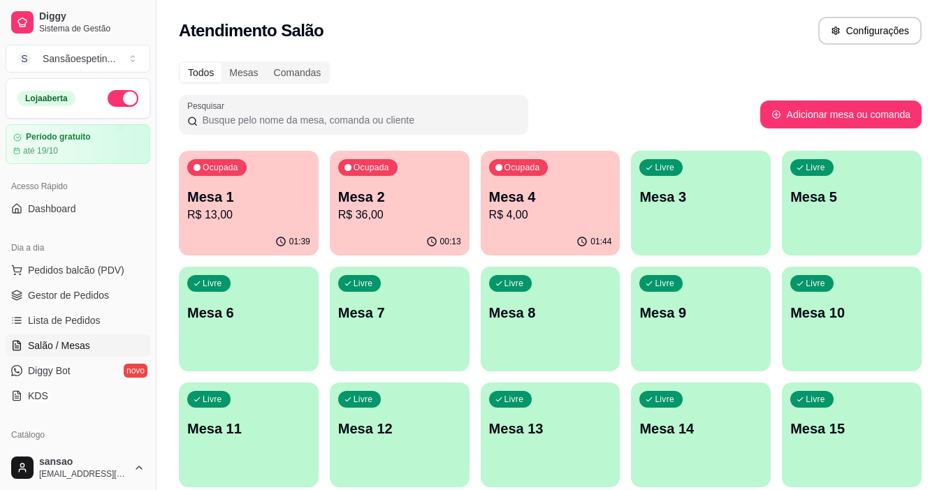
click at [388, 212] on p "R$ 36,00" at bounding box center [399, 215] width 123 height 17
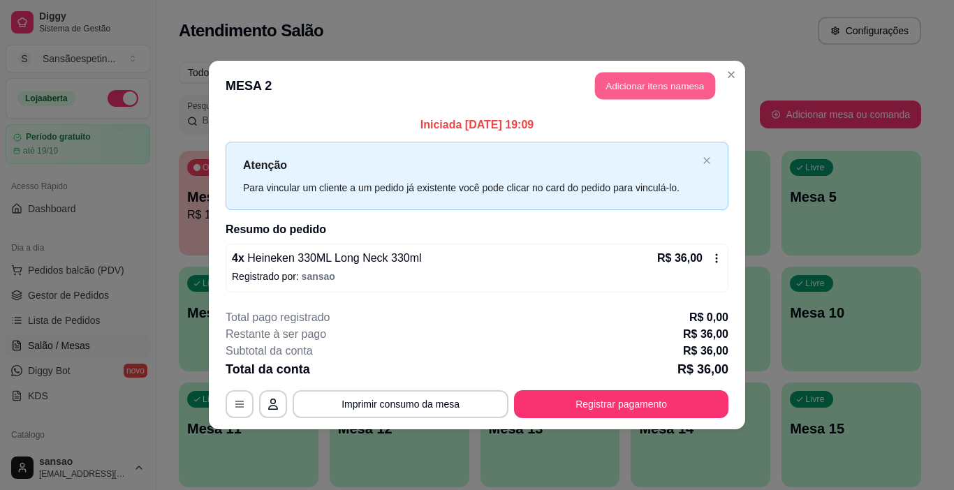
click at [671, 94] on button "Adicionar itens na mesa" at bounding box center [655, 86] width 120 height 27
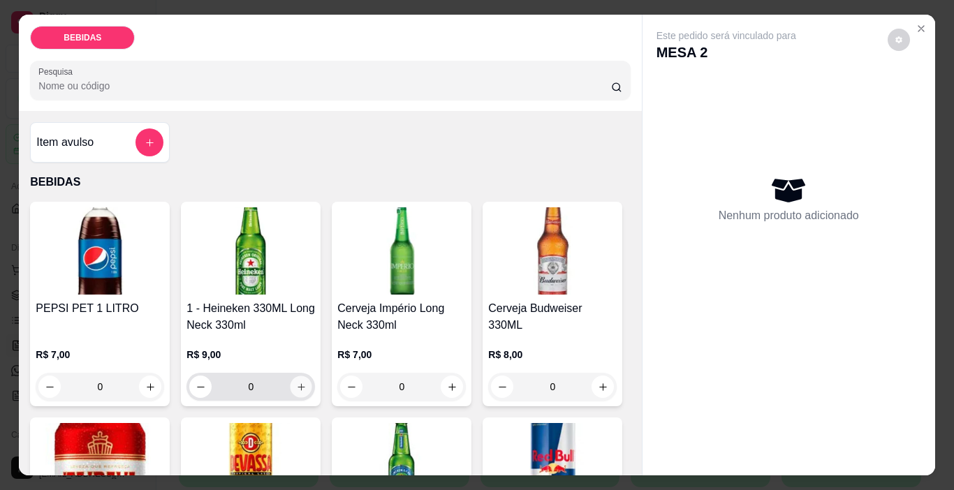
click at [298, 382] on icon "increase-product-quantity" at bounding box center [301, 387] width 10 height 10
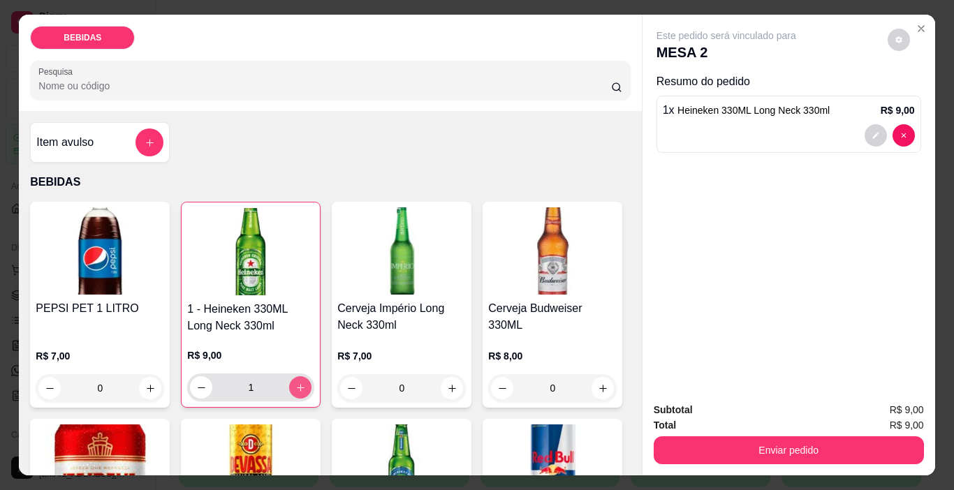
click at [298, 383] on icon "increase-product-quantity" at bounding box center [301, 388] width 10 height 10
type input "2"
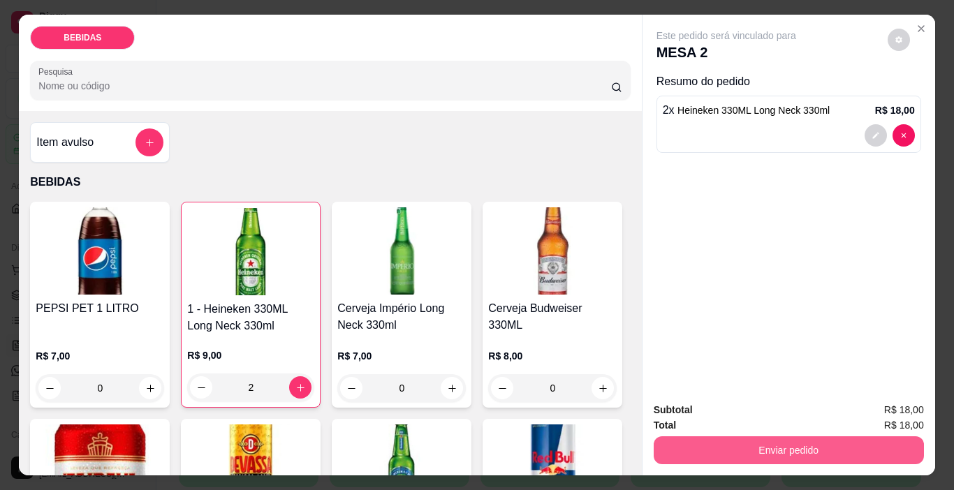
click at [776, 437] on button "Enviar pedido" at bounding box center [789, 451] width 270 height 28
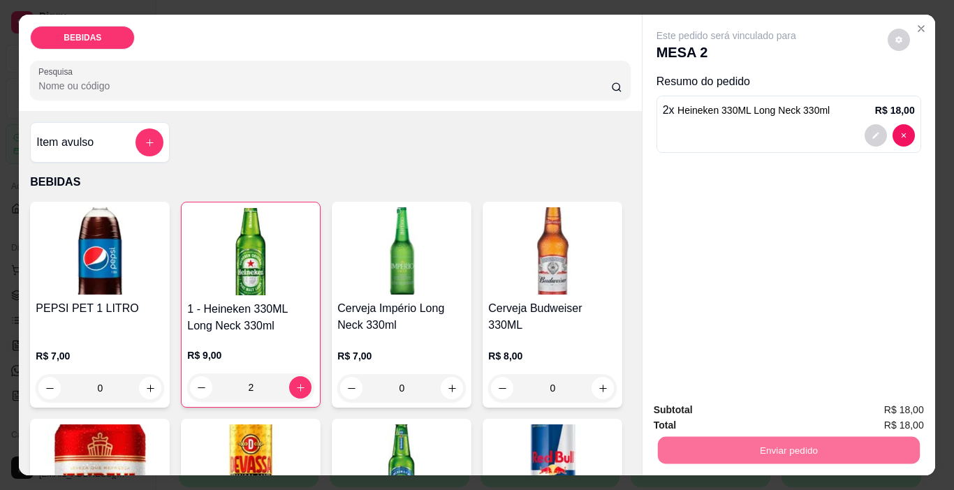
click at [774, 416] on button "Não registrar e enviar pedido" at bounding box center [742, 411] width 141 height 26
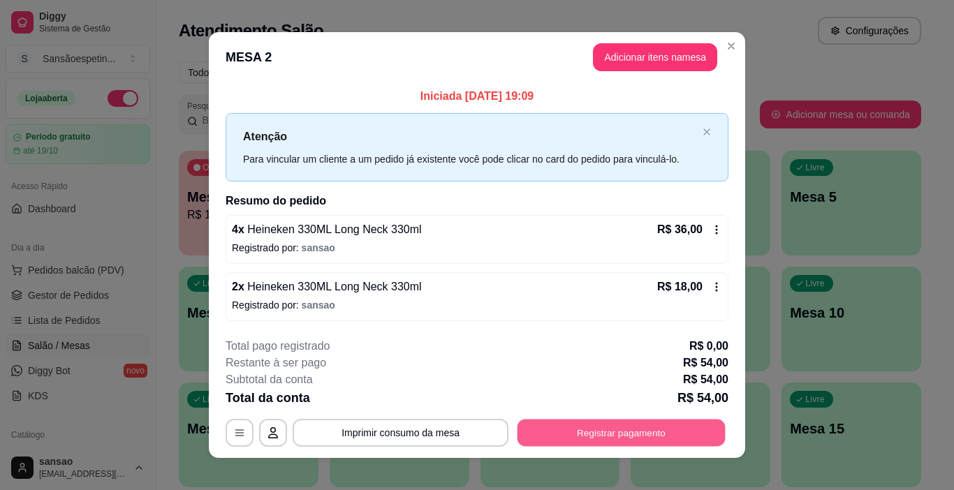
click at [590, 426] on button "Registrar pagamento" at bounding box center [622, 432] width 208 height 27
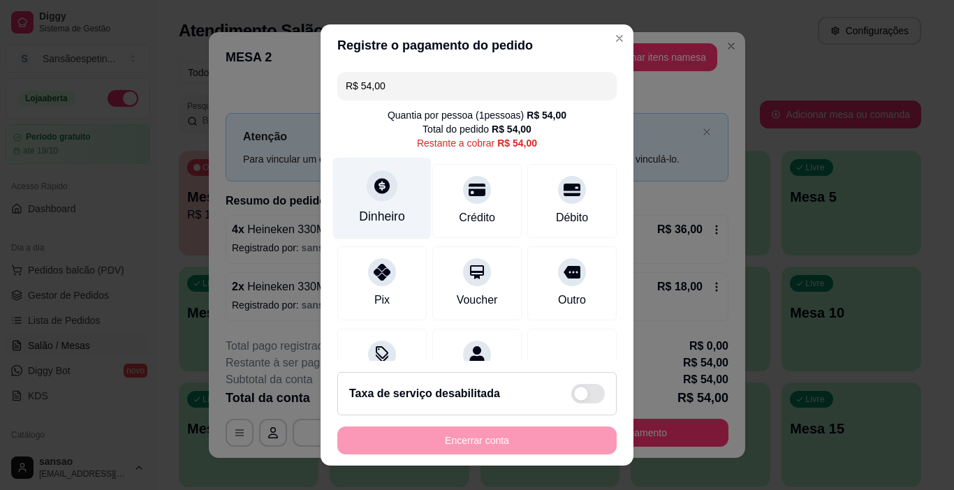
click at [390, 205] on div "Dinheiro" at bounding box center [382, 199] width 99 height 82
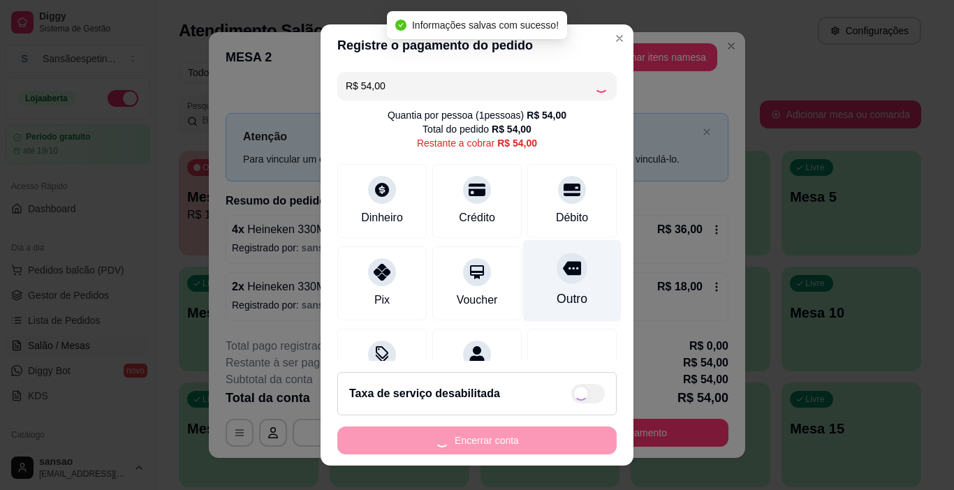
type input "R$ 0,00"
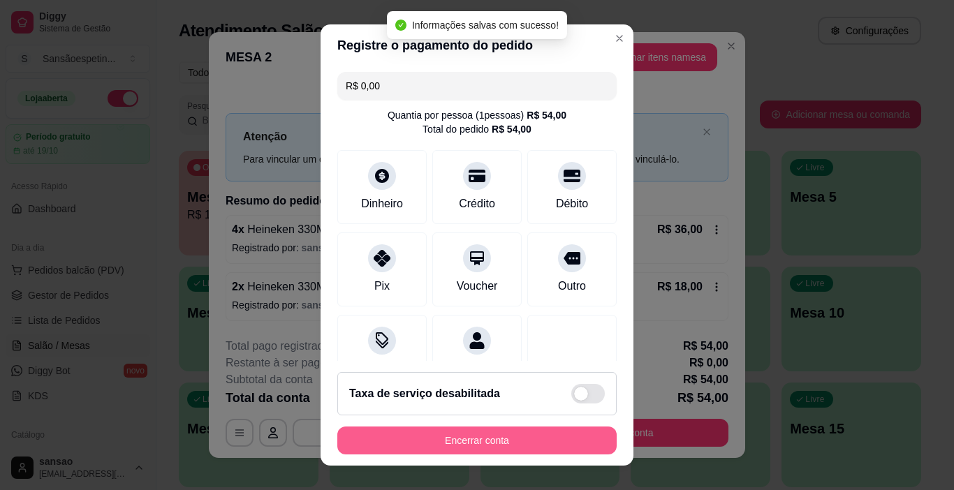
click at [518, 445] on button "Encerrar conta" at bounding box center [476, 441] width 279 height 28
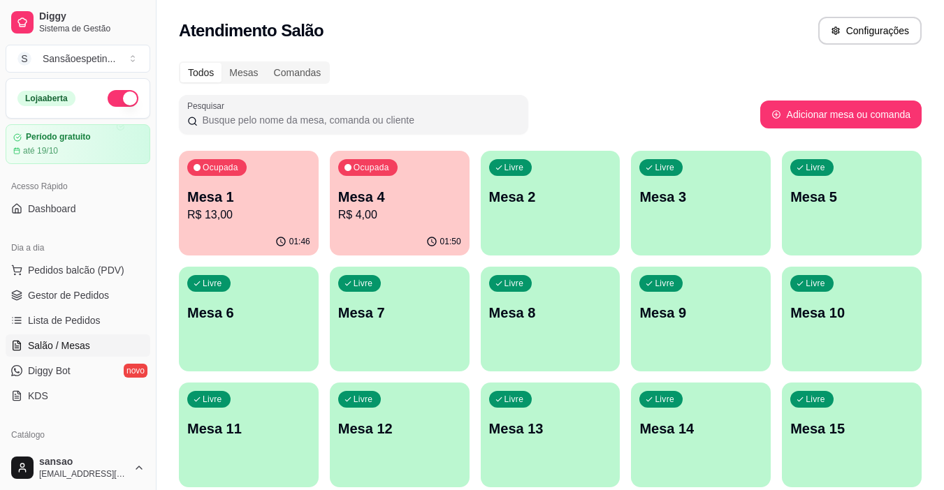
click at [398, 208] on p "R$ 4,00" at bounding box center [399, 215] width 123 height 17
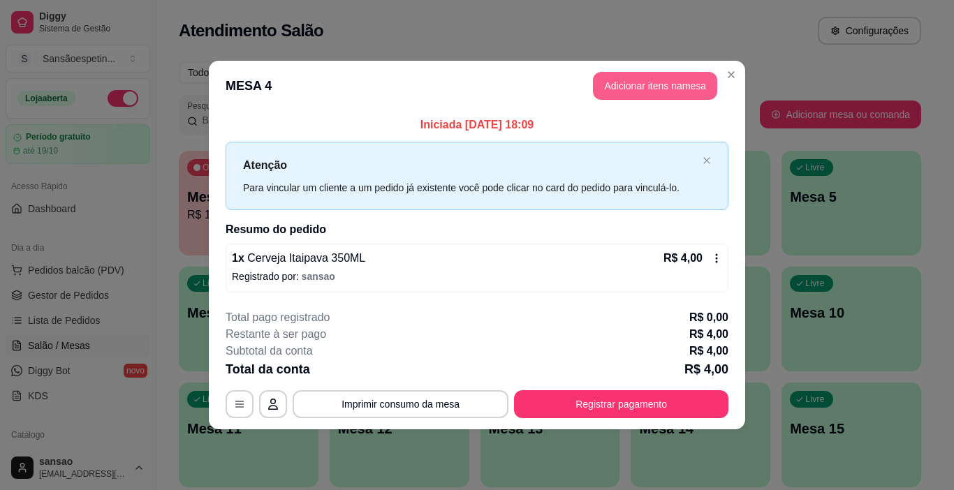
click at [700, 91] on button "Adicionar itens na mesa" at bounding box center [655, 86] width 124 height 28
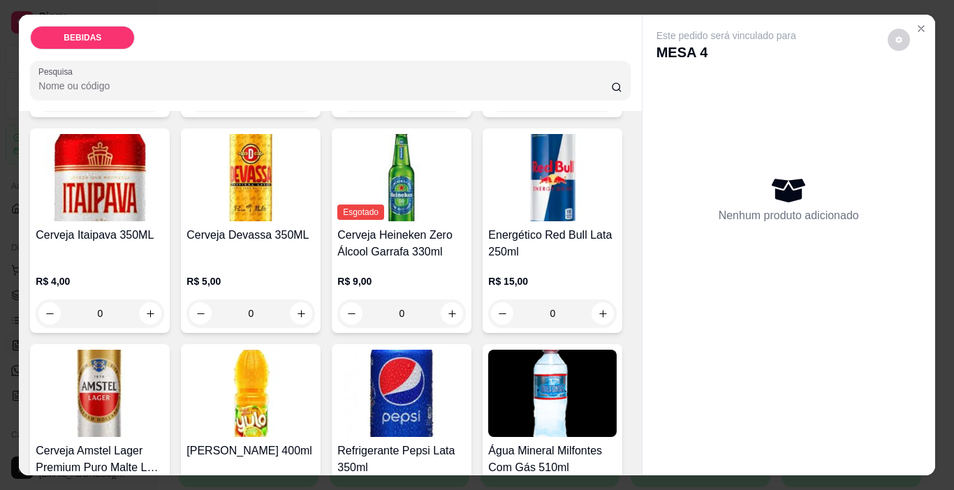
scroll to position [279, 0]
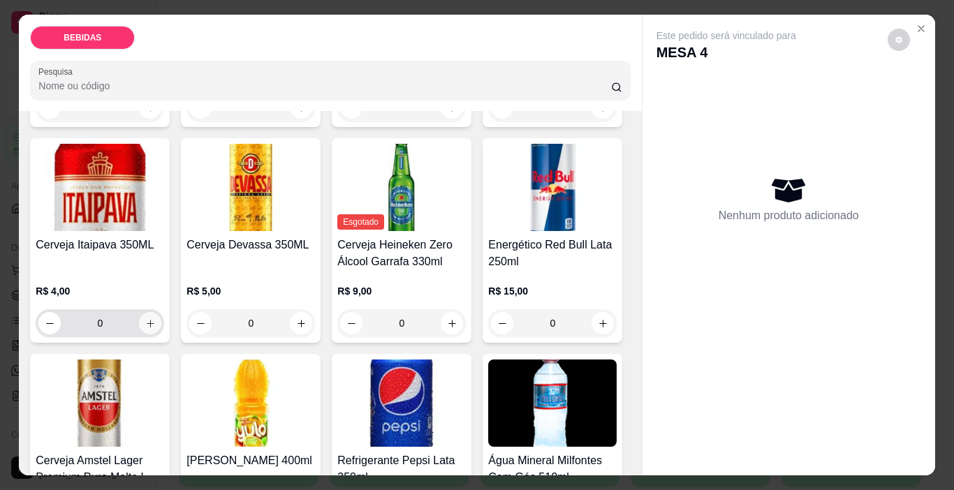
click at [161, 312] on button "increase-product-quantity" at bounding box center [150, 323] width 22 height 22
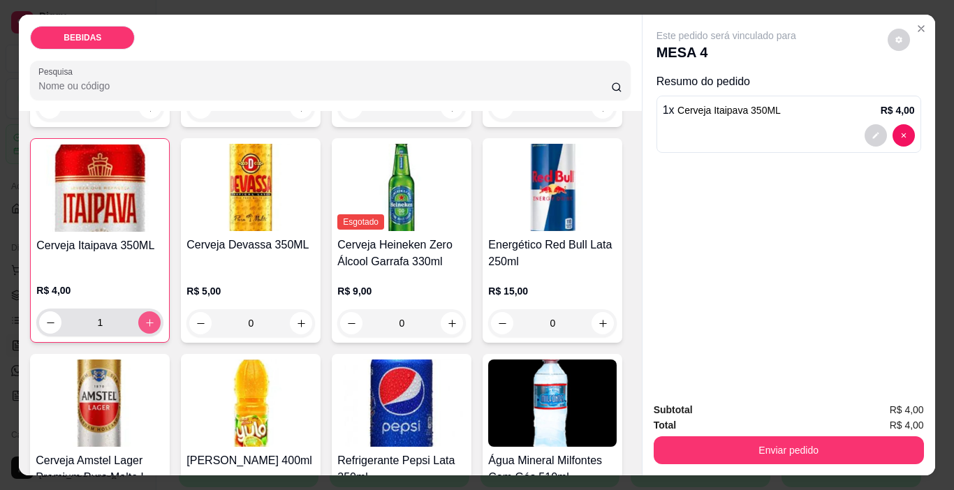
click at [161, 312] on button "increase-product-quantity" at bounding box center [149, 323] width 22 height 22
type input "3"
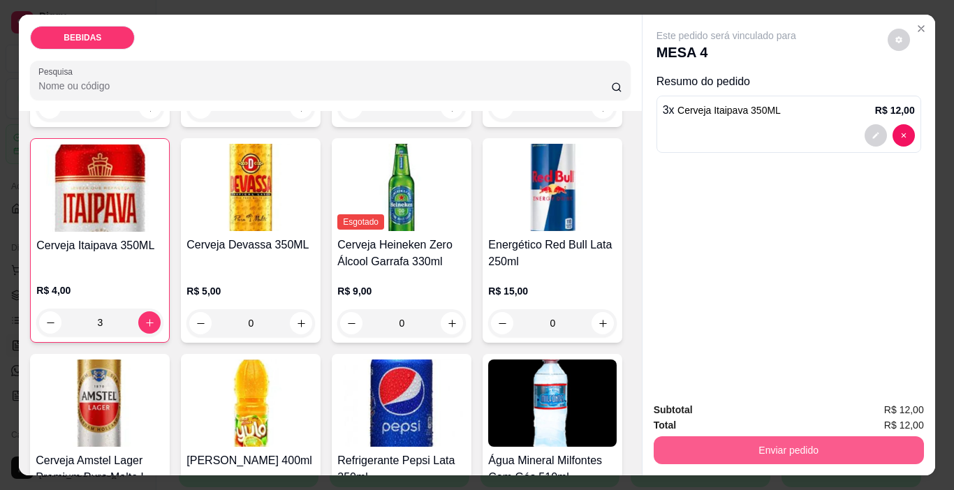
click at [686, 440] on button "Enviar pedido" at bounding box center [789, 451] width 270 height 28
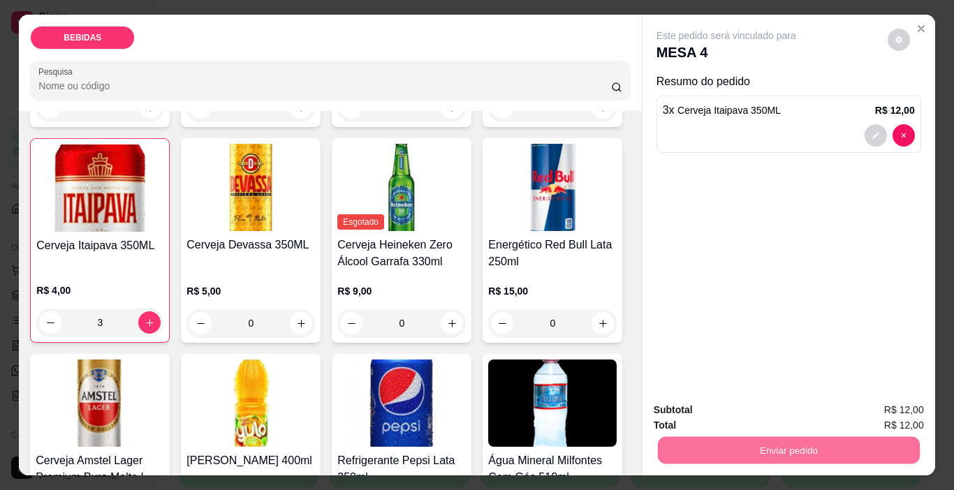
click at [768, 407] on button "Não registrar e enviar pedido" at bounding box center [742, 411] width 145 height 27
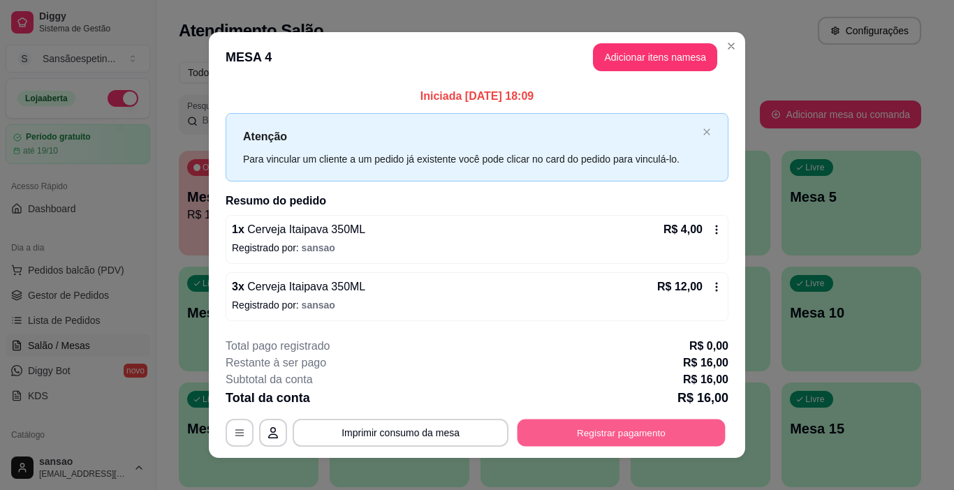
click at [689, 440] on button "Registrar pagamento" at bounding box center [622, 432] width 208 height 27
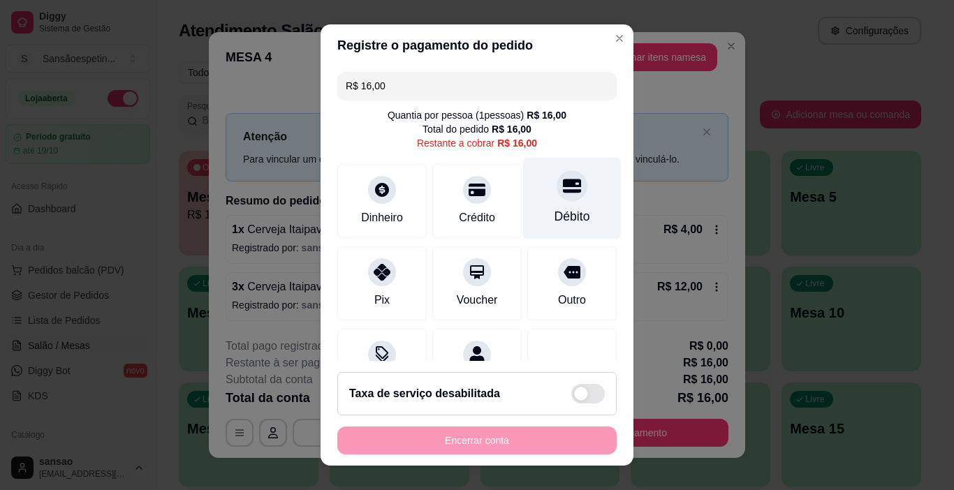
click at [560, 191] on div at bounding box center [572, 186] width 31 height 31
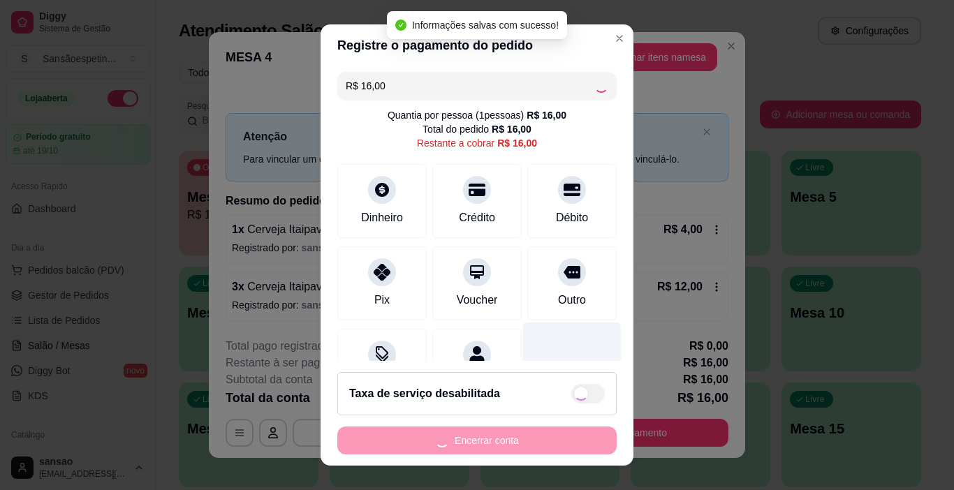
type input "R$ 0,00"
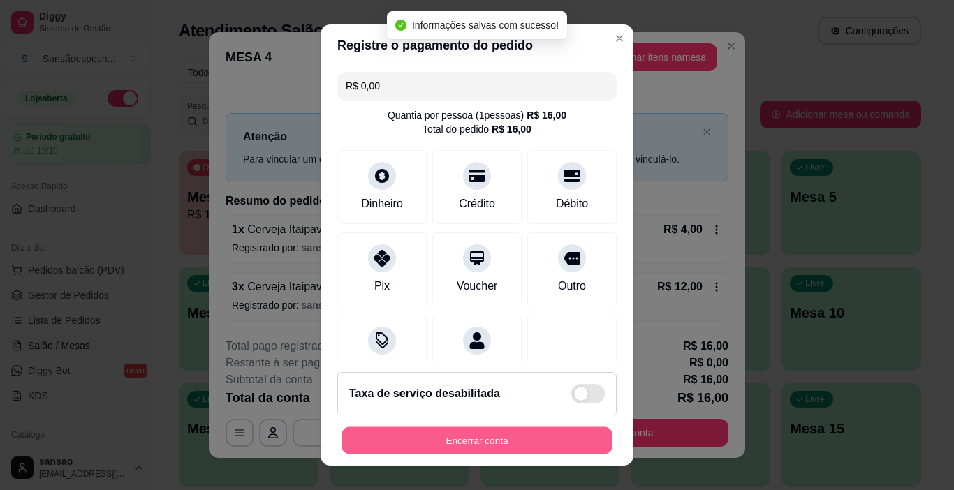
click at [530, 433] on button "Encerrar conta" at bounding box center [477, 441] width 271 height 27
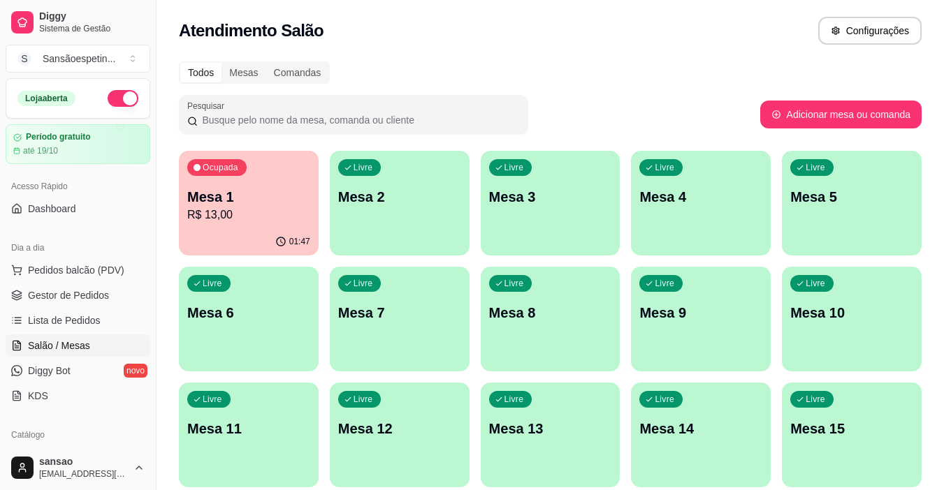
click at [286, 210] on p "R$ 13,00" at bounding box center [248, 215] width 123 height 17
click at [43, 269] on span "Pedidos balcão (PDV)" at bounding box center [76, 270] width 96 height 14
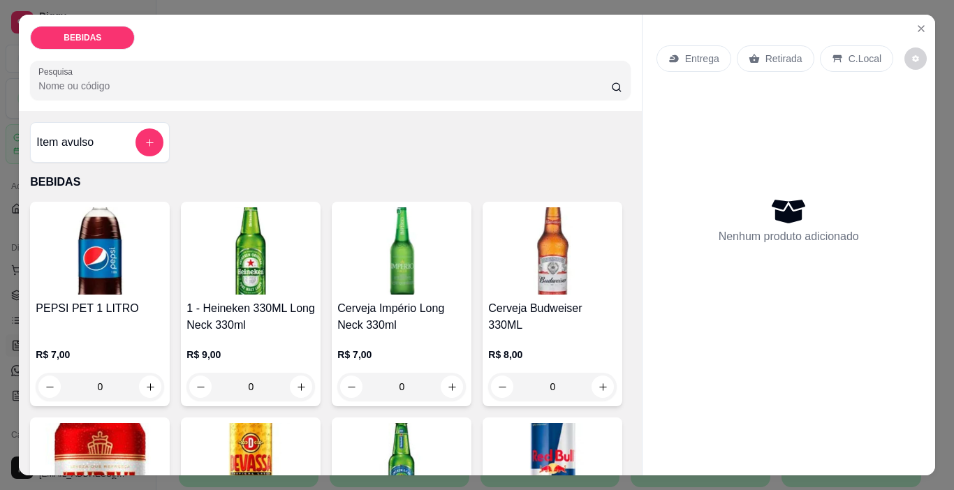
click at [400, 245] on img at bounding box center [401, 250] width 129 height 87
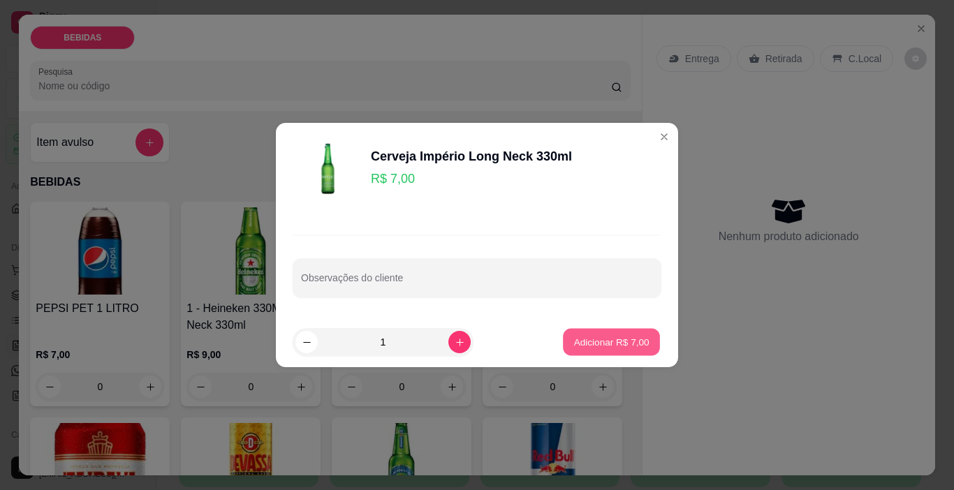
click at [615, 335] on button "Adicionar R$ 7,00" at bounding box center [611, 342] width 97 height 27
type input "1"
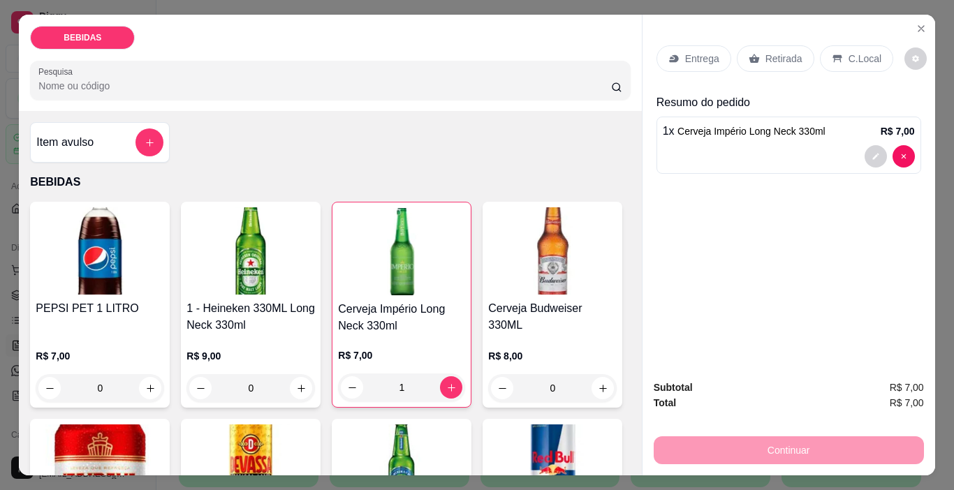
click at [130, 134] on div "Item avulso" at bounding box center [99, 143] width 127 height 28
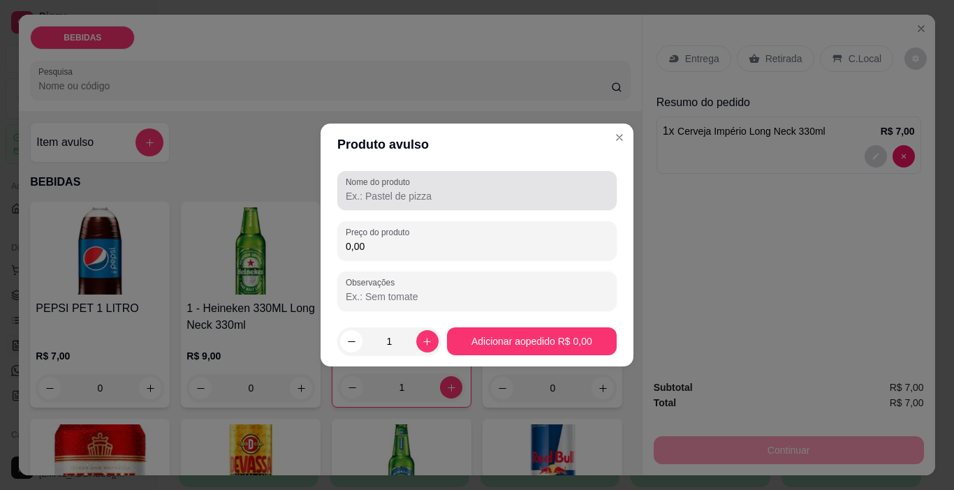
click at [386, 201] on input "Nome do produto" at bounding box center [477, 196] width 263 height 14
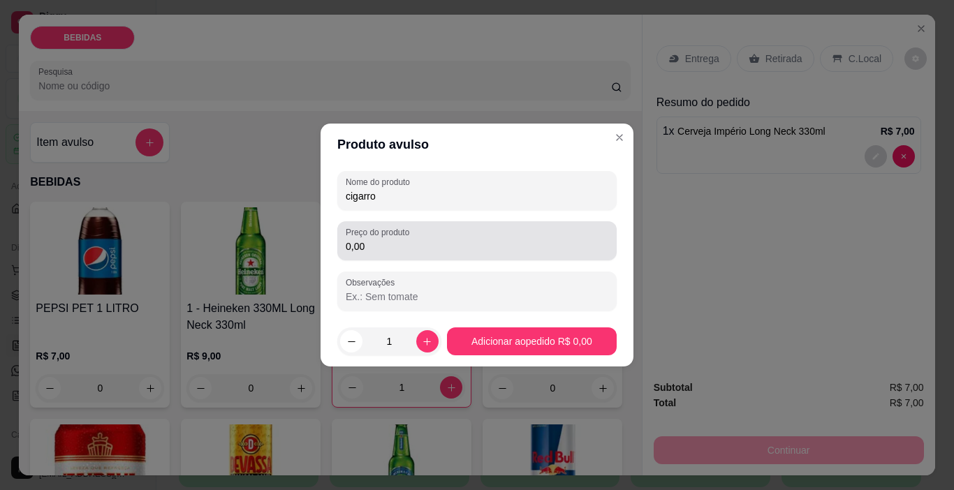
type input "cigarro"
click at [416, 258] on div "Preço do produto 0,00" at bounding box center [476, 240] width 279 height 39
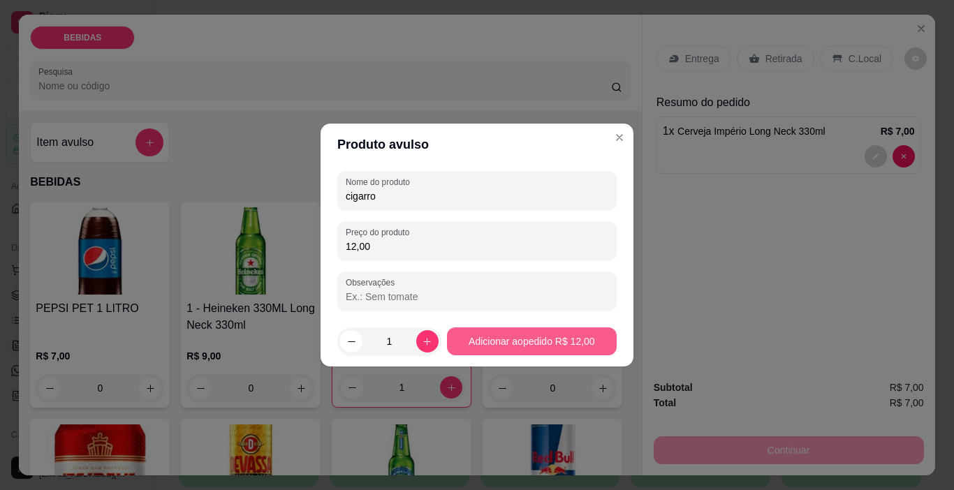
type input "12,00"
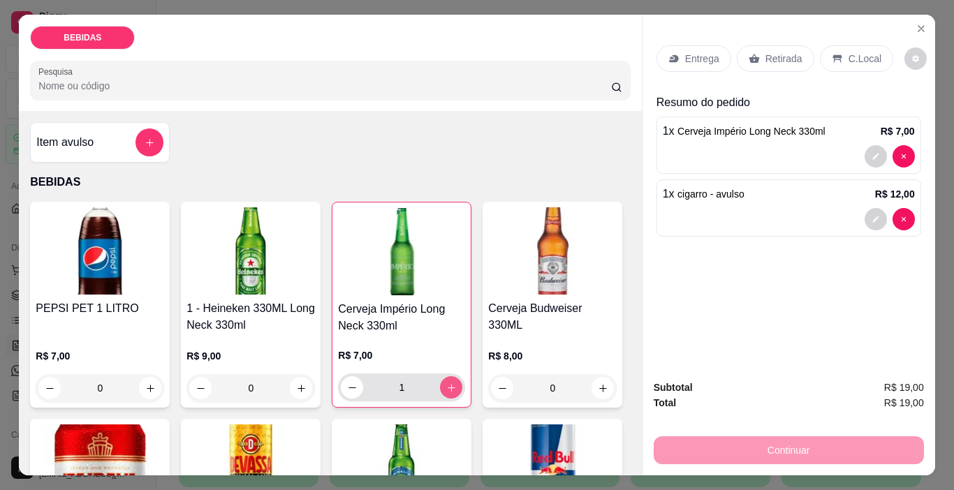
click at [448, 383] on icon "increase-product-quantity" at bounding box center [451, 388] width 10 height 10
click at [444, 377] on button "increase-product-quantity" at bounding box center [451, 388] width 22 height 22
type input "3"
click at [766, 52] on p "Retirada" at bounding box center [784, 59] width 37 height 14
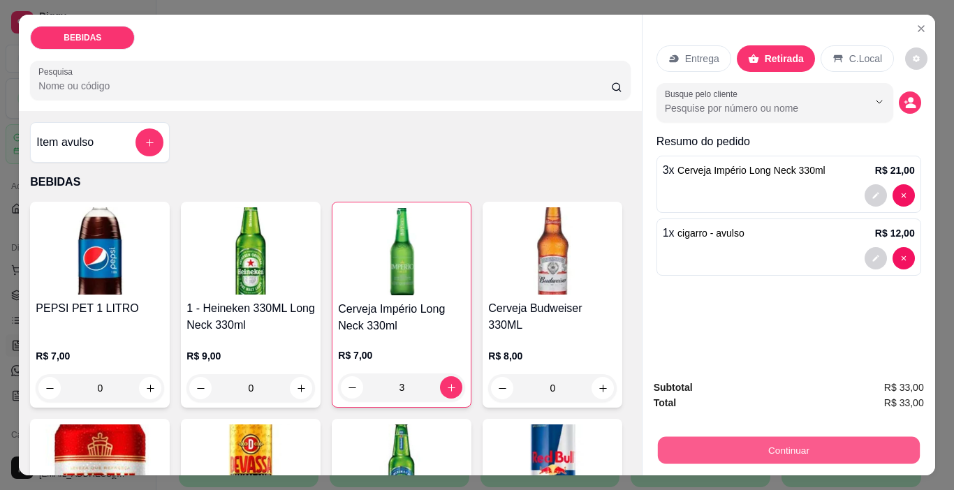
click at [808, 457] on button "Continuar" at bounding box center [788, 450] width 262 height 27
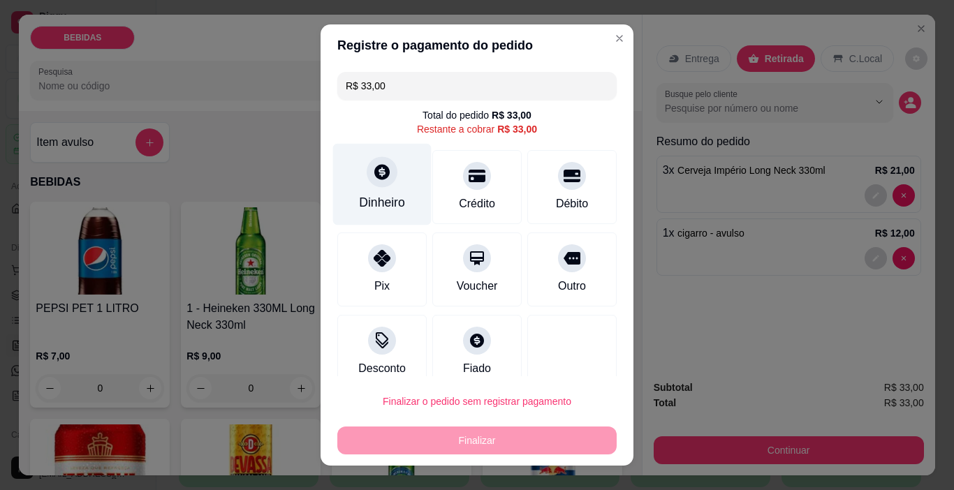
click at [379, 184] on div at bounding box center [382, 172] width 31 height 31
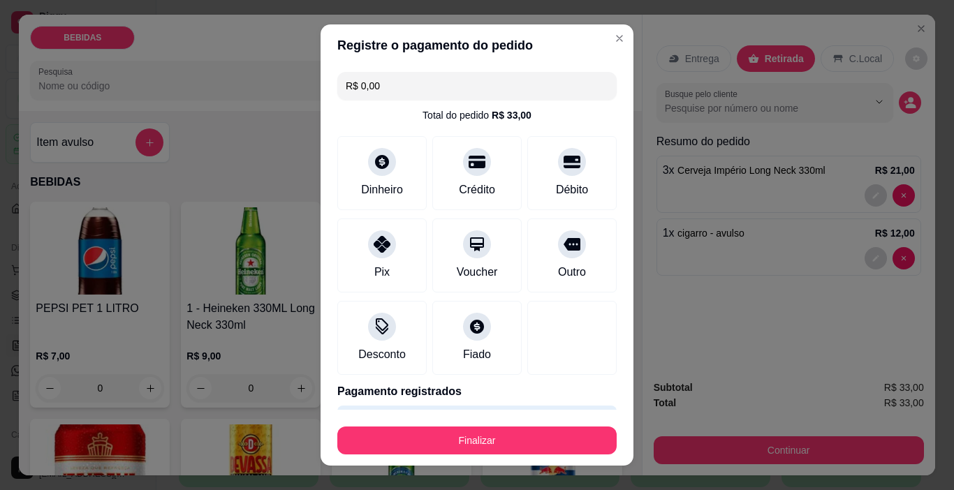
type input "R$ 0,00"
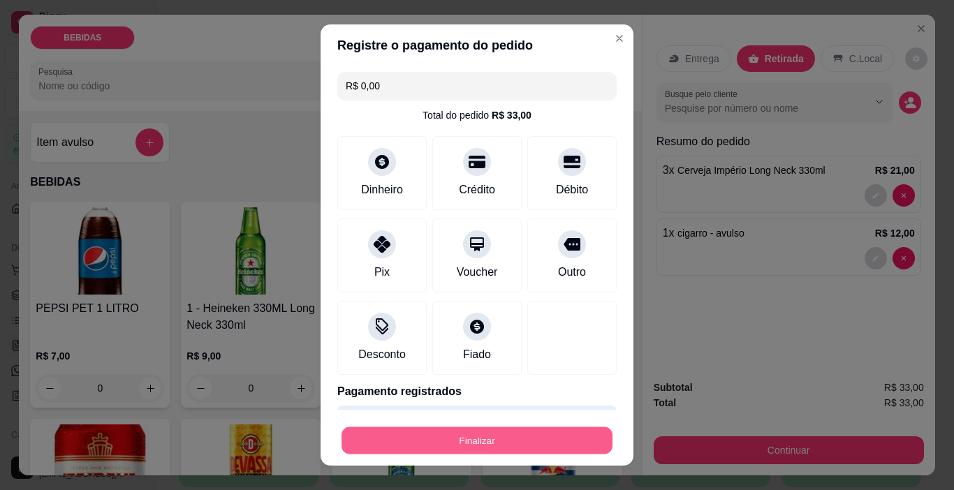
click at [529, 441] on button "Finalizar" at bounding box center [477, 441] width 271 height 27
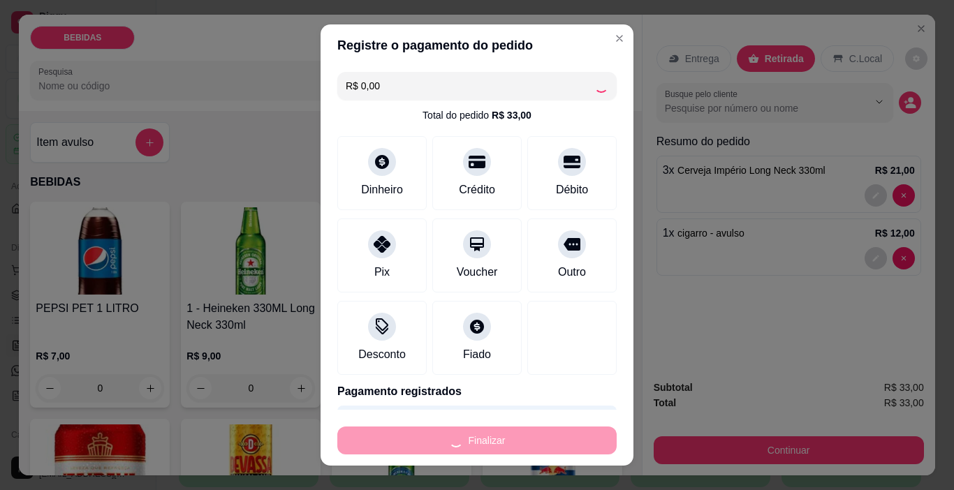
type input "0"
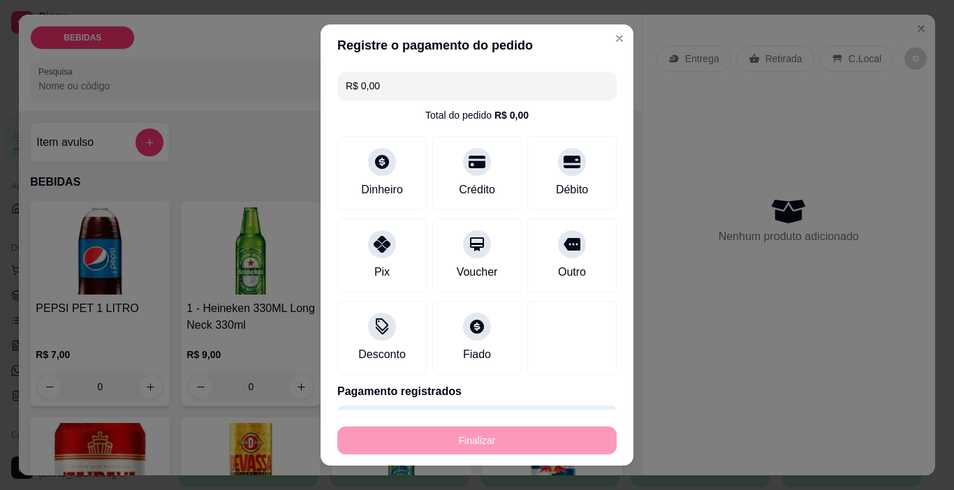
type input "-R$ 33,00"
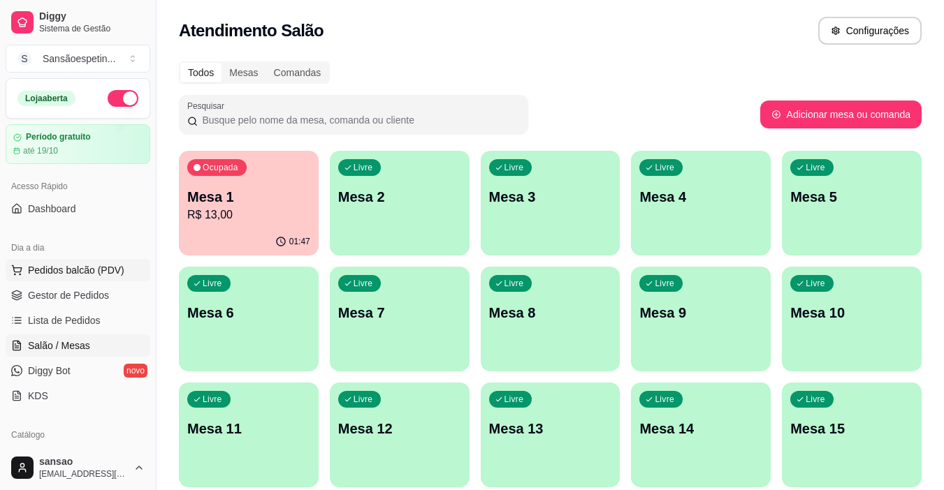
click at [83, 273] on span "Pedidos balcão (PDV)" at bounding box center [76, 270] width 96 height 14
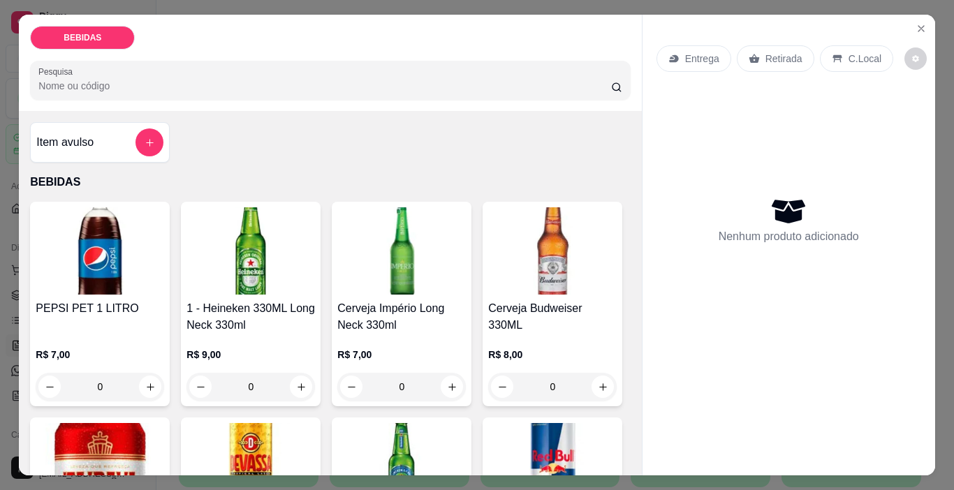
click at [246, 238] on img at bounding box center [251, 250] width 129 height 87
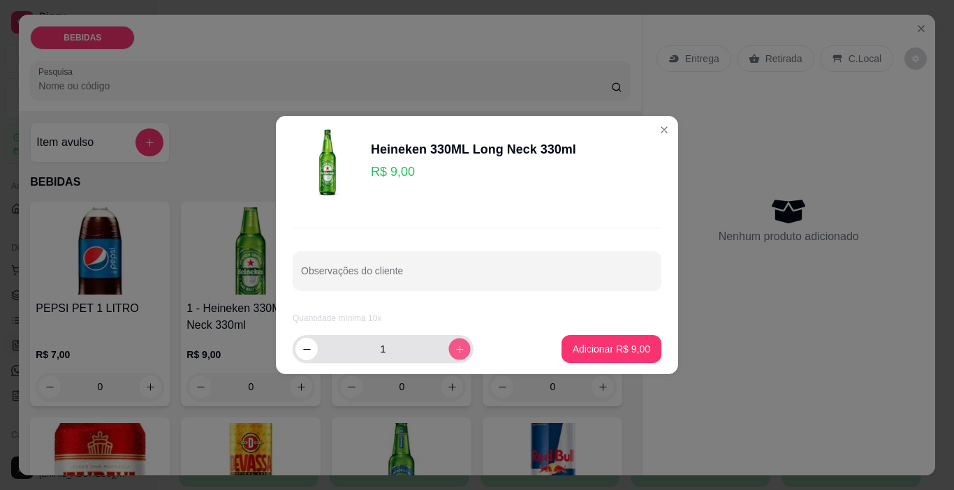
click at [455, 353] on icon "increase-product-quantity" at bounding box center [460, 349] width 10 height 10
click at [304, 353] on icon "decrease-product-quantity" at bounding box center [307, 349] width 10 height 10
type input "1"
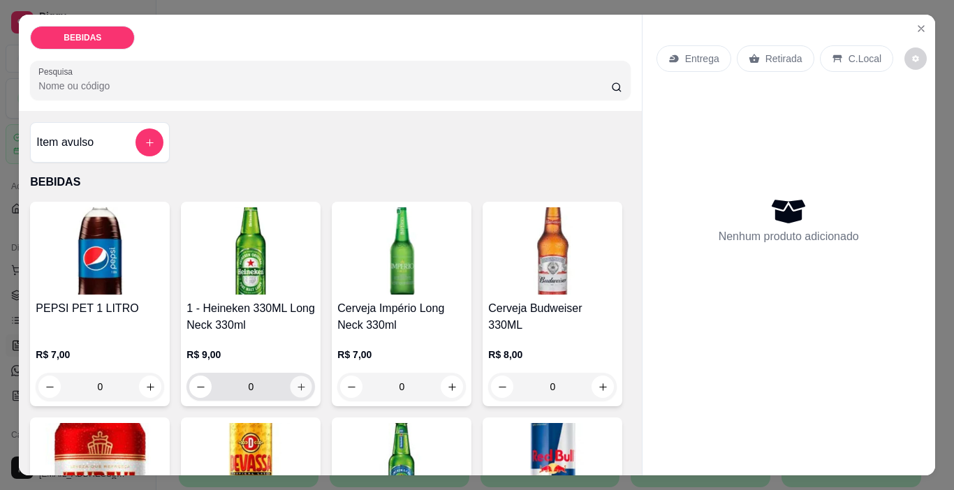
click at [300, 382] on icon "increase-product-quantity" at bounding box center [301, 387] width 10 height 10
type input "1"
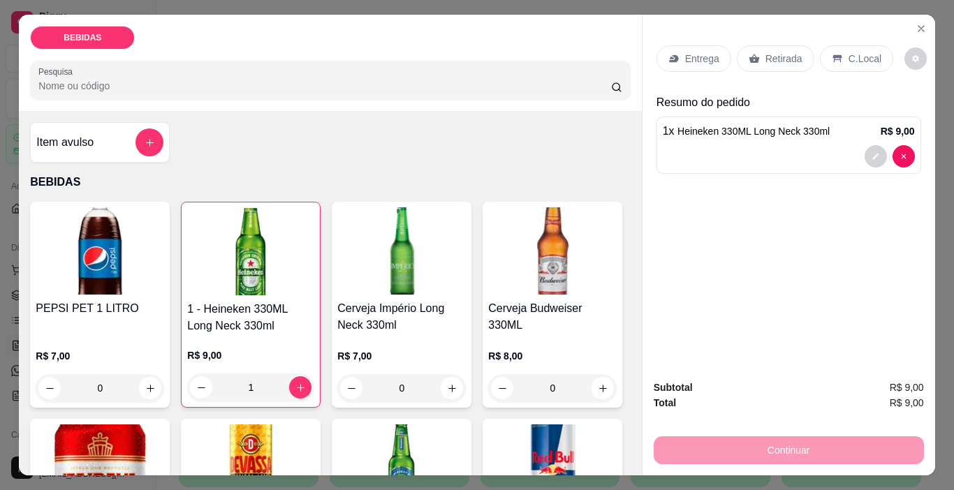
click at [786, 45] on div "Retirada" at bounding box center [776, 58] width 78 height 27
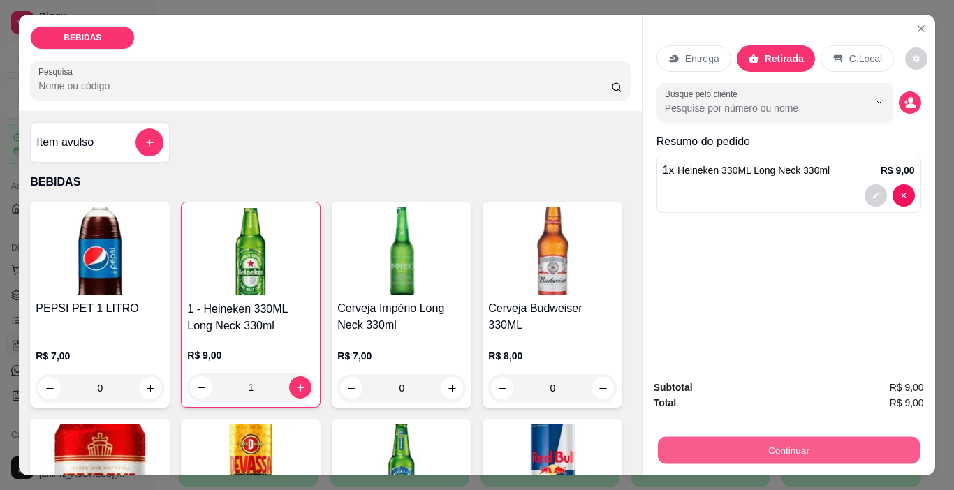
click at [808, 449] on button "Continuar" at bounding box center [788, 450] width 262 height 27
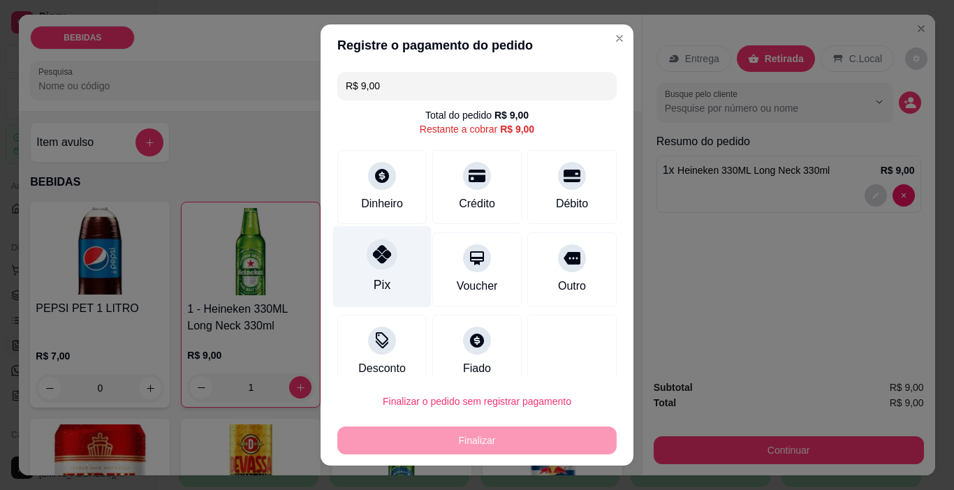
click at [370, 271] on div "Pix" at bounding box center [382, 267] width 99 height 82
type input "R$ 0,00"
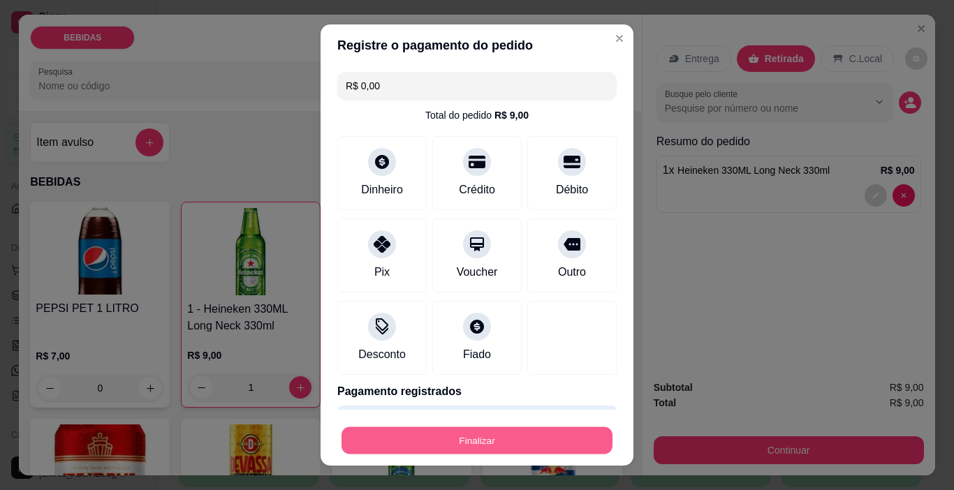
click at [454, 439] on button "Finalizar" at bounding box center [477, 441] width 271 height 27
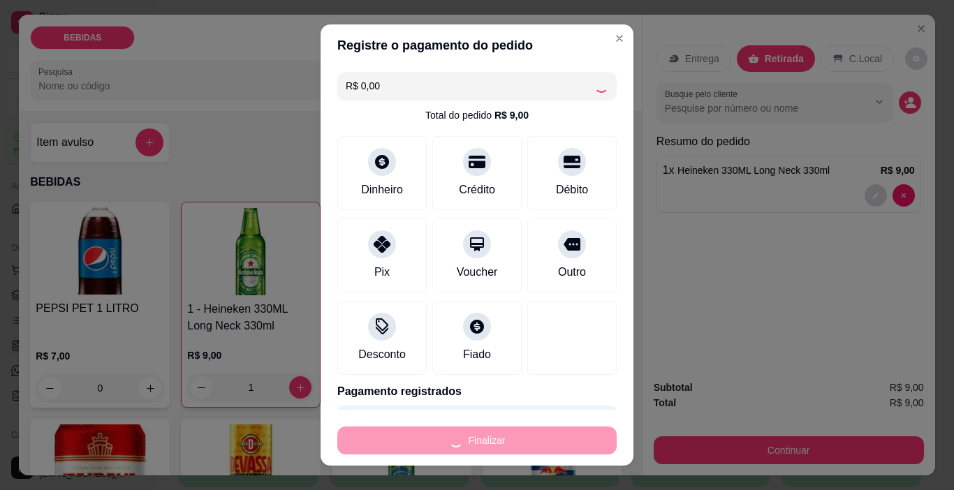
type input "0"
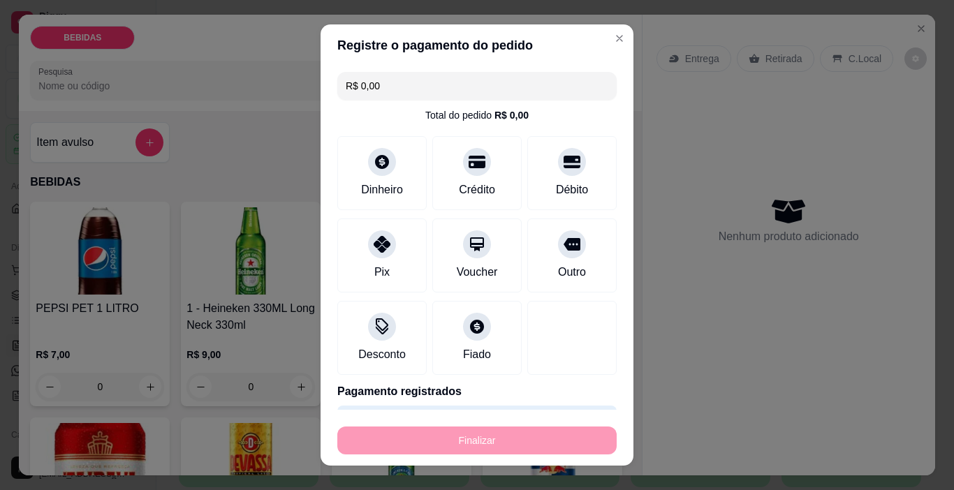
type input "-R$ 9,00"
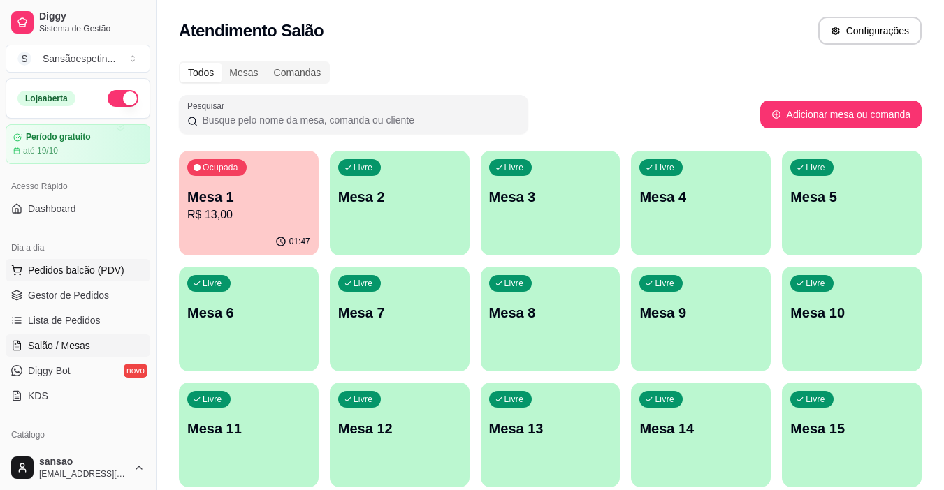
click at [105, 274] on span "Pedidos balcão (PDV)" at bounding box center [76, 270] width 96 height 14
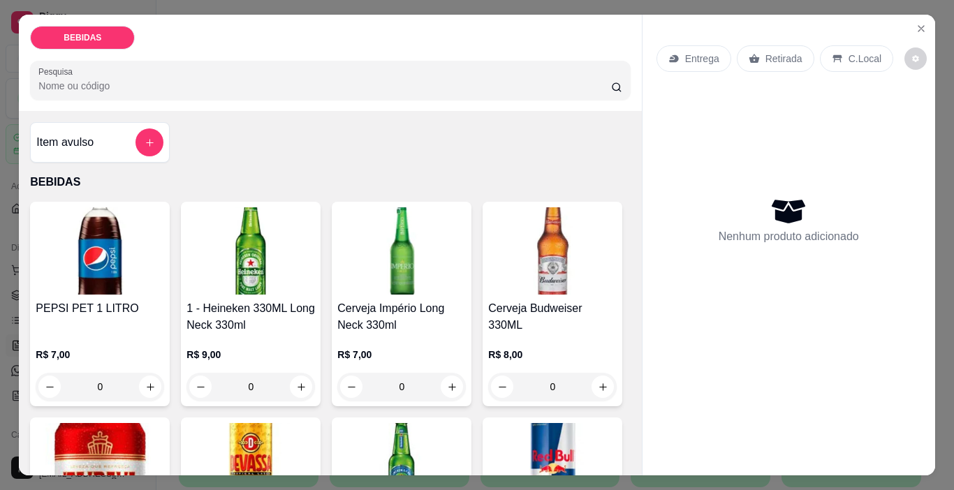
click at [251, 246] on img at bounding box center [251, 250] width 129 height 87
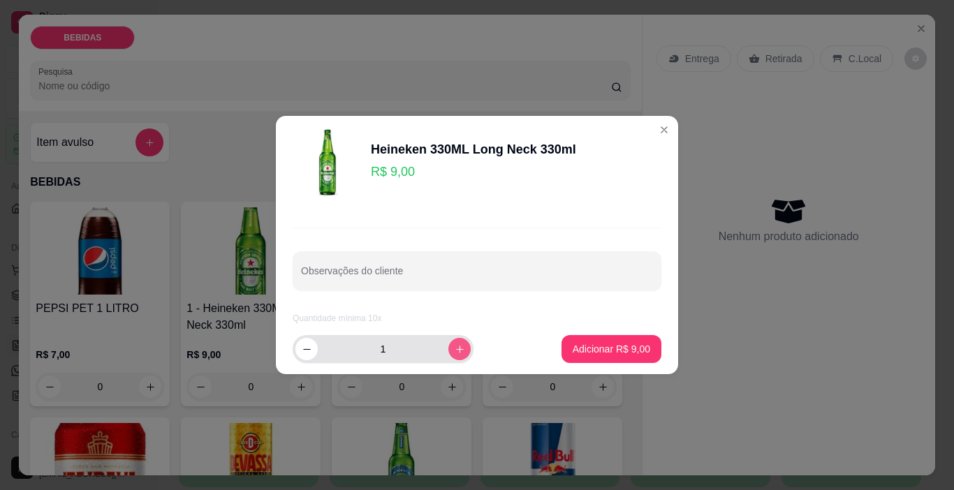
click at [449, 355] on button "increase-product-quantity" at bounding box center [460, 349] width 22 height 22
type input "2"
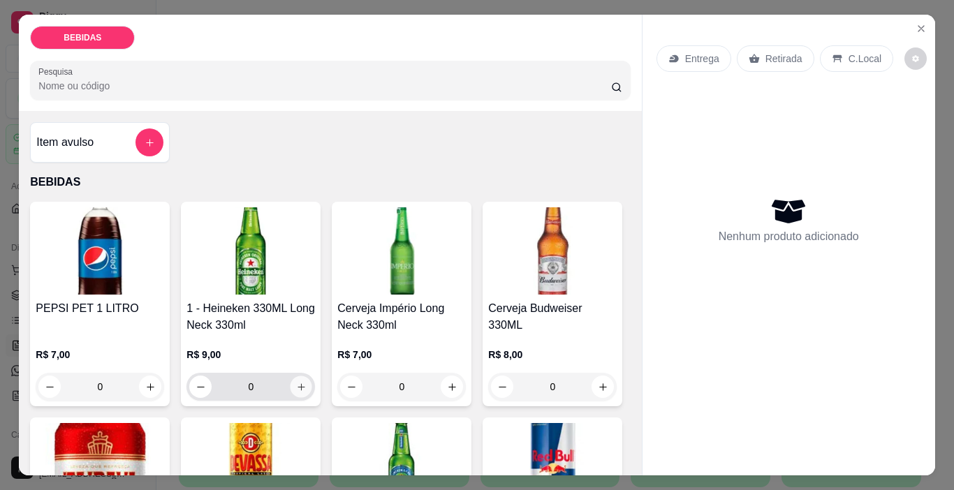
click at [291, 388] on button "increase-product-quantity" at bounding box center [302, 388] width 22 height 22
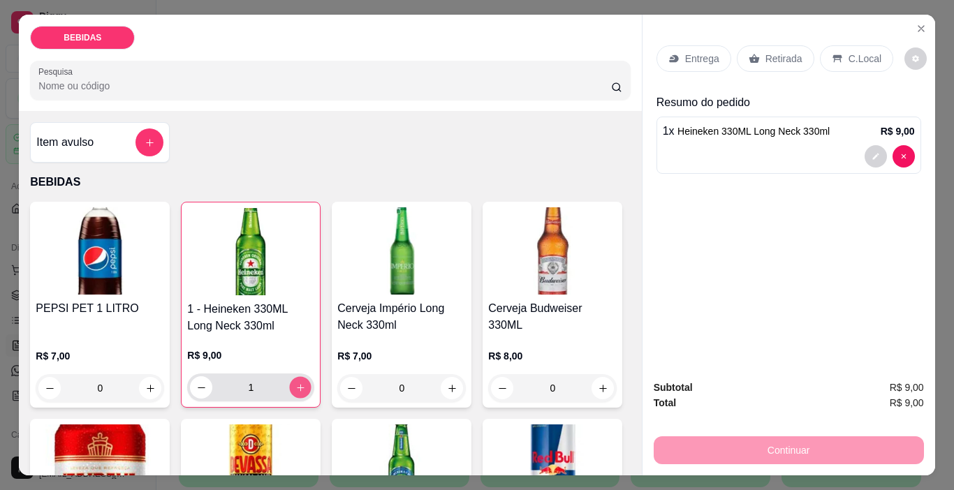
click at [293, 388] on button "increase-product-quantity" at bounding box center [301, 388] width 22 height 22
type input "2"
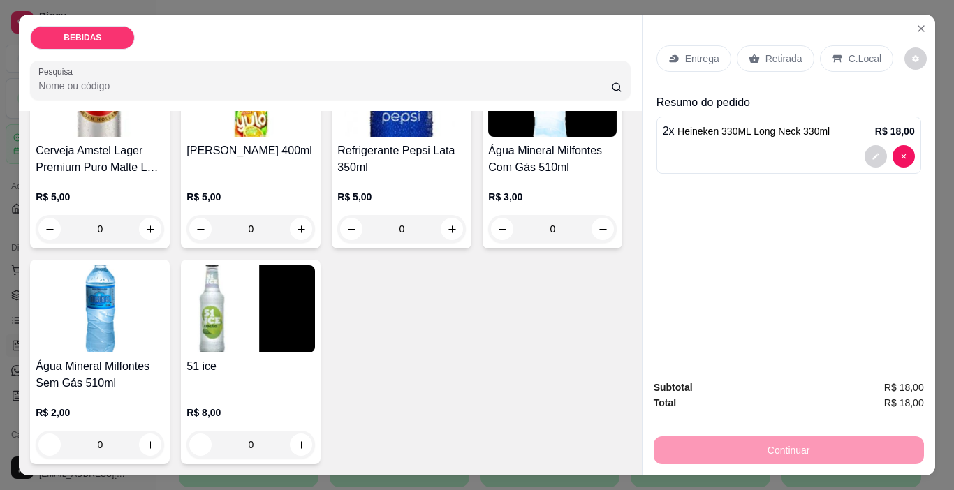
scroll to position [790, 0]
click at [217, 308] on img at bounding box center [251, 308] width 129 height 87
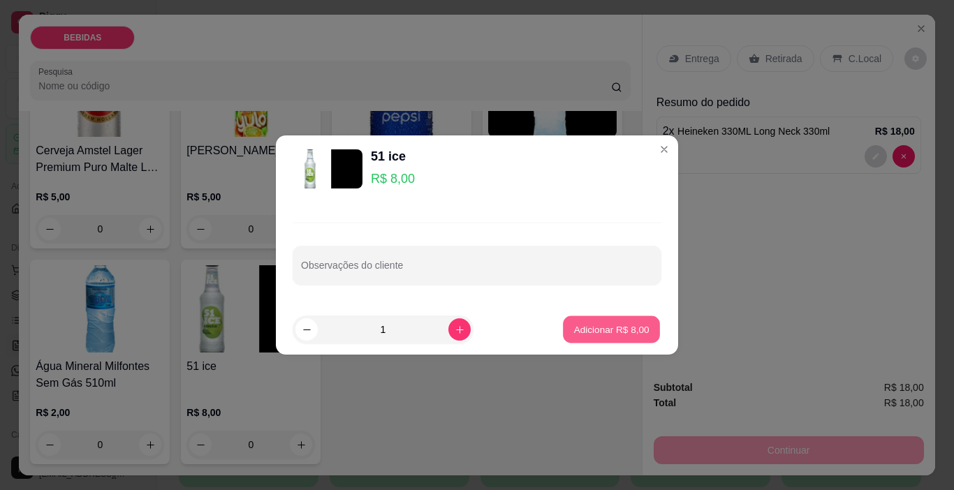
click at [574, 324] on p "Adicionar R$ 8,00" at bounding box center [611, 329] width 75 height 13
type input "1"
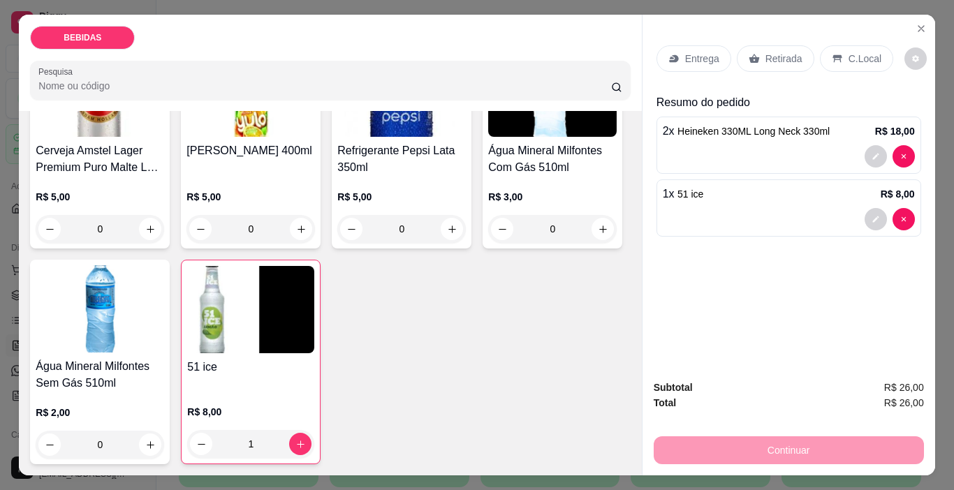
click at [780, 65] on div "Retirada" at bounding box center [776, 58] width 78 height 27
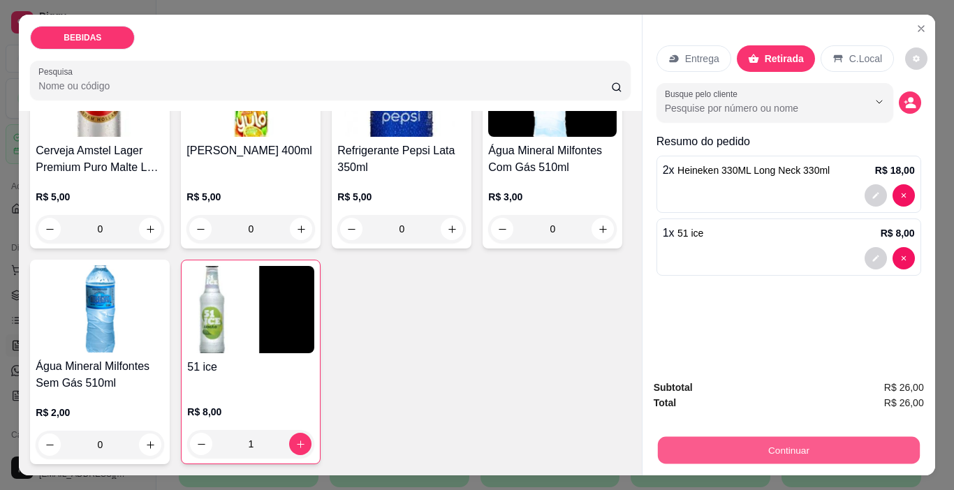
click at [784, 437] on button "Continuar" at bounding box center [788, 450] width 262 height 27
click at [793, 449] on button "Continuar" at bounding box center [788, 450] width 262 height 27
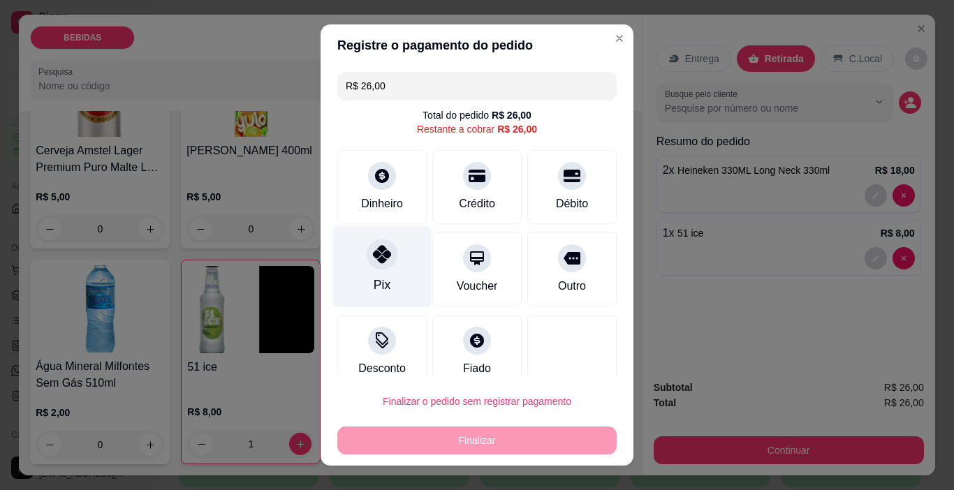
click at [381, 254] on icon at bounding box center [382, 254] width 18 height 18
type input "R$ 0,00"
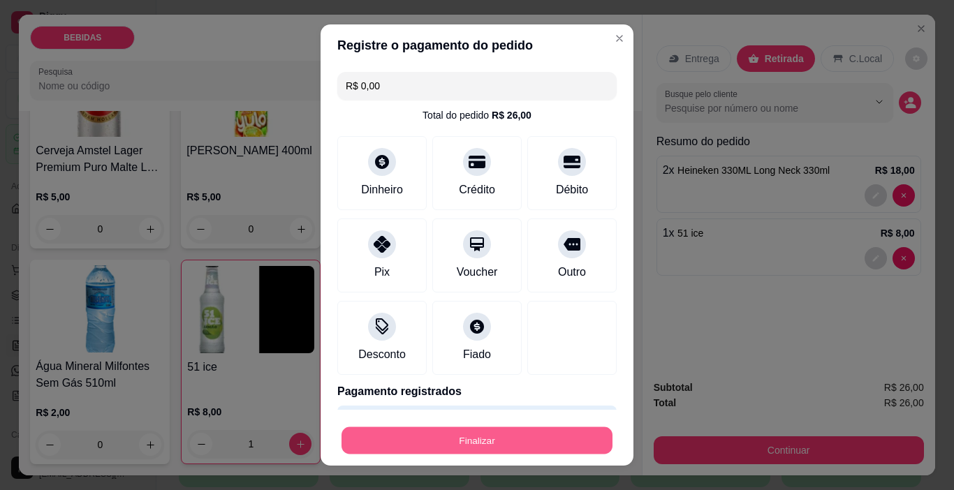
click at [476, 438] on button "Finalizar" at bounding box center [477, 441] width 271 height 27
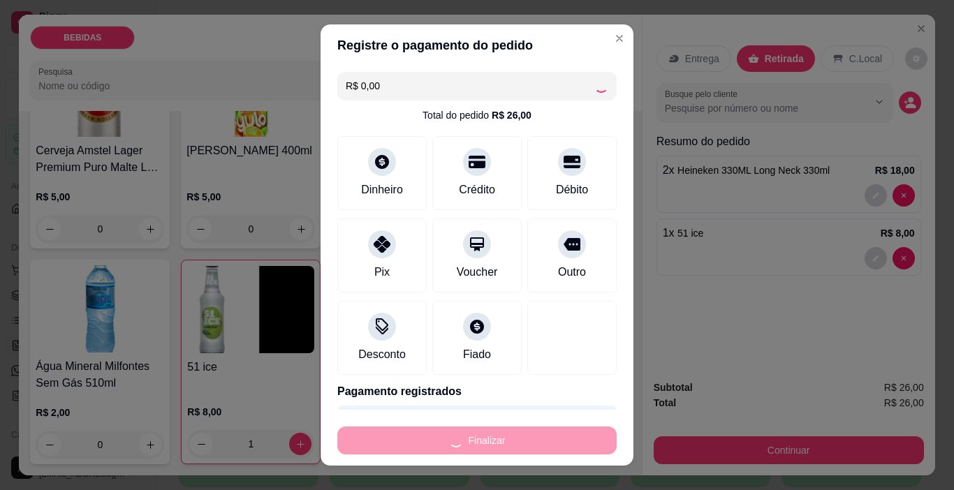
type input "0"
type input "-R$ 26,00"
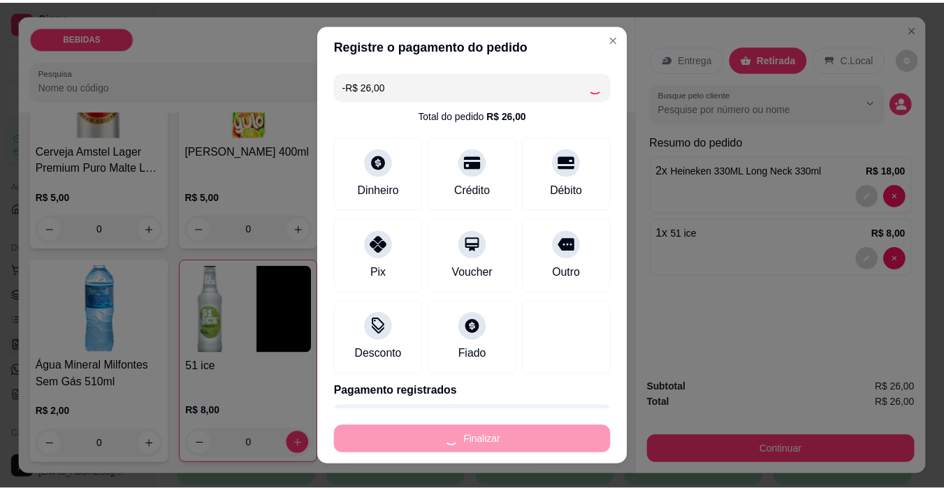
scroll to position [789, 0]
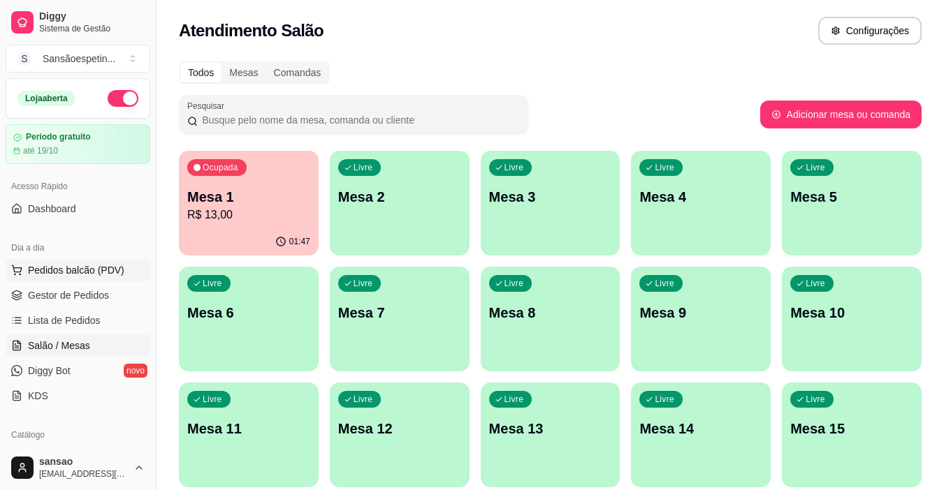
click at [90, 274] on span "Pedidos balcão (PDV)" at bounding box center [76, 270] width 96 height 14
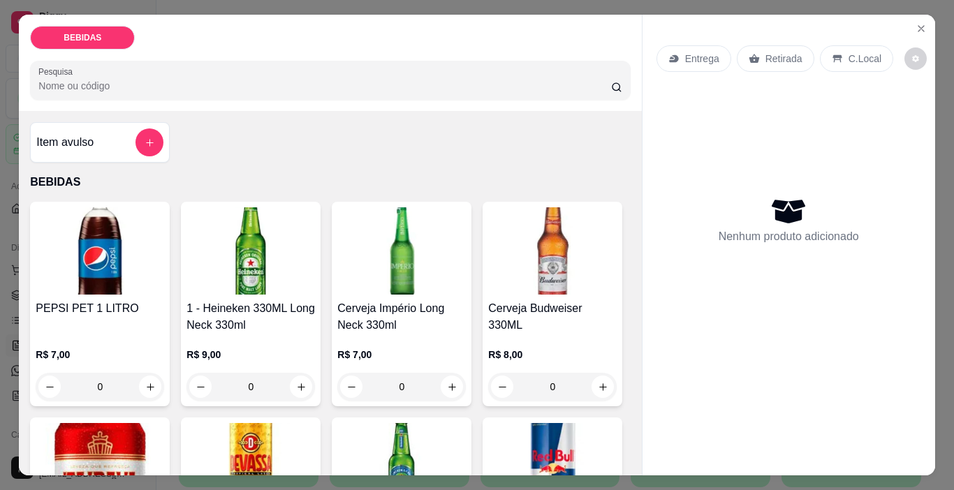
click at [404, 275] on img at bounding box center [401, 250] width 129 height 87
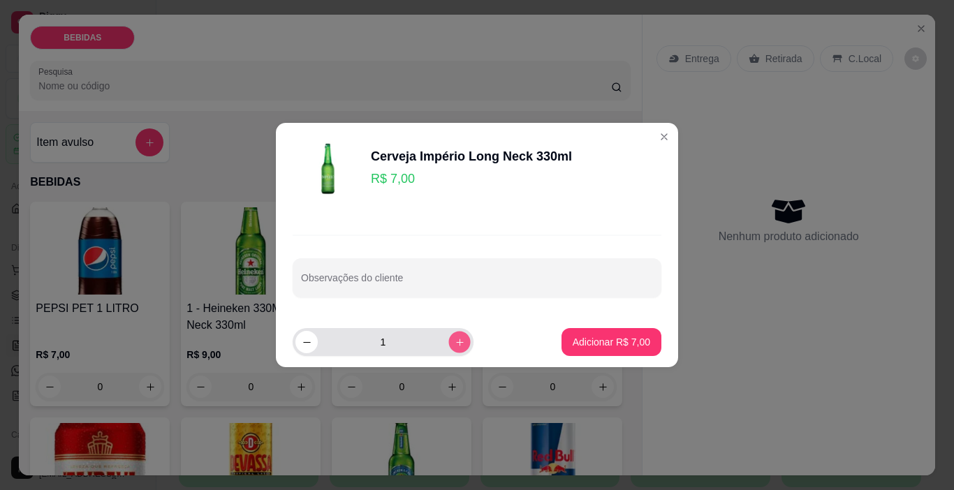
click at [455, 343] on icon "increase-product-quantity" at bounding box center [460, 342] width 10 height 10
type input "2"
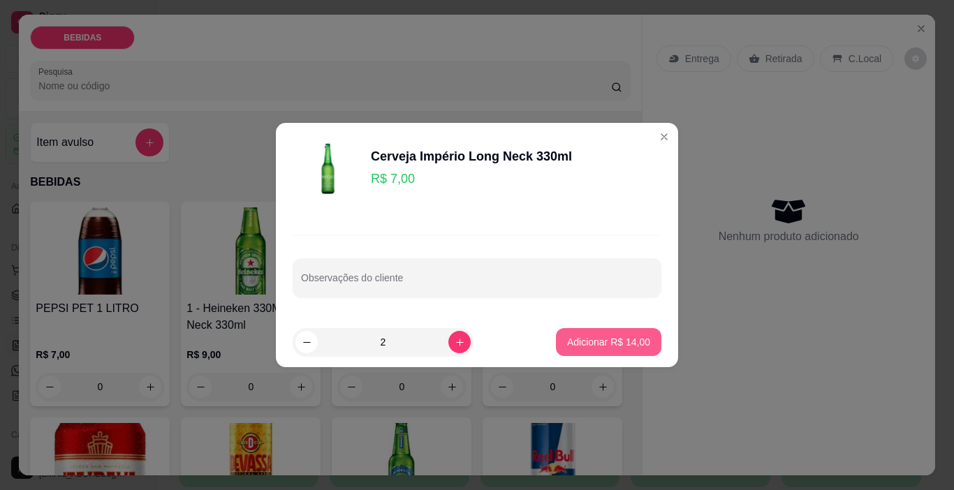
click at [587, 345] on p "Adicionar R$ 14,00" at bounding box center [608, 342] width 83 height 14
type input "2"
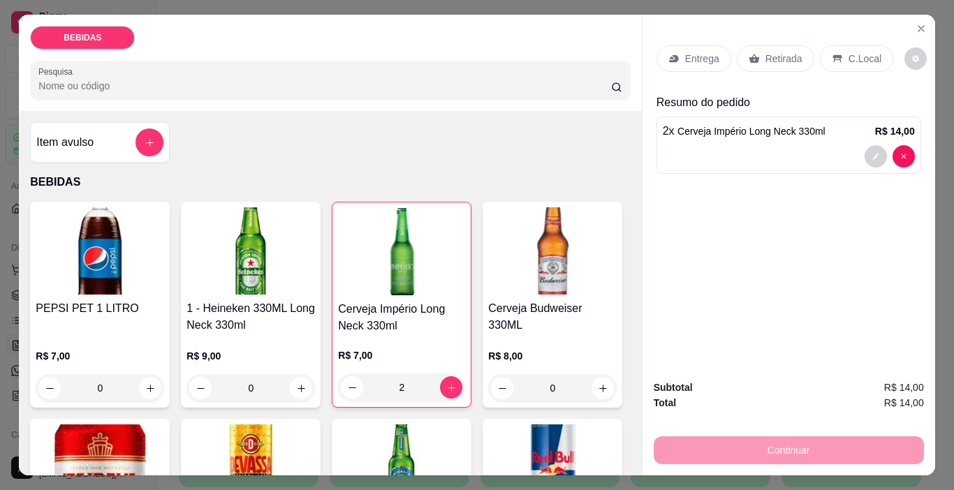
click at [787, 52] on p "Retirada" at bounding box center [784, 59] width 37 height 14
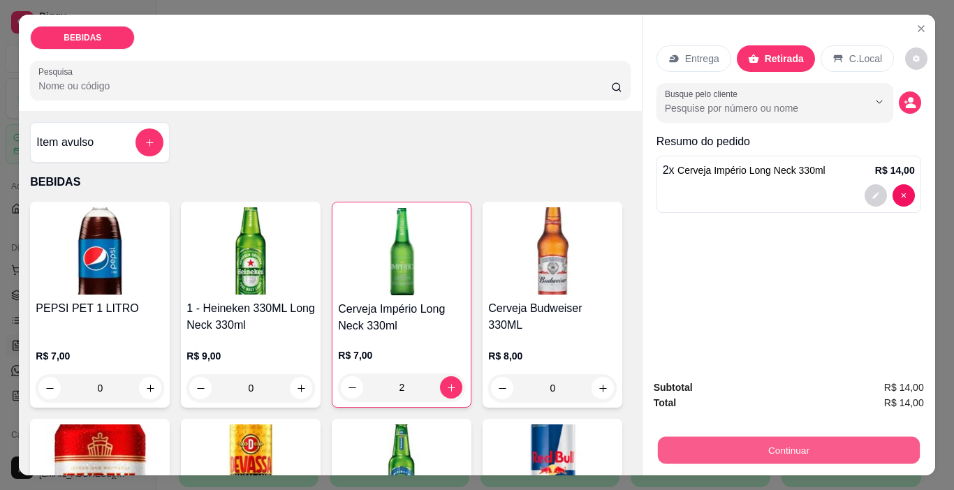
click at [731, 442] on button "Continuar" at bounding box center [788, 450] width 262 height 27
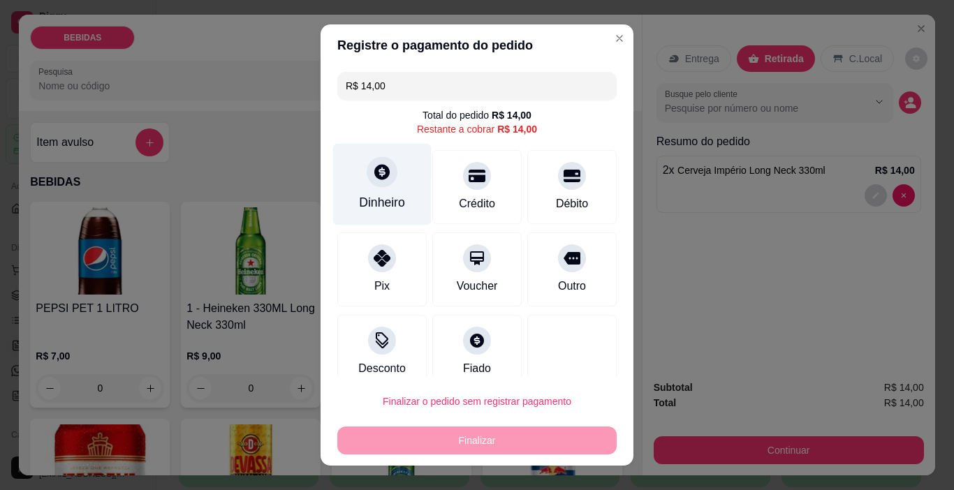
click at [368, 204] on div "Dinheiro" at bounding box center [382, 203] width 46 height 18
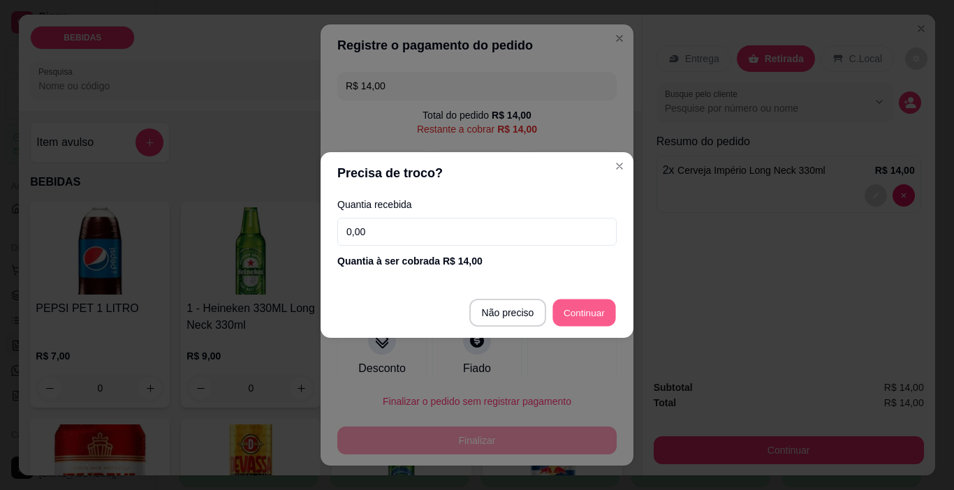
type input "R$ 0,00"
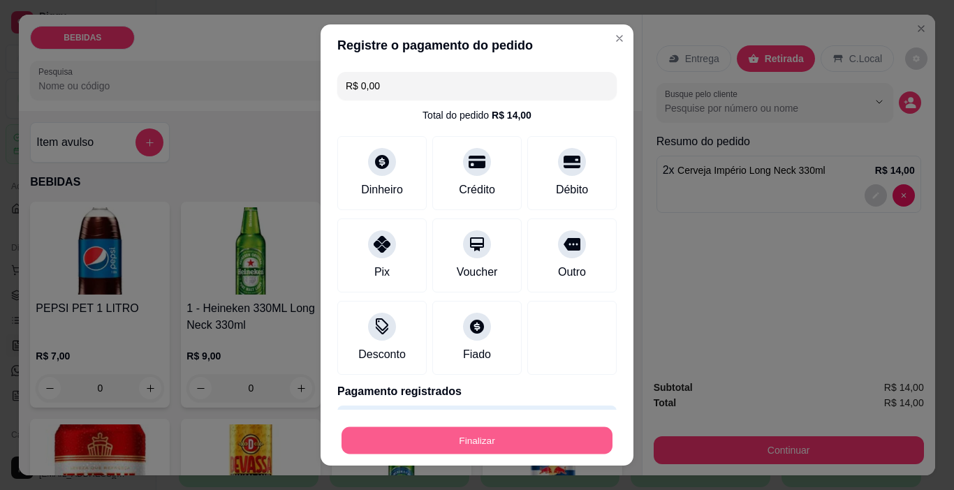
click at [516, 435] on button "Finalizar" at bounding box center [477, 441] width 271 height 27
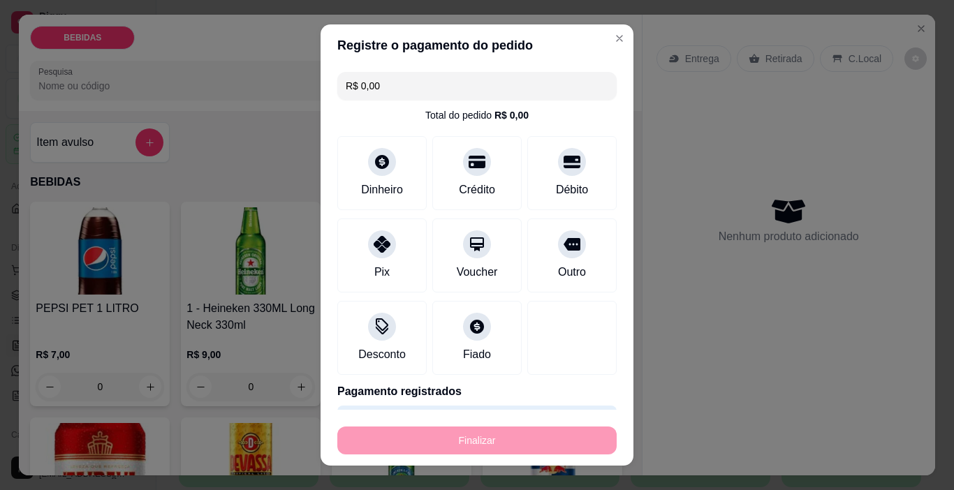
type input "0"
type input "-R$ 14,00"
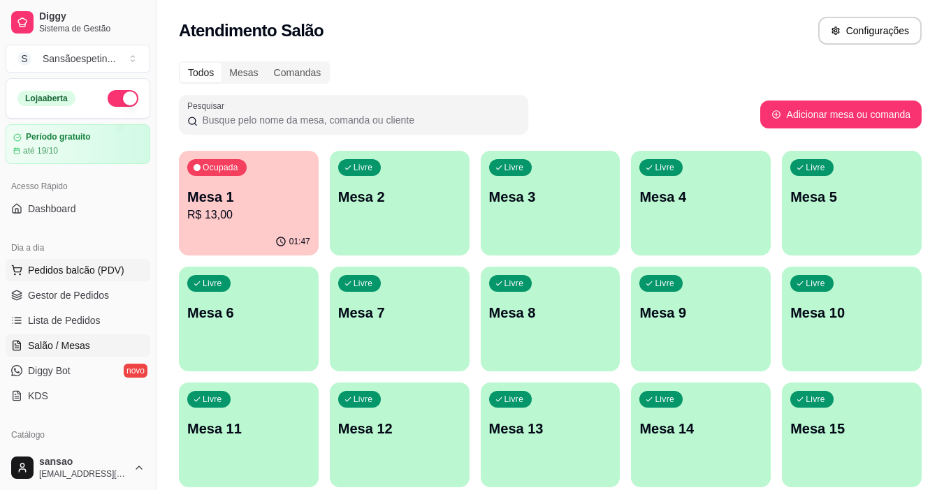
click at [103, 262] on button "Pedidos balcão (PDV)" at bounding box center [78, 270] width 145 height 22
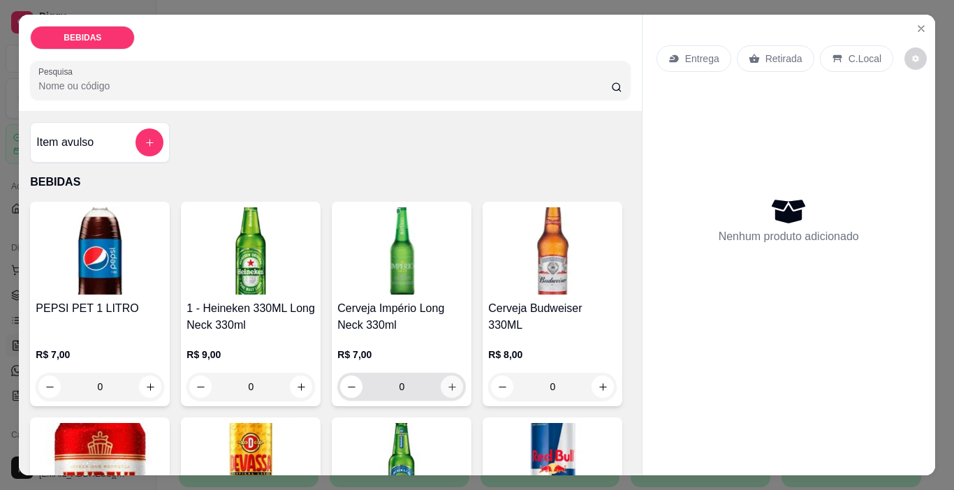
click at [441, 388] on button "increase-product-quantity" at bounding box center [452, 387] width 22 height 22
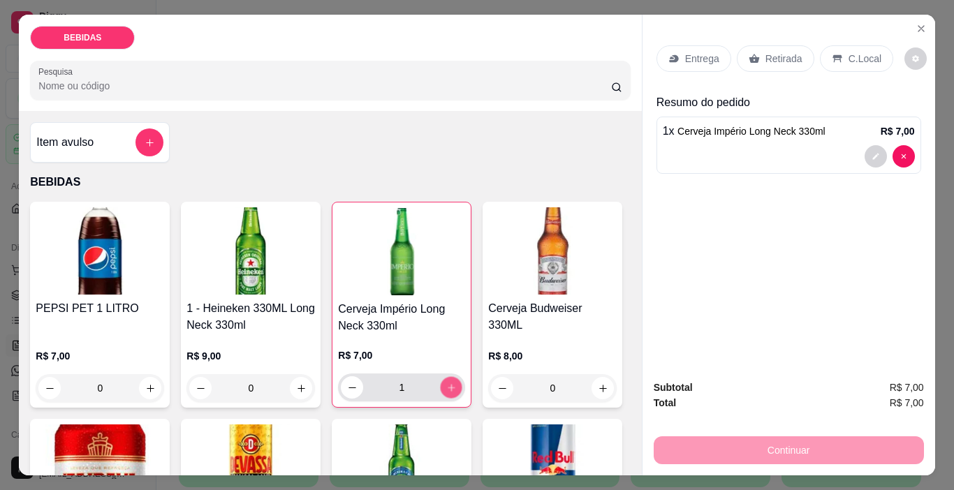
click at [441, 388] on button "increase-product-quantity" at bounding box center [452, 388] width 22 height 22
type input "2"
click at [676, 441] on div "Continuar" at bounding box center [789, 448] width 270 height 31
click at [731, 444] on div "Continuar" at bounding box center [789, 448] width 270 height 31
click at [777, 447] on div "Continuar" at bounding box center [789, 448] width 270 height 31
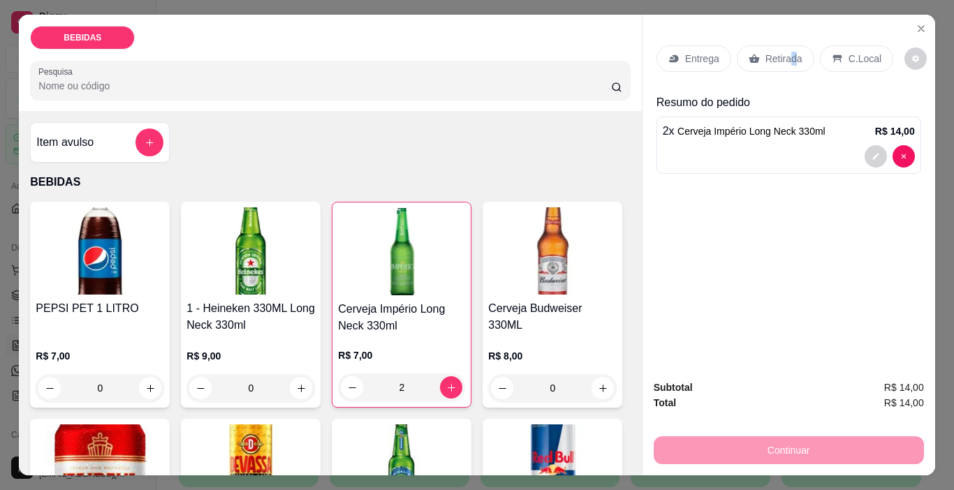
click at [787, 52] on p "Retirada" at bounding box center [784, 59] width 37 height 14
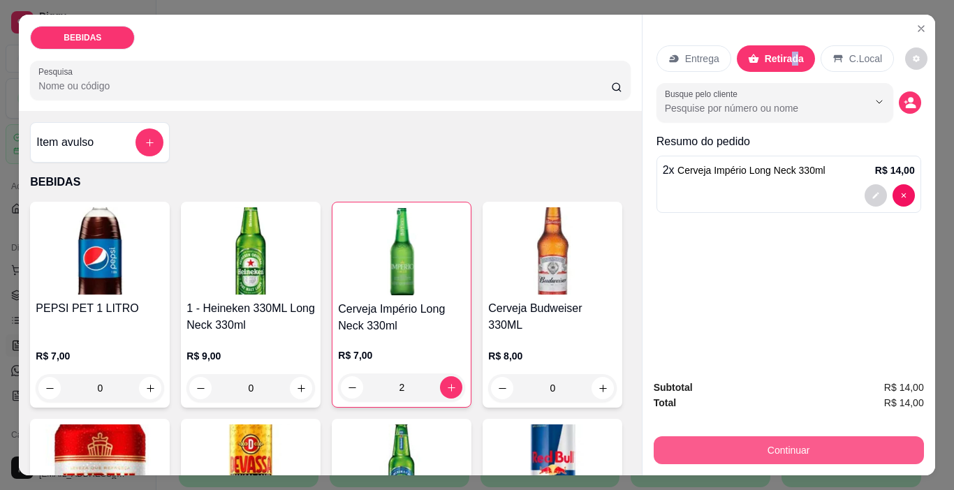
click at [816, 443] on button "Continuar" at bounding box center [789, 451] width 270 height 28
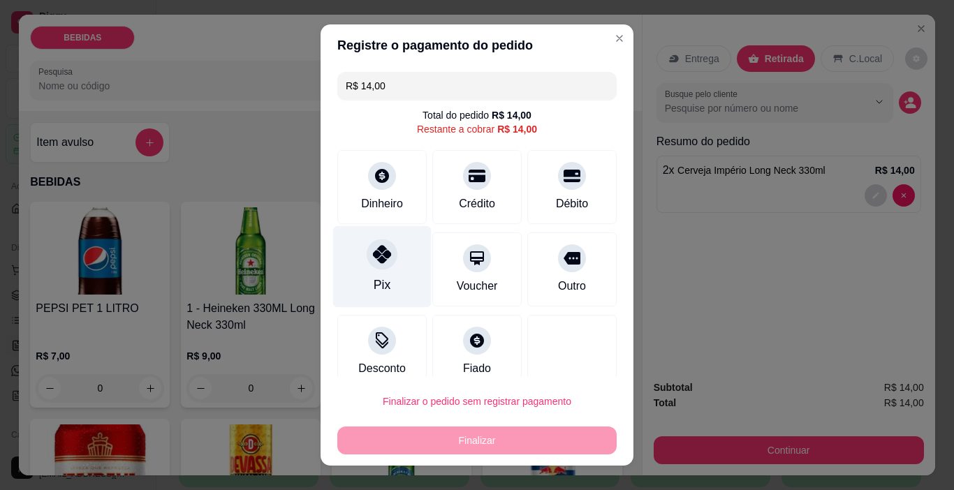
click at [377, 265] on div at bounding box center [382, 255] width 31 height 31
type input "R$ 0,00"
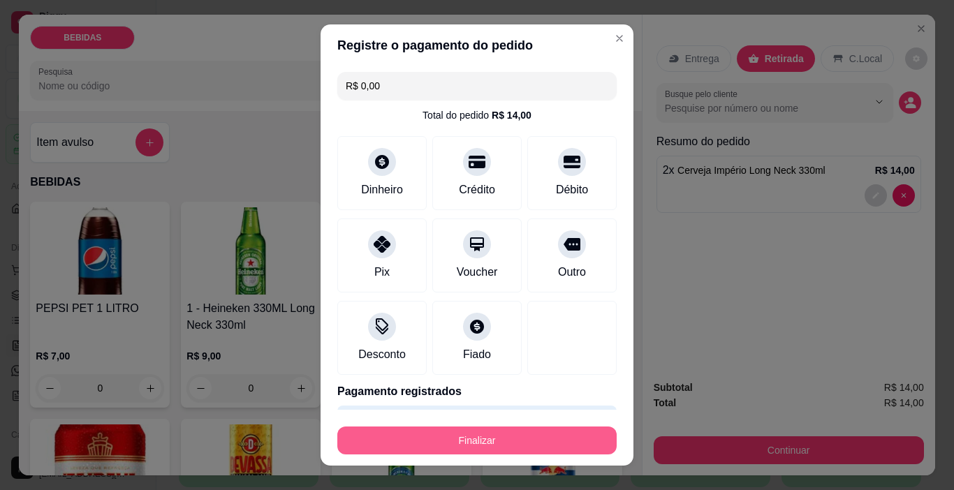
click at [485, 435] on button "Finalizar" at bounding box center [476, 441] width 279 height 28
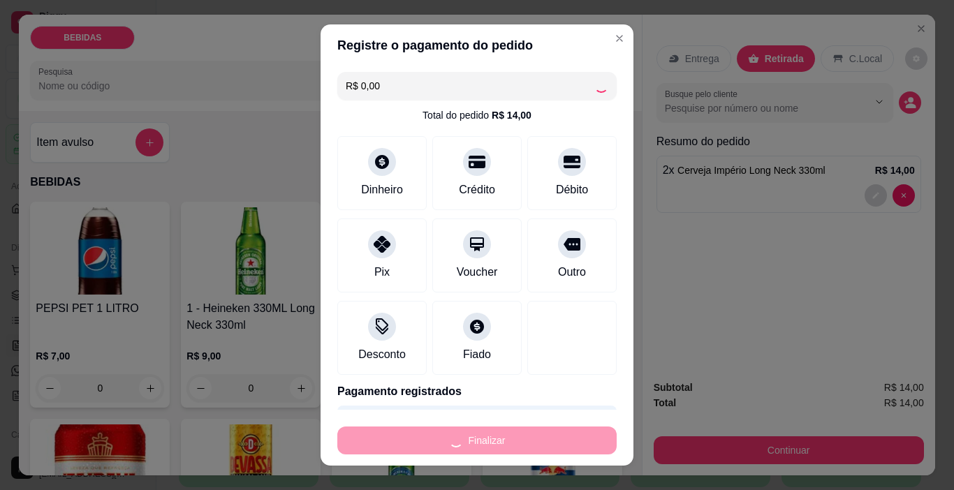
type input "0"
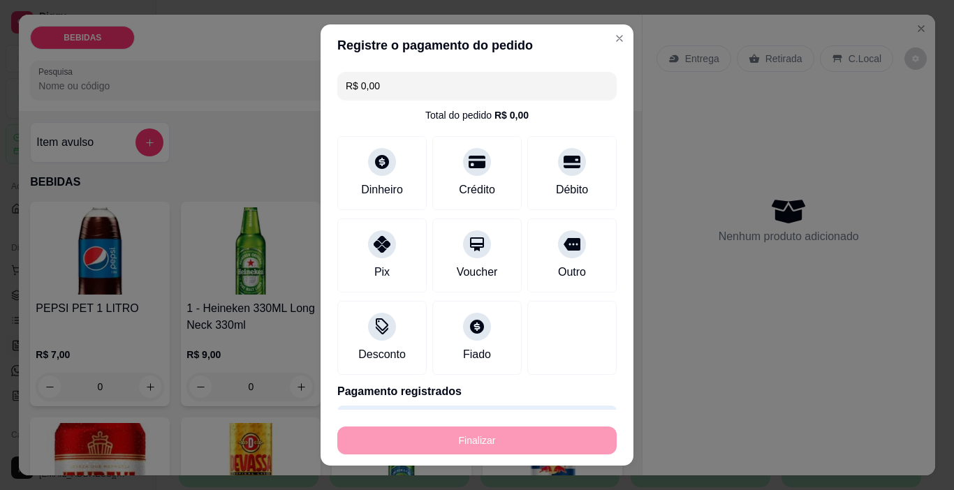
type input "-R$ 14,00"
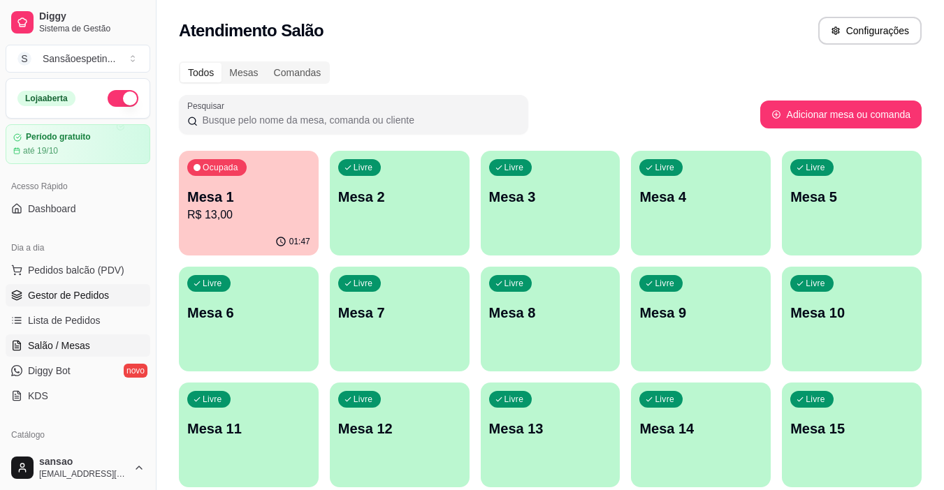
click at [70, 299] on span "Gestor de Pedidos" at bounding box center [68, 296] width 81 height 14
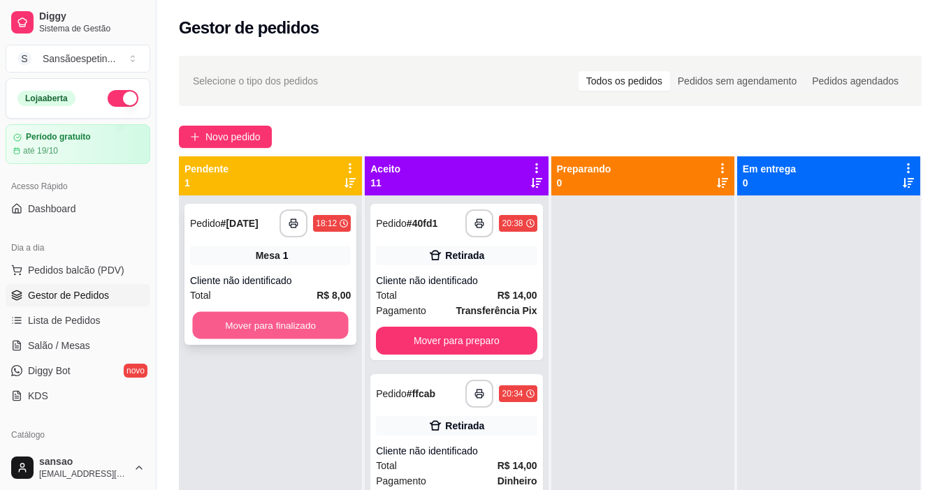
click at [289, 327] on button "Mover para finalizado" at bounding box center [270, 325] width 156 height 27
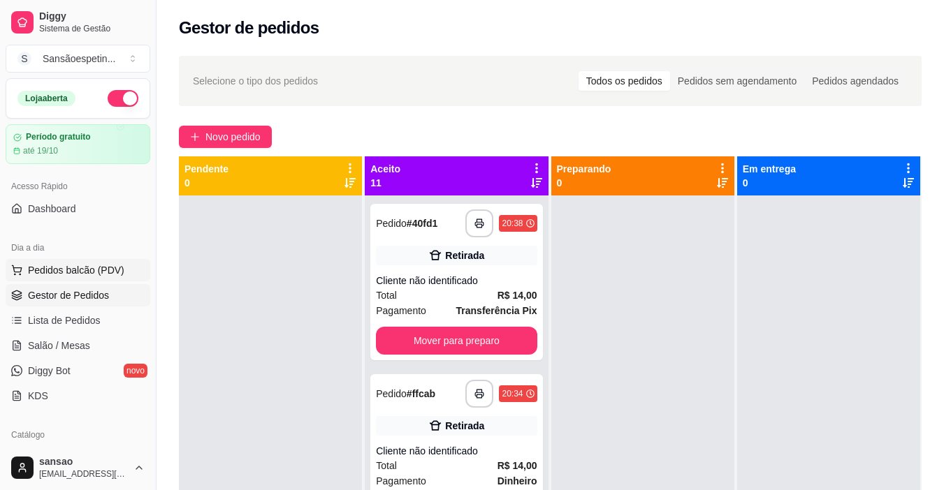
click at [89, 268] on span "Pedidos balcão (PDV)" at bounding box center [76, 270] width 96 height 14
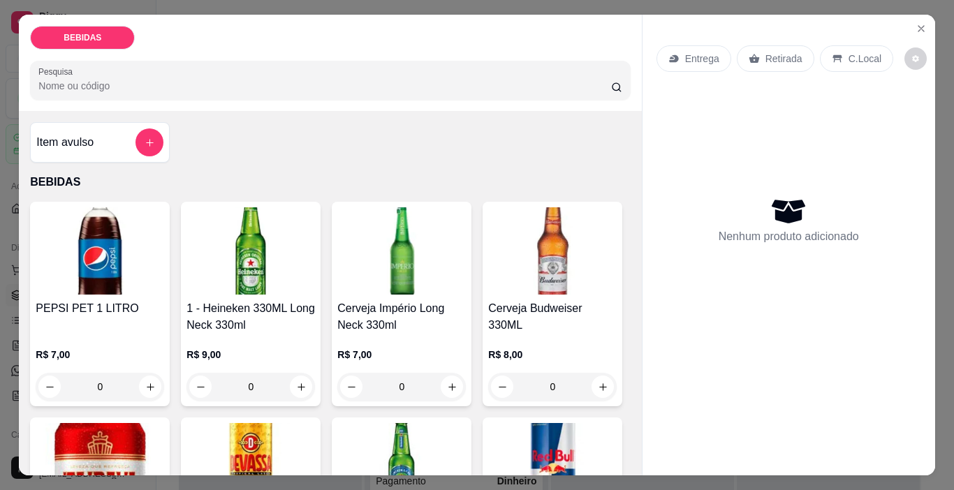
click at [263, 260] on img at bounding box center [251, 250] width 129 height 87
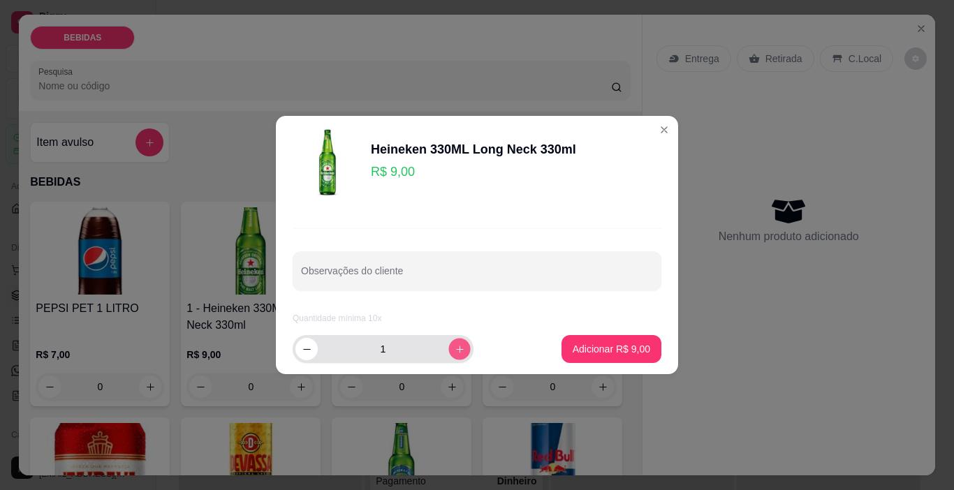
click at [455, 354] on icon "increase-product-quantity" at bounding box center [460, 349] width 10 height 10
type input "2"
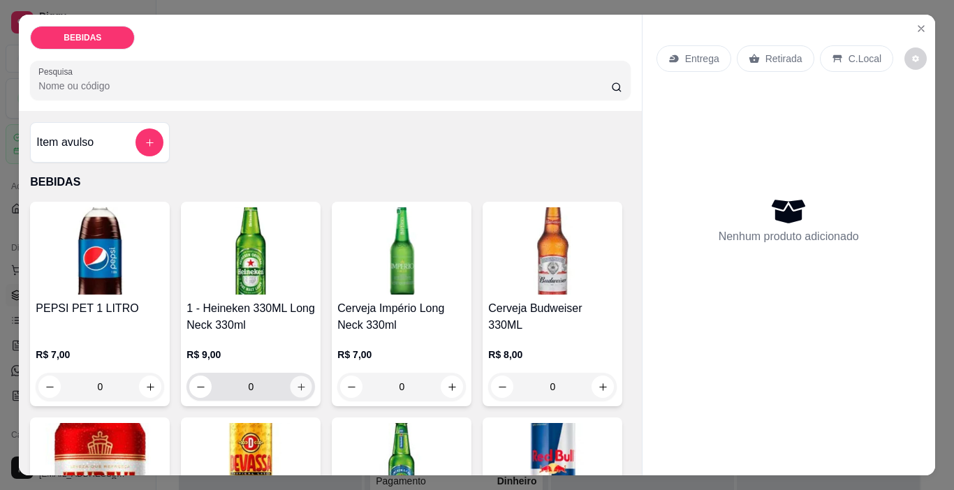
click at [296, 382] on icon "increase-product-quantity" at bounding box center [301, 387] width 10 height 10
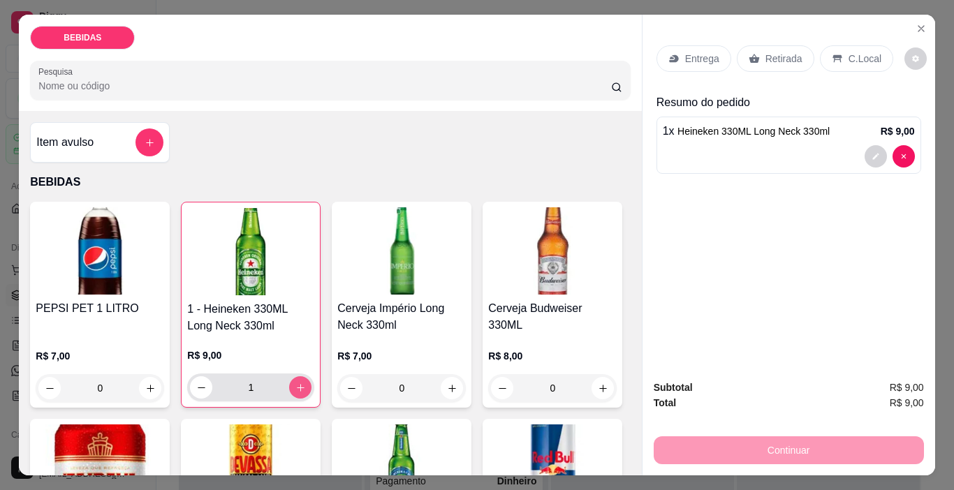
click at [297, 384] on icon "increase-product-quantity" at bounding box center [301, 388] width 8 height 8
type input "2"
click at [785, 52] on p "Retirada" at bounding box center [784, 59] width 37 height 14
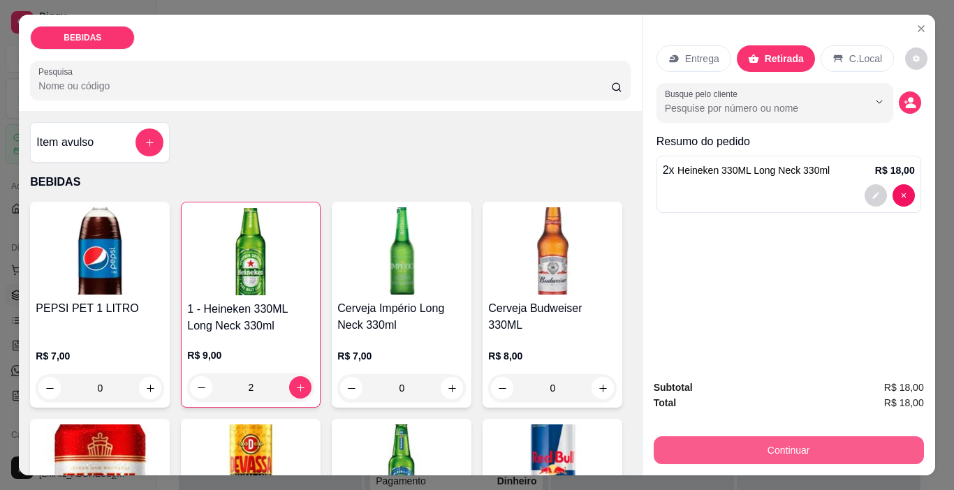
click at [797, 439] on button "Continuar" at bounding box center [789, 451] width 270 height 28
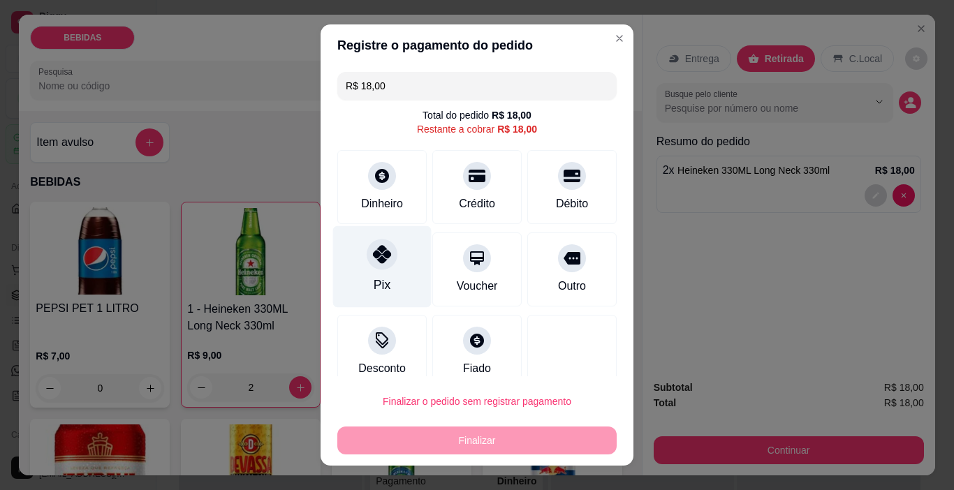
click at [384, 265] on div at bounding box center [382, 255] width 31 height 31
type input "R$ 0,00"
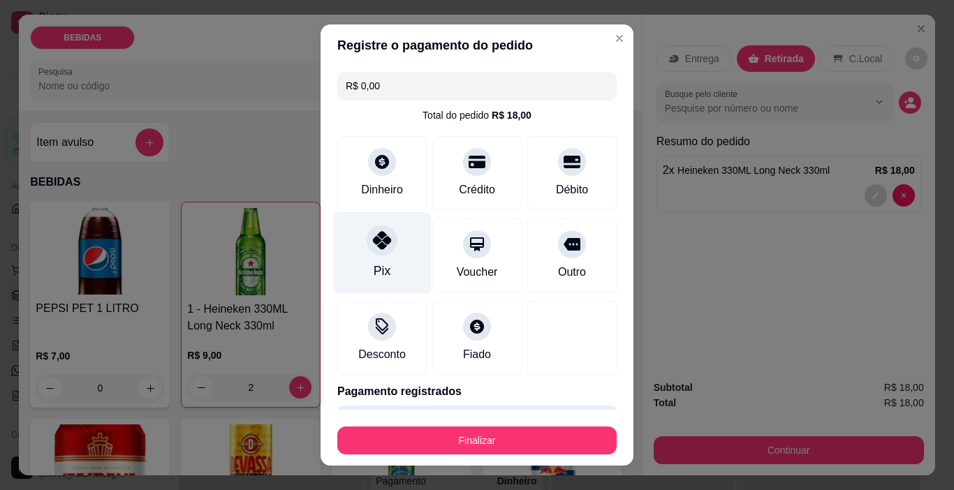
click at [377, 242] on icon at bounding box center [382, 240] width 18 height 18
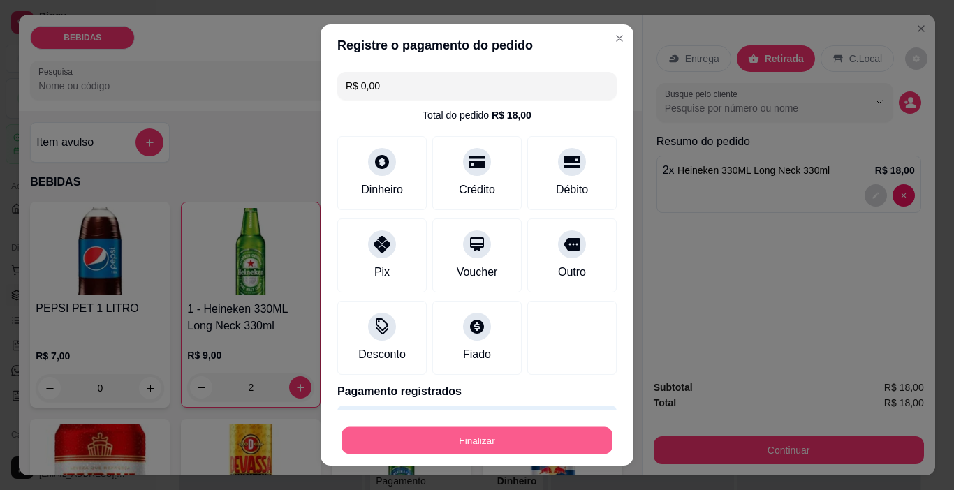
click at [539, 438] on button "Finalizar" at bounding box center [477, 441] width 271 height 27
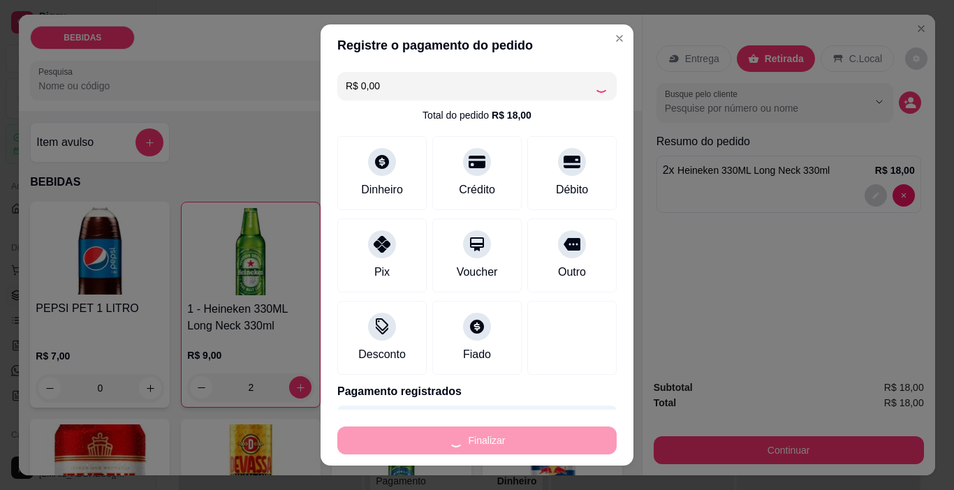
type input "0"
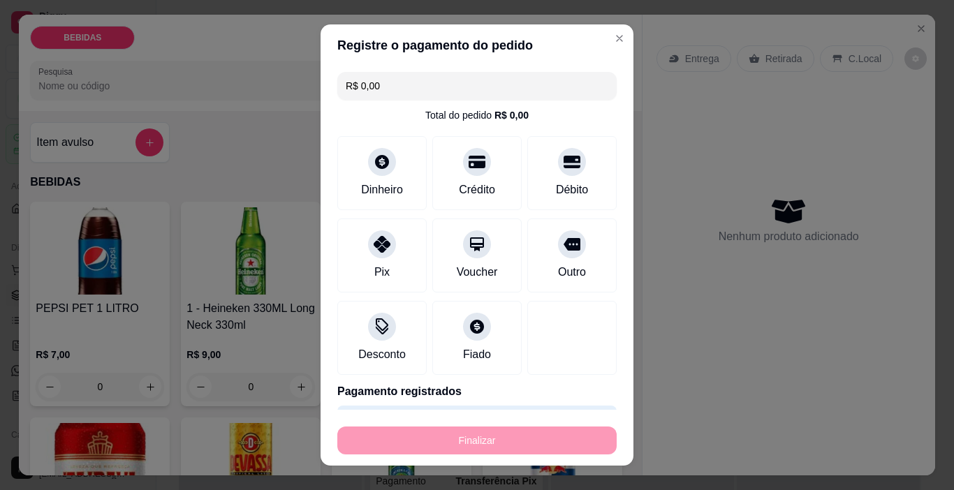
type input "-R$ 18,00"
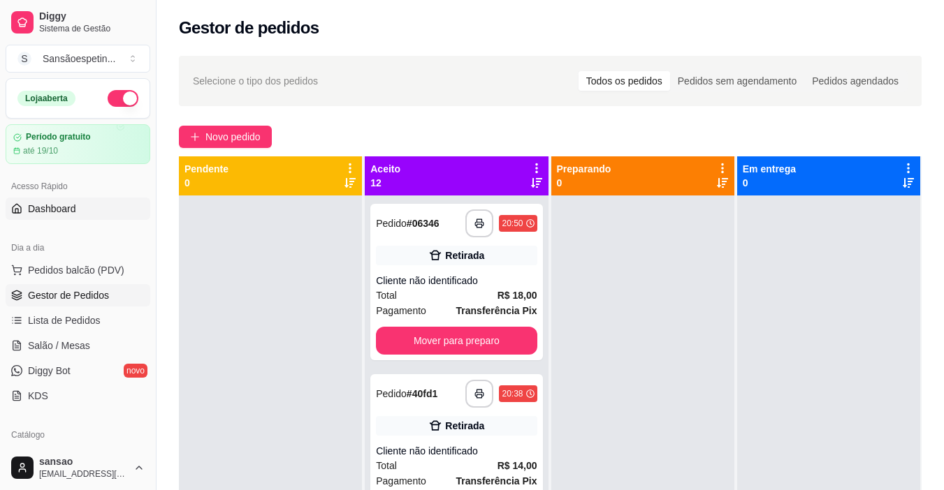
click at [55, 209] on span "Dashboard" at bounding box center [52, 209] width 48 height 14
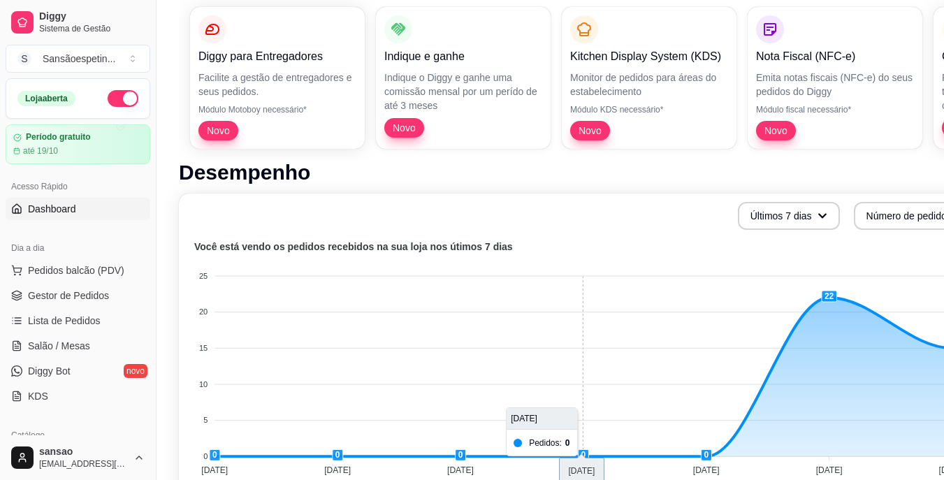
scroll to position [279, 0]
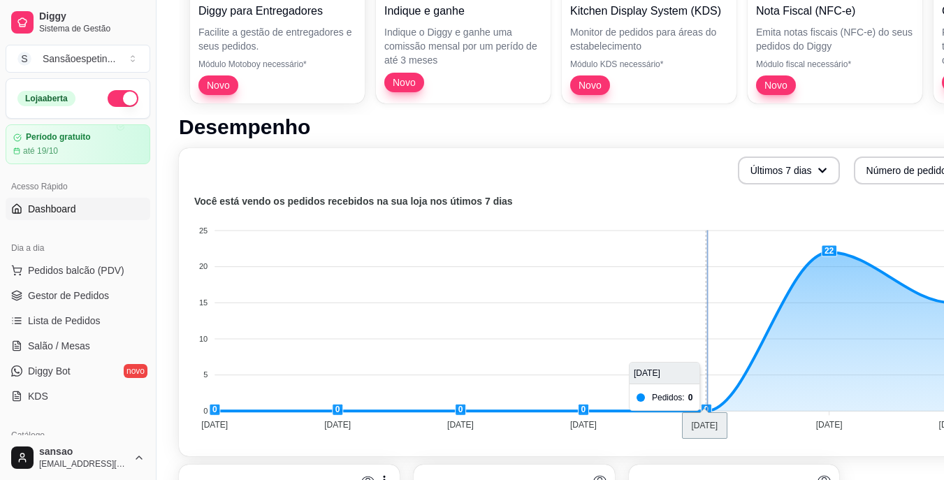
drag, startPoint x: 708, startPoint y: 411, endPoint x: 707, endPoint y: 342, distance: 69.2
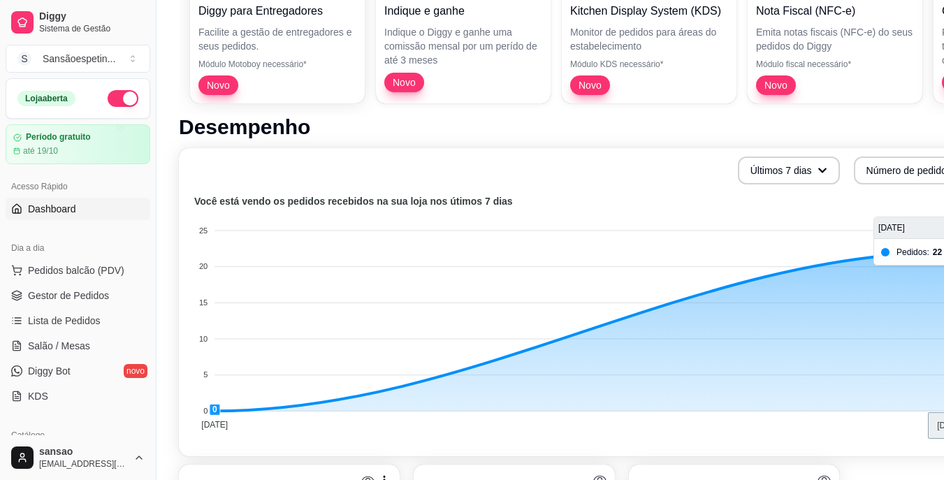
click at [719, 287] on foreignobject at bounding box center [581, 315] width 789 height 245
drag, startPoint x: 719, startPoint y: 287, endPoint x: 719, endPoint y: 413, distance: 125.7
click at [719, 413] on foreignobject at bounding box center [581, 315] width 789 height 245
click at [621, 323] on foreignobject at bounding box center [581, 315] width 789 height 245
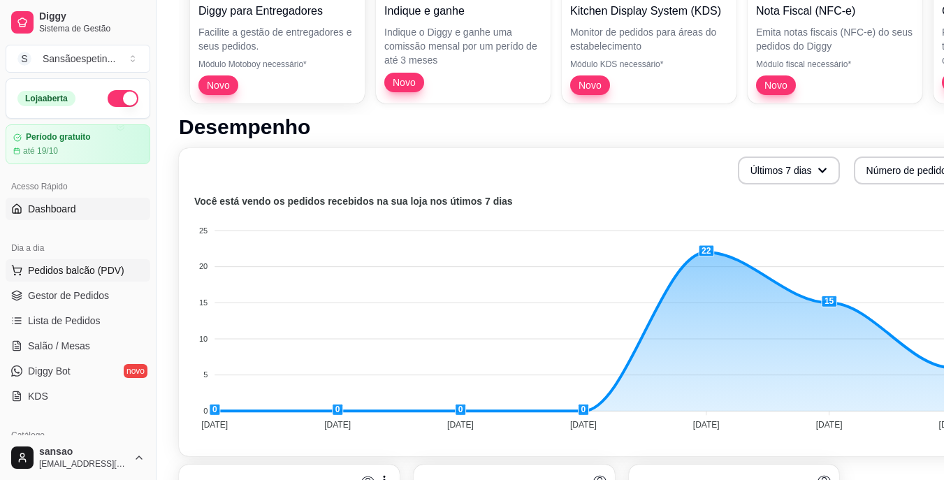
click at [80, 276] on span "Pedidos balcão (PDV)" at bounding box center [76, 270] width 96 height 14
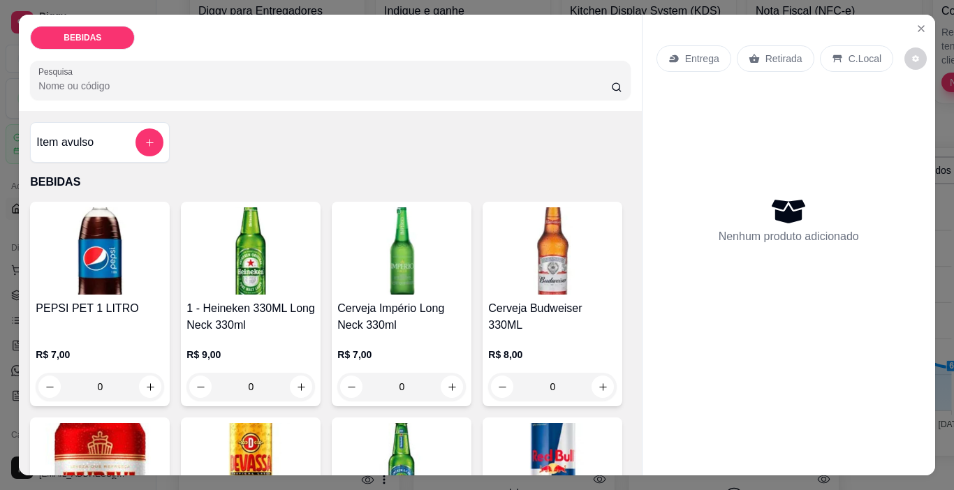
click at [68, 271] on img at bounding box center [100, 250] width 129 height 87
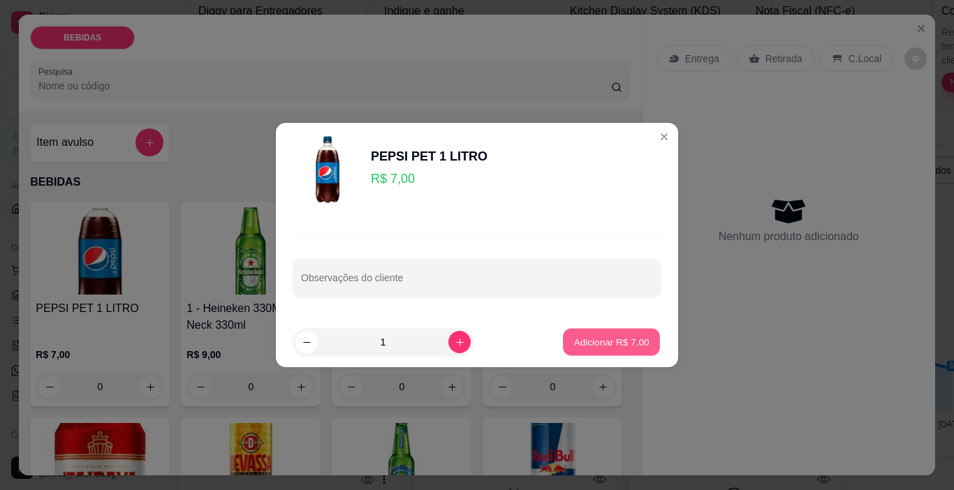
click at [632, 343] on p "Adicionar R$ 7,00" at bounding box center [611, 341] width 75 height 13
type input "1"
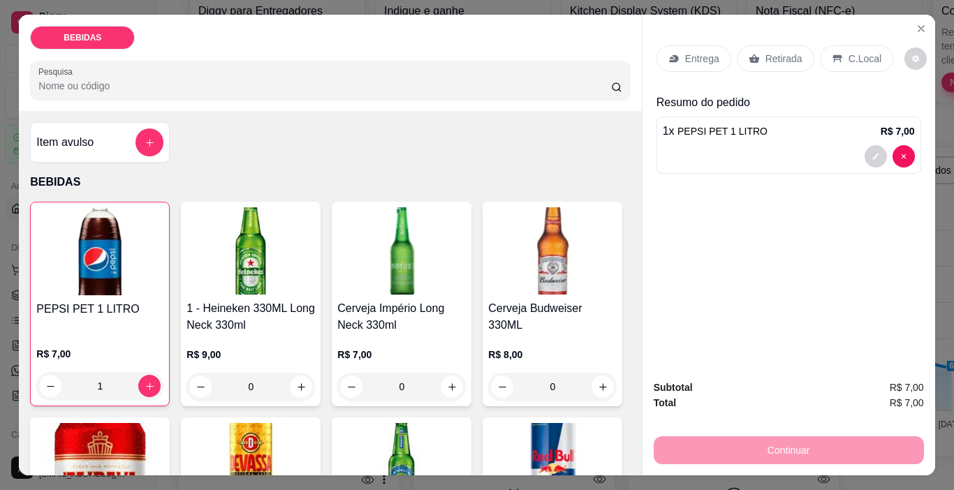
click at [784, 62] on div "Retirada" at bounding box center [776, 58] width 78 height 27
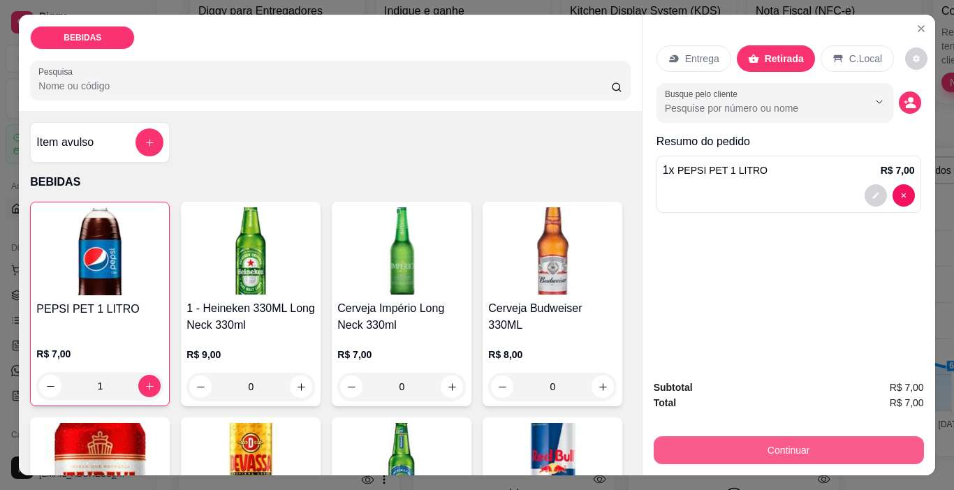
click at [775, 439] on button "Continuar" at bounding box center [789, 451] width 270 height 28
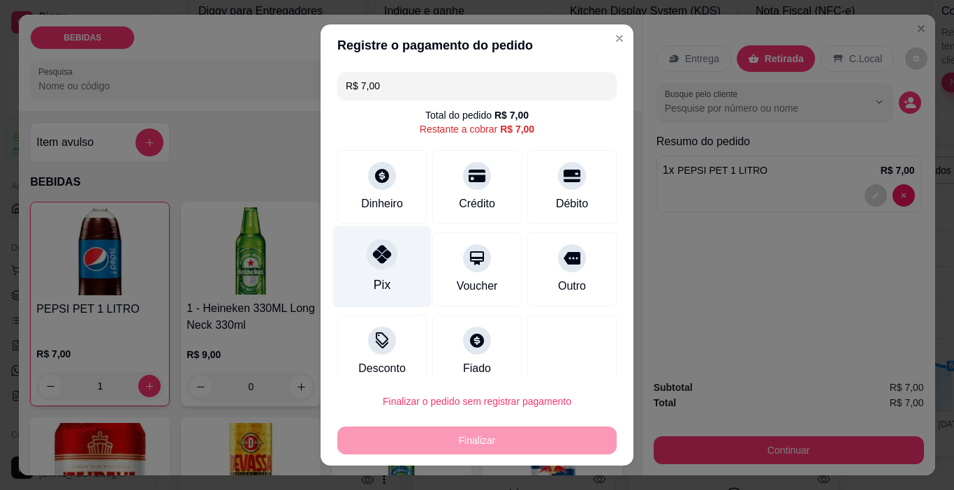
click at [386, 259] on div at bounding box center [382, 255] width 31 height 31
type input "R$ 0,00"
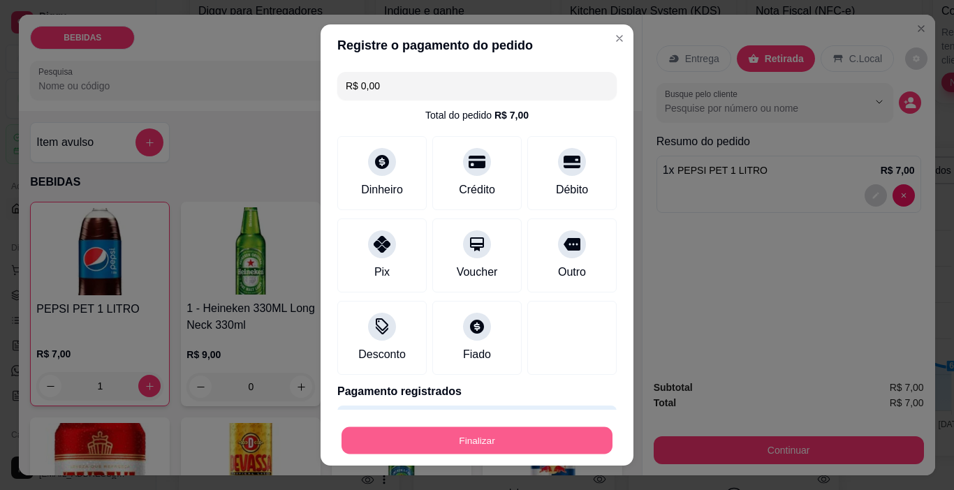
click at [544, 446] on button "Finalizar" at bounding box center [477, 441] width 271 height 27
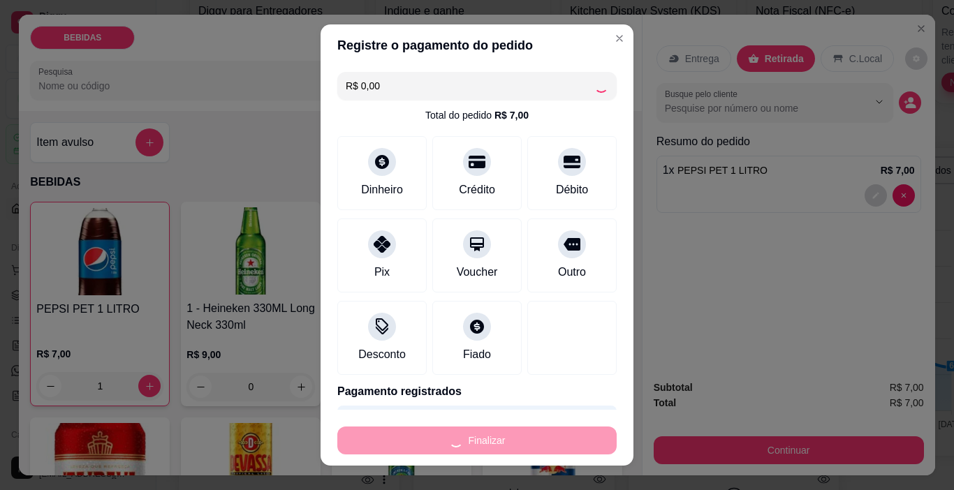
type input "0"
type input "-R$ 7,00"
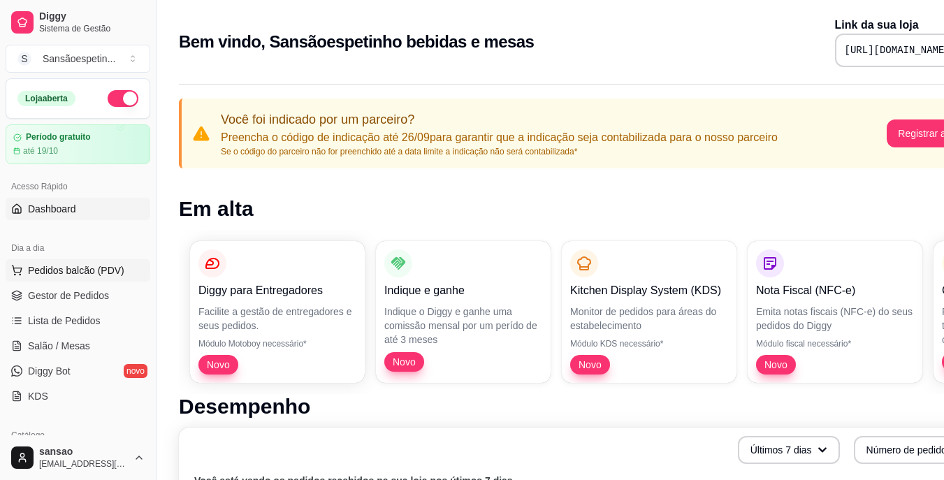
click at [46, 272] on span "Pedidos balcão (PDV)" at bounding box center [76, 270] width 96 height 14
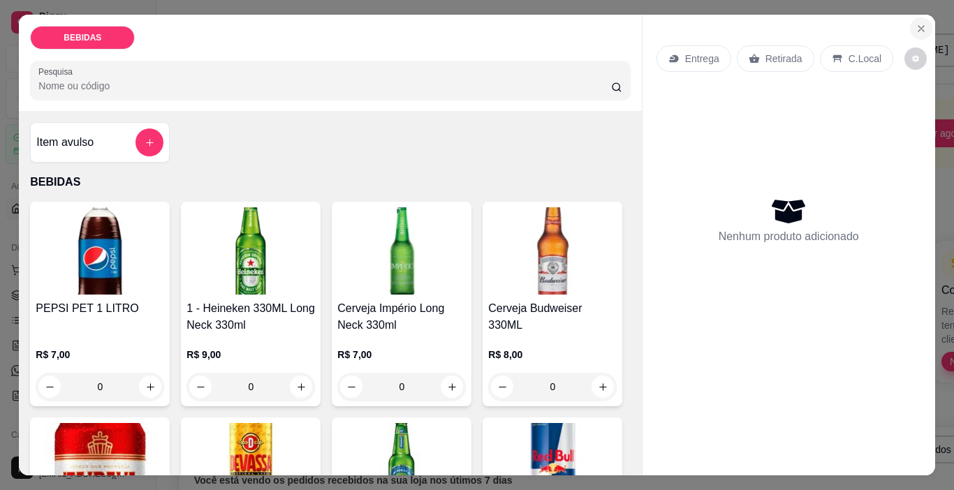
click at [917, 23] on icon "Close" at bounding box center [921, 28] width 11 height 11
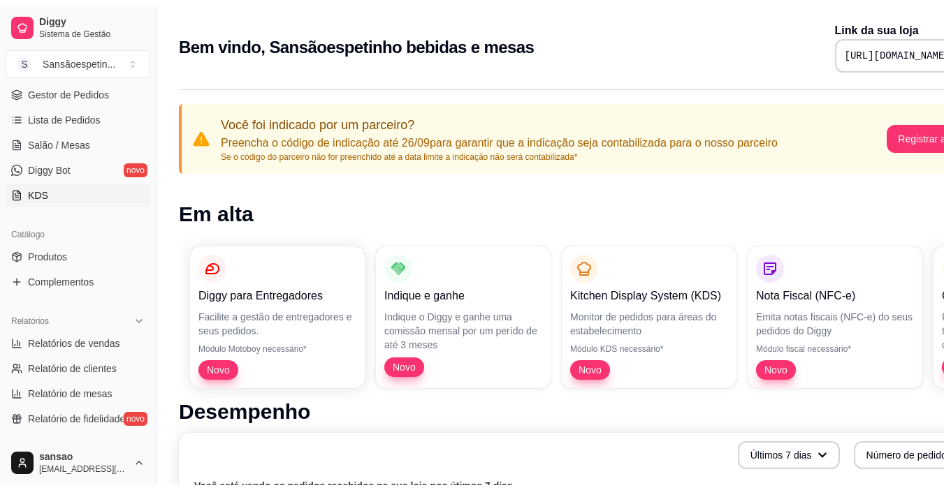
scroll to position [210, 0]
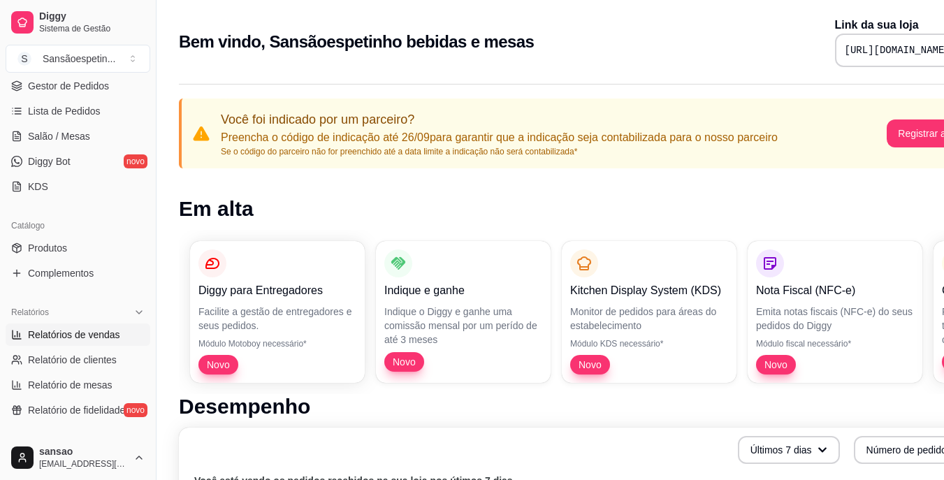
click at [58, 338] on span "Relatórios de vendas" at bounding box center [74, 335] width 92 height 14
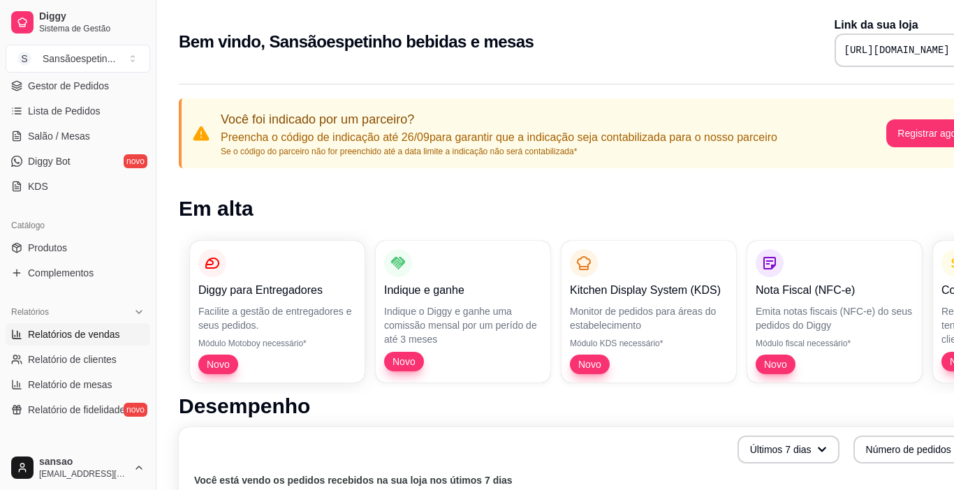
select select "ALL"
select select "0"
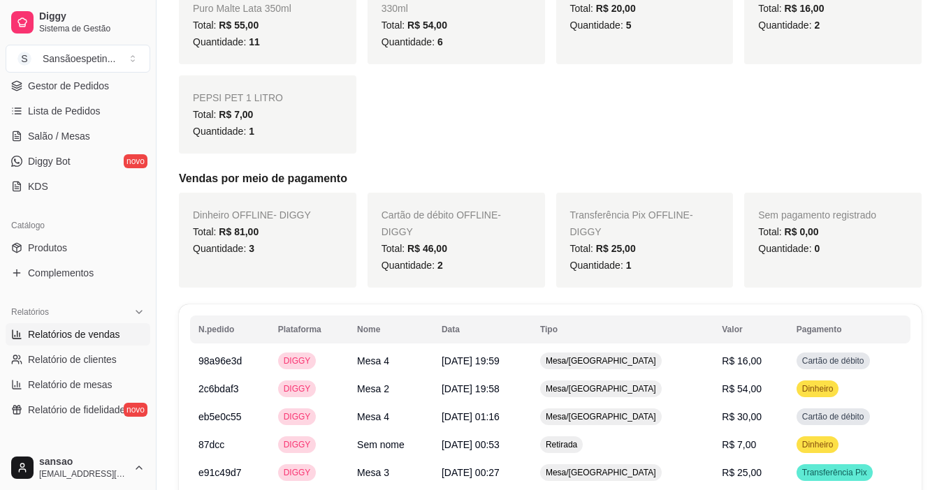
scroll to position [419, 0]
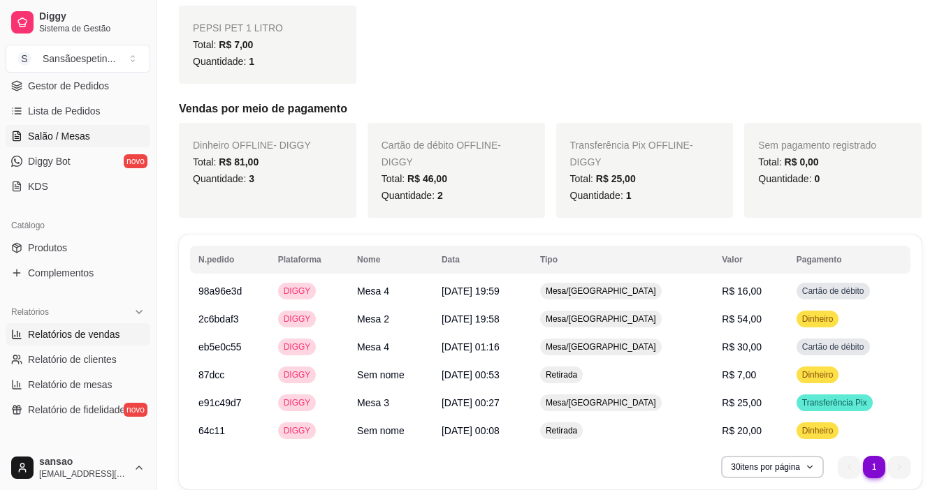
click at [43, 130] on span "Salão / Mesas" at bounding box center [59, 136] width 62 height 14
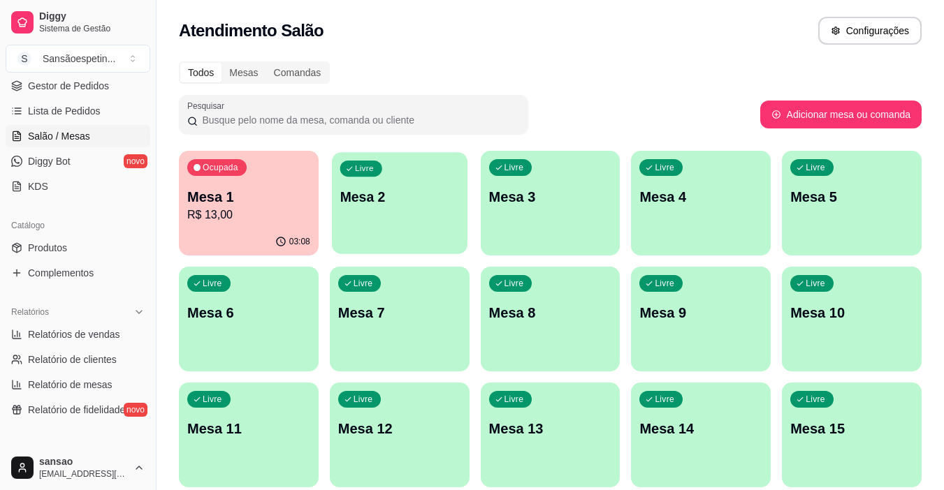
click at [429, 214] on div "Livre Mesa 2" at bounding box center [400, 194] width 136 height 85
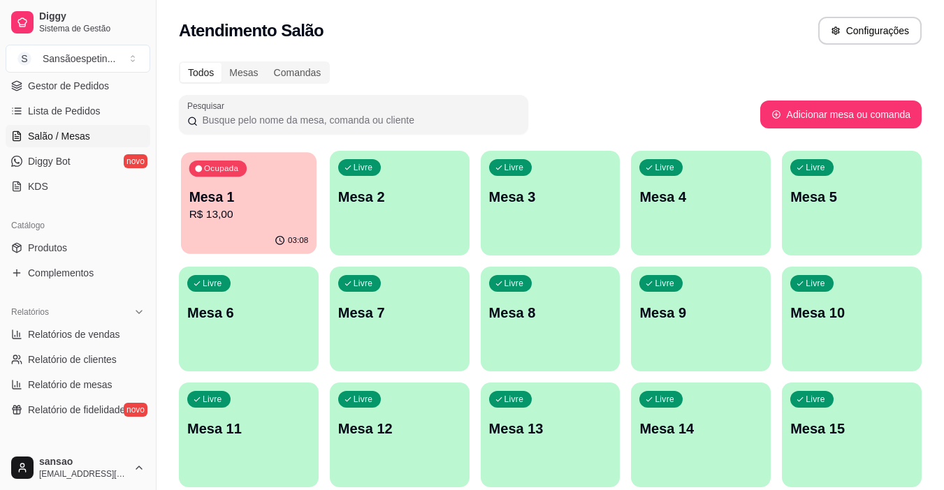
click at [201, 217] on p "R$ 13,00" at bounding box center [248, 215] width 119 height 16
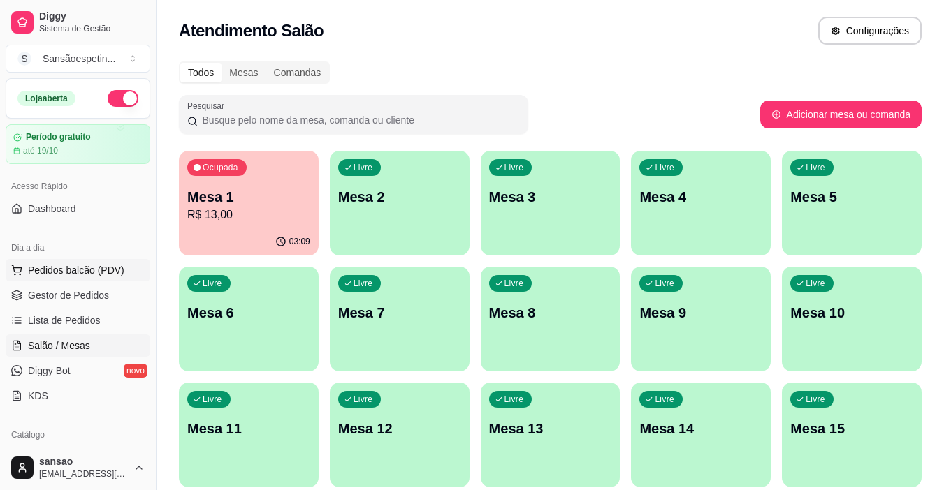
click at [100, 268] on span "Pedidos balcão (PDV)" at bounding box center [76, 270] width 96 height 14
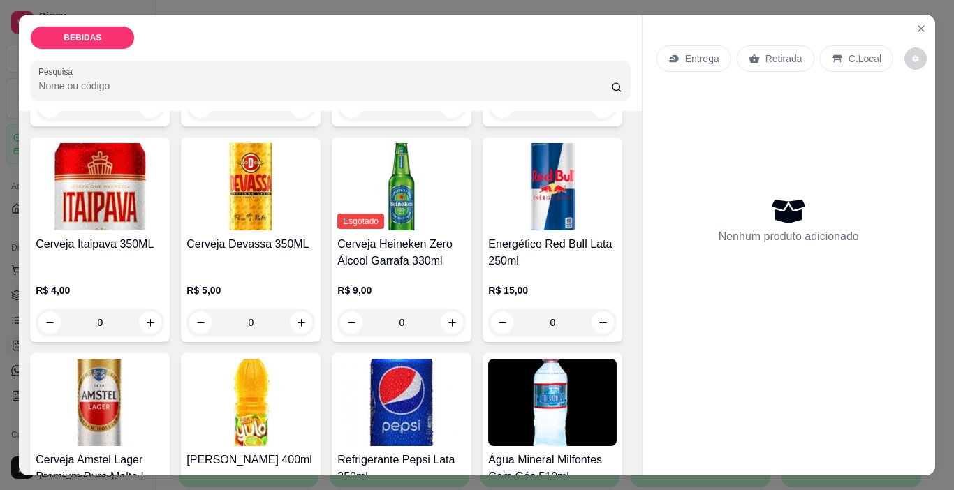
scroll to position [489, 0]
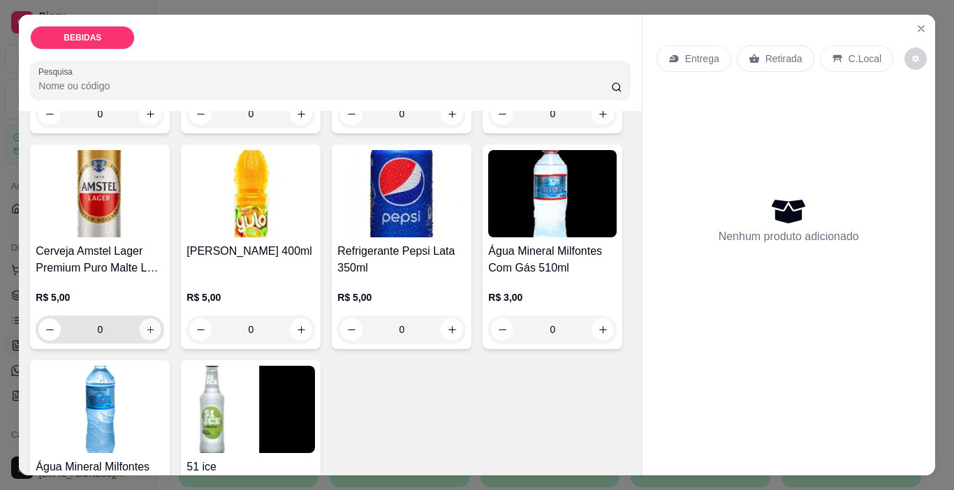
click at [156, 325] on icon "increase-product-quantity" at bounding box center [150, 330] width 10 height 10
type input "1"
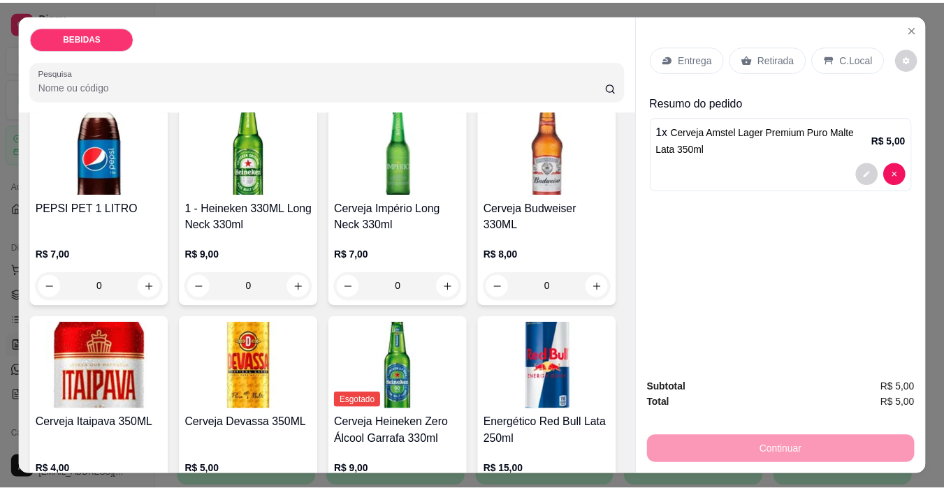
scroll to position [70, 0]
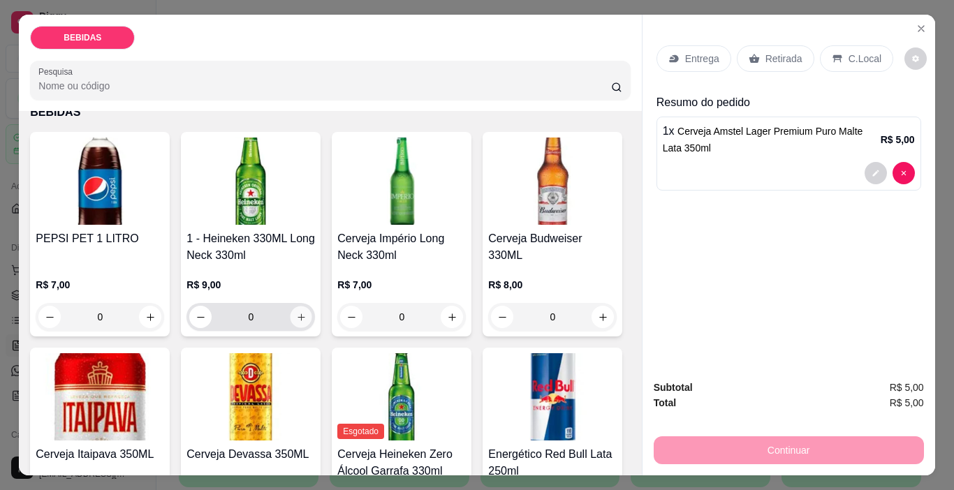
click at [296, 314] on icon "increase-product-quantity" at bounding box center [301, 317] width 10 height 10
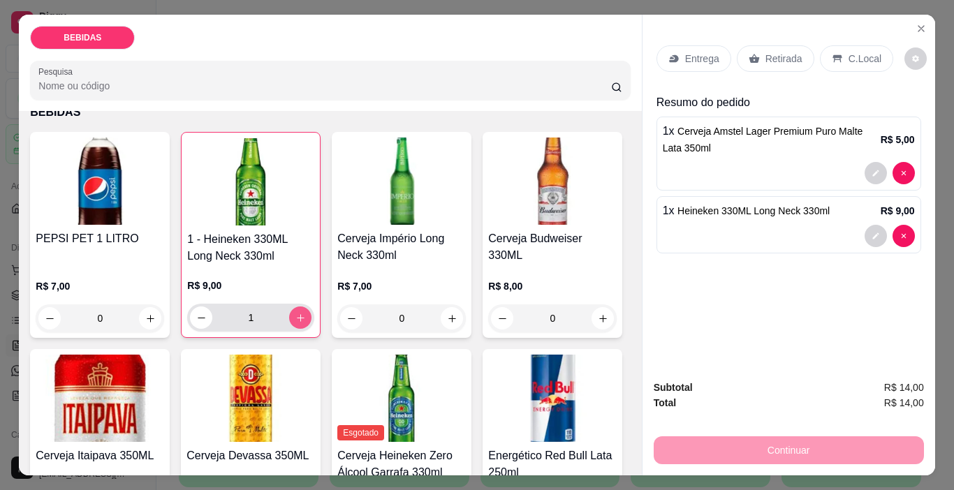
click at [296, 314] on icon "increase-product-quantity" at bounding box center [301, 318] width 10 height 10
type input "3"
click at [772, 52] on p "Retirada" at bounding box center [784, 59] width 37 height 14
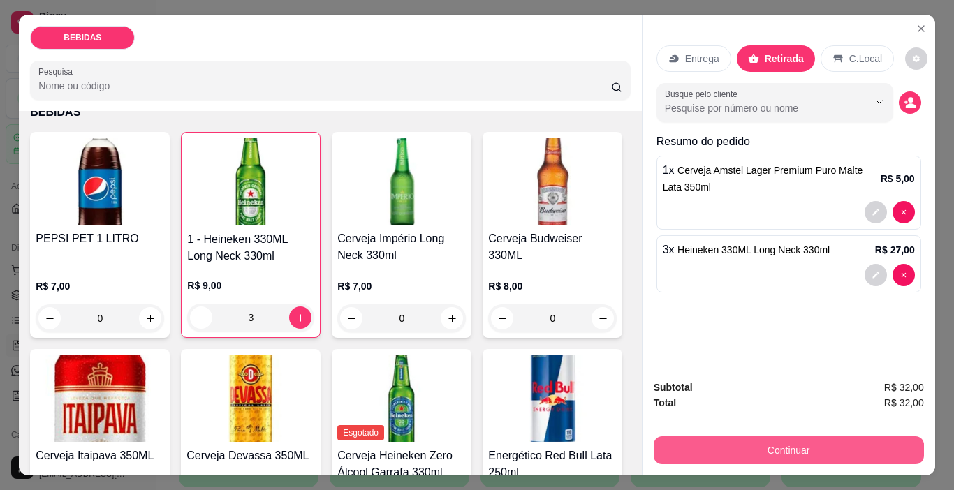
click at [871, 449] on button "Continuar" at bounding box center [789, 451] width 270 height 28
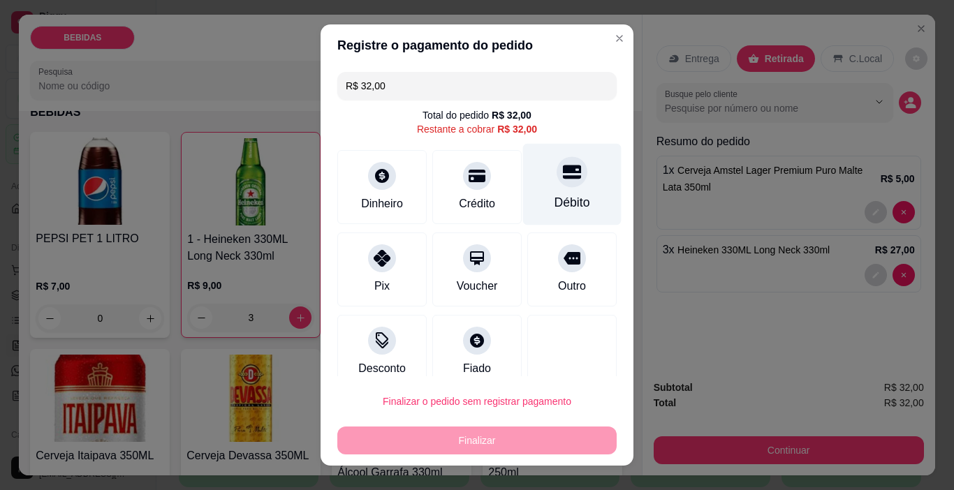
click at [562, 184] on div "Débito" at bounding box center [572, 185] width 99 height 82
type input "R$ 0,00"
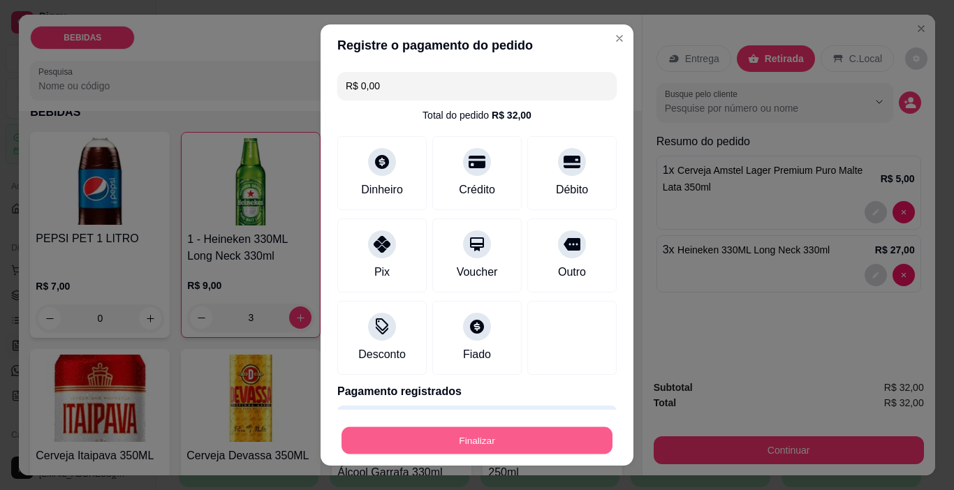
click at [564, 442] on button "Finalizar" at bounding box center [477, 441] width 271 height 27
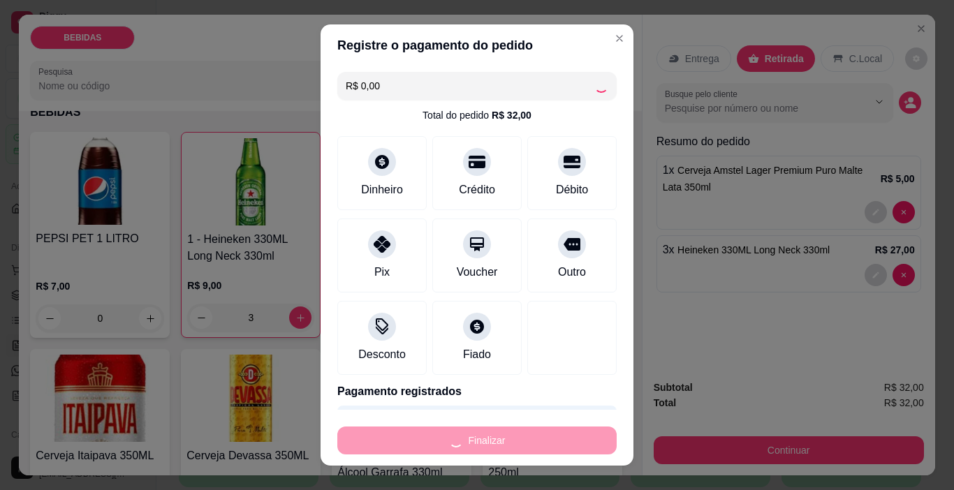
type input "0"
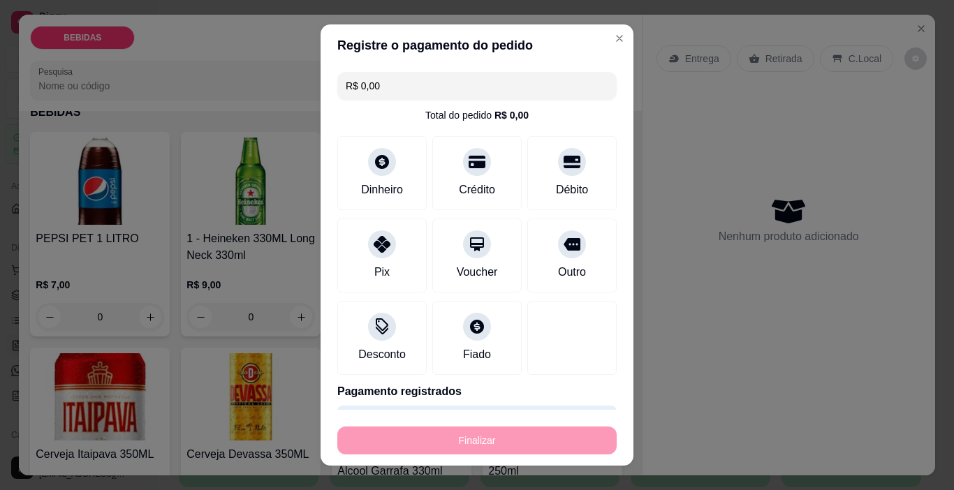
type input "-R$ 32,00"
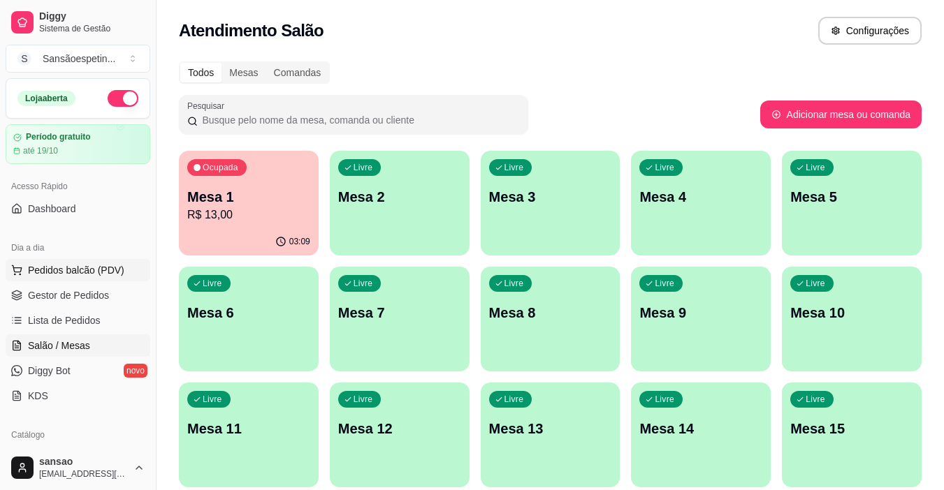
click at [77, 267] on span "Pedidos balcão (PDV)" at bounding box center [76, 270] width 96 height 14
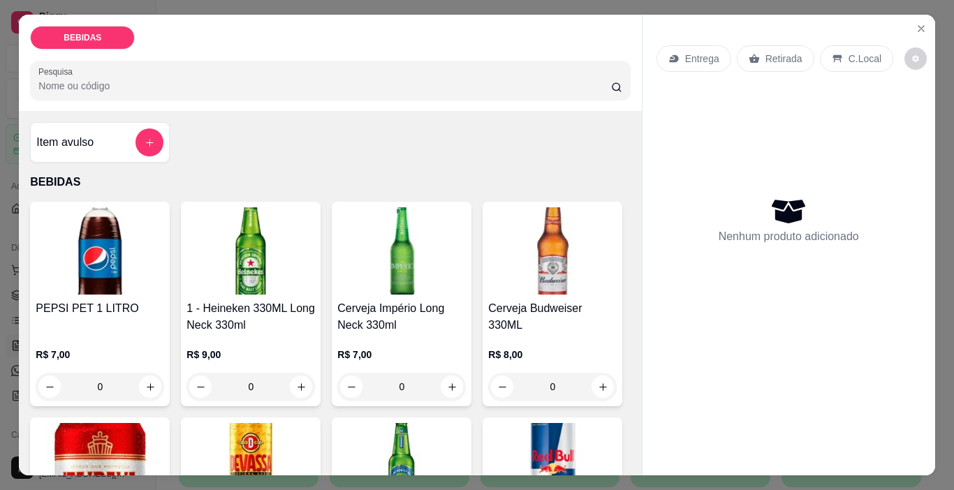
click at [251, 265] on img at bounding box center [251, 250] width 129 height 87
click at [301, 382] on icon "increase-product-quantity" at bounding box center [301, 387] width 10 height 10
type input "1"
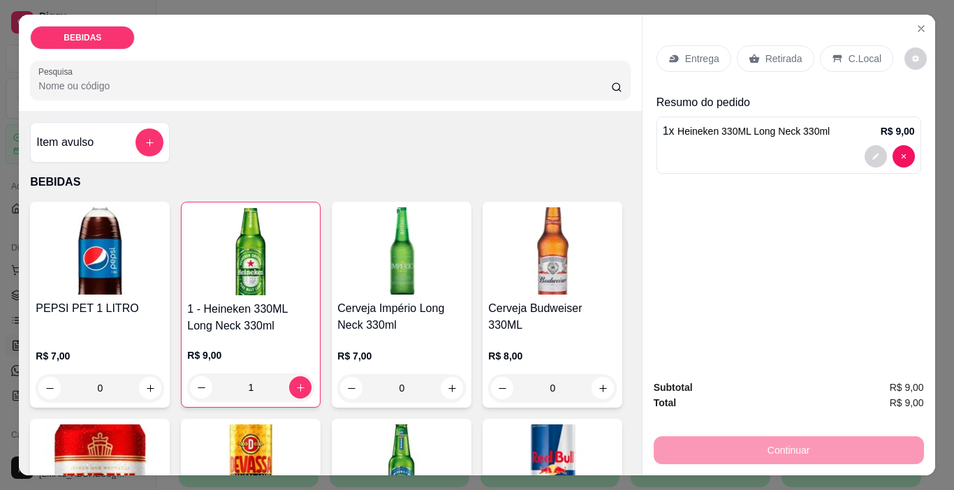
click at [738, 444] on div "Continuar" at bounding box center [789, 448] width 270 height 31
click at [774, 52] on p "Retirada" at bounding box center [784, 59] width 37 height 14
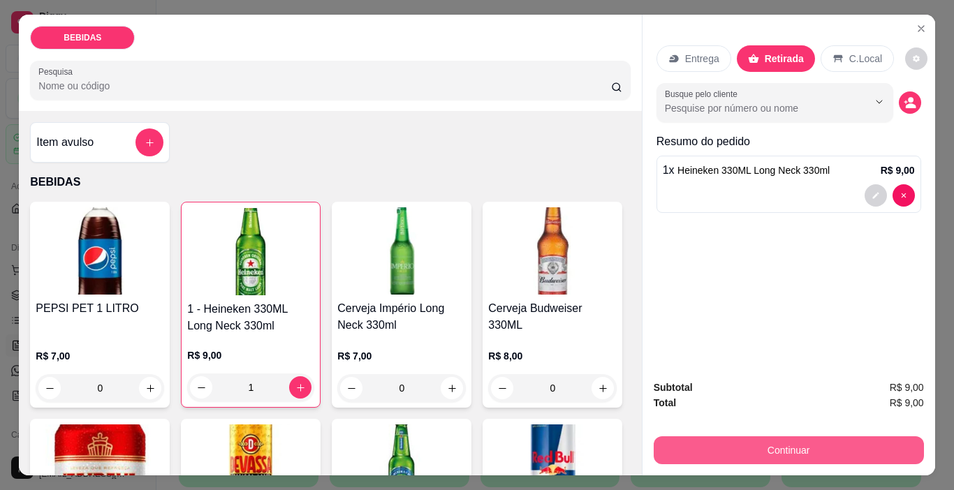
click at [778, 450] on button "Continuar" at bounding box center [789, 451] width 270 height 28
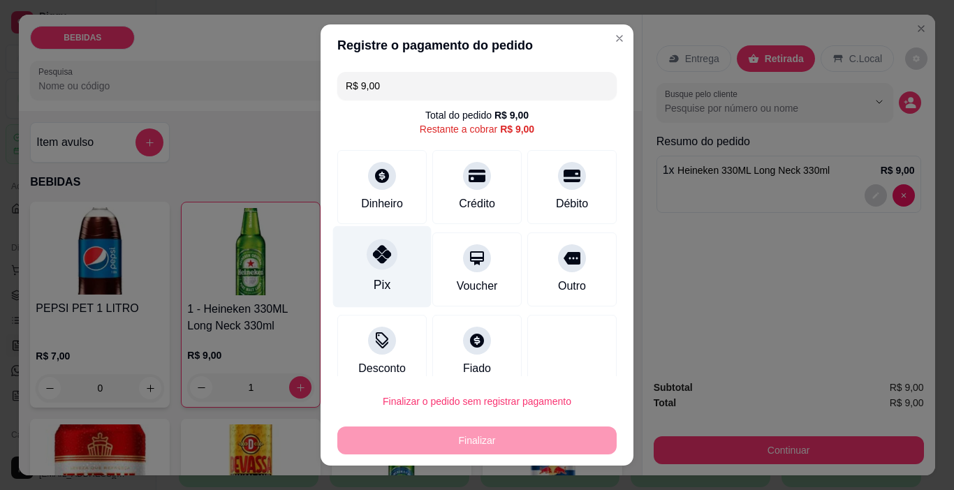
click at [371, 265] on div at bounding box center [382, 255] width 31 height 31
type input "R$ 0,00"
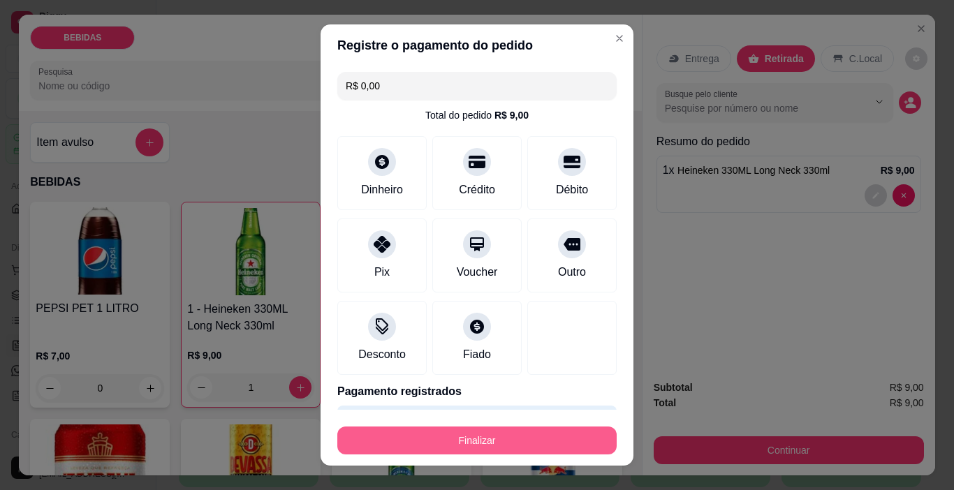
click at [443, 436] on button "Finalizar" at bounding box center [476, 441] width 279 height 28
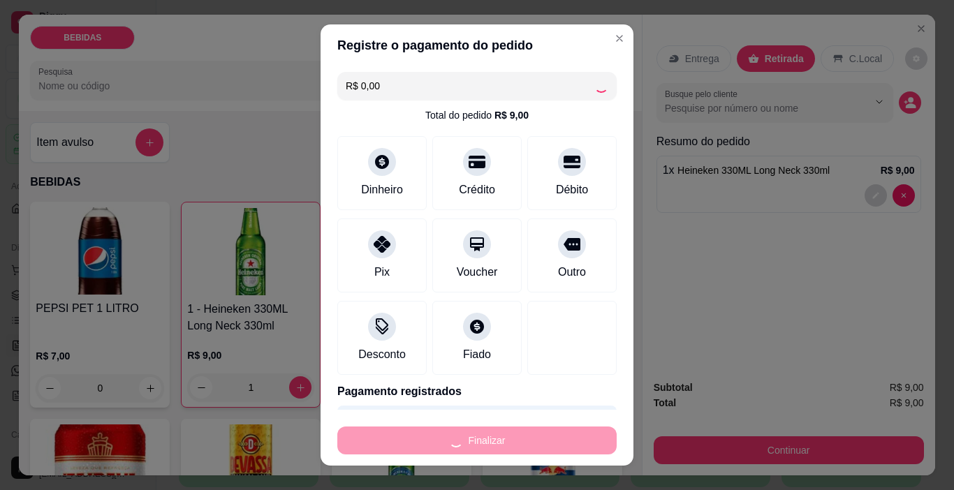
type input "0"
type input "-R$ 9,00"
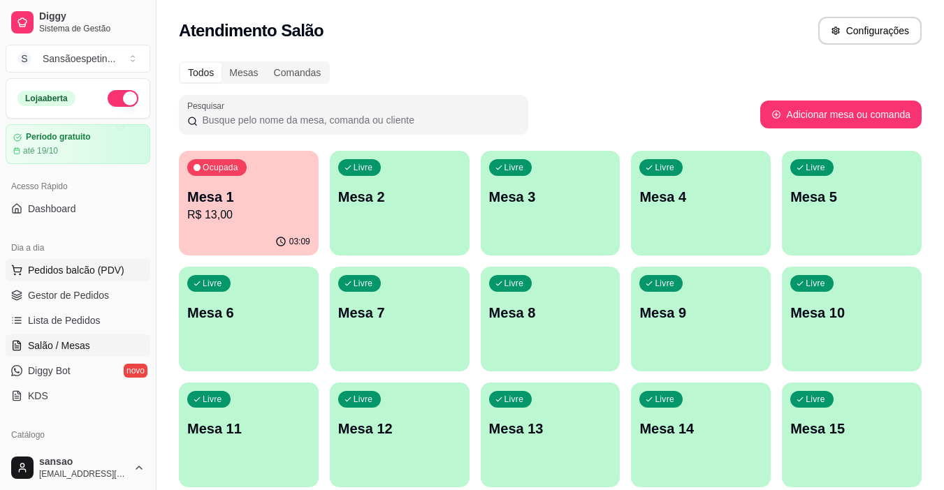
click at [87, 259] on button "Pedidos balcão (PDV)" at bounding box center [78, 270] width 145 height 22
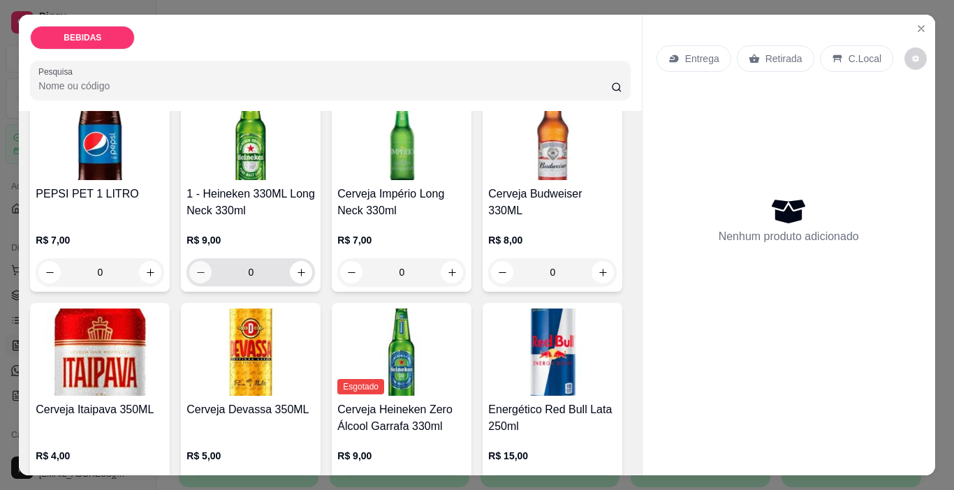
scroll to position [140, 0]
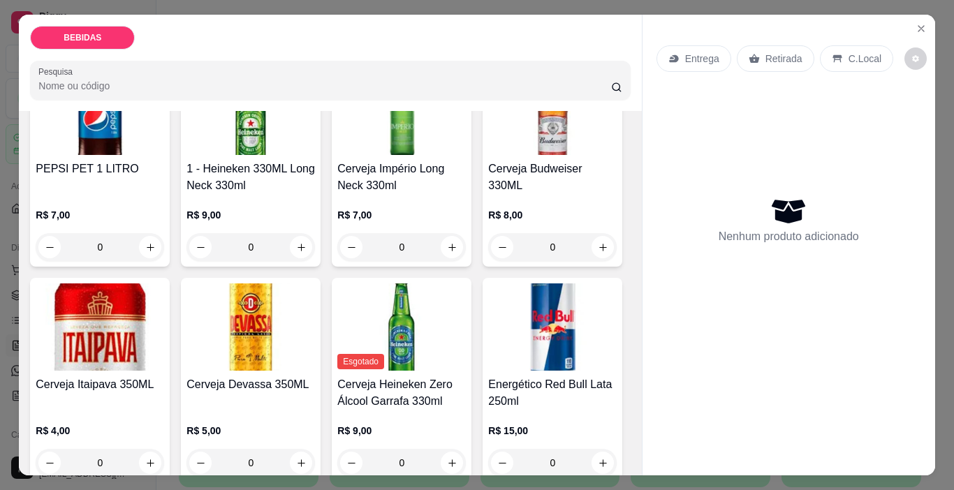
click at [488, 155] on img at bounding box center [552, 111] width 129 height 87
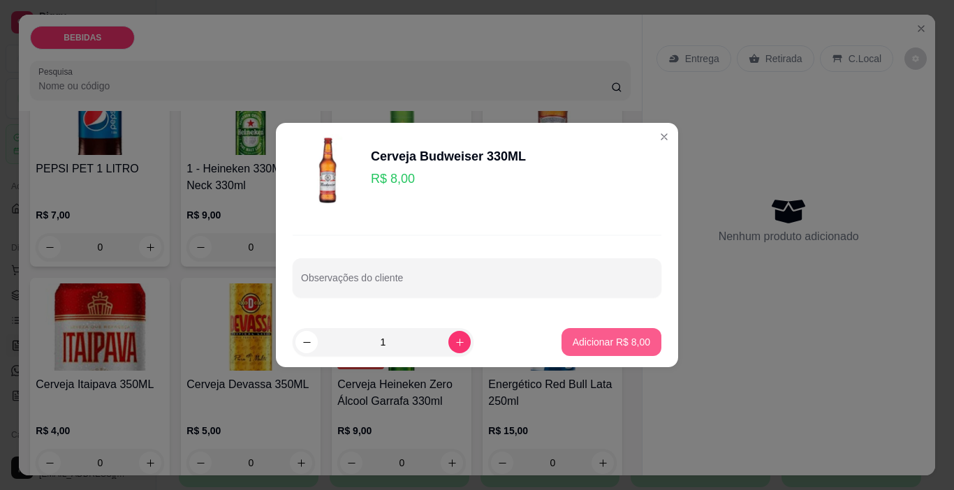
click at [580, 347] on p "Adicionar R$ 8,00" at bounding box center [612, 342] width 78 height 14
type input "1"
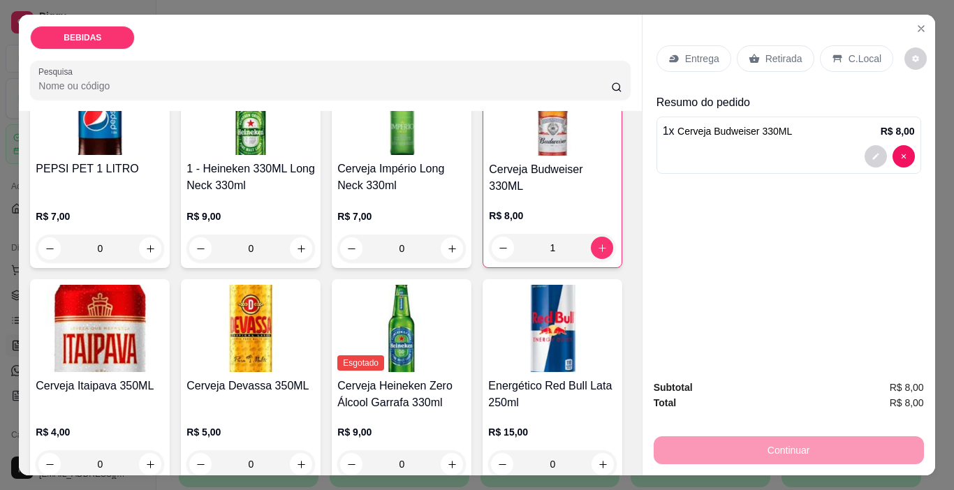
click at [782, 53] on p "Retirada" at bounding box center [784, 59] width 37 height 14
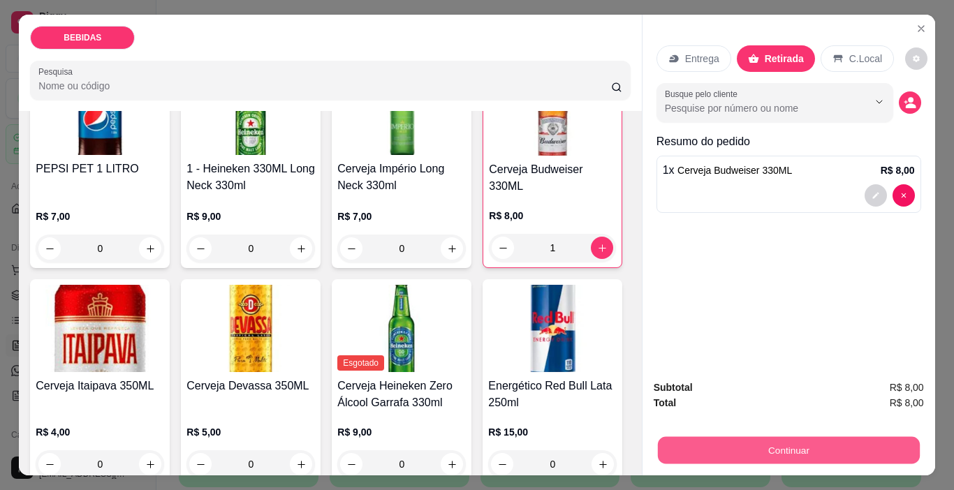
click at [826, 442] on button "Continuar" at bounding box center [788, 450] width 262 height 27
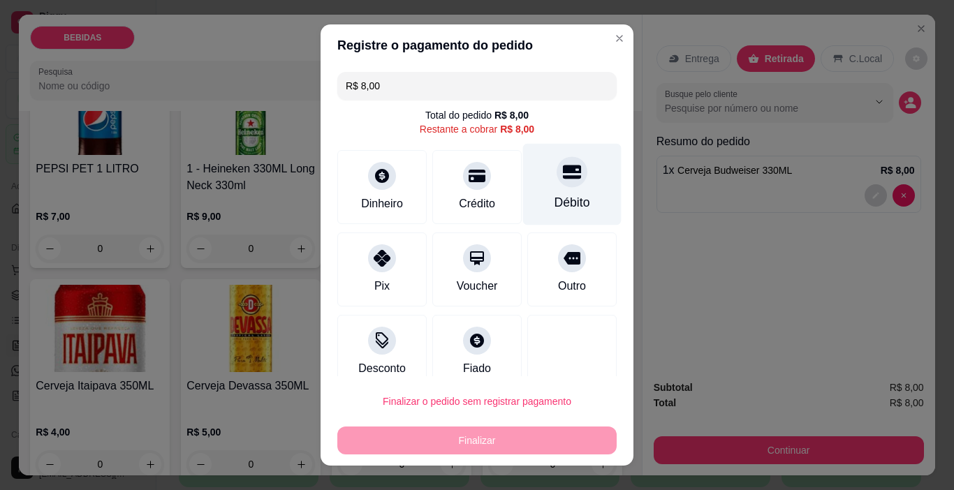
click at [555, 199] on div "Débito" at bounding box center [573, 203] width 36 height 18
type input "R$ 0,00"
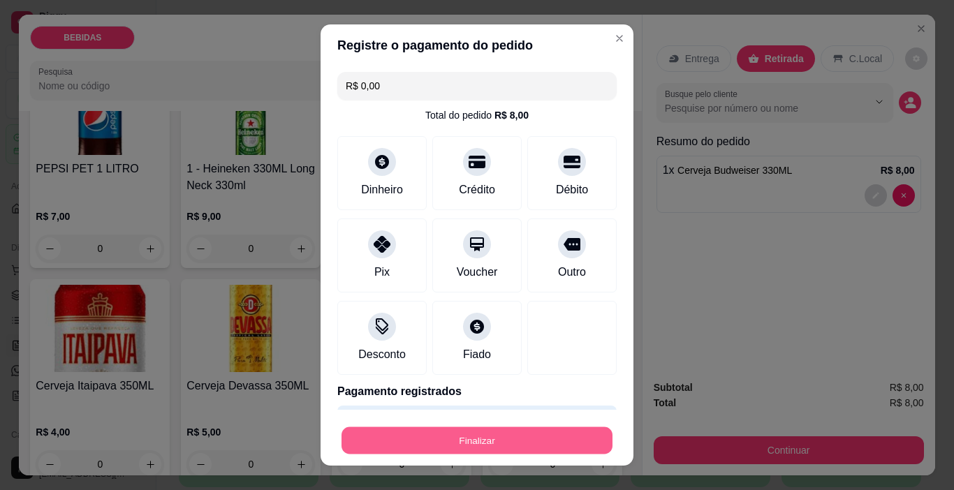
click at [500, 446] on button "Finalizar" at bounding box center [477, 441] width 271 height 27
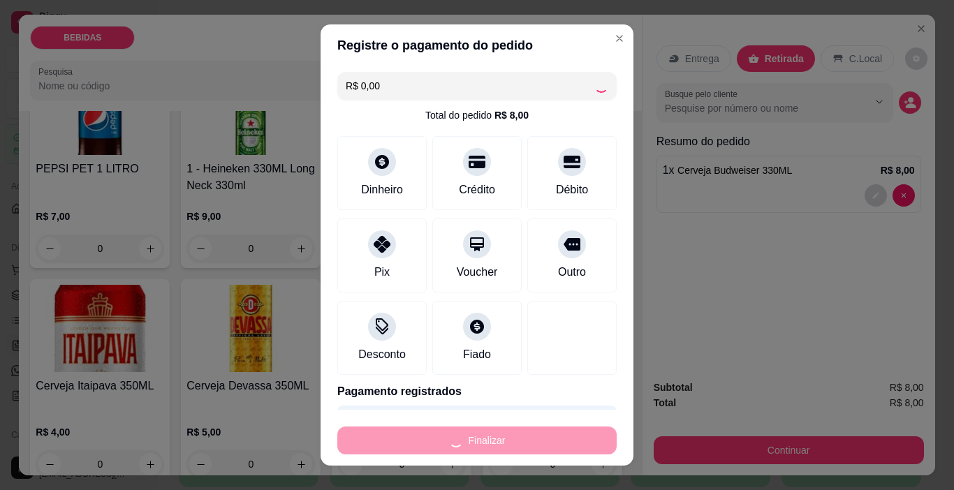
type input "0"
type input "-R$ 8,00"
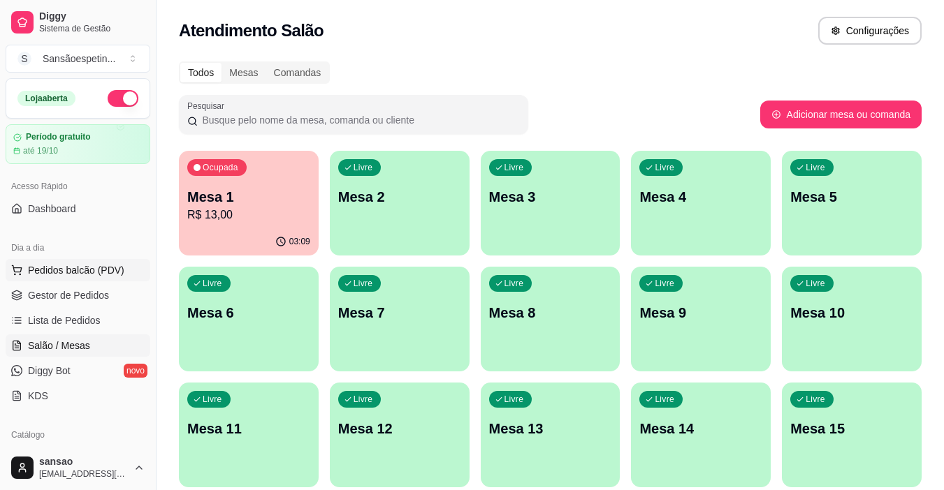
click at [105, 279] on button "Pedidos balcão (PDV)" at bounding box center [78, 270] width 145 height 22
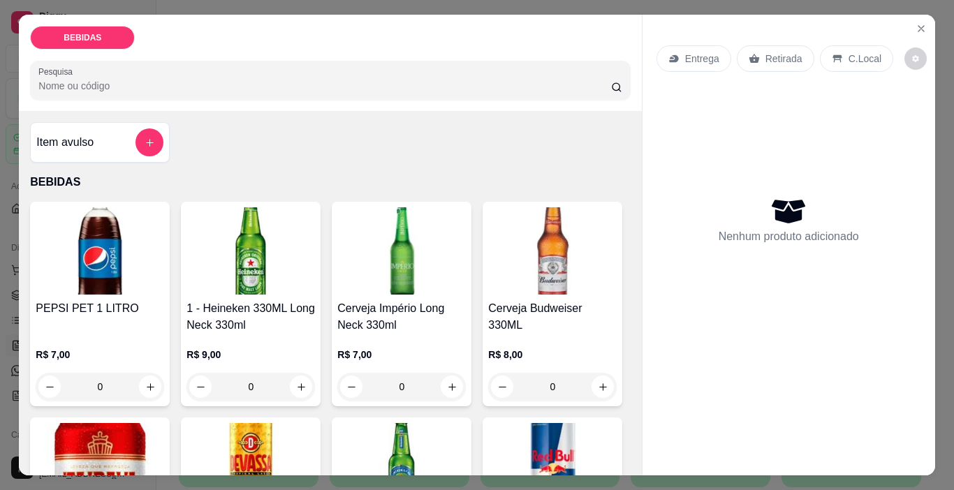
click at [286, 260] on img at bounding box center [251, 250] width 129 height 87
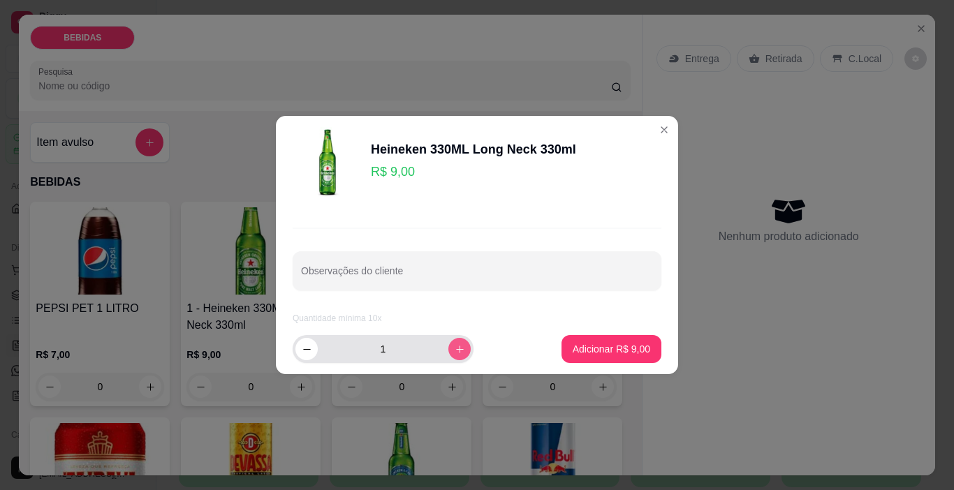
click at [455, 351] on icon "increase-product-quantity" at bounding box center [460, 349] width 10 height 10
type input "4"
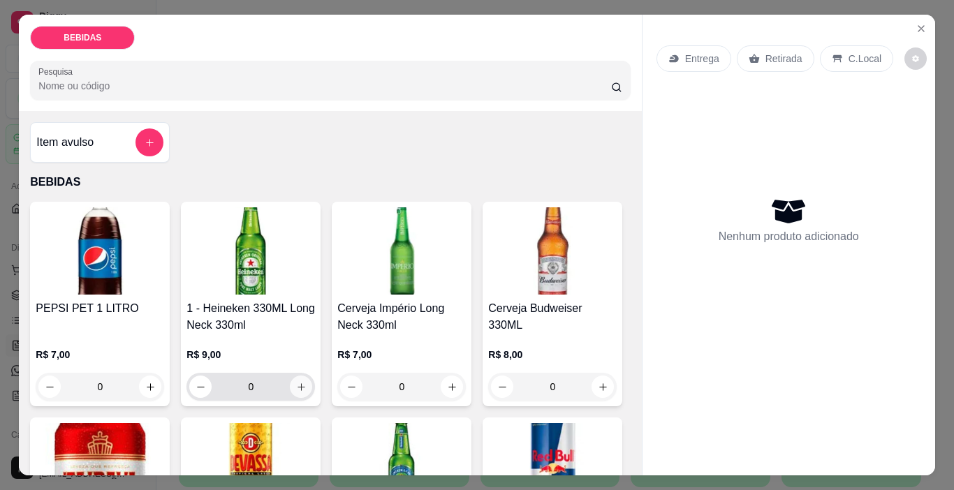
click at [294, 376] on button "increase-product-quantity" at bounding box center [301, 387] width 22 height 22
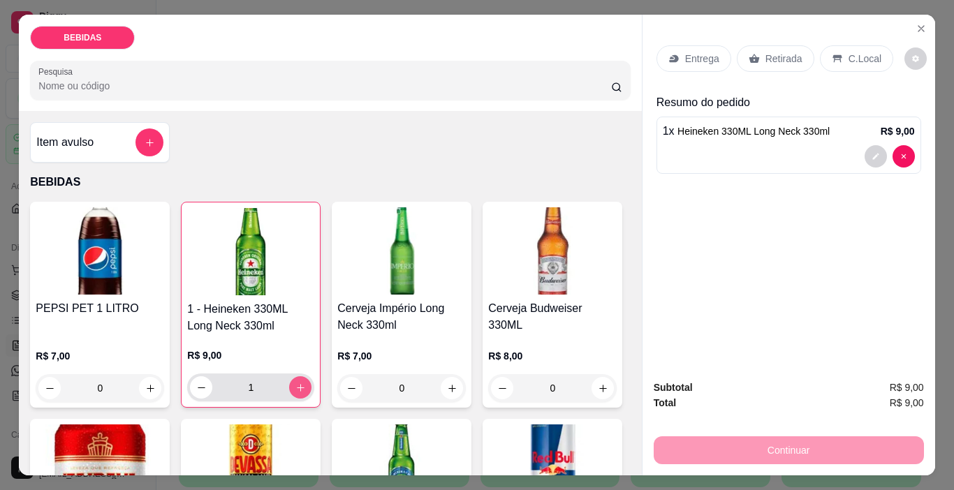
click at [294, 377] on button "increase-product-quantity" at bounding box center [300, 388] width 22 height 22
click at [294, 377] on button "increase-product-quantity" at bounding box center [301, 388] width 22 height 22
type input "4"
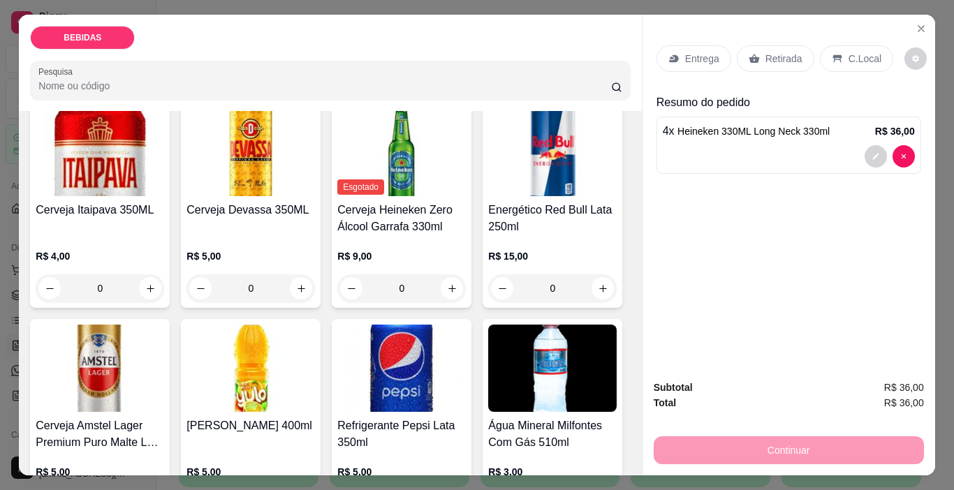
scroll to position [349, 0]
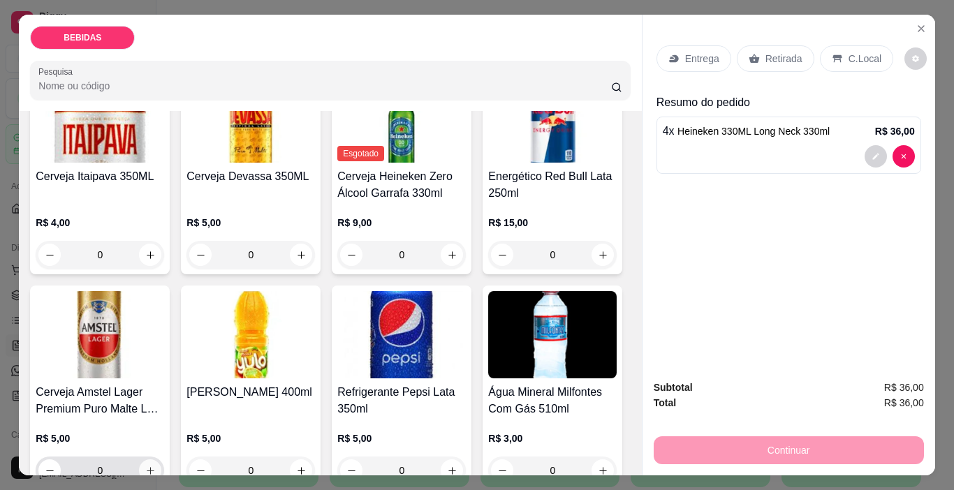
click at [154, 467] on icon "increase-product-quantity" at bounding box center [151, 471] width 8 height 8
type input "1"
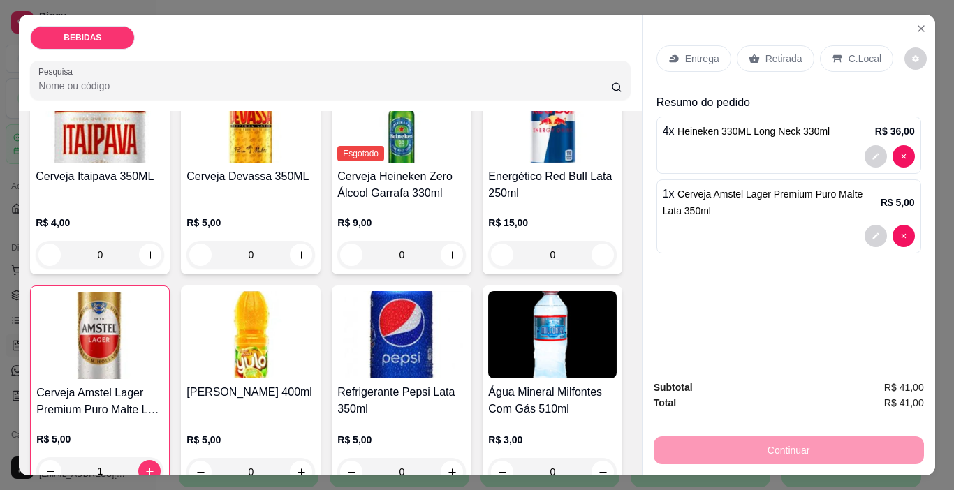
click at [780, 59] on p "Retirada" at bounding box center [784, 59] width 37 height 14
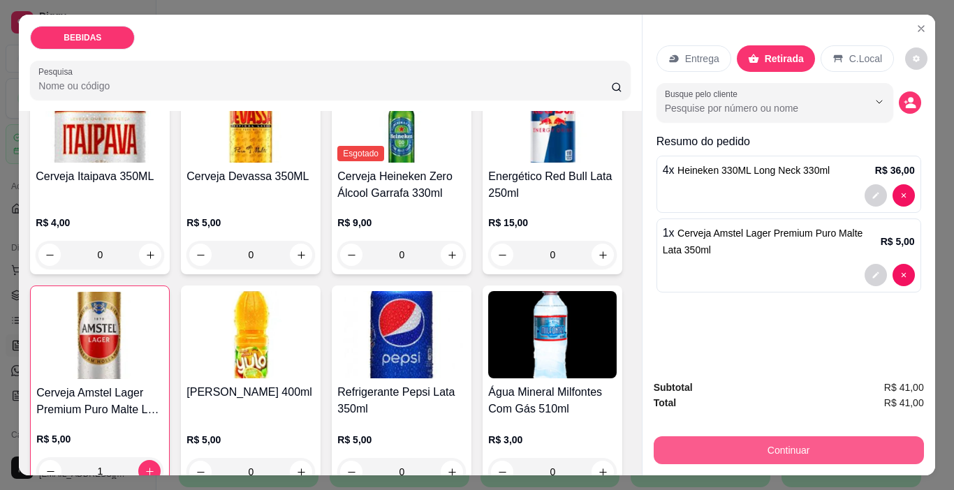
click at [776, 439] on button "Continuar" at bounding box center [789, 451] width 270 height 28
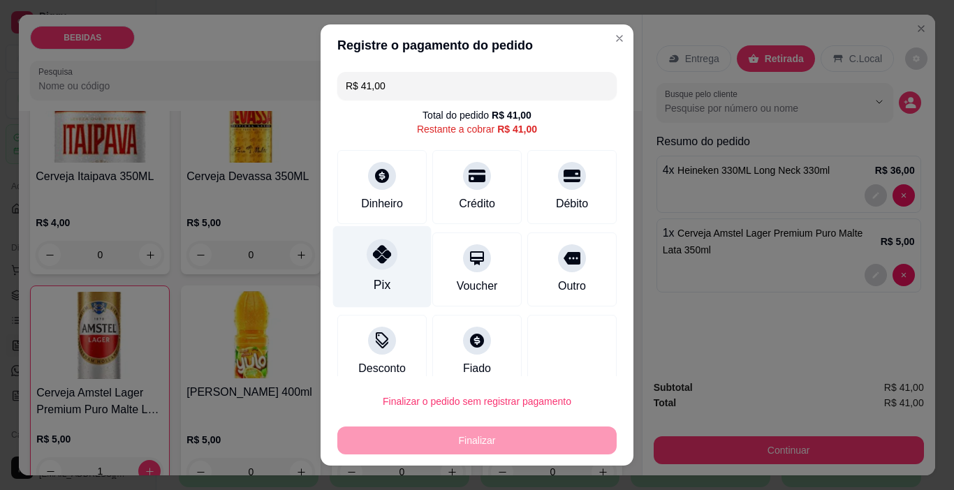
click at [361, 270] on div "Pix" at bounding box center [382, 267] width 99 height 82
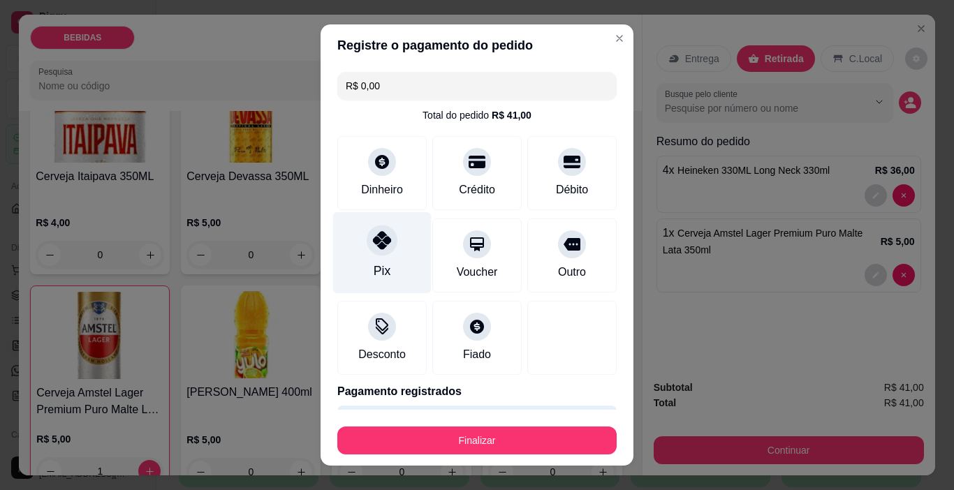
type input "R$ 0,00"
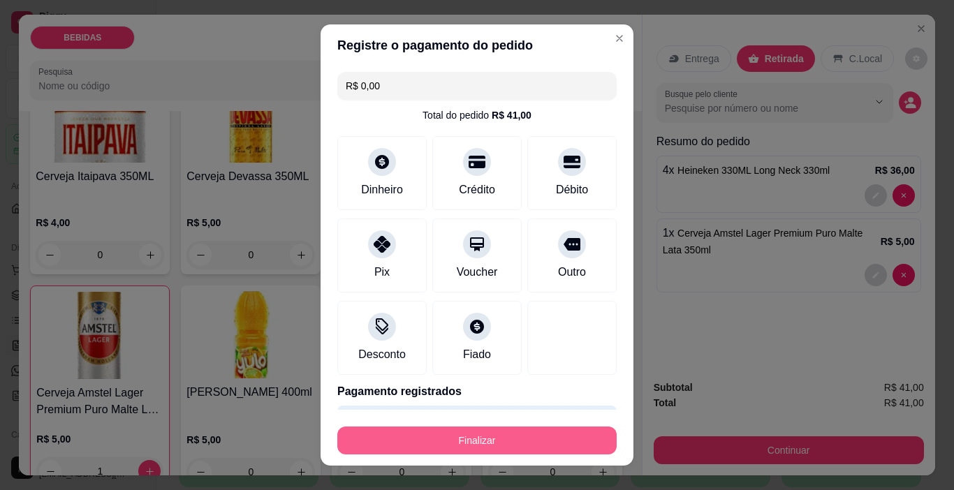
click at [407, 442] on button "Finalizar" at bounding box center [476, 441] width 279 height 28
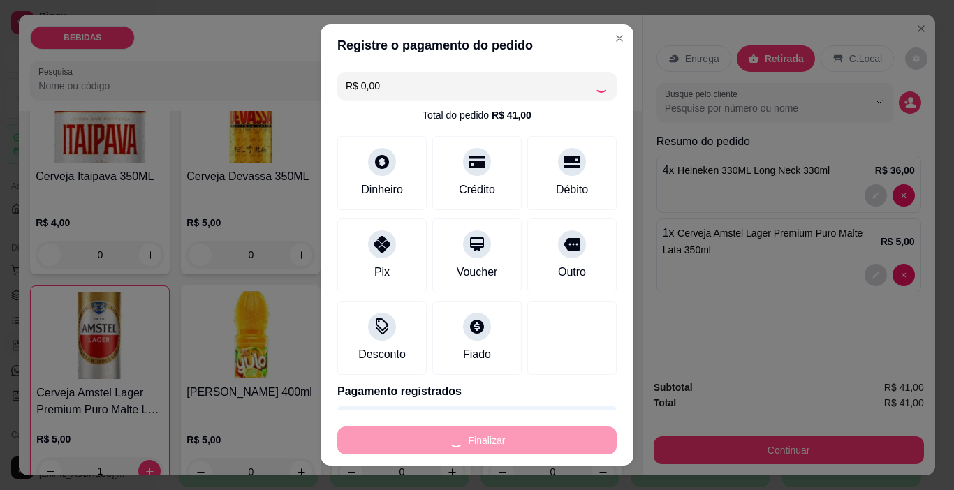
type input "0"
type input "-R$ 41,00"
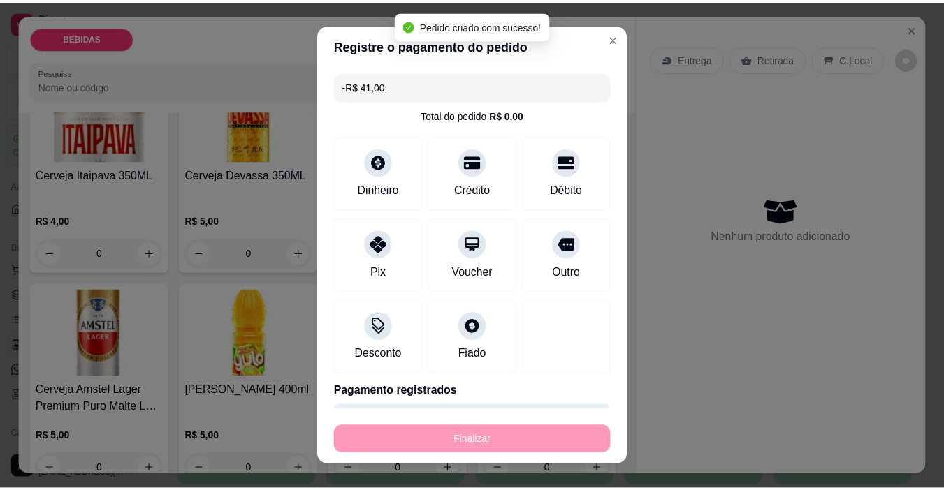
scroll to position [348, 0]
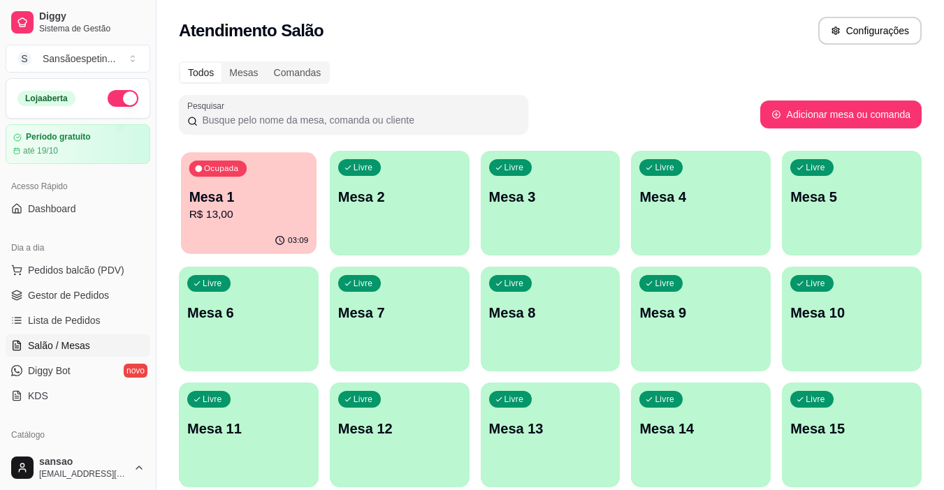
click at [261, 226] on div "Ocupada Mesa 1 R$ 13,00" at bounding box center [249, 189] width 136 height 75
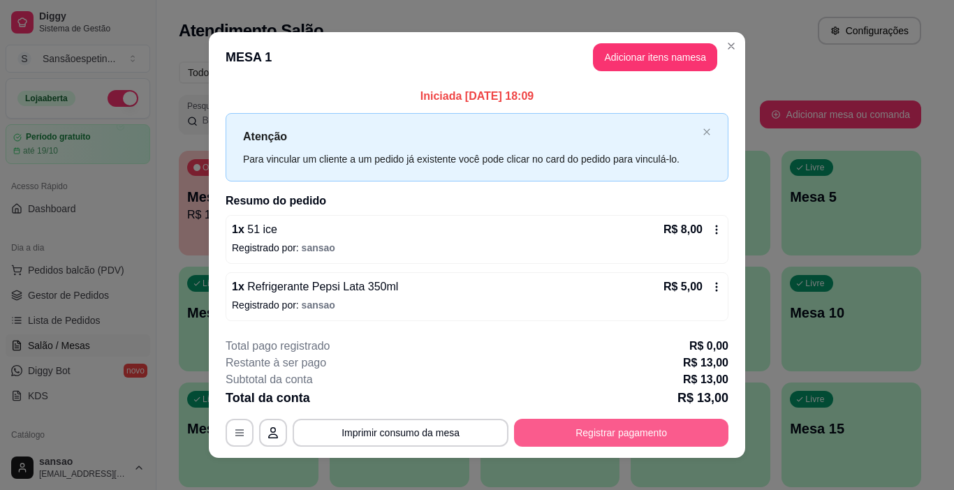
click at [680, 434] on button "Registrar pagamento" at bounding box center [621, 433] width 214 height 28
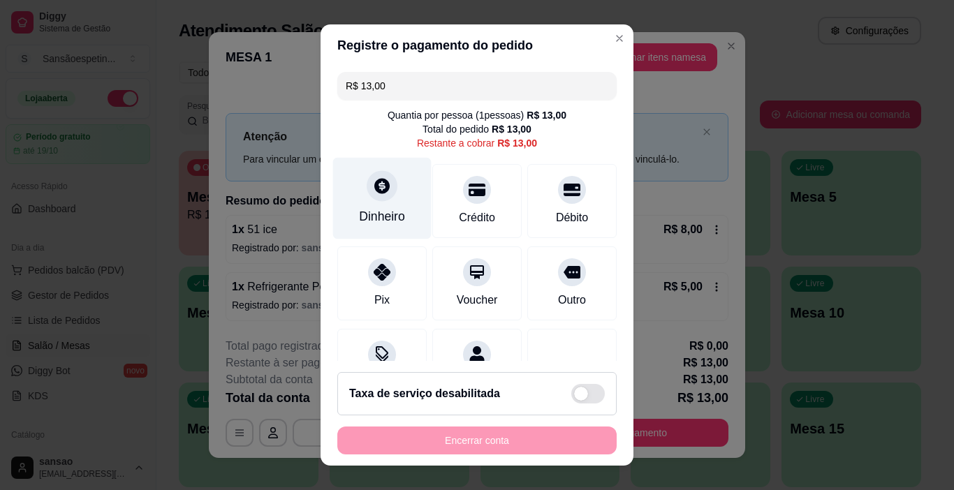
click at [372, 196] on div at bounding box center [382, 186] width 31 height 31
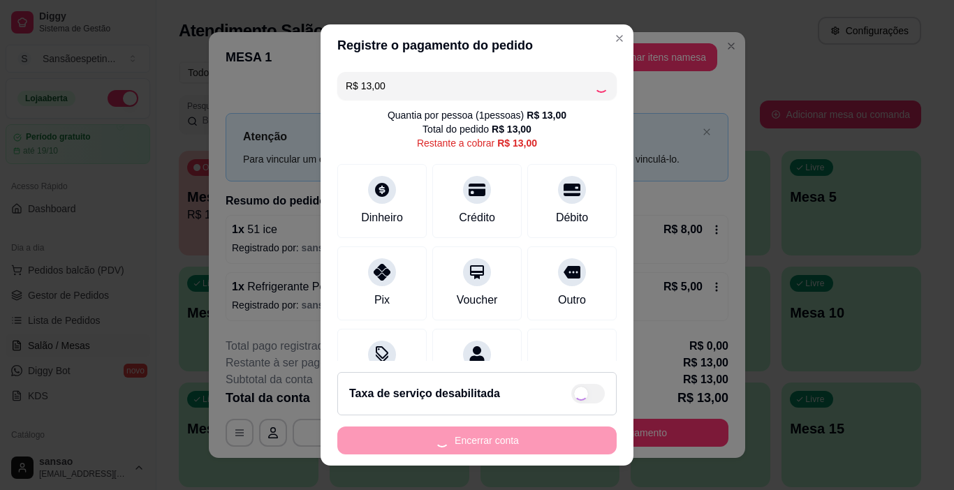
type input "R$ 0,00"
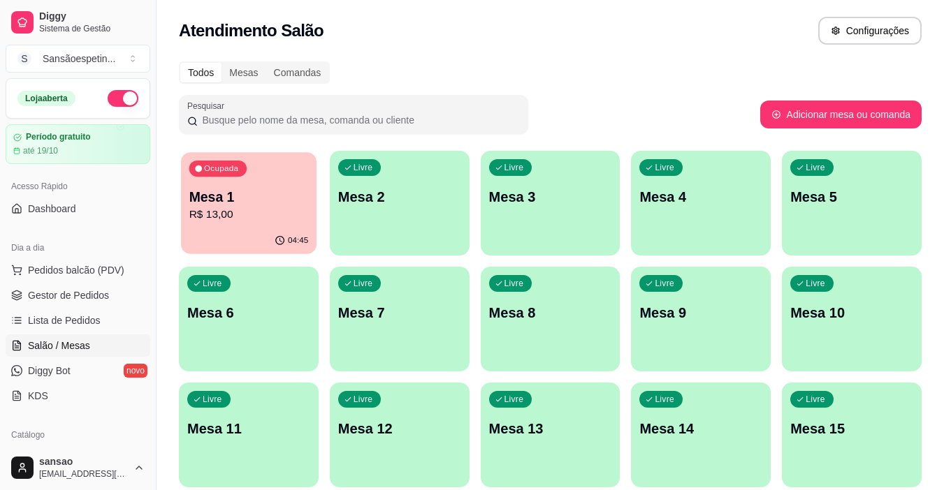
click at [287, 240] on div "04:45" at bounding box center [292, 240] width 34 height 11
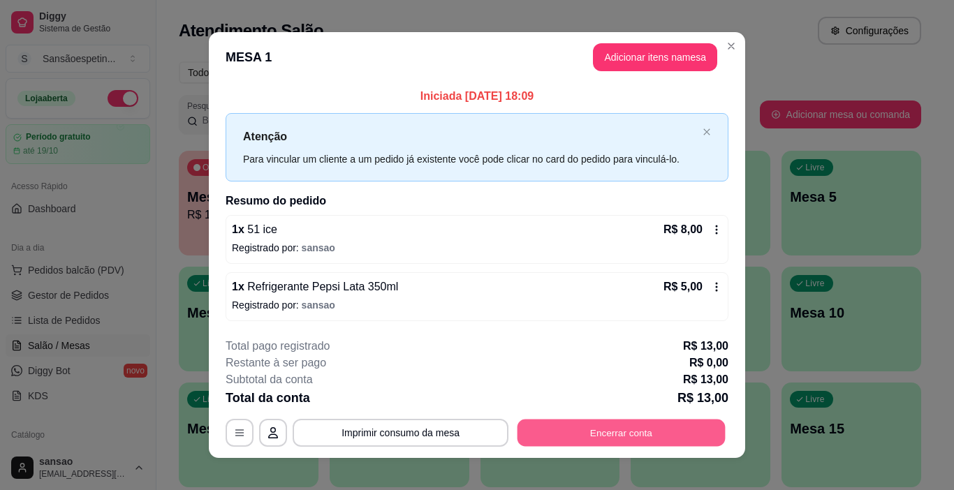
click at [541, 432] on button "Encerrar conta" at bounding box center [622, 432] width 208 height 27
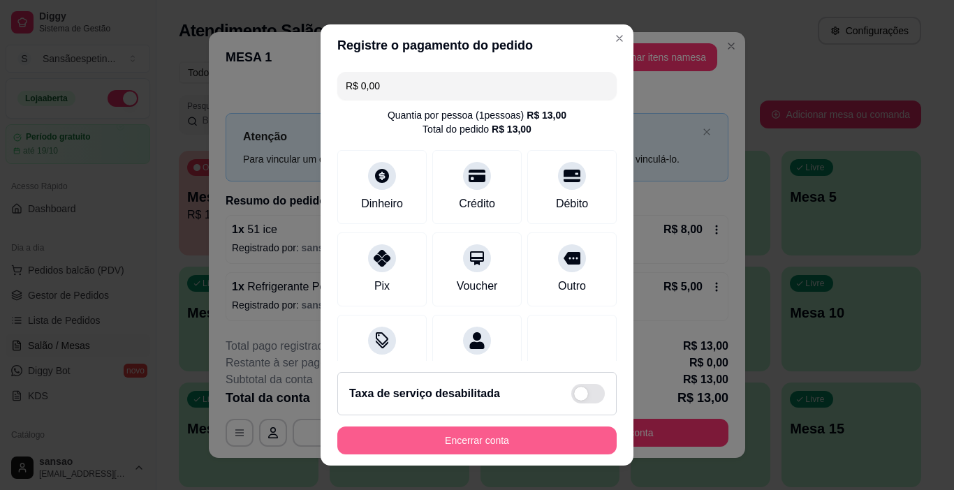
click at [442, 433] on button "Encerrar conta" at bounding box center [476, 441] width 279 height 28
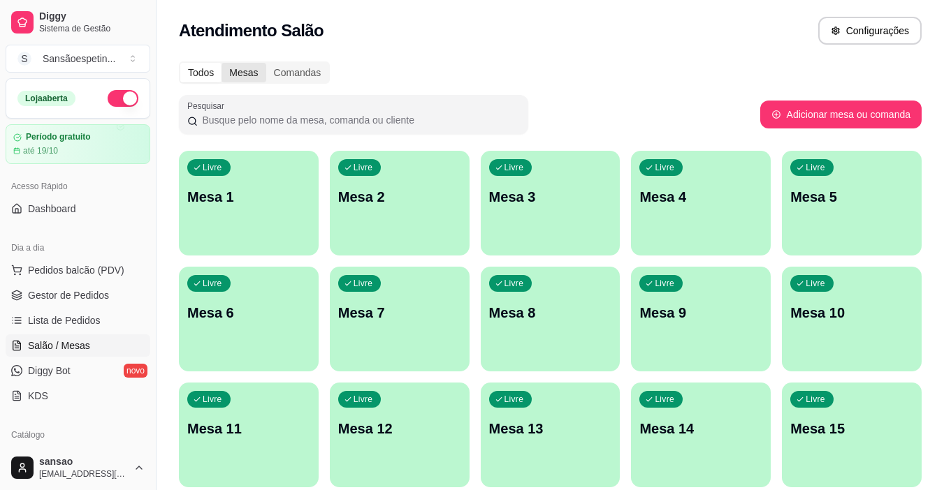
click at [248, 78] on div "Mesas" at bounding box center [243, 73] width 44 height 20
click at [221, 63] on input "Mesas" at bounding box center [221, 63] width 0 height 0
click at [290, 73] on div "Comandas" at bounding box center [297, 73] width 63 height 20
click at [266, 63] on input "Comandas" at bounding box center [266, 63] width 0 height 0
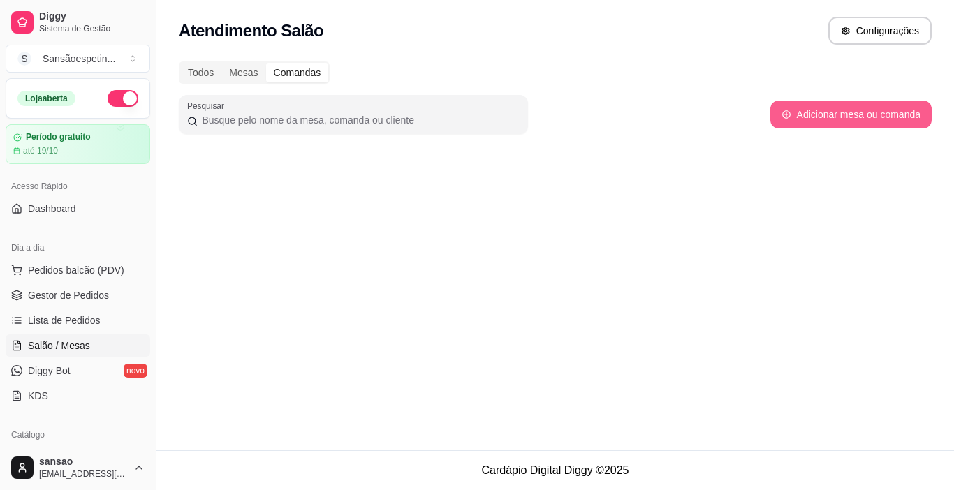
click at [880, 117] on button "Adicionar mesa ou comanda" at bounding box center [851, 115] width 161 height 28
select select "TABLE"
click at [98, 364] on link "Diggy Bot novo" at bounding box center [78, 371] width 145 height 22
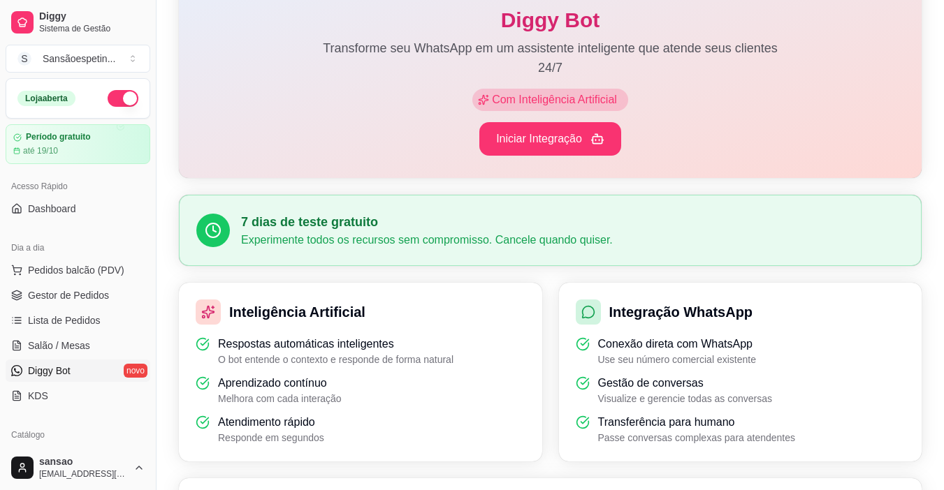
scroll to position [210, 0]
